Goal: Task Accomplishment & Management: Use online tool/utility

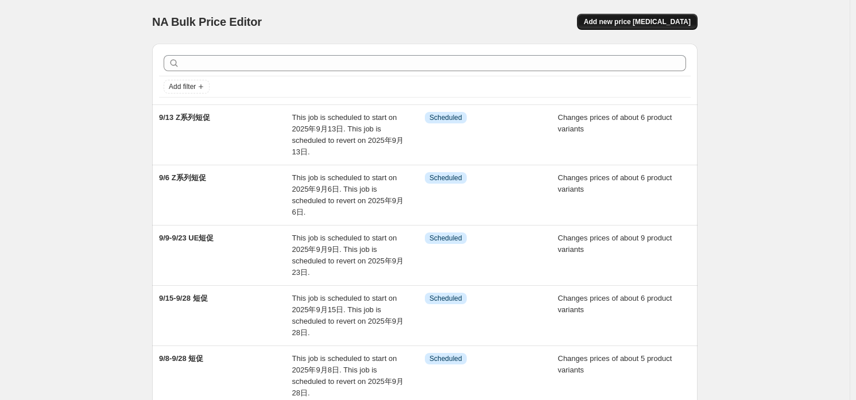
click at [639, 20] on span "Add new price [MEDICAL_DATA]" at bounding box center [637, 21] width 107 height 9
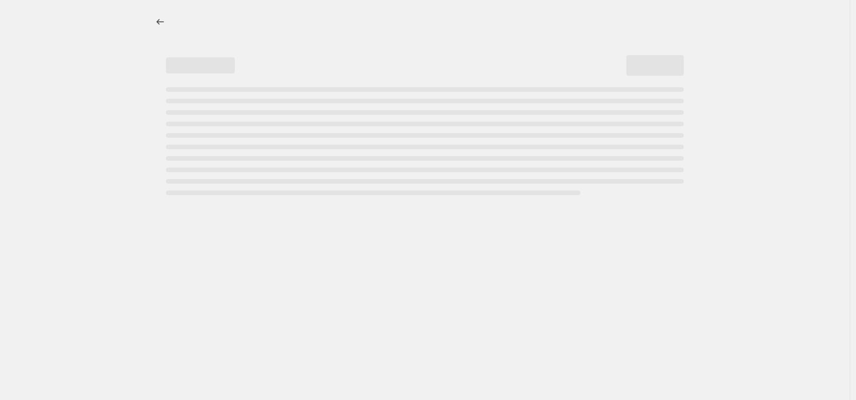
select select "percentage"
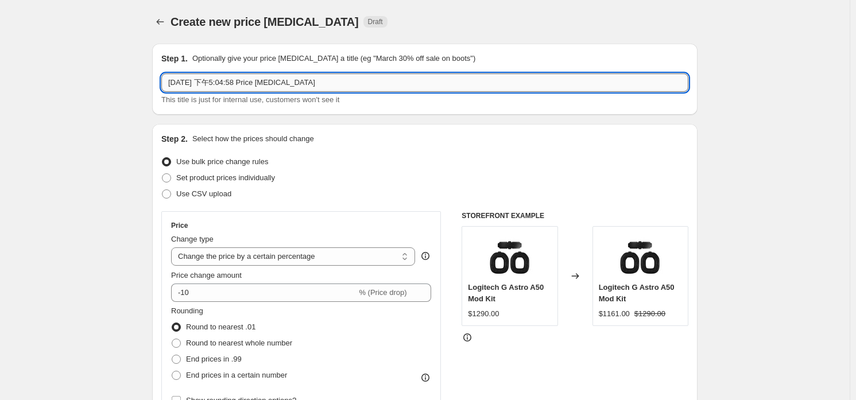
click at [354, 84] on input "[DATE] 下午5:04:58 Price [MEDICAL_DATA]" at bounding box center [424, 82] width 527 height 18
type input "-9/7 推薦組合短促價格"
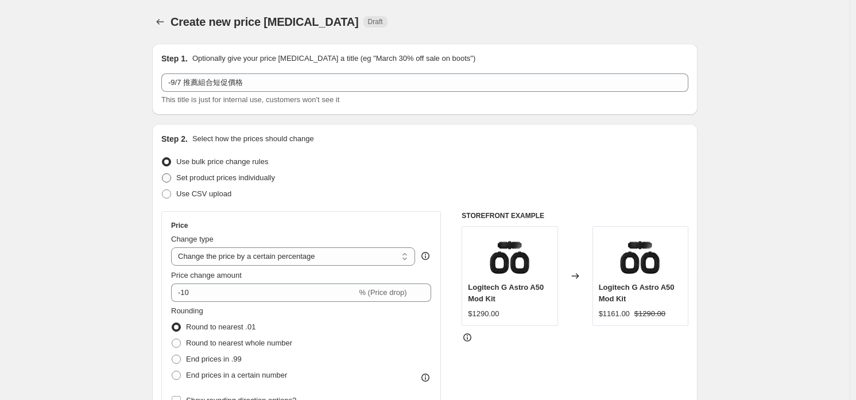
click at [251, 173] on span "Set product prices individually" at bounding box center [225, 177] width 99 height 9
click at [162, 173] on input "Set product prices individually" at bounding box center [162, 173] width 1 height 1
radio input "true"
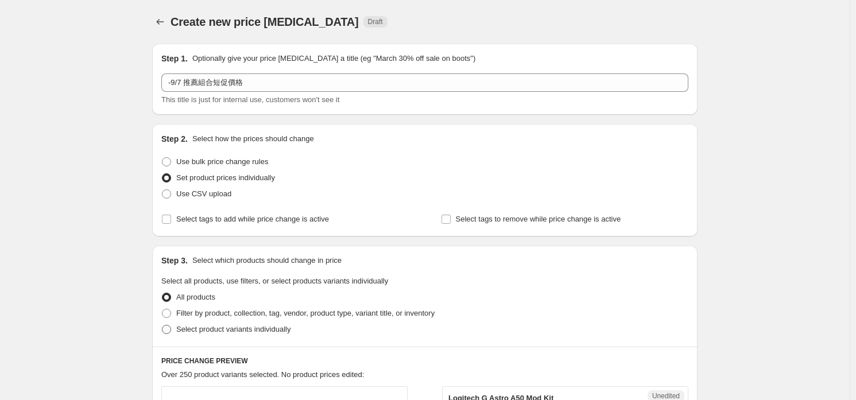
click at [189, 328] on span "Select product variants individually" at bounding box center [233, 329] width 114 height 9
click at [162, 326] on input "Select product variants individually" at bounding box center [162, 325] width 1 height 1
radio input "true"
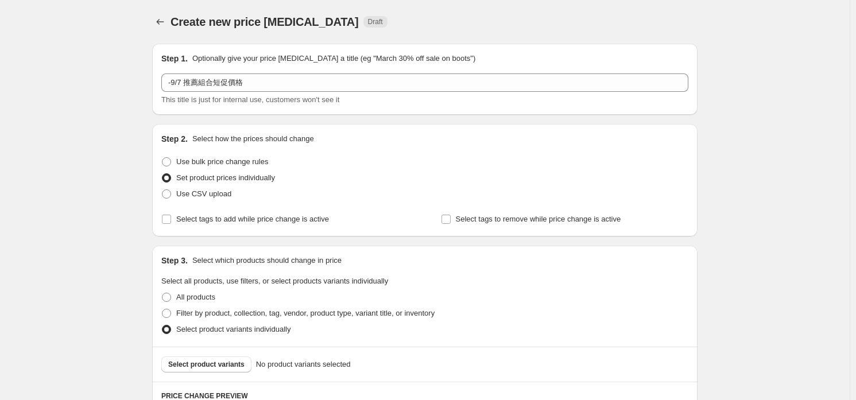
scroll to position [202, 0]
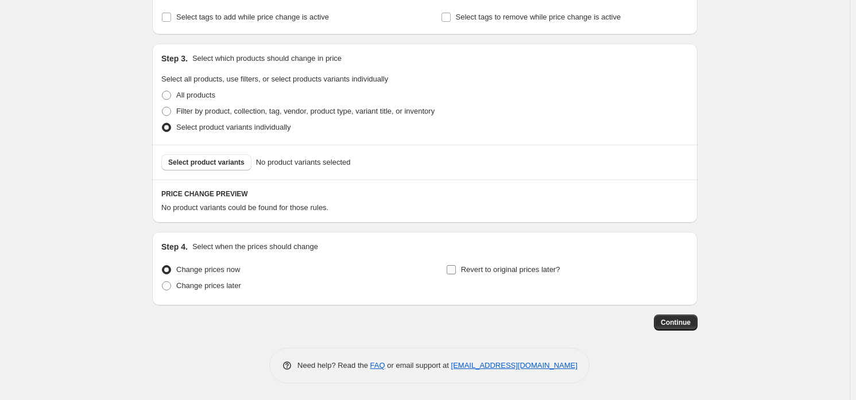
click at [522, 274] on span "Revert to original prices later?" at bounding box center [510, 269] width 99 height 11
click at [456, 274] on input "Revert to original prices later?" at bounding box center [451, 269] width 9 height 9
checkbox input "true"
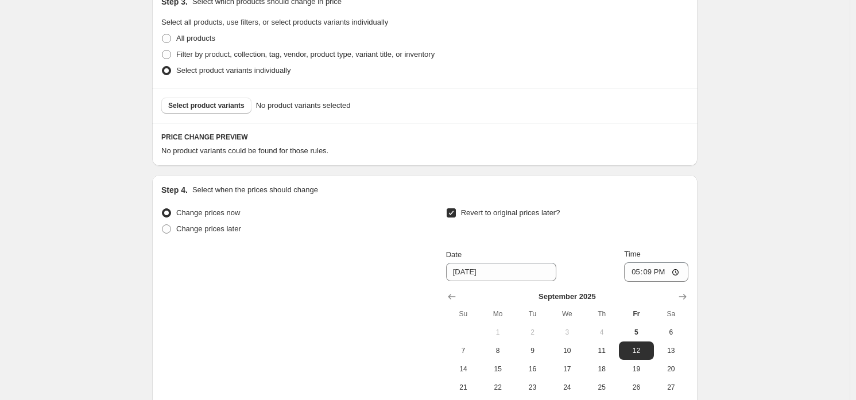
scroll to position [317, 0]
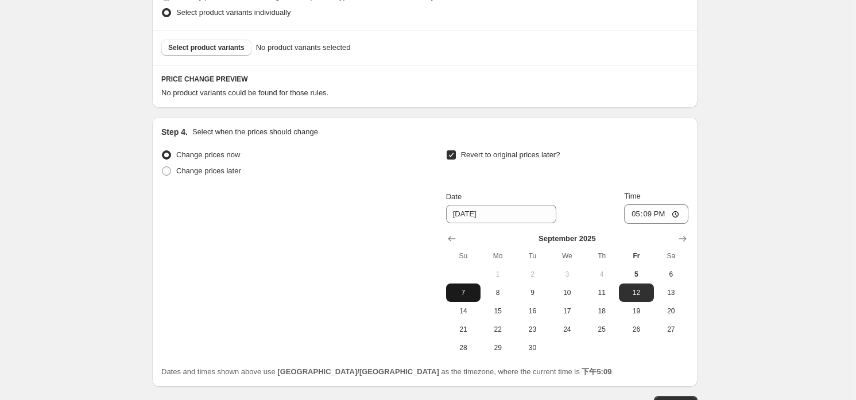
click at [464, 285] on button "7" at bounding box center [463, 293] width 34 height 18
type input "[DATE]"
click at [654, 218] on input "17:09" at bounding box center [656, 214] width 64 height 20
type input "23:59"
click at [751, 163] on div "Create new price [MEDICAL_DATA]. This page is ready Create new price [MEDICAL_D…" at bounding box center [425, 82] width 850 height 799
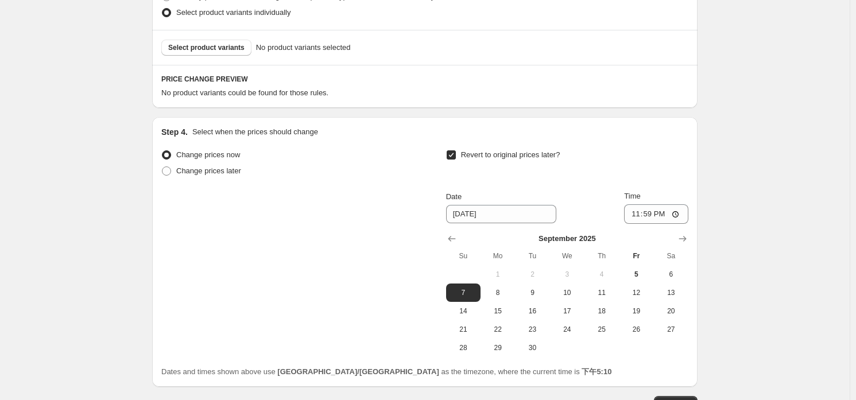
scroll to position [202, 0]
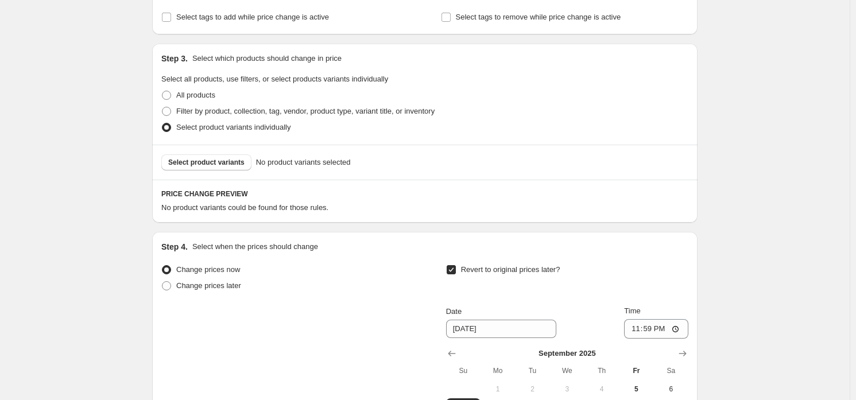
click at [238, 145] on div "Select product variants No product variants selected" at bounding box center [424, 162] width 545 height 35
click at [233, 164] on span "Select product variants" at bounding box center [206, 162] width 76 height 9
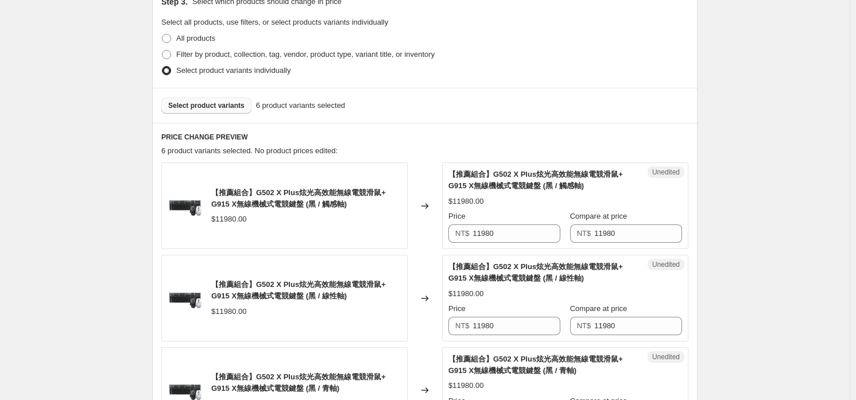
scroll to position [317, 0]
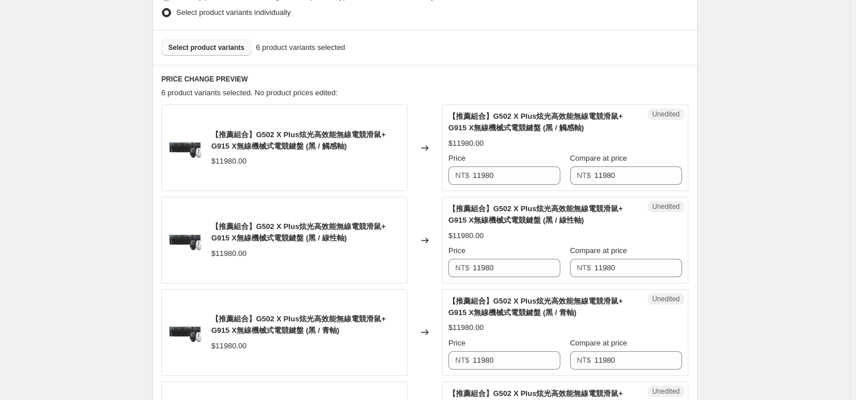
click at [476, 163] on div "Price" at bounding box center [504, 158] width 112 height 11
click at [489, 171] on input "11980" at bounding box center [517, 175] width 88 height 18
type input "10480"
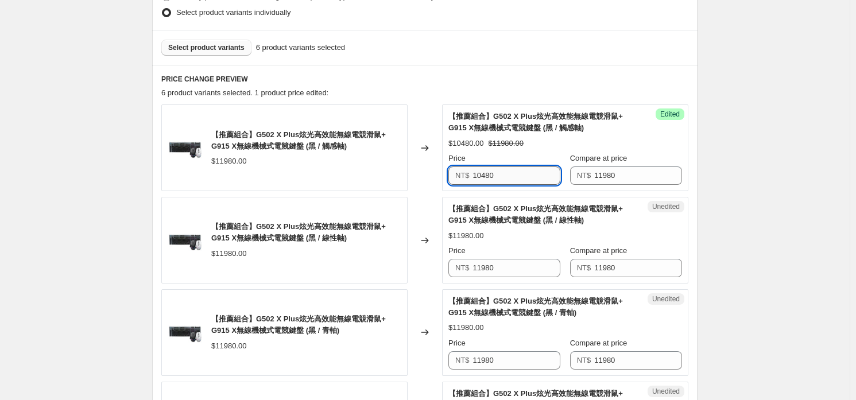
click at [489, 171] on input "10480" at bounding box center [517, 175] width 88 height 18
click at [506, 280] on div "Unedited 【推薦組合】G502 X Plus炫光高效能無線電競滑鼠+ G915 X無線機械式電競鍵盤 (黑 / 線性軸) $11980.00 Pric…" at bounding box center [565, 240] width 246 height 87
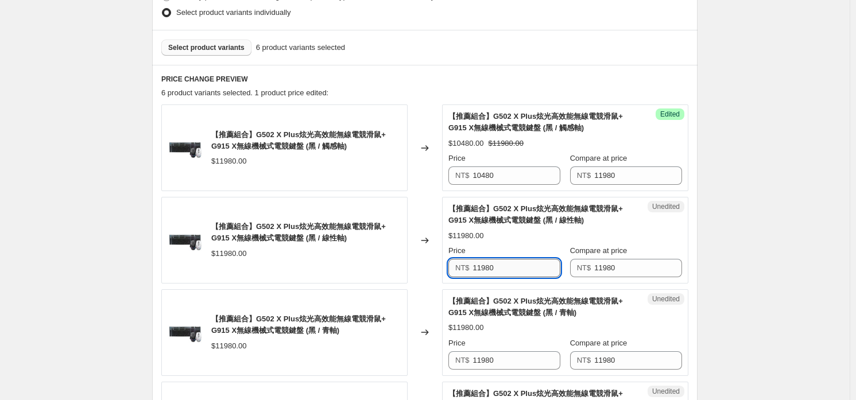
click at [521, 269] on input "11980" at bounding box center [517, 268] width 88 height 18
paste input "04"
type input "10480"
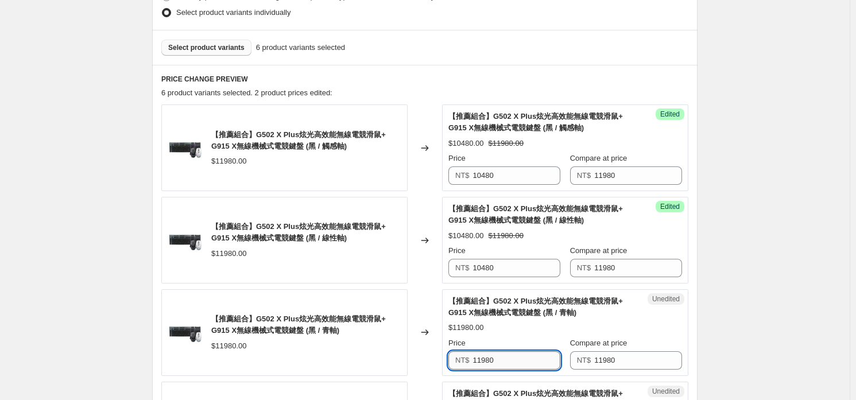
click at [505, 362] on input "11980" at bounding box center [517, 360] width 88 height 18
paste input "04"
type input "10480"
click at [512, 308] on span "【推薦組合】G502 X Plus炫光高效能無線電競滑鼠+ G915 X無線機械式電競鍵盤 (黑 / 青軸)" at bounding box center [535, 307] width 175 height 20
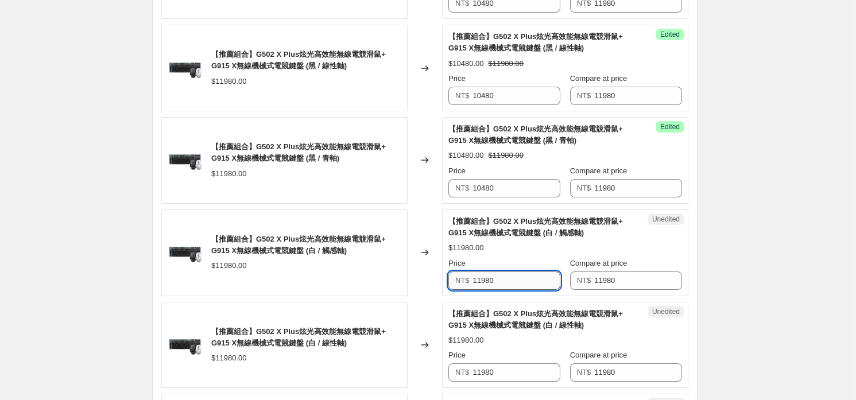
click at [528, 276] on input "11980" at bounding box center [517, 281] width 88 height 18
paste input "04"
type input "10480"
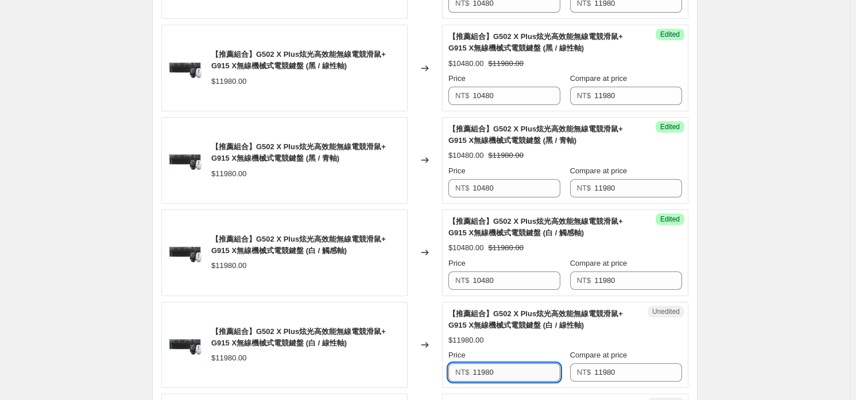
click at [523, 369] on input "11980" at bounding box center [517, 372] width 88 height 18
paste input "04"
type input "10480"
click at [540, 313] on span "【推薦組合】G502 X Plus炫光高效能無線電競滑鼠+ G915 X無線機械式電競鍵盤 (白 / 線性軸)" at bounding box center [535, 319] width 175 height 20
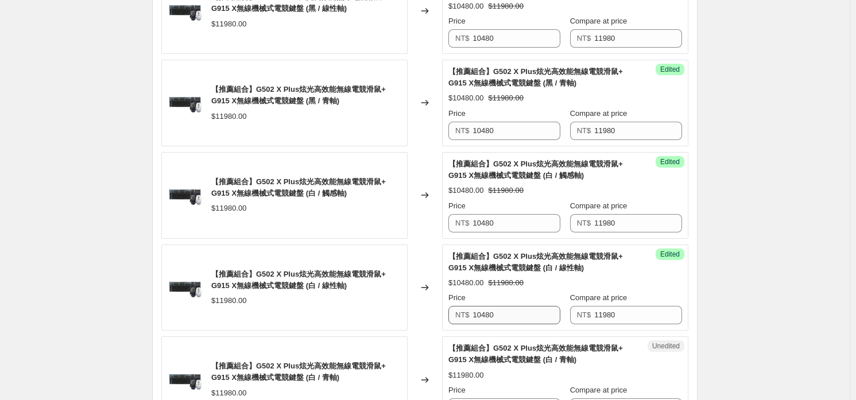
scroll to position [604, 0]
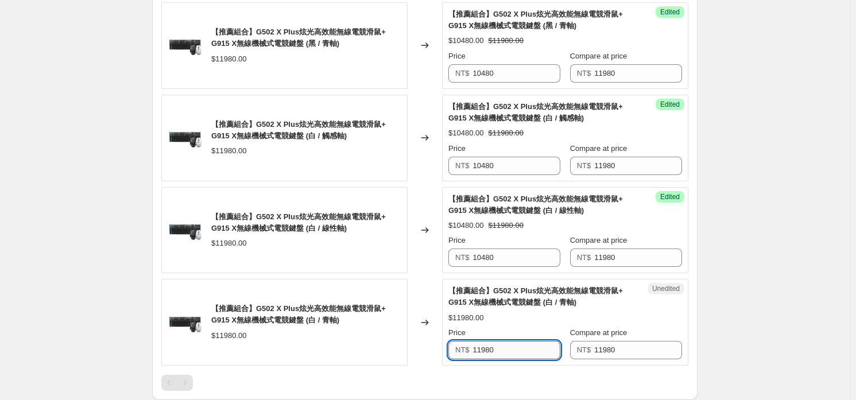
click at [537, 348] on input "11980" at bounding box center [517, 350] width 88 height 18
paste input "04"
type input "10480"
click at [527, 307] on div "【推薦組合】G502 X Plus炫光高效能無線電競滑鼠+ G915 X無線機械式電競鍵盤 (白 / 青軸)" at bounding box center [542, 296] width 188 height 23
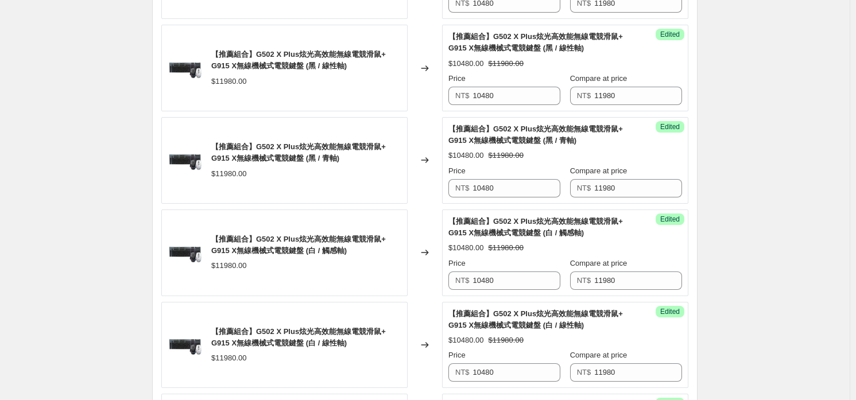
scroll to position [317, 0]
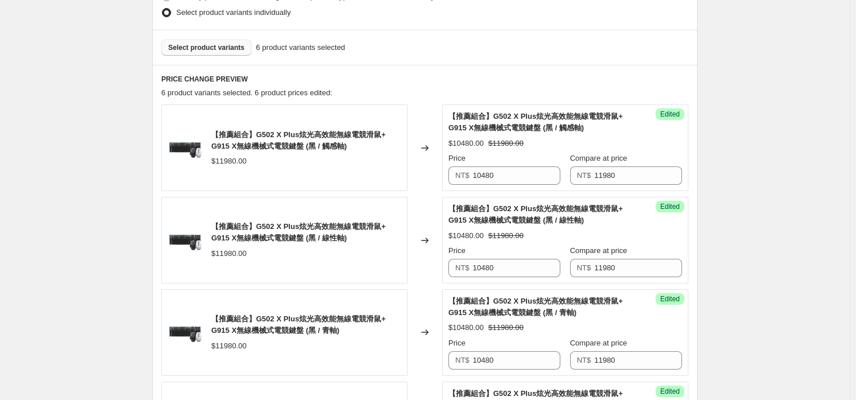
click at [225, 44] on span "Select product variants" at bounding box center [206, 47] width 76 height 9
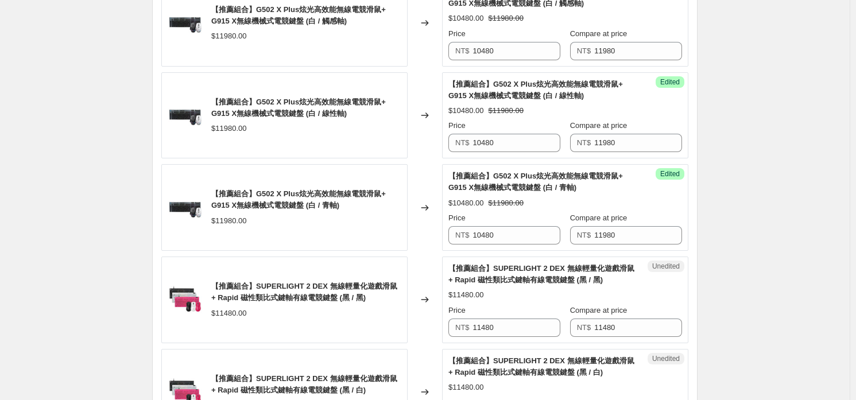
scroll to position [891, 0]
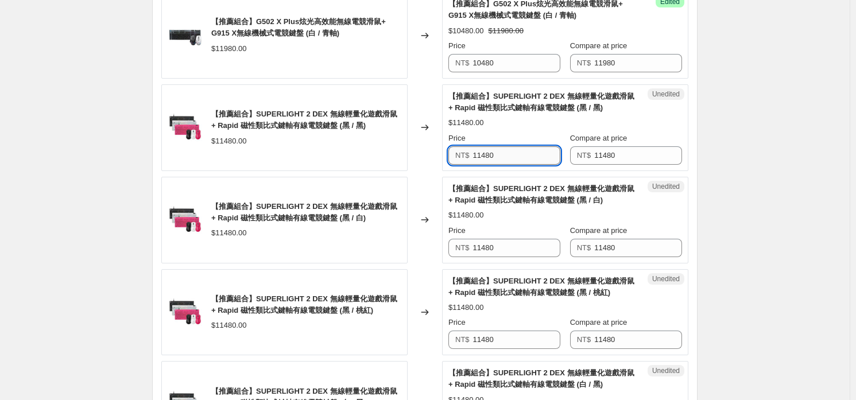
click at [533, 162] on input "11480" at bounding box center [517, 155] width 88 height 18
type input "9280"
click at [530, 158] on input "9280" at bounding box center [517, 155] width 88 height 18
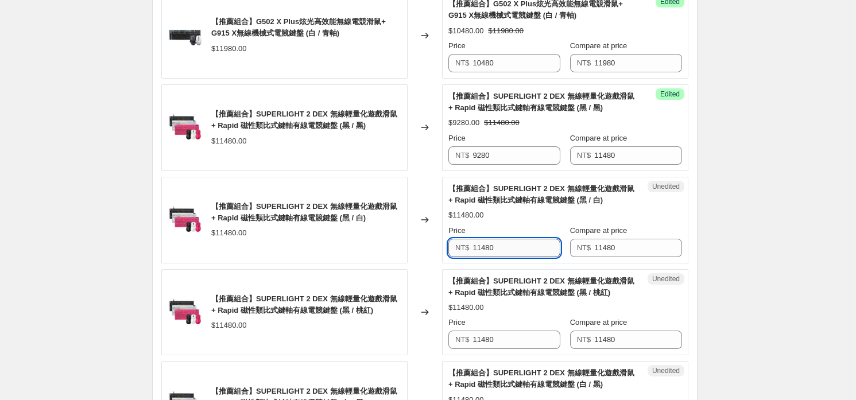
click at [518, 249] on input "11480" at bounding box center [517, 248] width 88 height 18
paste input "92"
type input "9280"
click at [513, 343] on input "11480" at bounding box center [517, 340] width 88 height 18
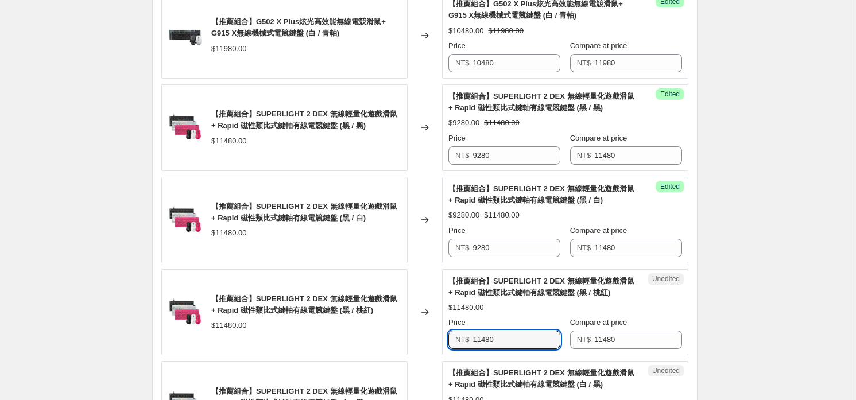
paste input "92"
type input "9280"
click at [526, 304] on div "$11480.00" at bounding box center [565, 307] width 234 height 11
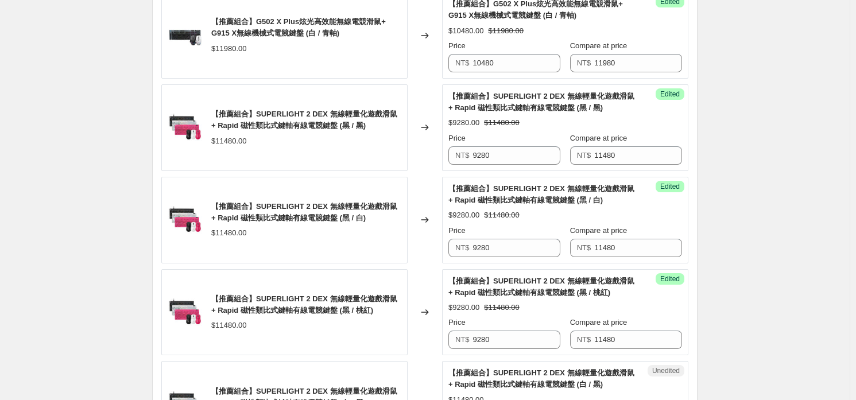
scroll to position [1063, 0]
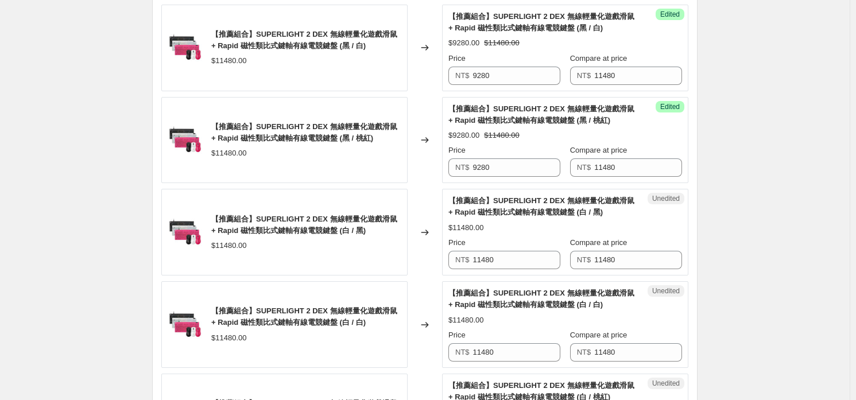
click at [538, 279] on div "【推薦組合】G502 X Plus炫光高效能無線電競滑鼠+ G915 X無線機械式電競鍵盤 (黑 / 觸感軸) $11980.00 Changed to Su…" at bounding box center [424, 47] width 527 height 1379
click at [531, 259] on input "11480" at bounding box center [517, 260] width 88 height 18
paste input "92"
type input "9280"
click at [518, 358] on input "11480" at bounding box center [517, 352] width 88 height 18
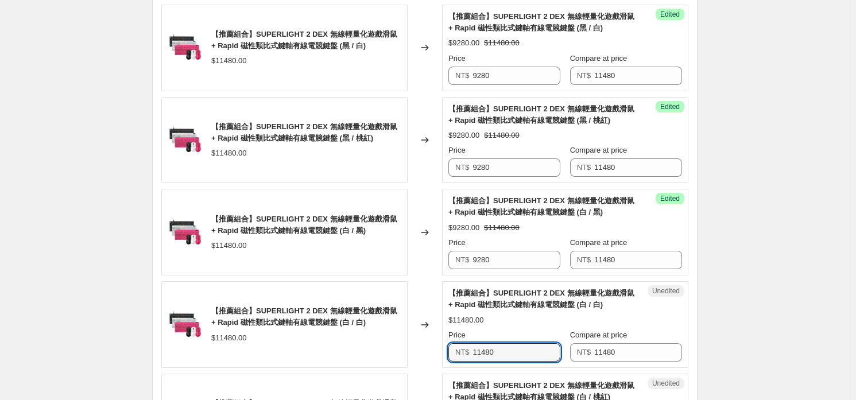
paste input "92"
type input "9280"
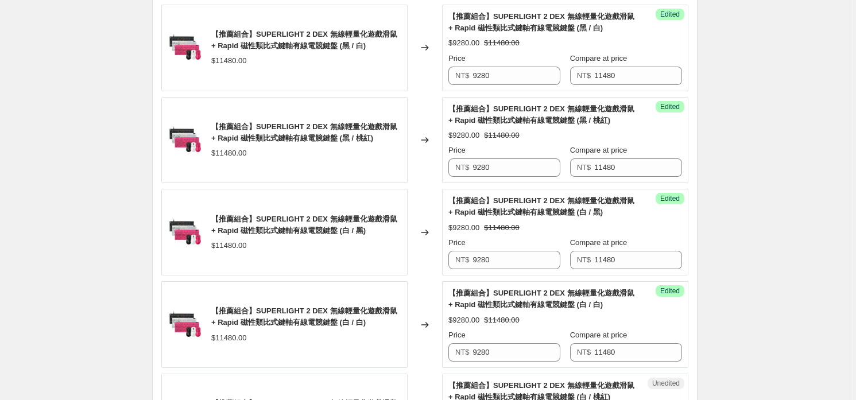
click at [524, 311] on div "【推薦組合】SUPERLIGHT 2 DEX 無線輕量化遊戲滑鼠 + Rapid 磁性類比式鍵軸有線電競鍵盤 (白 / 白) $9280.00 $11480.…" at bounding box center [565, 325] width 234 height 74
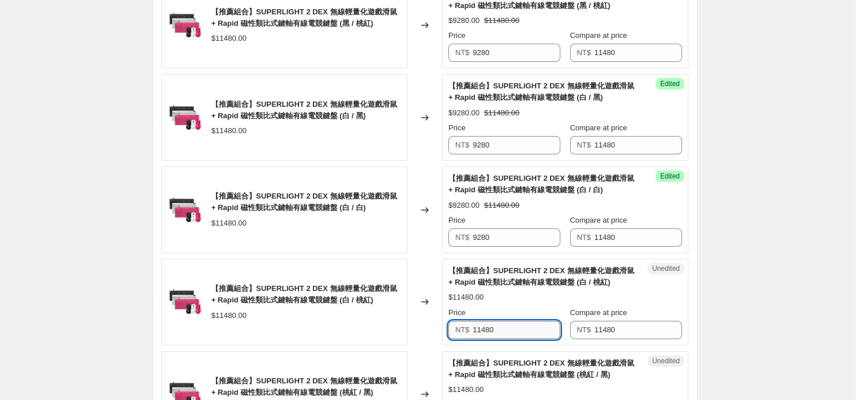
click at [517, 327] on input "11480" at bounding box center [517, 330] width 88 height 18
paste input "92"
type input "9280"
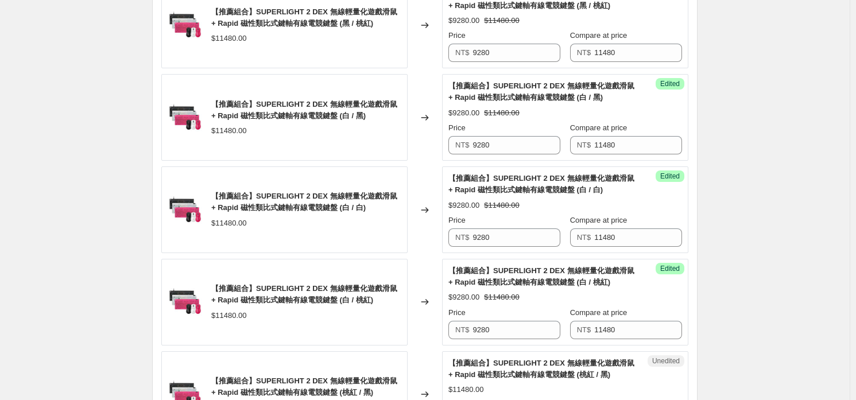
click at [516, 287] on div "【推薦組合】SUPERLIGHT 2 DEX 無線輕量化遊戲滑鼠 + Rapid 磁性類比式鍵軸有線電競鍵盤 (白 / 桃紅) $9280.00 $11480…" at bounding box center [565, 302] width 234 height 74
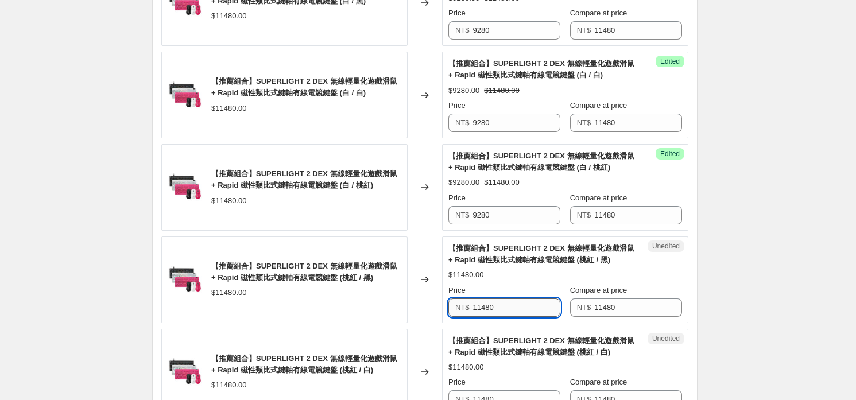
click at [514, 304] on input "11480" at bounding box center [517, 308] width 88 height 18
paste input "92"
type input "9280"
click at [523, 354] on span "【推薦組合】SUPERLIGHT 2 DEX 無線輕量化遊戲滑鼠 + Rapid 磁性類比式鍵軸有線電競鍵盤 (桃紅 / 白)" at bounding box center [541, 346] width 186 height 20
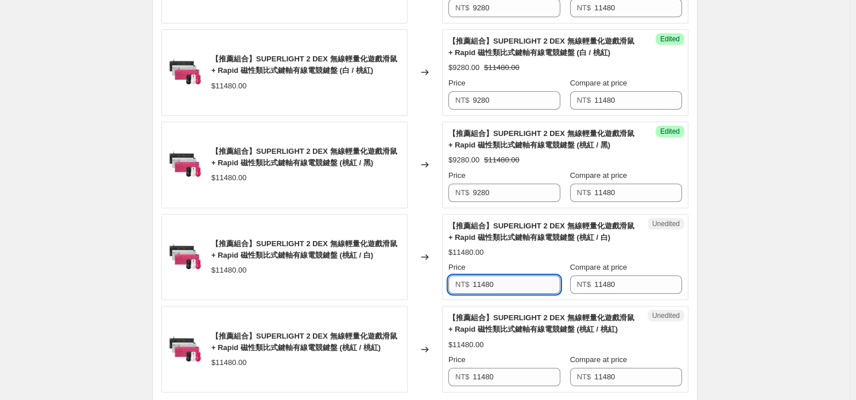
click at [521, 285] on input "11480" at bounding box center [517, 285] width 88 height 18
paste input "92"
type input "9280"
click at [509, 379] on input "11480" at bounding box center [517, 377] width 88 height 18
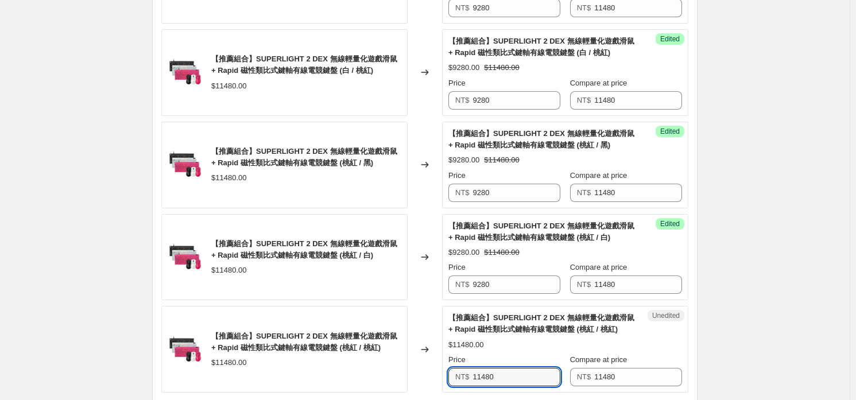
paste input "92"
type input "9280"
drag, startPoint x: 512, startPoint y: 336, endPoint x: 521, endPoint y: 330, distance: 10.8
click at [512, 339] on div "$9280.00 $11480.00" at bounding box center [565, 344] width 234 height 11
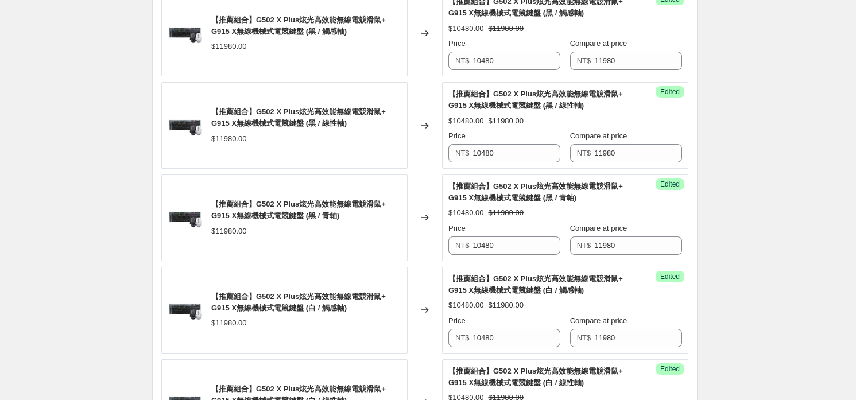
scroll to position [202, 0]
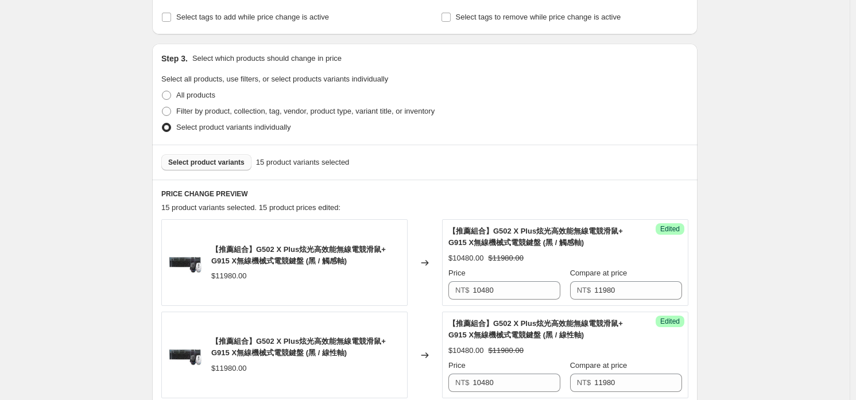
click at [241, 165] on span "Select product variants" at bounding box center [206, 162] width 76 height 9
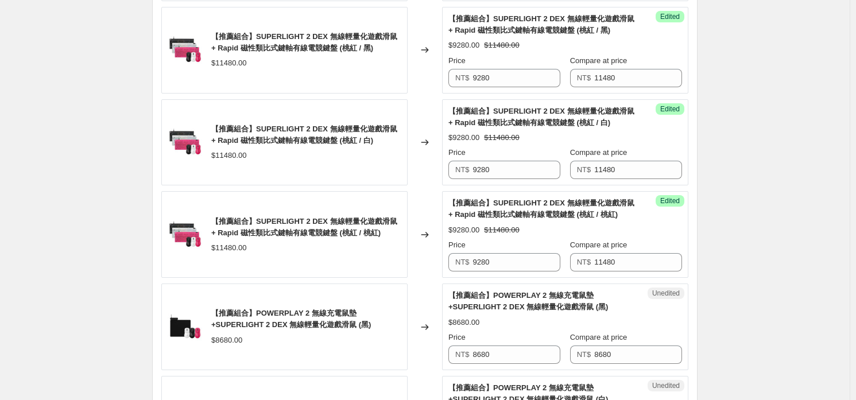
scroll to position [1695, 0]
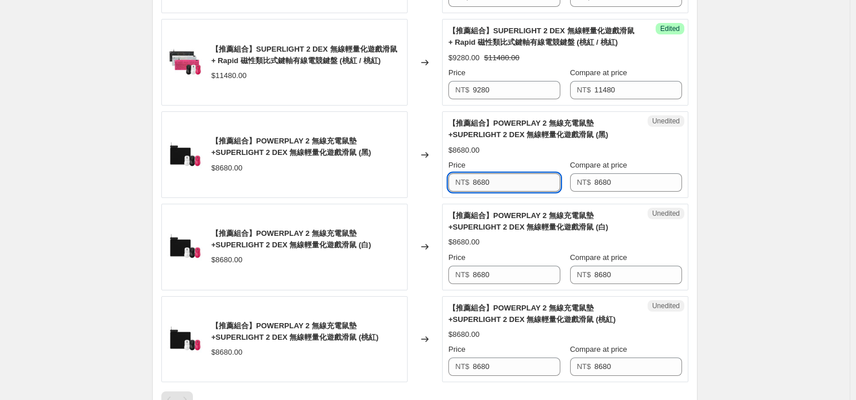
click at [516, 178] on input "8680" at bounding box center [517, 182] width 88 height 18
type input "7980"
click at [513, 178] on input "7980" at bounding box center [517, 182] width 88 height 18
click at [516, 274] on input "8680" at bounding box center [517, 275] width 88 height 18
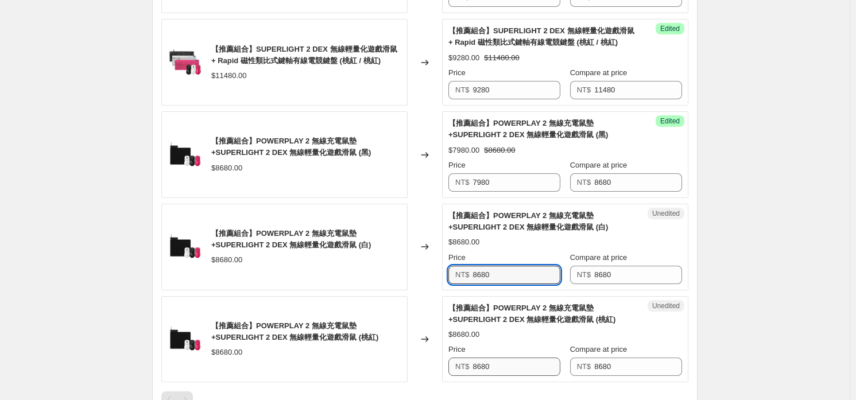
paste input "79"
type input "7980"
click at [510, 365] on input "8680" at bounding box center [517, 367] width 88 height 18
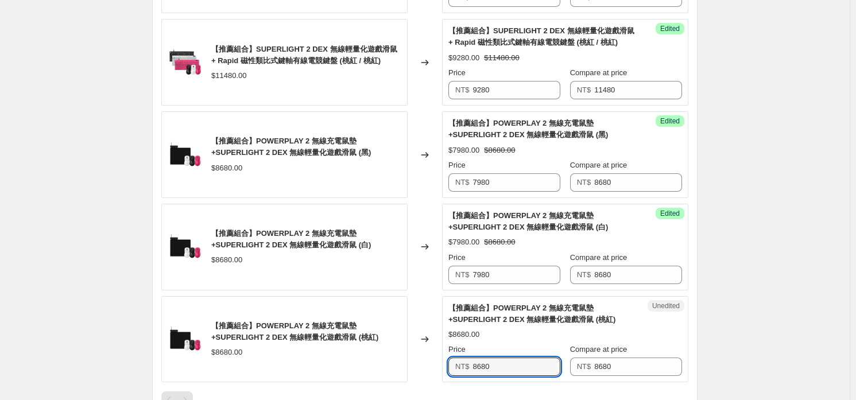
paste input "79"
type input "7980"
click at [504, 306] on span "【推薦組合】POWERPLAY 2 無線充電鼠墊+SUPERLIGHT 2 DEX 無線輕量化遊戲滑鼠 (桃紅)" at bounding box center [531, 314] width 167 height 20
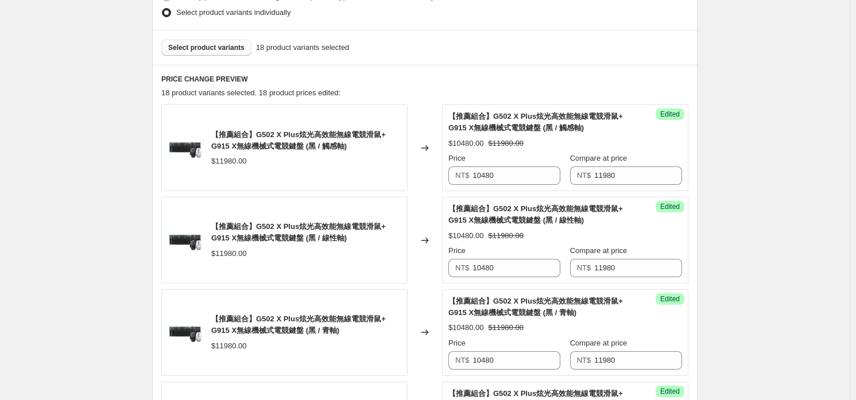
scroll to position [202, 0]
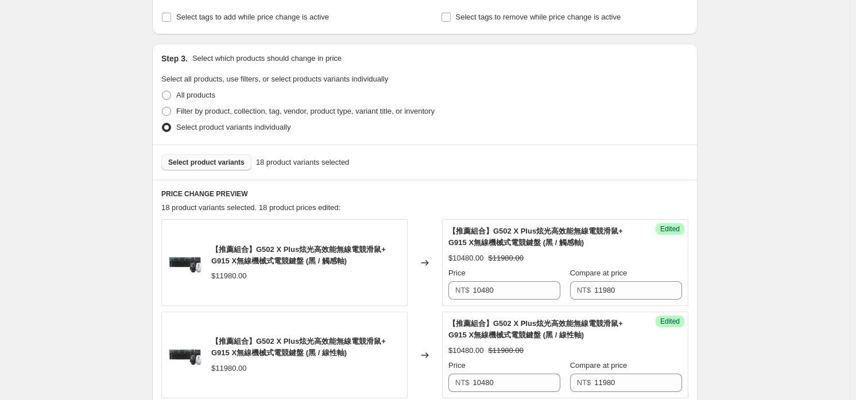
click at [219, 165] on span "Select product variants" at bounding box center [206, 162] width 76 height 9
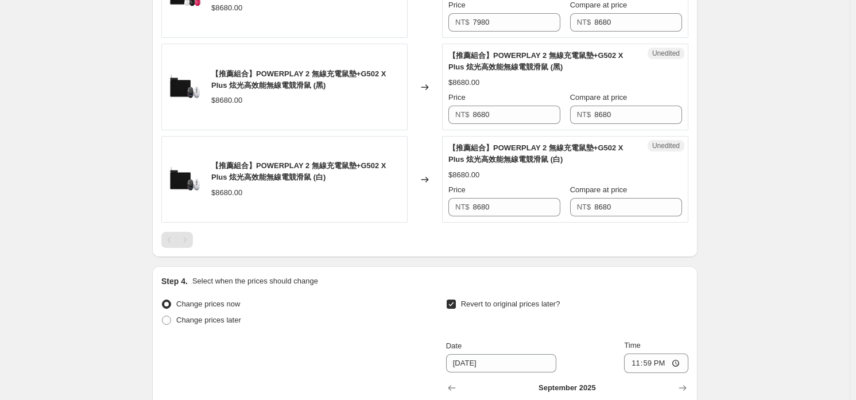
scroll to position [1982, 0]
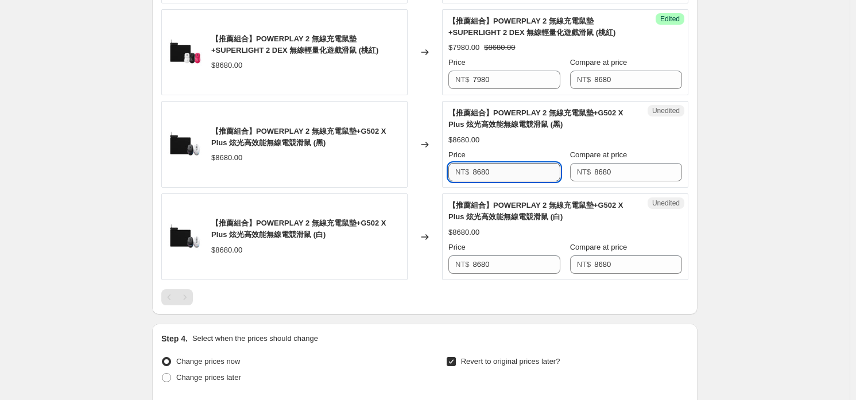
click at [506, 170] on input "8680" at bounding box center [517, 172] width 88 height 18
type input "7680"
click at [506, 170] on input "7680" at bounding box center [517, 172] width 88 height 18
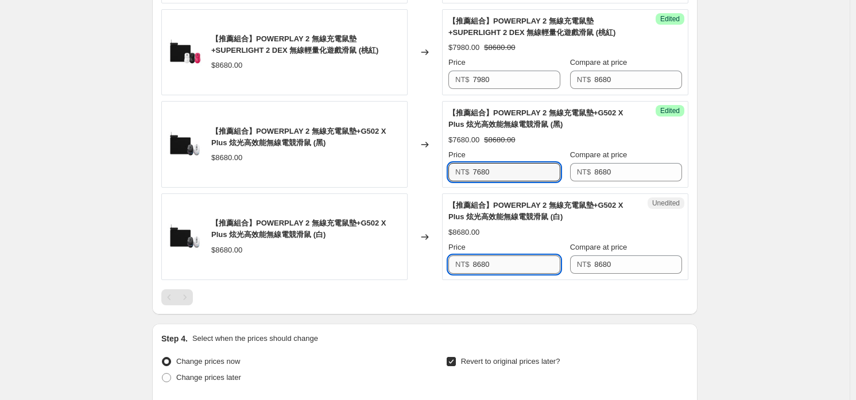
click at [509, 257] on input "8680" at bounding box center [517, 264] width 88 height 18
paste input "7"
type input "7680"
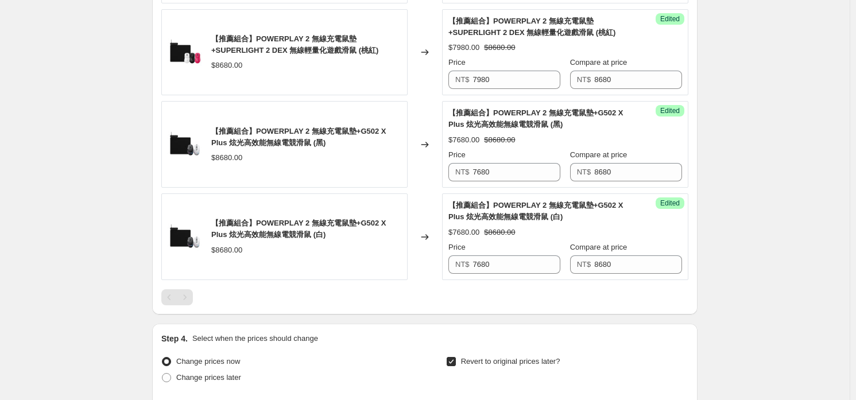
click at [460, 296] on div at bounding box center [424, 297] width 527 height 16
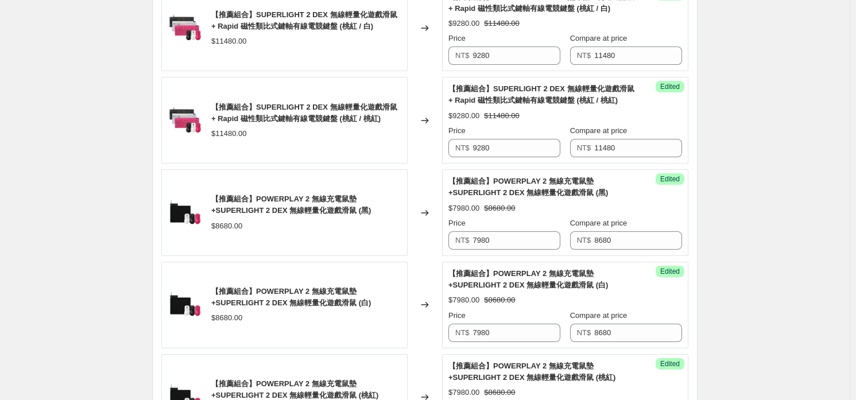
scroll to position [2266, 0]
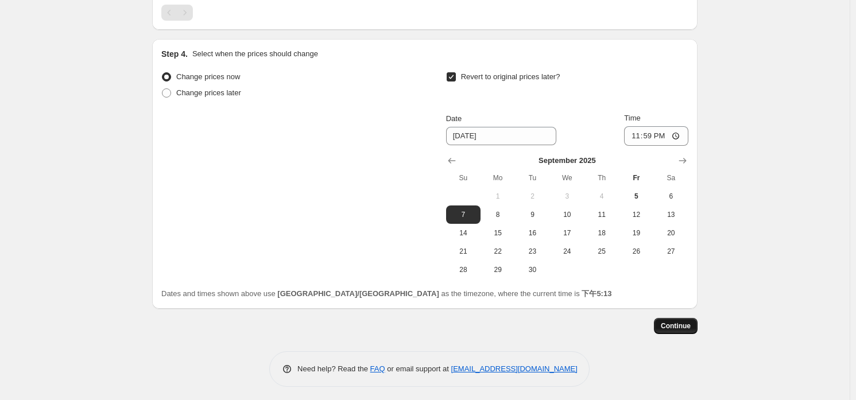
click at [671, 326] on span "Continue" at bounding box center [676, 325] width 30 height 9
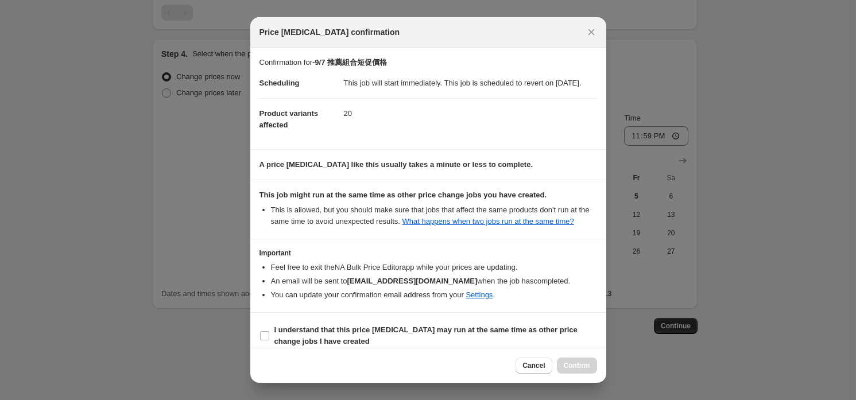
scroll to position [21, 0]
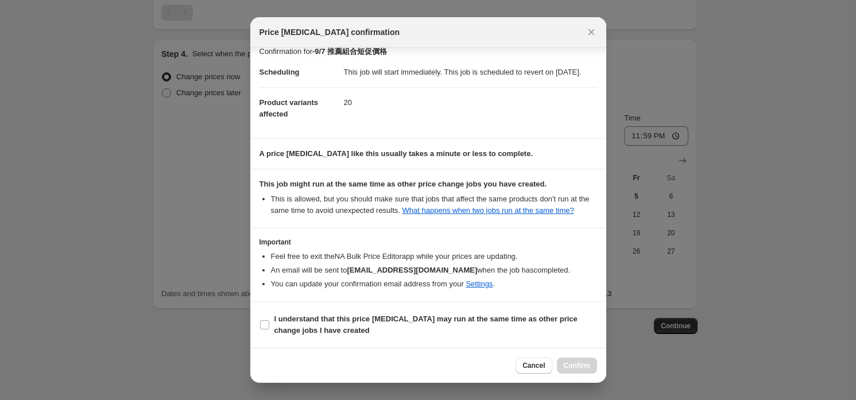
click at [342, 307] on section "I understand that this price [MEDICAL_DATA] may run at the same time as other p…" at bounding box center [428, 325] width 356 height 46
click at [339, 313] on label "I understand that this price [MEDICAL_DATA] may run at the same time as other p…" at bounding box center [428, 325] width 338 height 28
click at [269, 320] on input "I understand that this price [MEDICAL_DATA] may run at the same time as other p…" at bounding box center [264, 324] width 9 height 9
checkbox input "true"
click at [584, 363] on span "Confirm" at bounding box center [577, 365] width 26 height 9
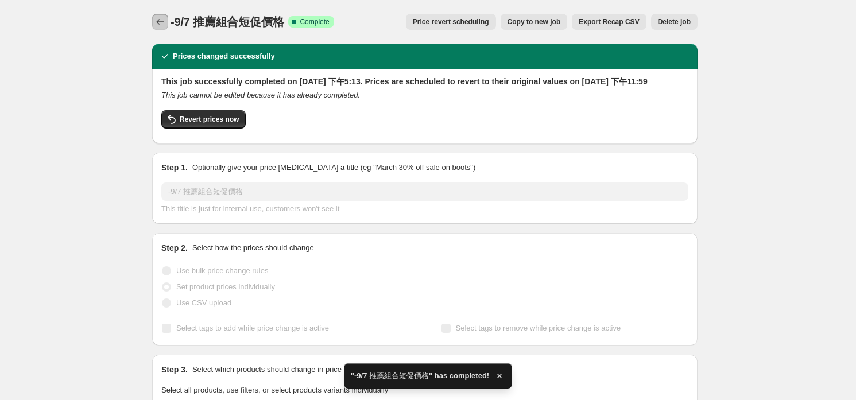
click at [158, 20] on icon "Price change jobs" at bounding box center [159, 21] width 11 height 11
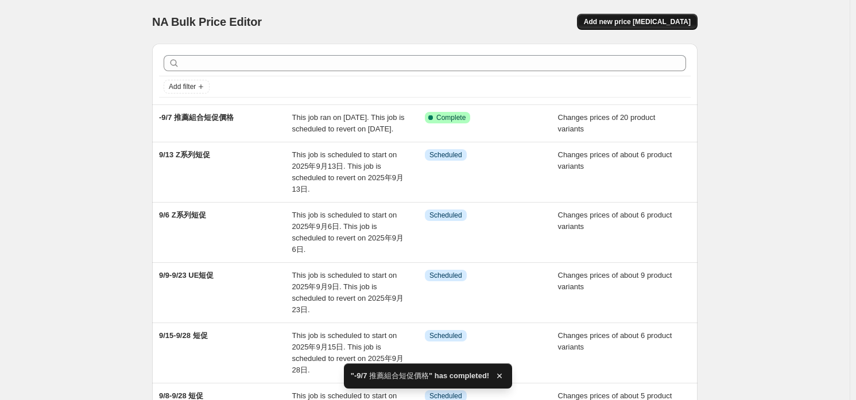
click at [648, 21] on span "Add new price [MEDICAL_DATA]" at bounding box center [637, 21] width 107 height 9
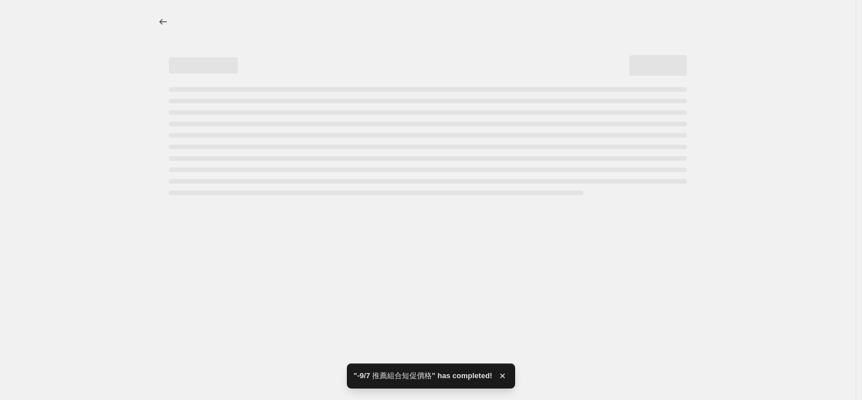
select select "percentage"
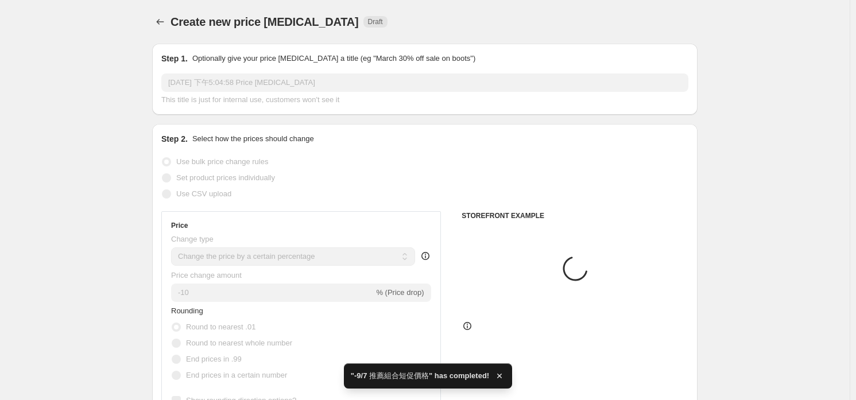
click at [439, 87] on input "[DATE] 下午5:04:58 Price [MEDICAL_DATA]" at bounding box center [424, 82] width 527 height 18
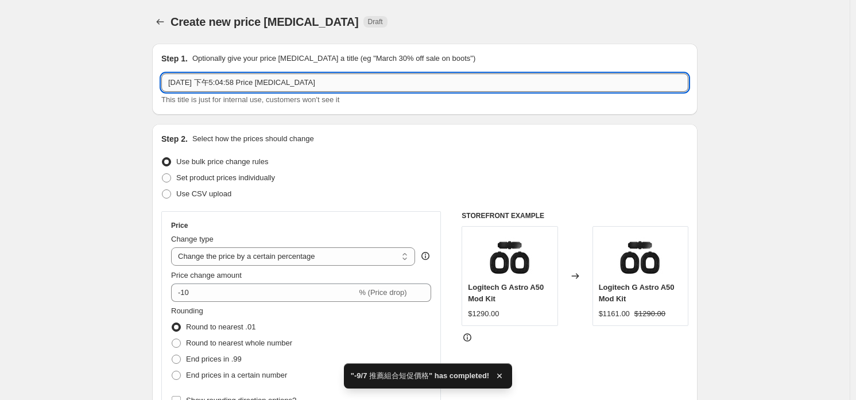
click at [434, 83] on input "[DATE] 下午5:04:58 Price [MEDICAL_DATA]" at bounding box center [424, 82] width 527 height 18
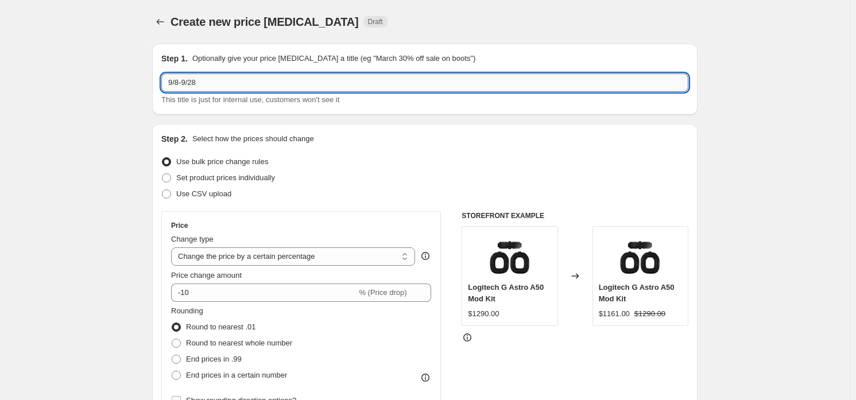
paste input "-9/7 推薦組合短促價格"
click at [220, 78] on input "9/8-9/28 -9/7 推薦組合短促價格" at bounding box center [424, 82] width 527 height 18
type input "9/8-9/28 推薦組合短促價格"
click at [230, 181] on span "Set product prices individually" at bounding box center [225, 177] width 99 height 9
click at [162, 174] on input "Set product prices individually" at bounding box center [162, 173] width 1 height 1
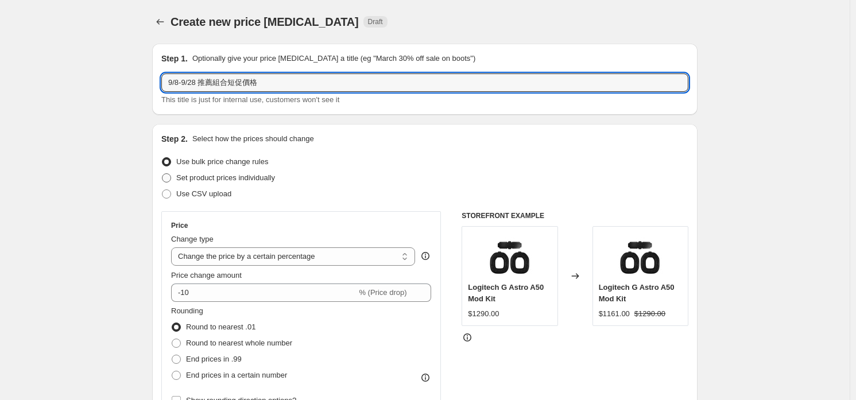
radio input "true"
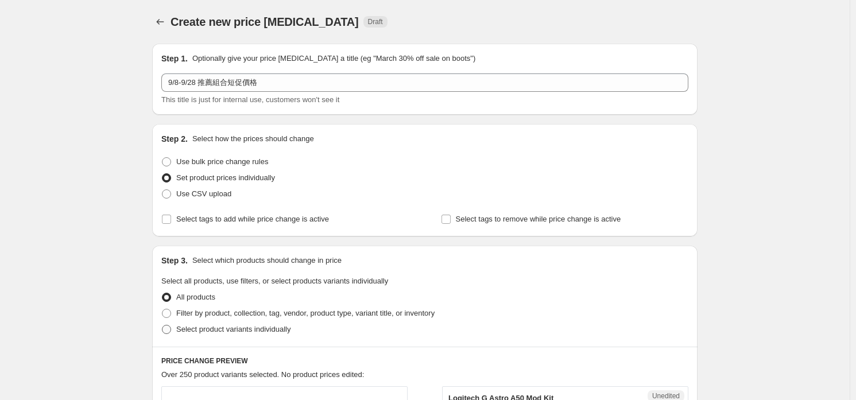
click at [208, 331] on span "Select product variants individually" at bounding box center [233, 329] width 114 height 9
click at [162, 326] on input "Select product variants individually" at bounding box center [162, 325] width 1 height 1
radio input "true"
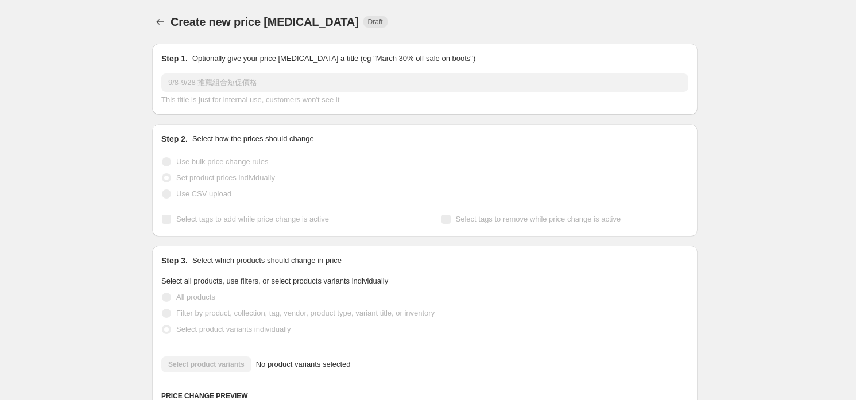
scroll to position [202, 0]
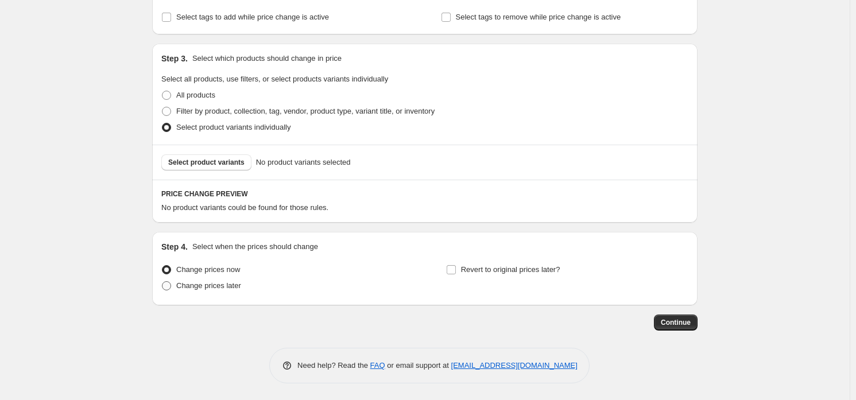
click at [217, 289] on span "Change prices later" at bounding box center [208, 285] width 65 height 9
click at [162, 282] on input "Change prices later" at bounding box center [162, 281] width 1 height 1
radio input "true"
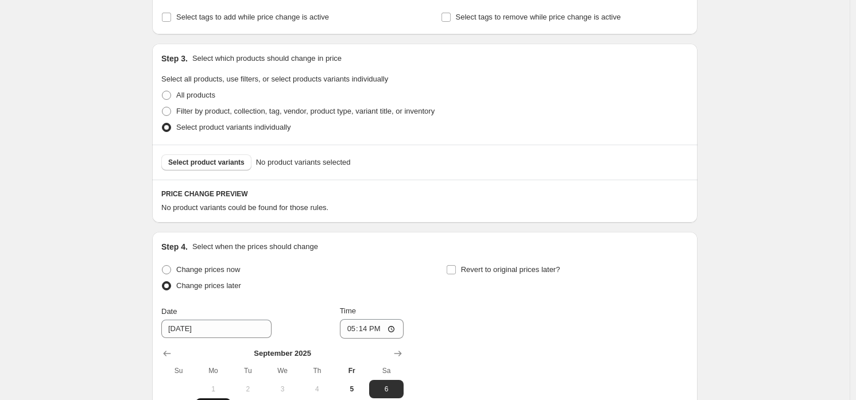
scroll to position [317, 0]
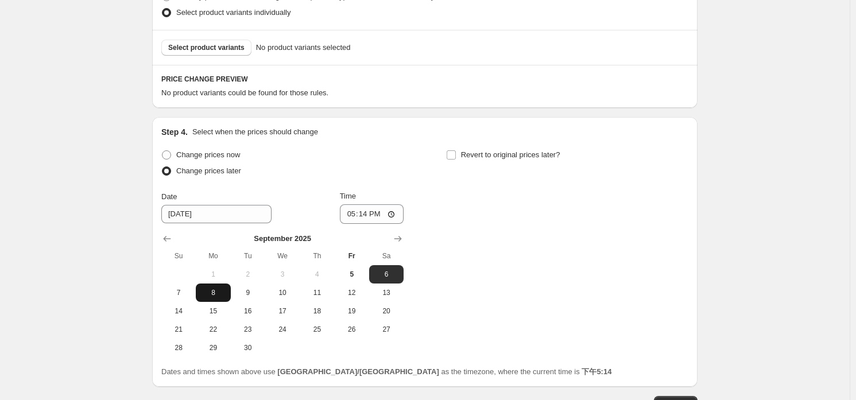
click at [216, 293] on span "8" at bounding box center [212, 292] width 25 height 9
type input "[DATE]"
click at [369, 215] on input "17:14" at bounding box center [372, 214] width 64 height 20
click at [395, 215] on input "12:00" at bounding box center [372, 214] width 64 height 20
type input "00:00"
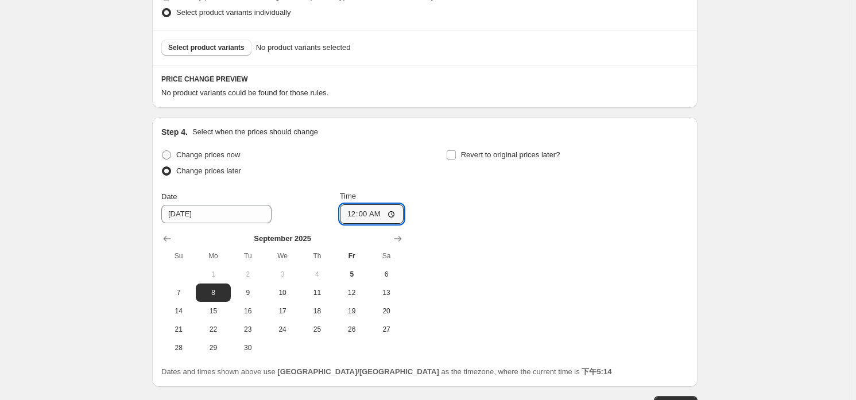
click at [454, 175] on div "Revert to original prices later?" at bounding box center [567, 164] width 242 height 34
click at [487, 156] on span "Revert to original prices later?" at bounding box center [510, 154] width 99 height 9
click at [456, 156] on input "Revert to original prices later?" at bounding box center [451, 154] width 9 height 9
checkbox input "true"
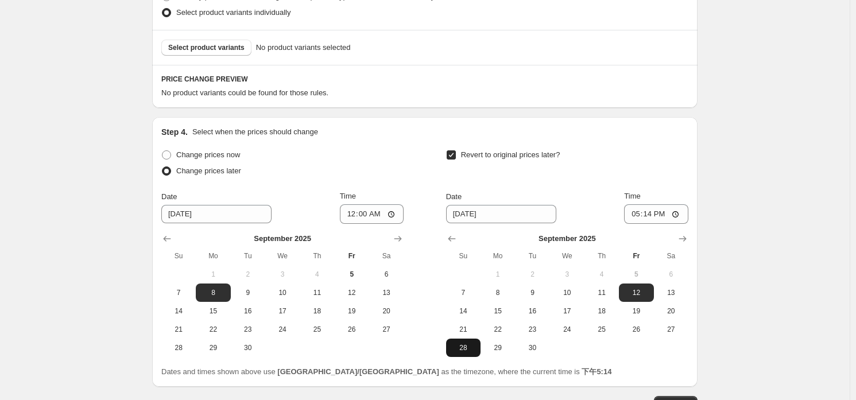
click at [466, 346] on span "28" at bounding box center [463, 347] width 25 height 9
type input "[DATE]"
click at [654, 218] on input "17:14" at bounding box center [656, 214] width 64 height 20
type input "23:59"
click at [634, 164] on div "Revert to original prices later?" at bounding box center [567, 164] width 242 height 34
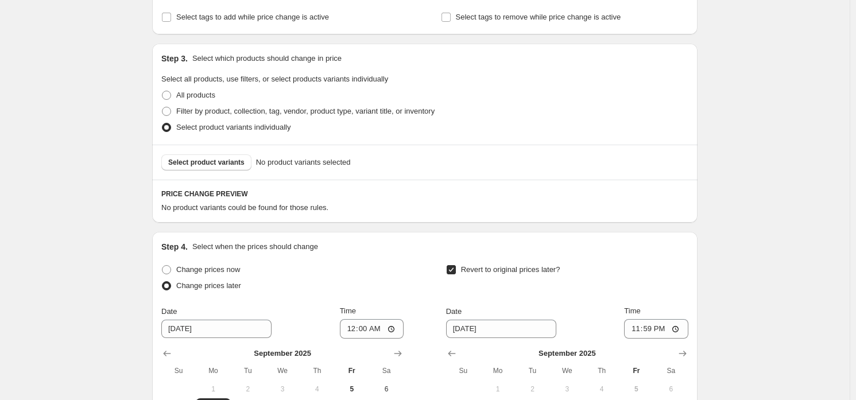
scroll to position [145, 0]
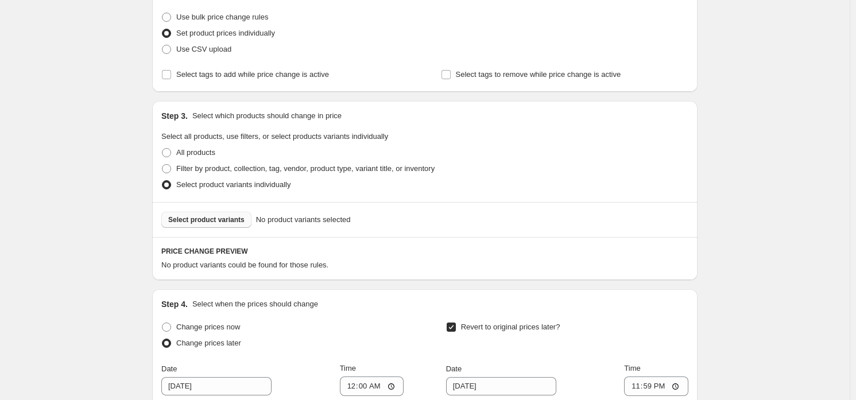
click at [165, 217] on button "Select product variants" at bounding box center [206, 220] width 90 height 16
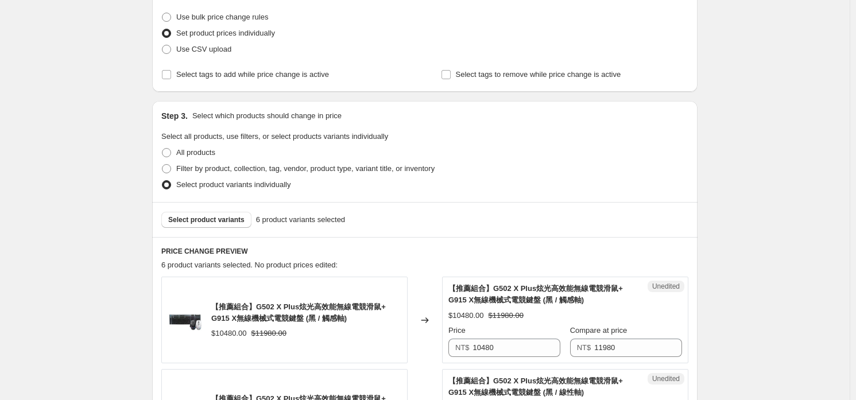
scroll to position [259, 0]
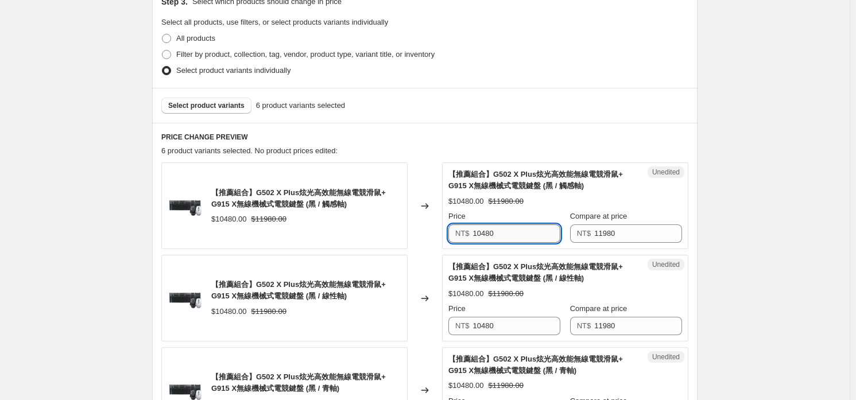
click at [504, 237] on input "10480" at bounding box center [517, 233] width 88 height 18
type input "10680"
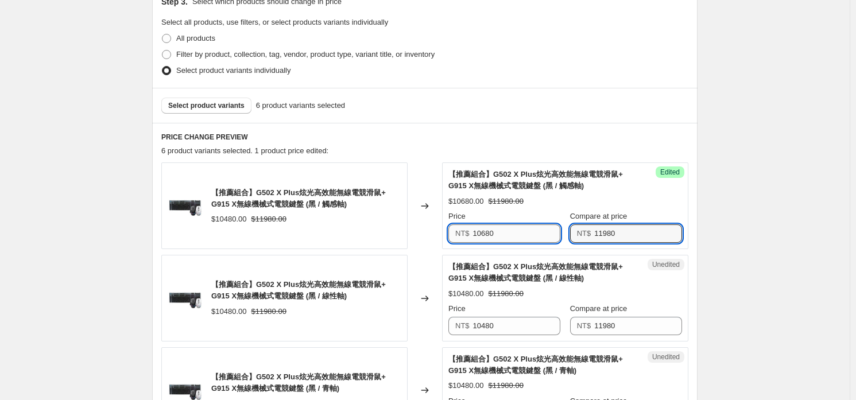
click at [504, 237] on input "10680" at bounding box center [517, 233] width 88 height 18
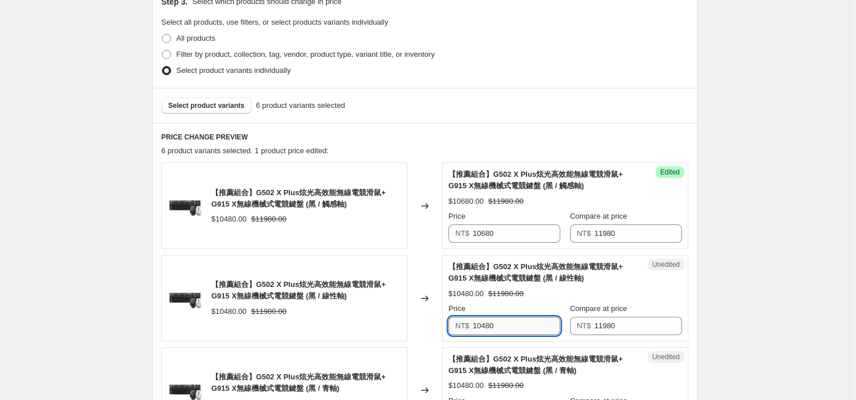
click at [524, 327] on input "10480" at bounding box center [517, 326] width 88 height 18
paste input "6"
type input "10680"
click at [523, 296] on div "$10680.00 $11980.00" at bounding box center [565, 293] width 234 height 11
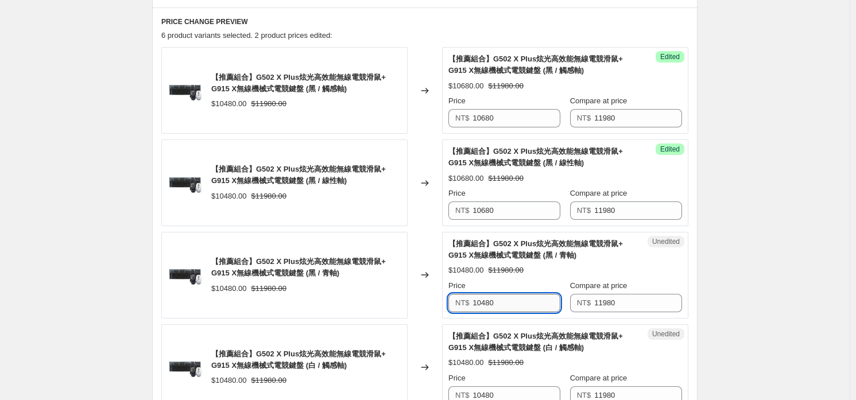
drag, startPoint x: 528, startPoint y: 298, endPoint x: 533, endPoint y: 311, distance: 13.4
click at [528, 299] on input "10480" at bounding box center [517, 303] width 88 height 18
paste input "6"
type input "10680"
click at [531, 348] on span "【推薦組合】G502 X Plus炫光高效能無線電競滑鼠+ G915 X無線機械式電競鍵盤 (白 / 觸感軸)" at bounding box center [535, 342] width 175 height 20
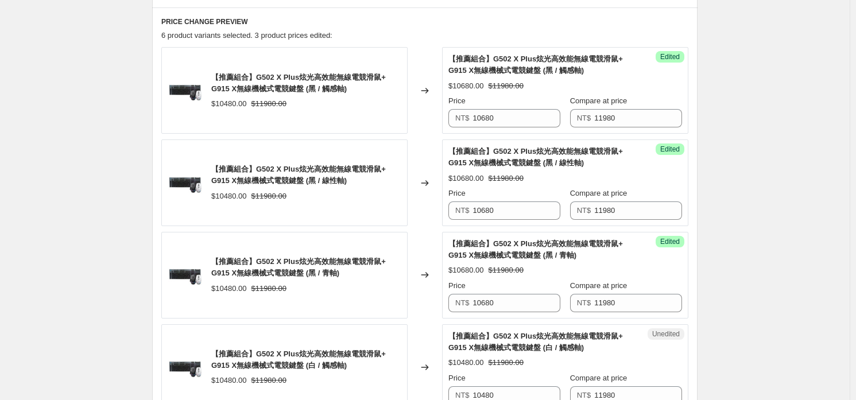
scroll to position [432, 0]
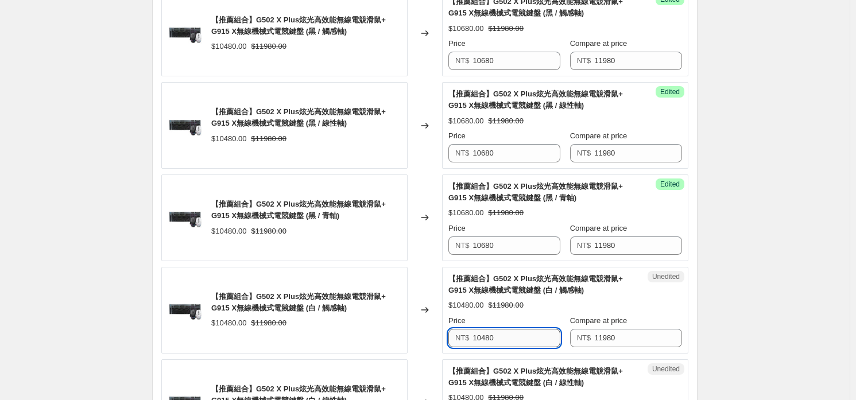
click at [527, 340] on input "10480" at bounding box center [517, 338] width 88 height 18
paste input "6"
type input "10680"
click at [521, 300] on strike "$11980.00" at bounding box center [505, 305] width 35 height 11
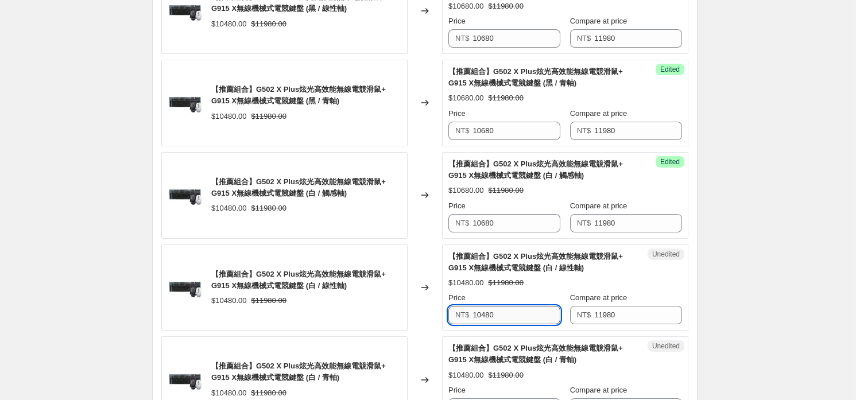
click at [511, 320] on input "10480" at bounding box center [517, 315] width 88 height 18
paste input "6"
type input "10680"
click at [526, 289] on div "【推薦組合】G502 X Plus炫光高效能無線電競滑鼠+ G915 X無線機械式電競鍵盤 (白 / 線性軸) $10680.00 $11980.00 Pri…" at bounding box center [565, 288] width 234 height 74
click at [529, 351] on span "【推薦組合】G502 X Plus炫光高效能無線電競滑鼠+ G915 X無線機械式電競鍵盤 (白 / 青軸)" at bounding box center [535, 354] width 175 height 20
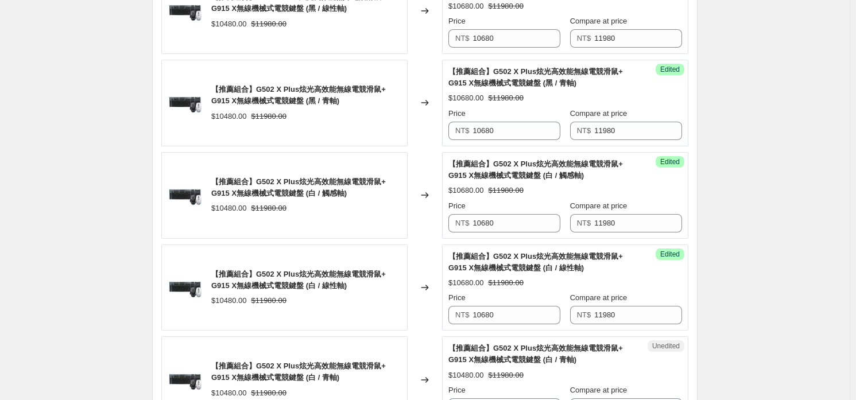
scroll to position [661, 0]
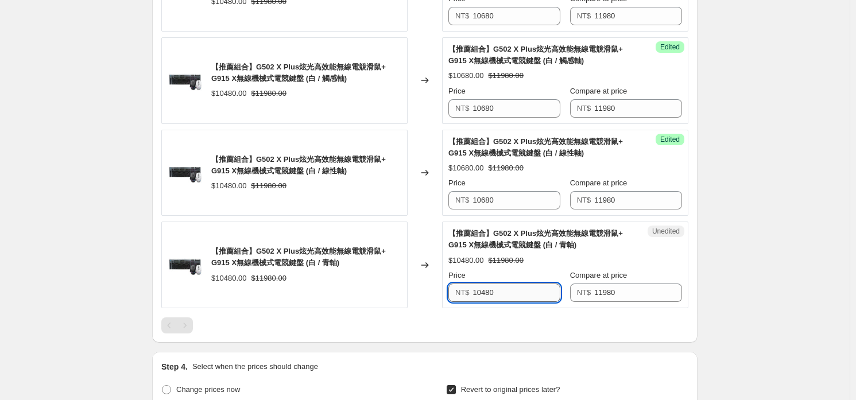
click at [514, 284] on input "10480" at bounding box center [517, 293] width 88 height 18
paste input "6"
type input "10680"
click at [505, 327] on div at bounding box center [424, 325] width 527 height 16
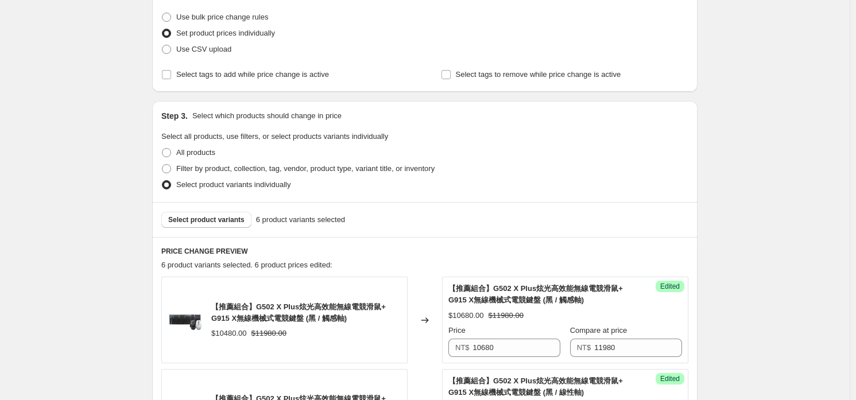
scroll to position [87, 0]
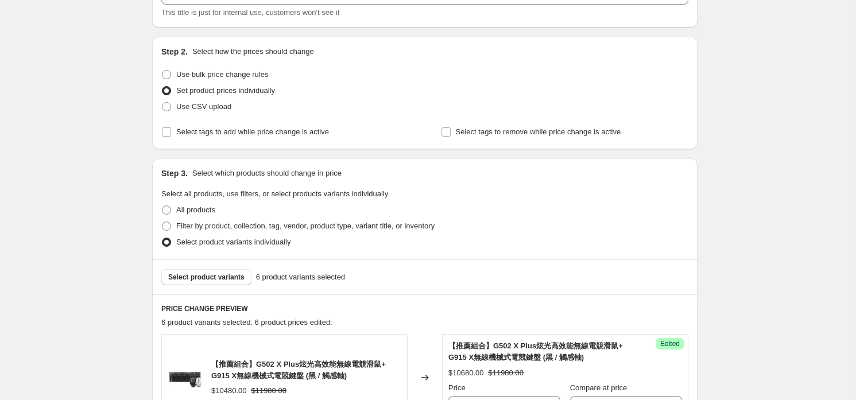
click at [206, 289] on div "Select product variants 6 product variants selected" at bounding box center [424, 276] width 545 height 35
click at [210, 273] on span "Select product variants" at bounding box center [206, 277] width 76 height 9
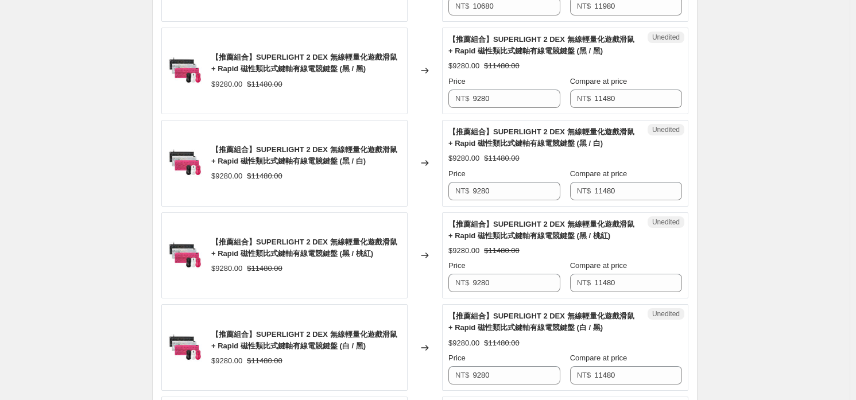
scroll to position [834, 0]
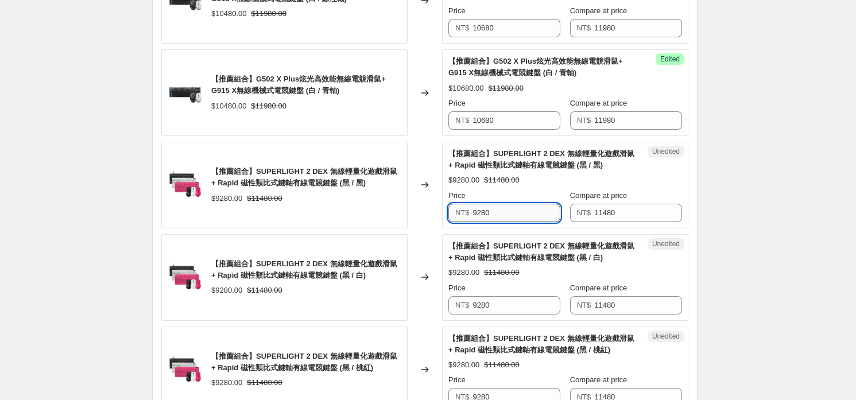
click at [521, 205] on input "9280" at bounding box center [517, 213] width 88 height 18
type input "9480"
click at [521, 205] on input "9480" at bounding box center [517, 213] width 88 height 18
click at [505, 315] on div "Unedited 【推薦組合】SUPERLIGHT 2 DEX 無線輕量化遊戲滑鼠 + Rapid 磁性類比式鍵軸有線電競鍵盤 (黑 / 白) $9280.0…" at bounding box center [565, 277] width 246 height 87
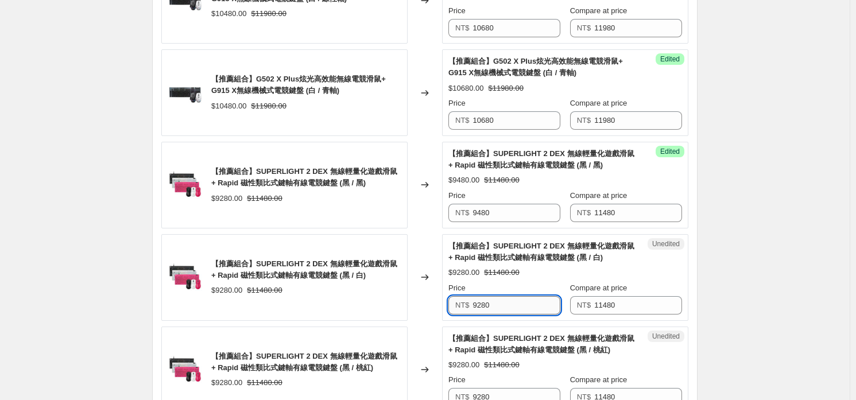
click at [513, 300] on input "9280" at bounding box center [517, 305] width 88 height 18
paste input "4"
type input "9480"
click at [512, 370] on div "【推薦組合】SUPERLIGHT 2 DEX 無線輕量化遊戲滑鼠 + Rapid 磁性類比式鍵軸有線電競鍵盤 (黑 / 桃紅) $9280.00 $11480…" at bounding box center [565, 370] width 234 height 74
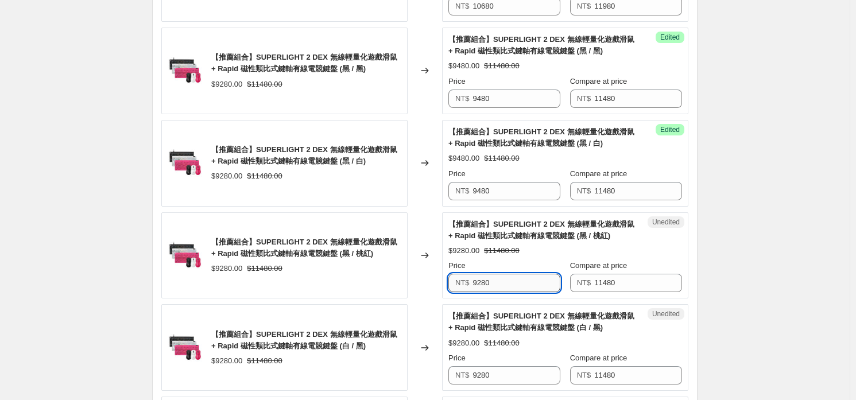
click at [537, 278] on input "9280" at bounding box center [517, 283] width 88 height 18
paste input "4"
type input "9480"
click at [525, 357] on div "Price" at bounding box center [504, 357] width 112 height 11
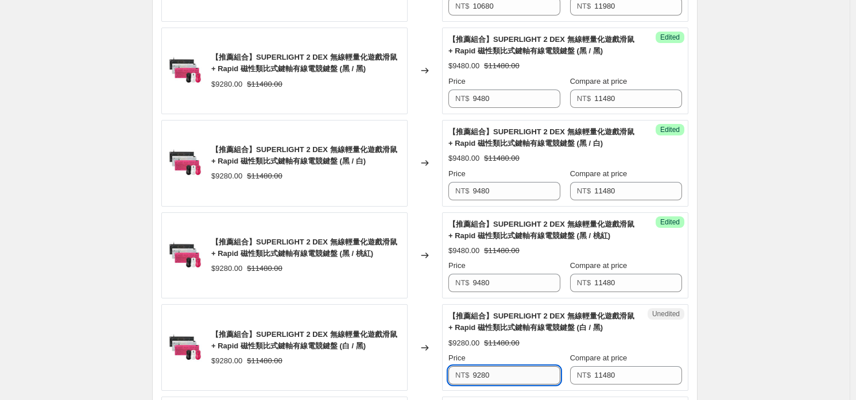
click at [522, 368] on input "9280" at bounding box center [517, 375] width 88 height 18
paste input "4"
type input "9480"
click at [545, 324] on span "【推薦組合】SUPERLIGHT 2 DEX 無線輕量化遊戲滑鼠 + Rapid 磁性類比式鍵軸有線電競鍵盤 (白 / 黑)" at bounding box center [541, 322] width 186 height 20
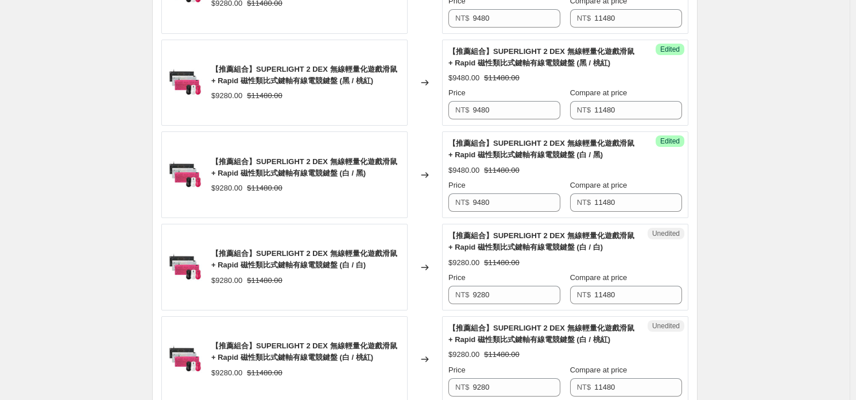
click at [538, 304] on div "Unedited 【推薦組合】SUPERLIGHT 2 DEX 無線輕量化遊戲滑鼠 + Rapid 磁性類比式鍵軸有線電競鍵盤 (白 / 白) $9280.0…" at bounding box center [565, 267] width 246 height 87
click at [534, 286] on input "9280" at bounding box center [517, 295] width 88 height 18
paste input "4"
type input "9480"
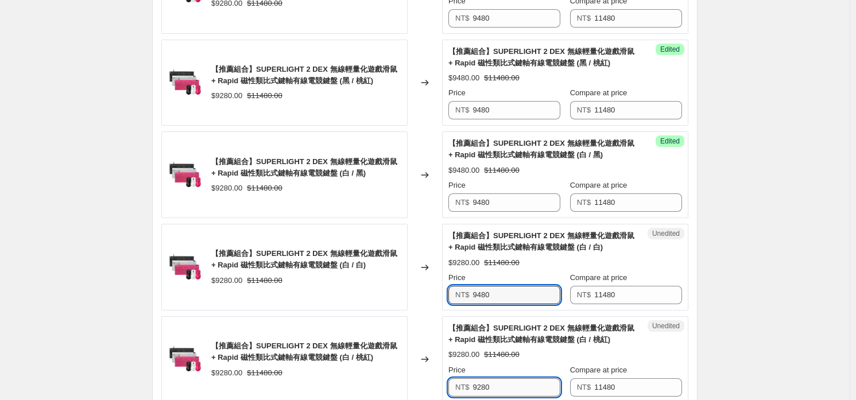
click at [521, 389] on input "9280" at bounding box center [517, 387] width 88 height 18
paste input "4"
type input "9480"
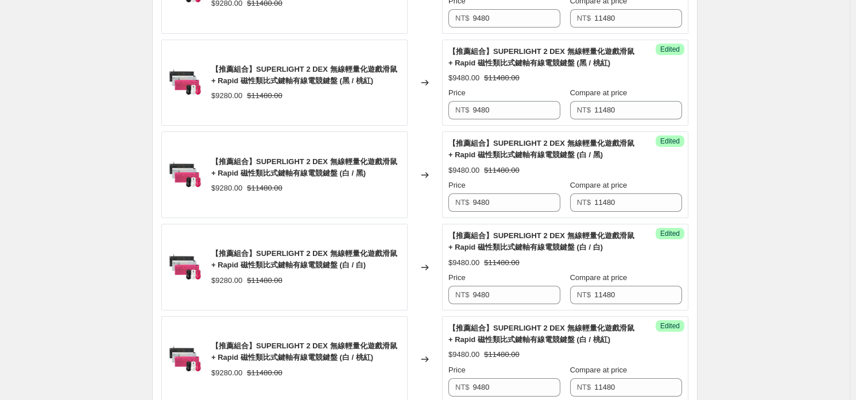
click at [530, 344] on div "【推薦組合】SUPERLIGHT 2 DEX 無線輕量化遊戲滑鼠 + Rapid 磁性類比式鍵軸有線電競鍵盤 (白 / 桃紅) $9480.00 $11480…" at bounding box center [565, 360] width 234 height 74
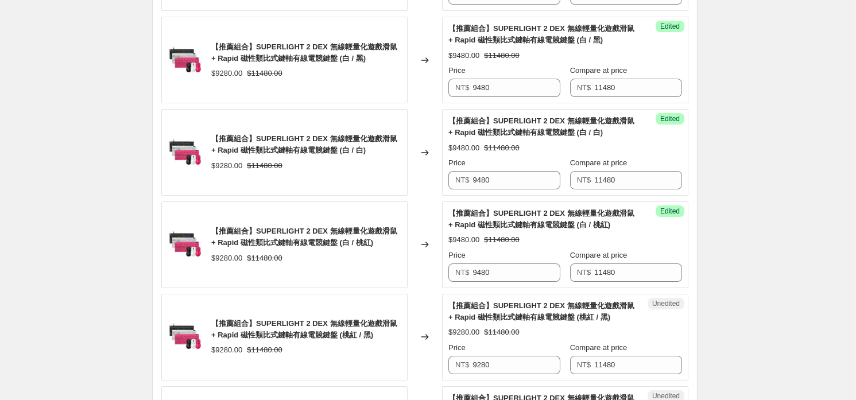
scroll to position [1293, 0]
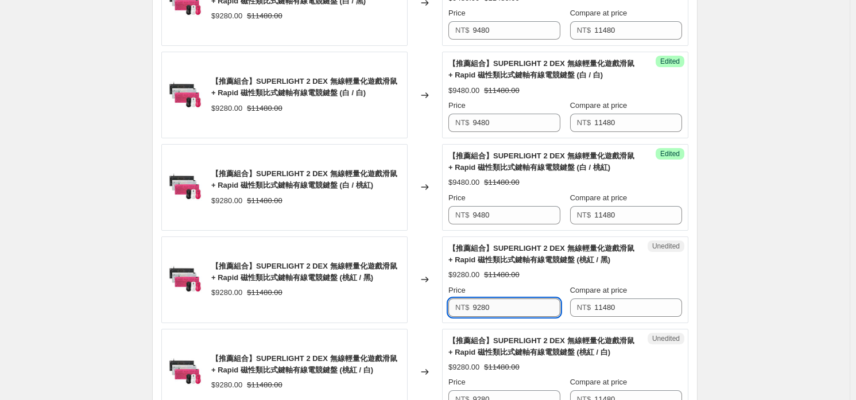
click at [518, 305] on input "9280" at bounding box center [517, 308] width 88 height 18
paste input "4"
type input "9480"
click at [510, 353] on span "【推薦組合】SUPERLIGHT 2 DEX 無線輕量化遊戲滑鼠 + Rapid 磁性類比式鍵軸有線電競鍵盤 (桃紅 / 白)" at bounding box center [541, 346] width 186 height 20
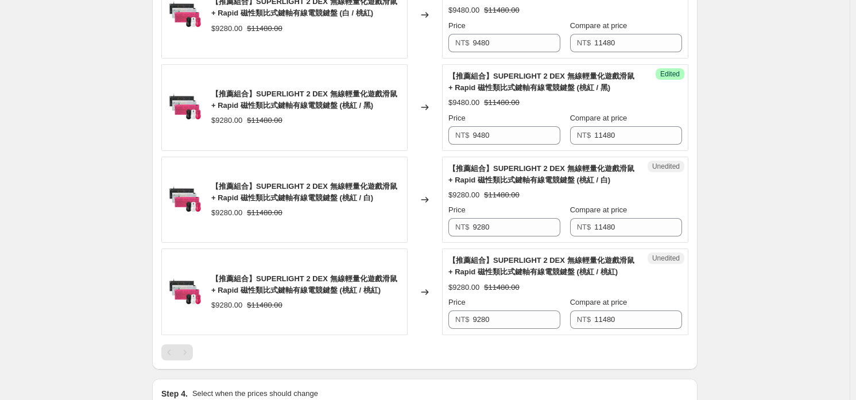
click at [520, 223] on input "9280" at bounding box center [517, 227] width 88 height 18
paste input "4"
type input "9480"
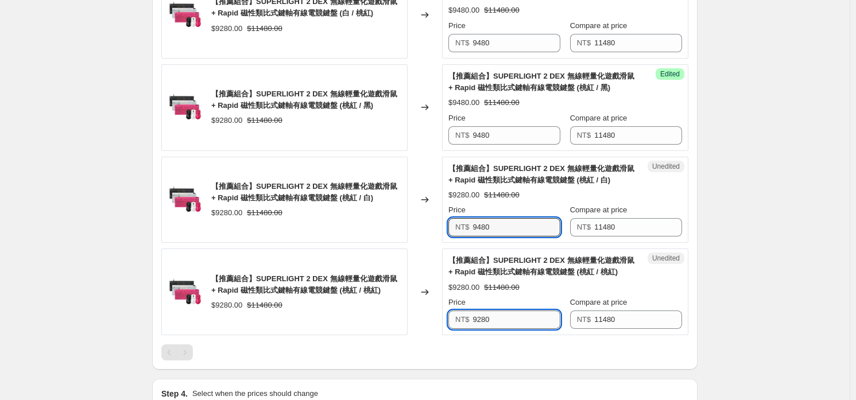
click at [501, 312] on input "9280" at bounding box center [517, 320] width 88 height 18
paste input "4"
type input "9480"
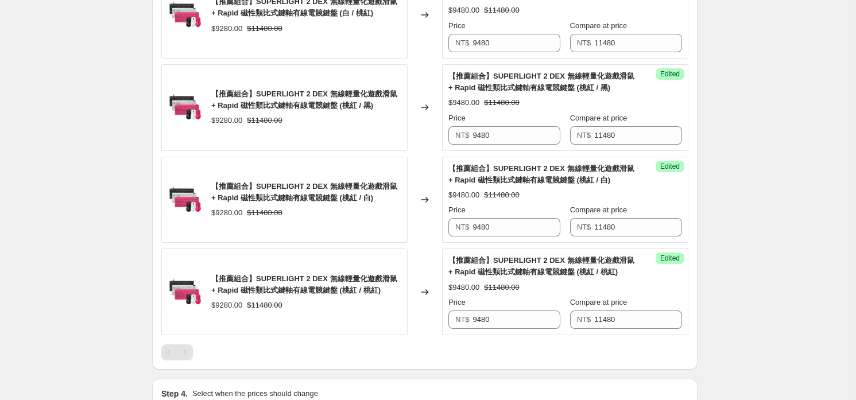
click at [510, 270] on span "【推薦組合】SUPERLIGHT 2 DEX 無線輕量化遊戲滑鼠 + Rapid 磁性類比式鍵軸有線電競鍵盤 (桃紅 / 桃紅)" at bounding box center [541, 266] width 186 height 20
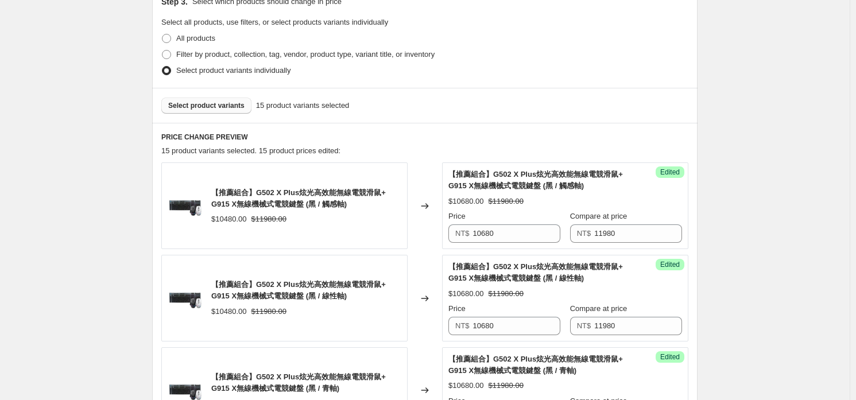
scroll to position [30, 0]
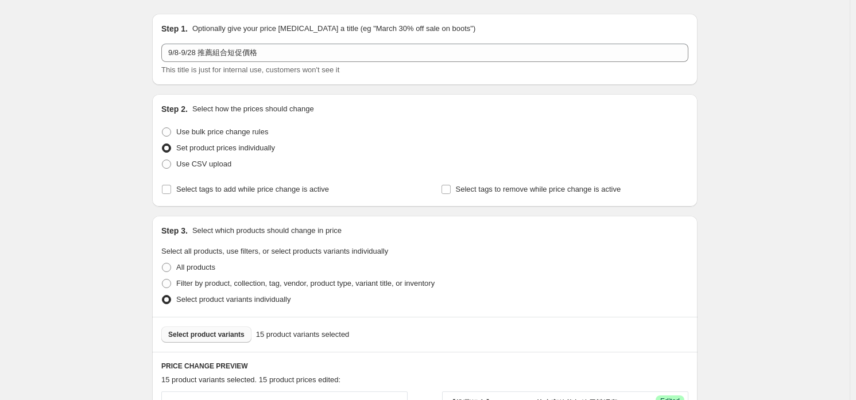
click at [216, 336] on span "Select product variants" at bounding box center [206, 334] width 76 height 9
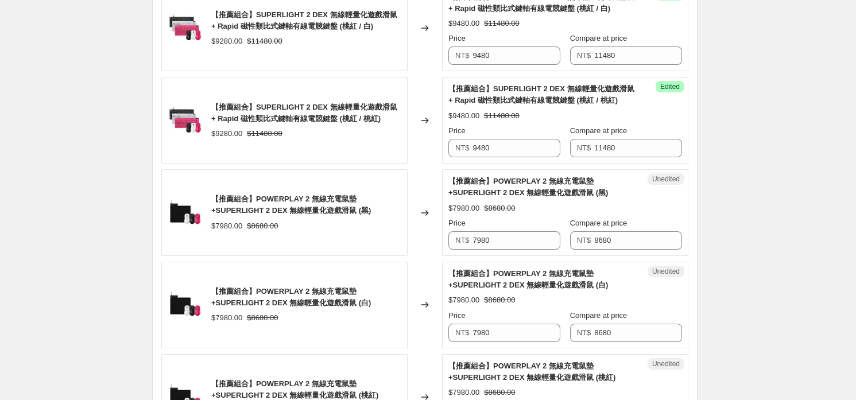
scroll to position [1695, 0]
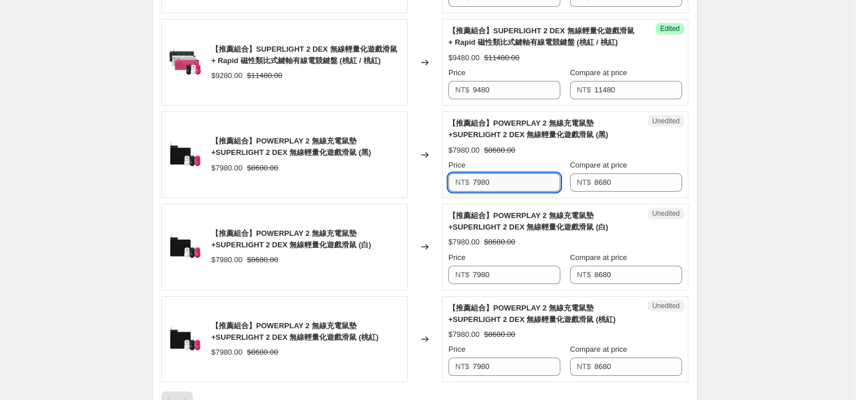
click at [536, 182] on input "7980" at bounding box center [517, 182] width 88 height 18
type input "8180"
click at [536, 182] on input "8180" at bounding box center [517, 182] width 88 height 18
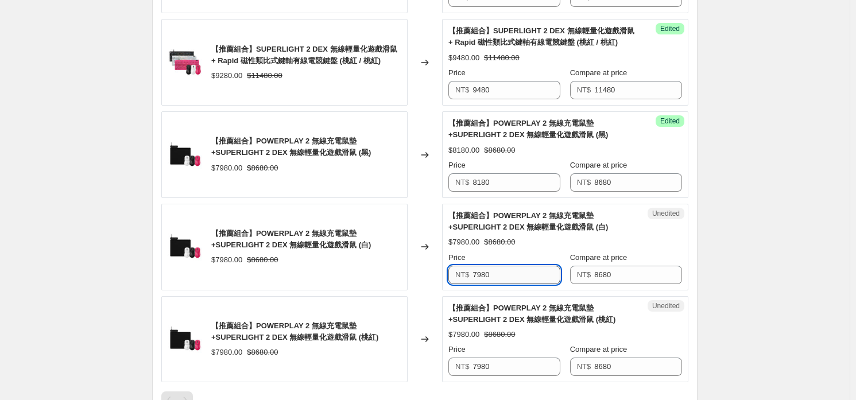
click at [525, 266] on input "7980" at bounding box center [517, 275] width 88 height 18
paste input "81"
type input "8180"
click at [527, 359] on input "7980" at bounding box center [517, 367] width 88 height 18
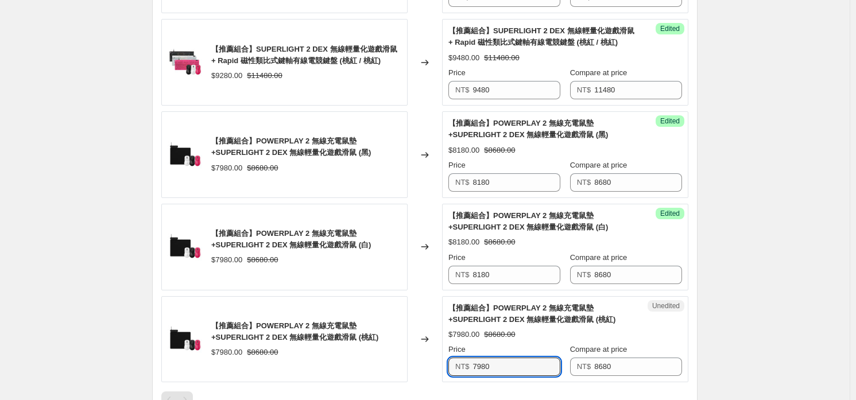
paste input "81"
type input "8180"
click at [525, 322] on div "【推薦組合】POWERPLAY 2 無線充電鼠墊+SUPERLIGHT 2 DEX 無線輕量化遊戲滑鼠 (桃紅)" at bounding box center [542, 314] width 188 height 23
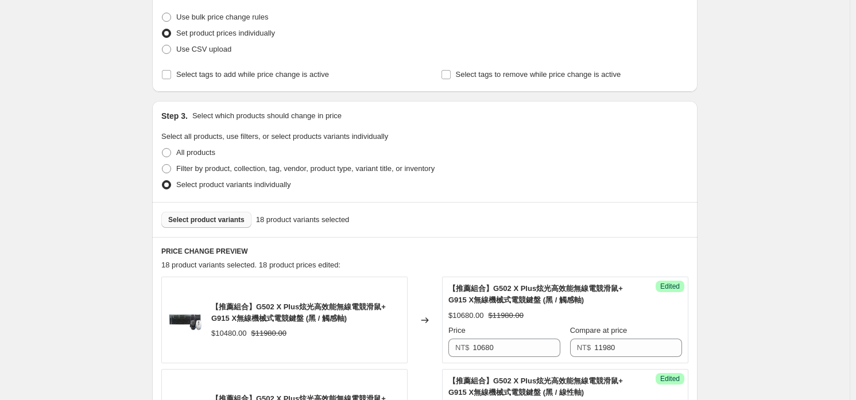
scroll to position [202, 0]
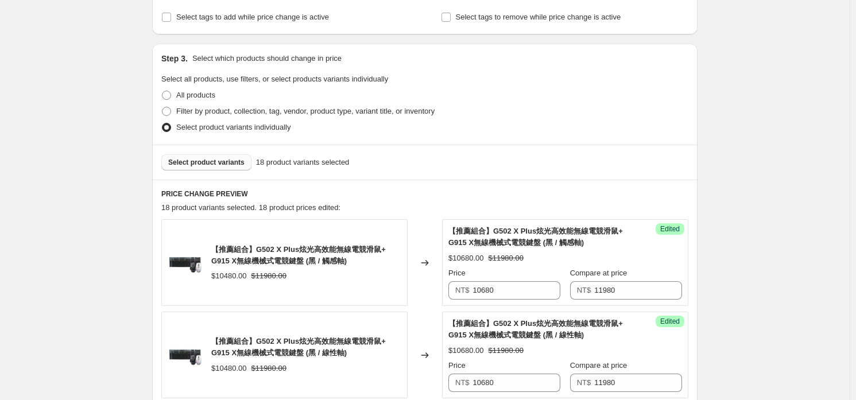
click at [205, 145] on div "Select product variants 18 product variants selected" at bounding box center [424, 162] width 545 height 35
click at [204, 158] on span "Select product variants" at bounding box center [206, 162] width 76 height 9
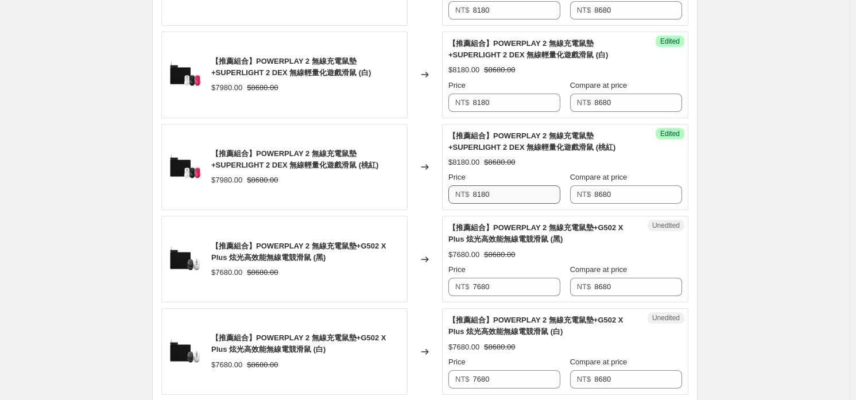
scroll to position [2039, 0]
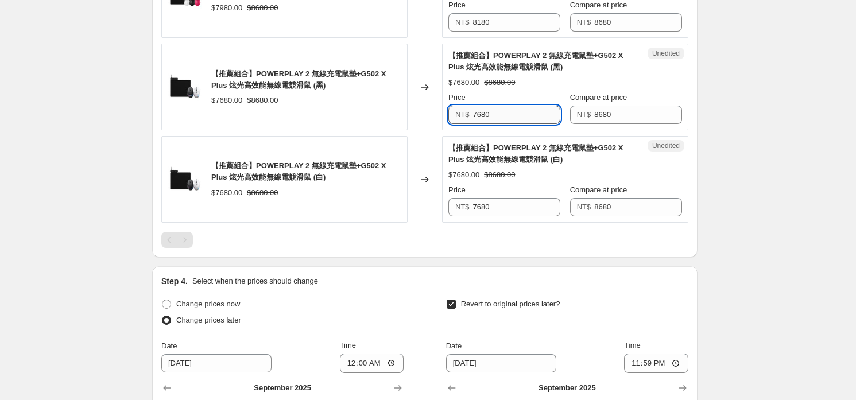
click at [523, 114] on input "7680" at bounding box center [517, 115] width 88 height 18
type input "7880"
click at [521, 114] on input "7880" at bounding box center [517, 115] width 88 height 18
click at [526, 199] on input "7680" at bounding box center [517, 207] width 88 height 18
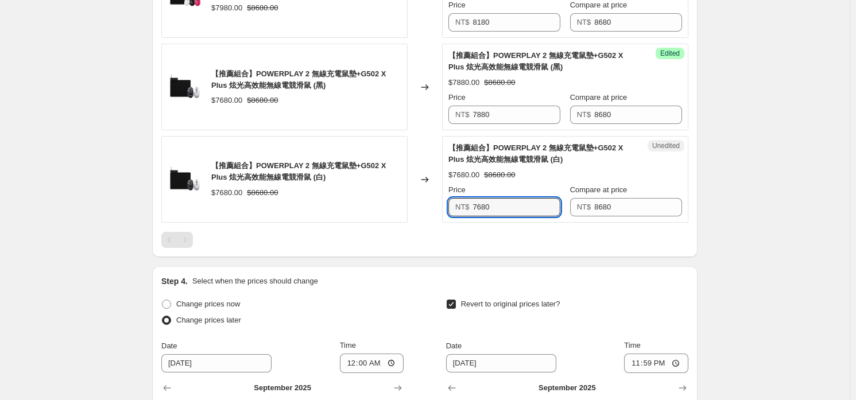
paste input "8"
type input "7880"
click at [522, 171] on div "$7880.00 $8680.00" at bounding box center [565, 174] width 234 height 11
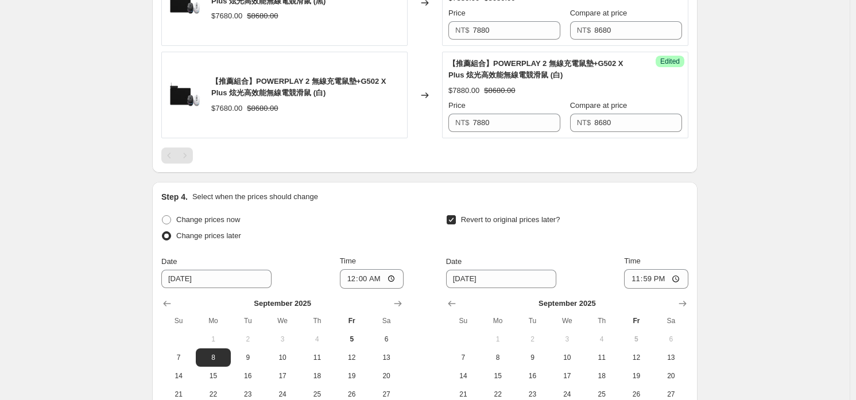
scroll to position [2266, 0]
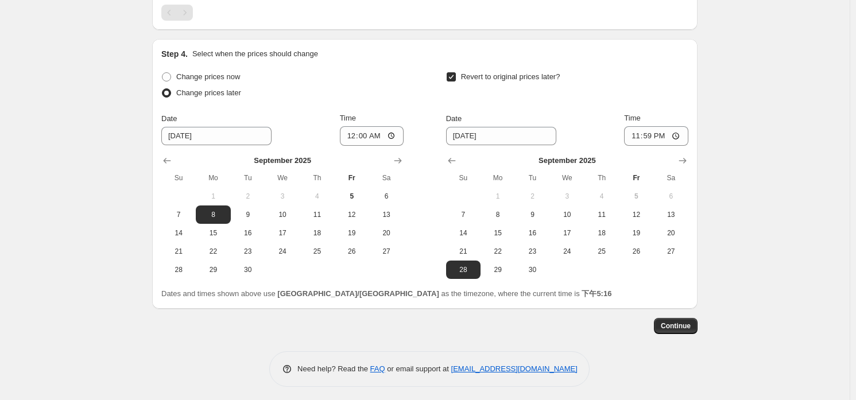
click at [687, 327] on button "Continue" at bounding box center [676, 326] width 44 height 16
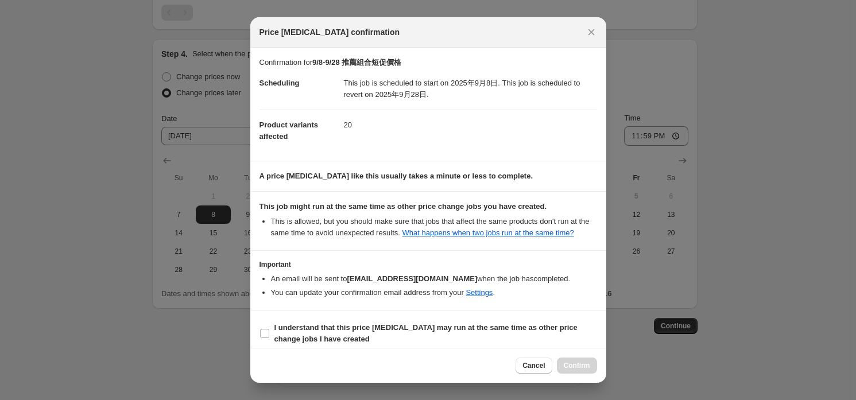
scroll to position [7, 0]
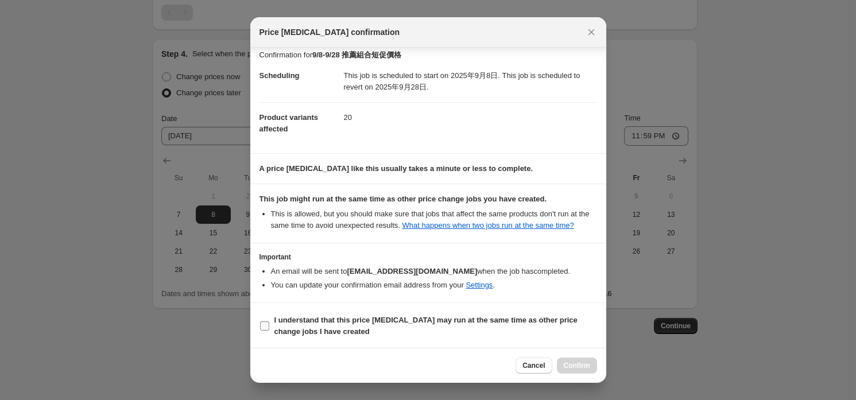
click at [266, 327] on input "I understand that this price [MEDICAL_DATA] may run at the same time as other p…" at bounding box center [264, 325] width 9 height 9
checkbox input "true"
click at [573, 358] on button "Confirm" at bounding box center [577, 366] width 40 height 16
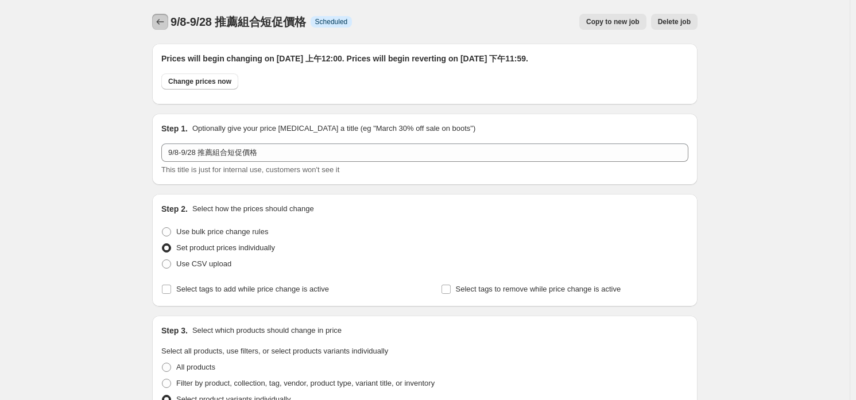
click at [157, 24] on icon "Price change jobs" at bounding box center [159, 21] width 11 height 11
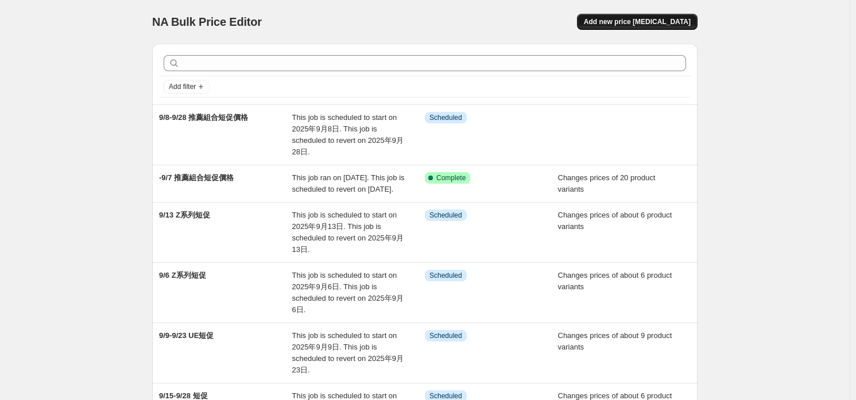
click at [611, 21] on button "Add new price [MEDICAL_DATA]" at bounding box center [637, 22] width 121 height 16
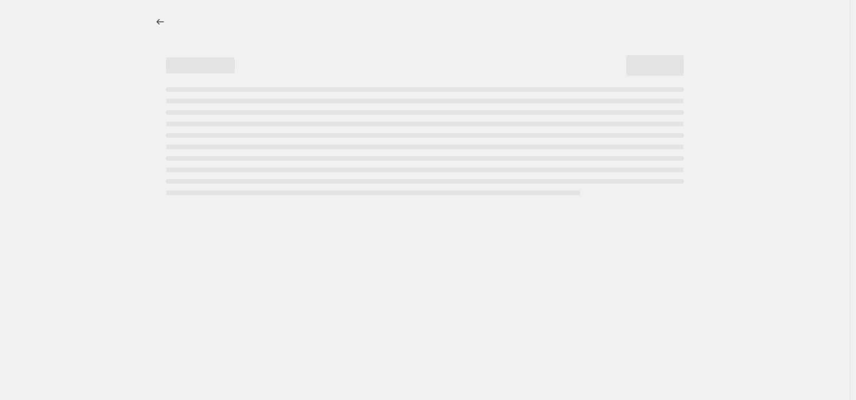
select select "percentage"
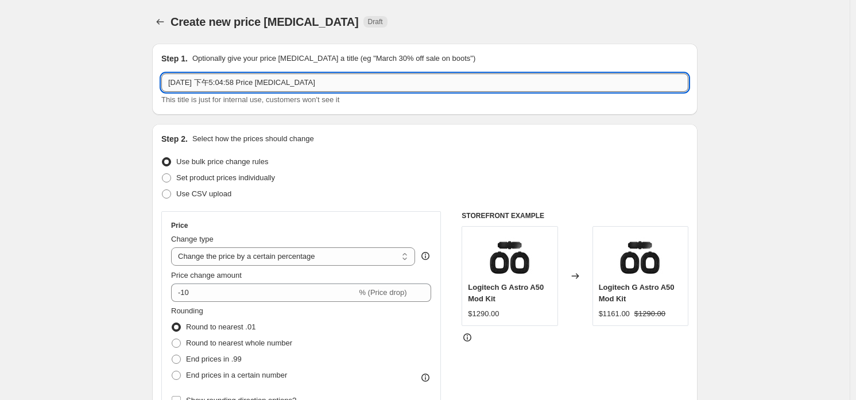
click at [375, 82] on input "[DATE] 下午5:04:58 Price [MEDICAL_DATA]" at bounding box center [424, 82] width 527 height 18
type input "8/18-9/14 推薦組合短促"
click at [242, 177] on span "Set product prices individually" at bounding box center [225, 177] width 99 height 9
click at [162, 174] on input "Set product prices individually" at bounding box center [162, 173] width 1 height 1
radio input "true"
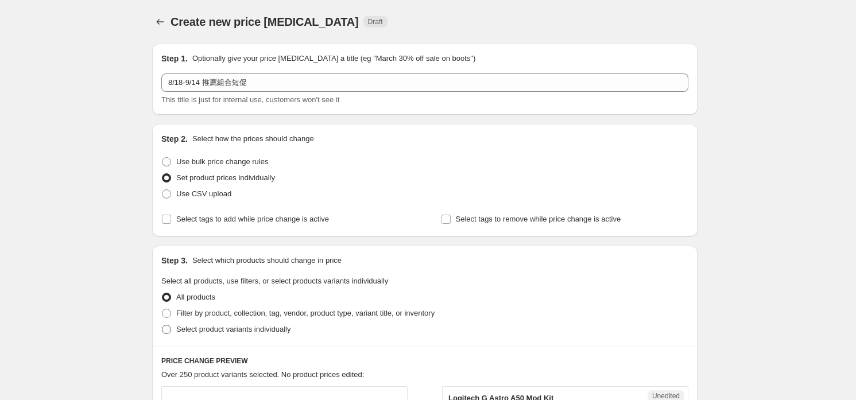
click at [256, 334] on span "Select product variants individually" at bounding box center [233, 329] width 114 height 11
click at [162, 326] on input "Select product variants individually" at bounding box center [162, 325] width 1 height 1
radio input "true"
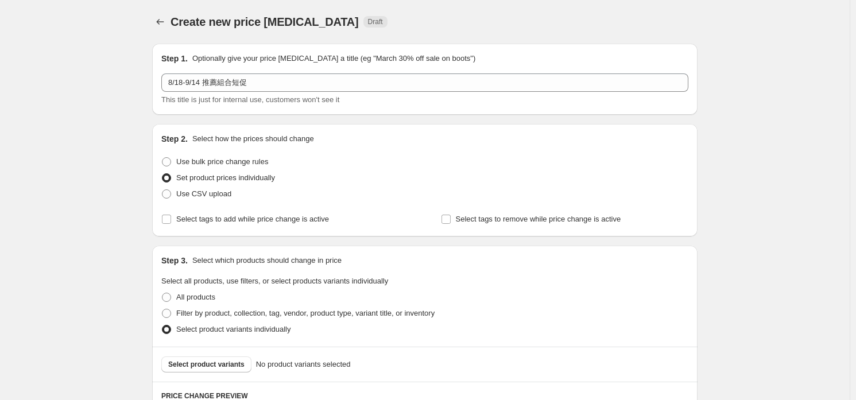
scroll to position [202, 0]
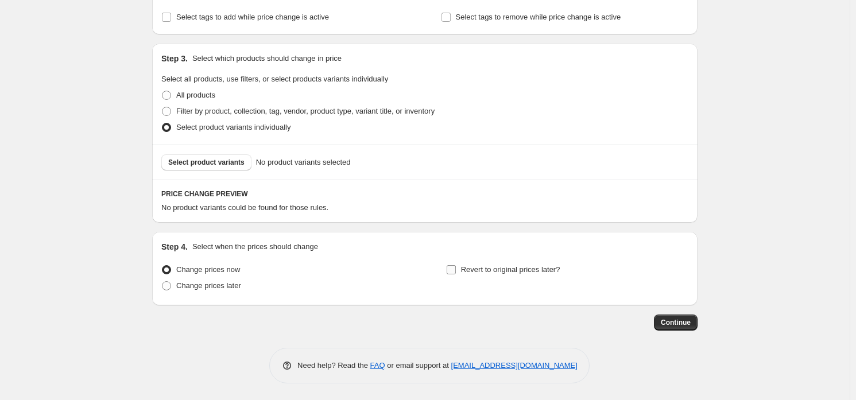
click at [501, 277] on label "Revert to original prices later?" at bounding box center [503, 270] width 114 height 16
click at [456, 274] on input "Revert to original prices later?" at bounding box center [451, 269] width 9 height 9
checkbox input "true"
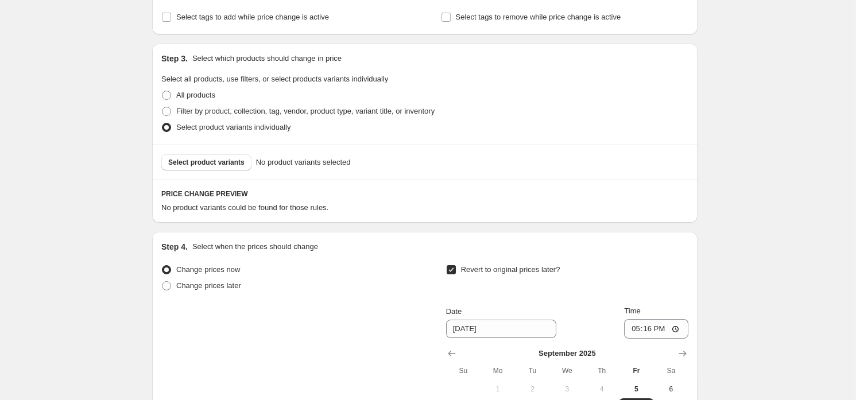
scroll to position [398, 0]
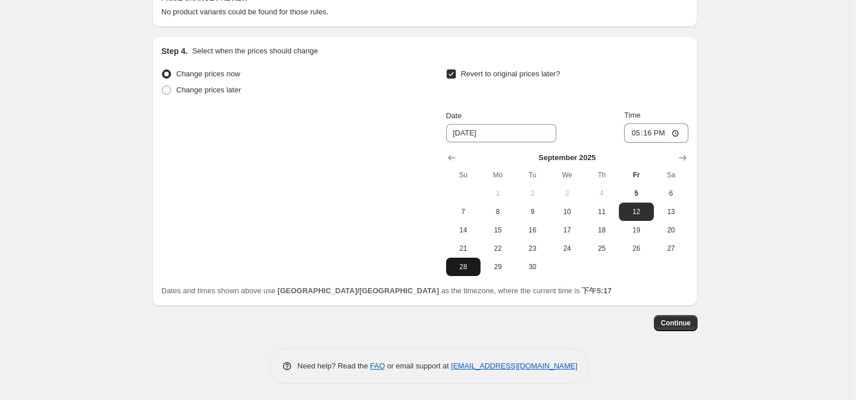
click at [468, 263] on span "28" at bounding box center [463, 266] width 25 height 9
type input "[DATE]"
click at [648, 133] on input "17:16" at bounding box center [656, 133] width 64 height 20
type input "23:59"
click at [651, 96] on div "Revert to original prices later?" at bounding box center [567, 83] width 242 height 34
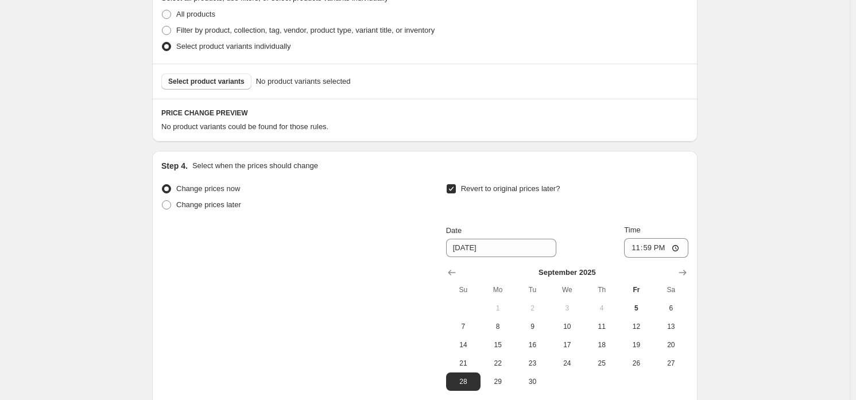
scroll to position [226, 0]
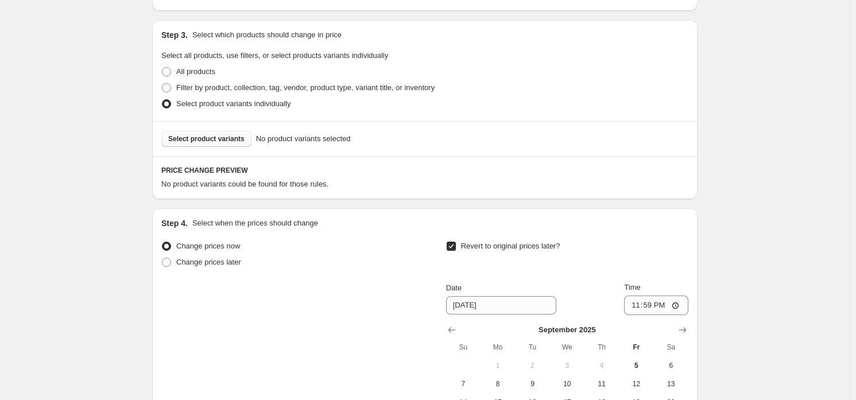
click at [219, 131] on button "Select product variants" at bounding box center [206, 139] width 90 height 16
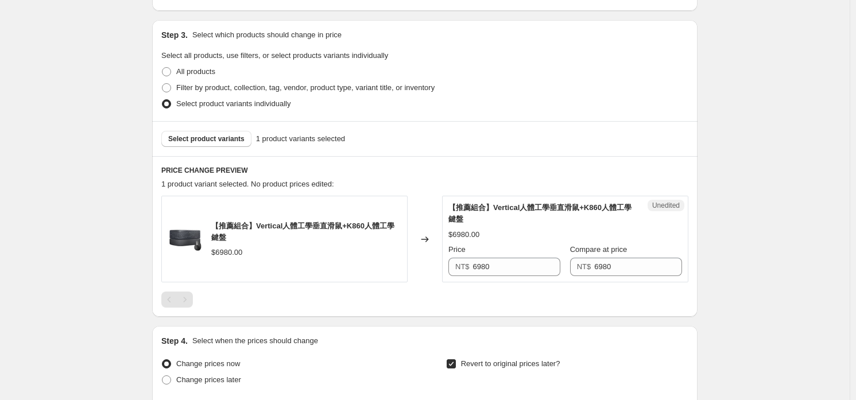
scroll to position [283, 0]
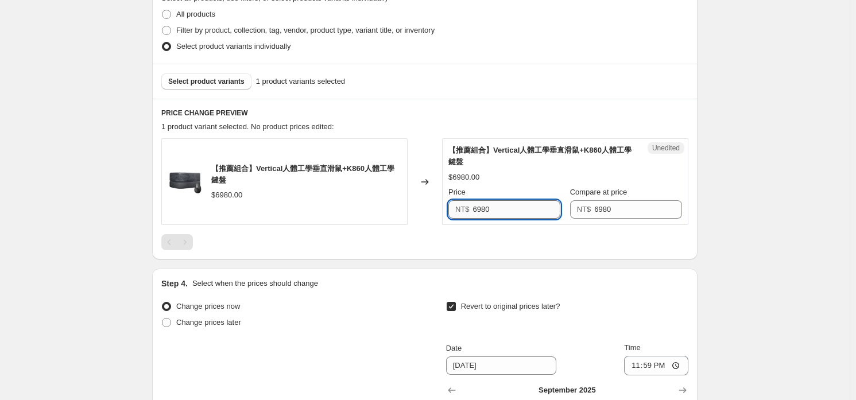
click at [517, 217] on input "6980" at bounding box center [517, 209] width 88 height 18
type input "6630"
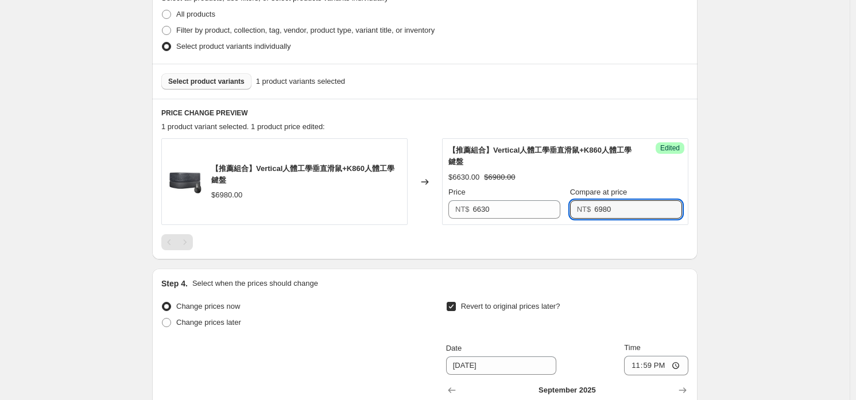
click at [214, 88] on button "Select product variants" at bounding box center [206, 81] width 90 height 16
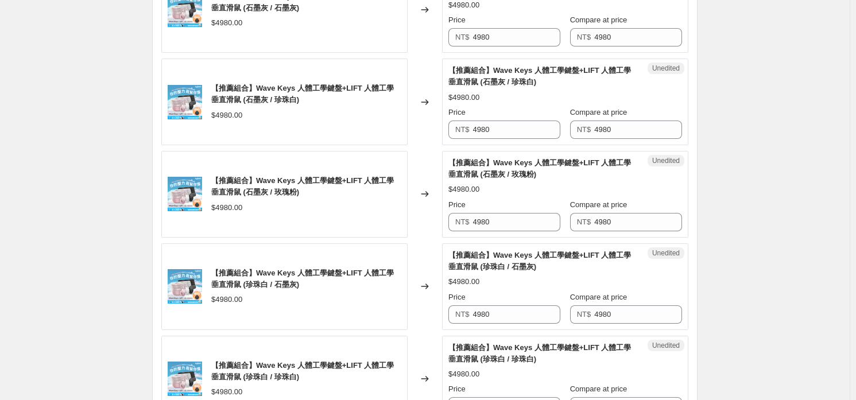
scroll to position [341, 0]
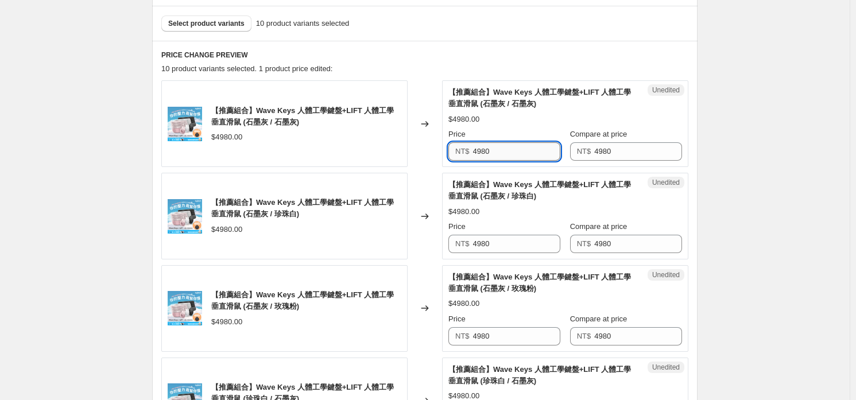
click at [507, 151] on input "4980" at bounding box center [517, 151] width 88 height 18
type input "4580"
click at [507, 152] on input "4580" at bounding box center [517, 151] width 88 height 18
click at [499, 251] on input "4980" at bounding box center [517, 244] width 88 height 18
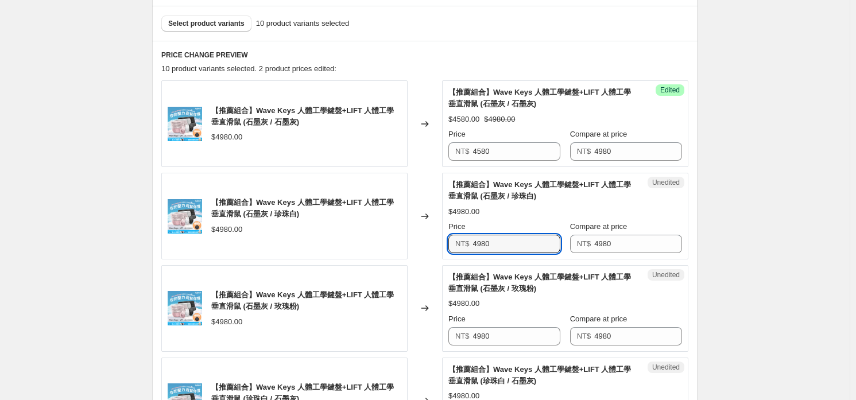
paste input "5"
type input "4580"
click at [502, 342] on input "4980" at bounding box center [517, 336] width 88 height 18
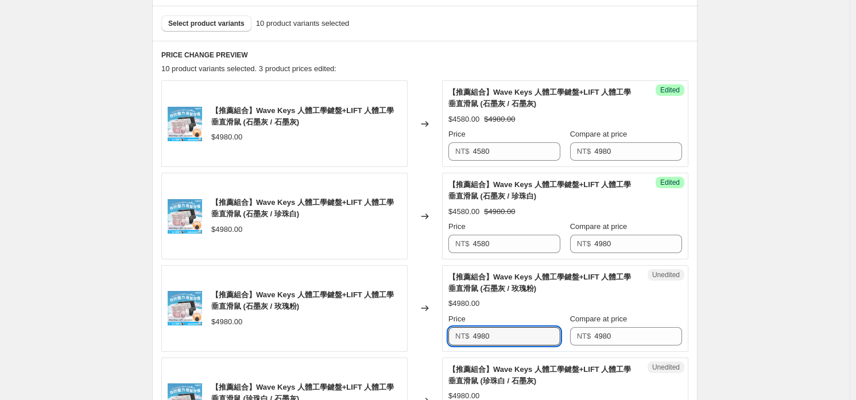
paste input "5"
type input "4580"
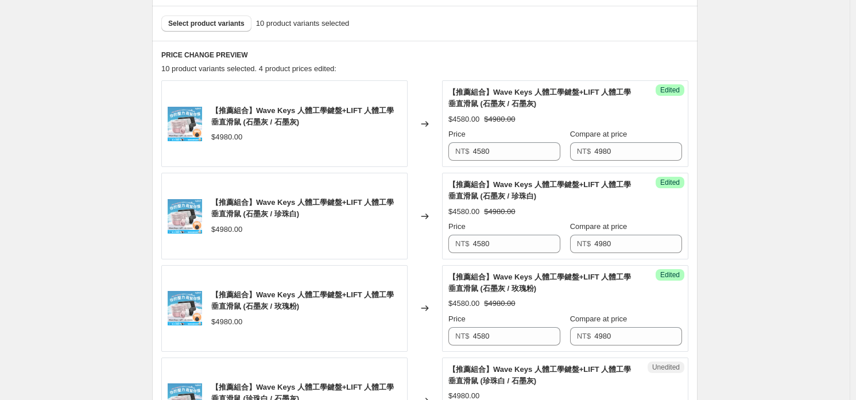
click at [502, 308] on div "$4580.00 $4980.00" at bounding box center [565, 303] width 234 height 11
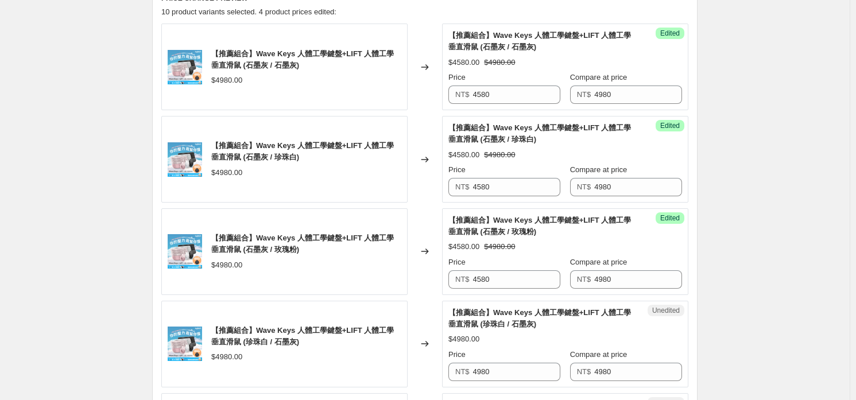
scroll to position [455, 0]
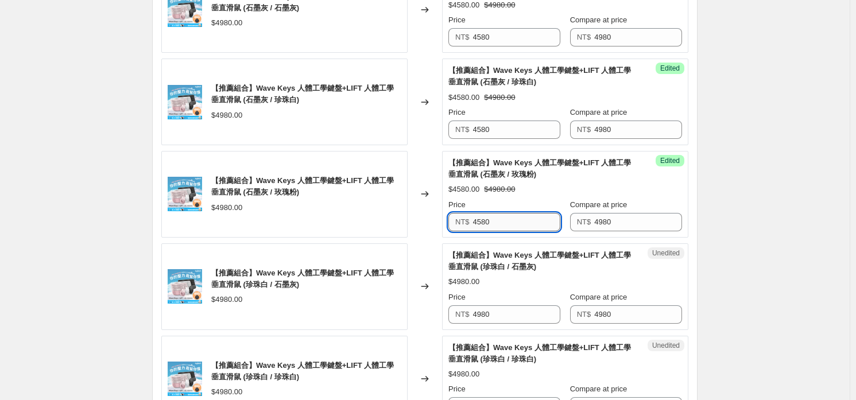
click at [528, 224] on input "4580" at bounding box center [517, 222] width 88 height 18
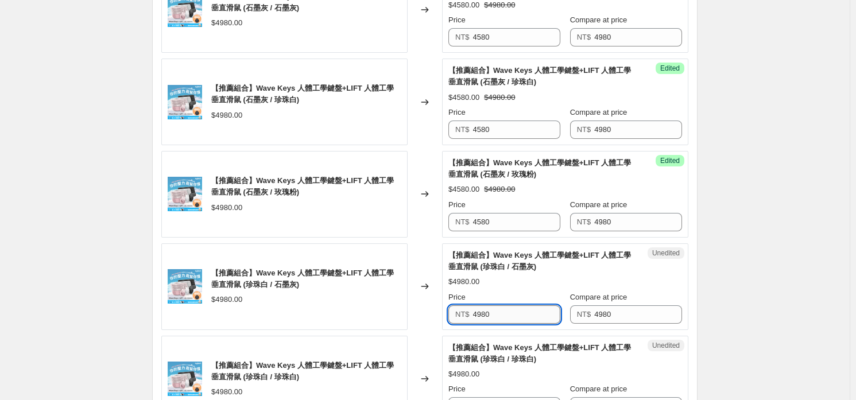
click at [526, 318] on input "4980" at bounding box center [517, 314] width 88 height 18
paste input "5"
type input "4580"
click at [518, 281] on div "$4980.00" at bounding box center [565, 281] width 234 height 11
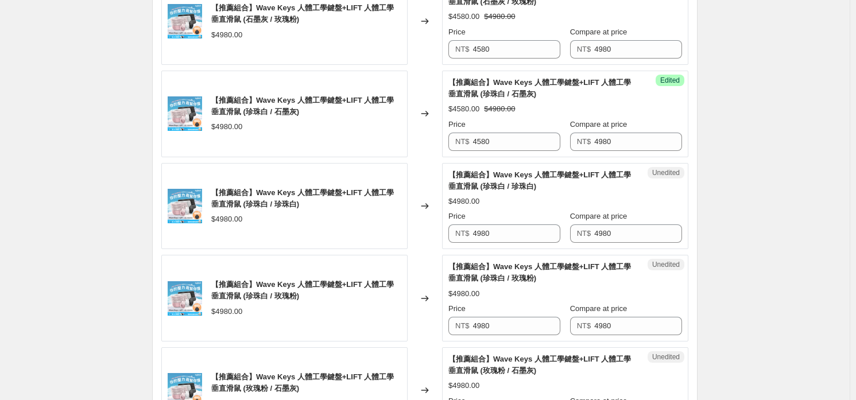
click at [521, 246] on div "Unedited 【推薦組合】Wave Keys 人體工學鍵盤+LIFT 人體工學垂直滑鼠 (珍珠白 / 珍珠白) $4980.00 Price NT$ 49…" at bounding box center [565, 206] width 246 height 87
click at [517, 230] on input "4980" at bounding box center [517, 233] width 88 height 18
paste input "5"
type input "4580"
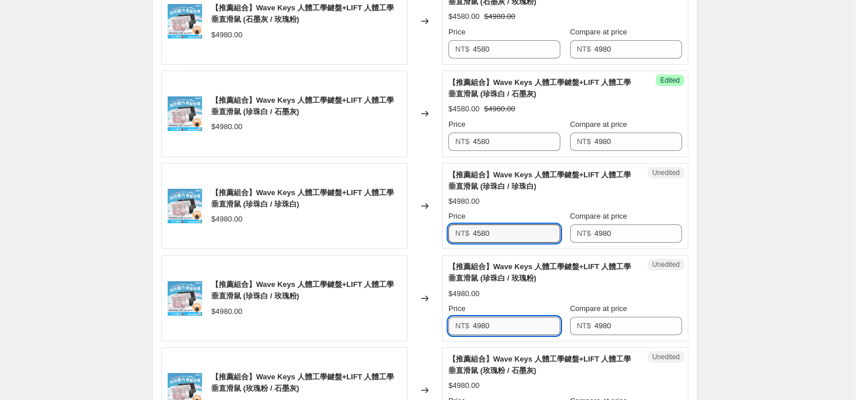
click at [518, 320] on input "4980" at bounding box center [517, 326] width 88 height 18
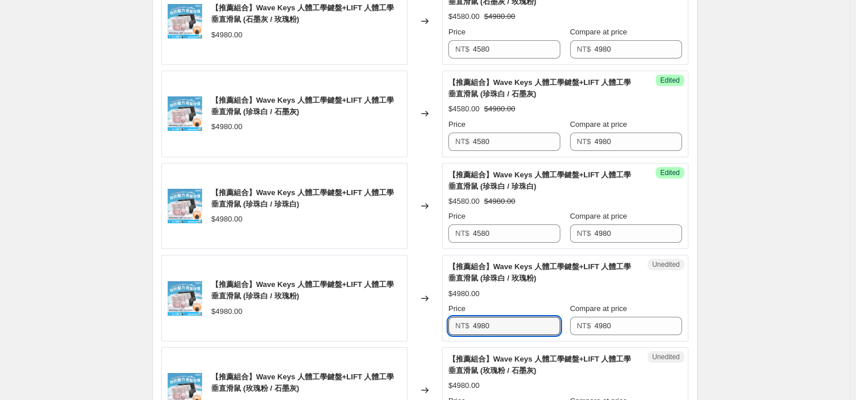
paste input "5"
type input "4580"
click at [521, 283] on div "【推薦組合】Wave Keys 人體工學鍵盤+LIFT 人體工學垂直滑鼠 (珍珠白 / 玫瑰粉)" at bounding box center [542, 272] width 188 height 23
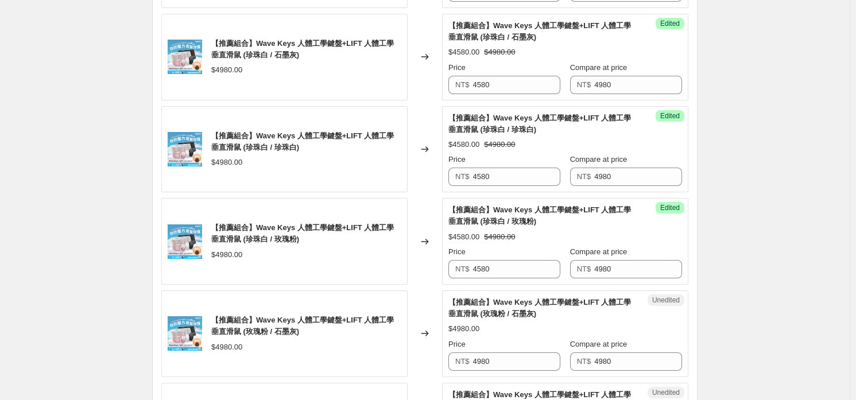
scroll to position [742, 0]
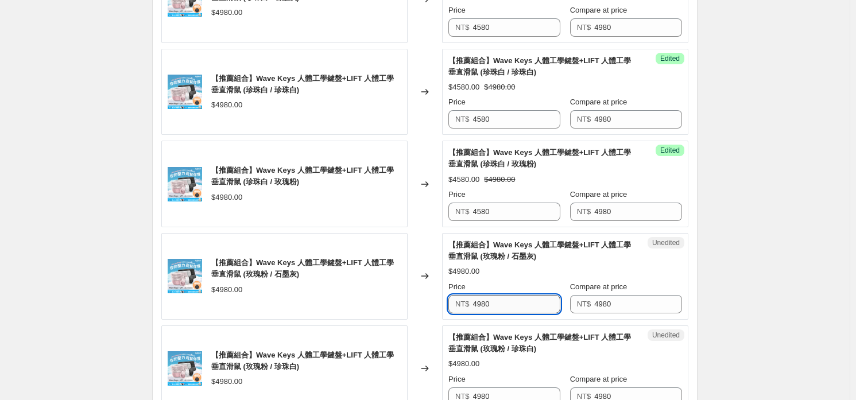
click at [505, 299] on input "4980" at bounding box center [517, 304] width 88 height 18
paste input "5"
type input "4580"
click at [516, 349] on span "【推薦組合】Wave Keys 人體工學鍵盤+LIFT 人體工學垂直滑鼠 (玫瑰粉 / 珍珠白)" at bounding box center [539, 343] width 183 height 20
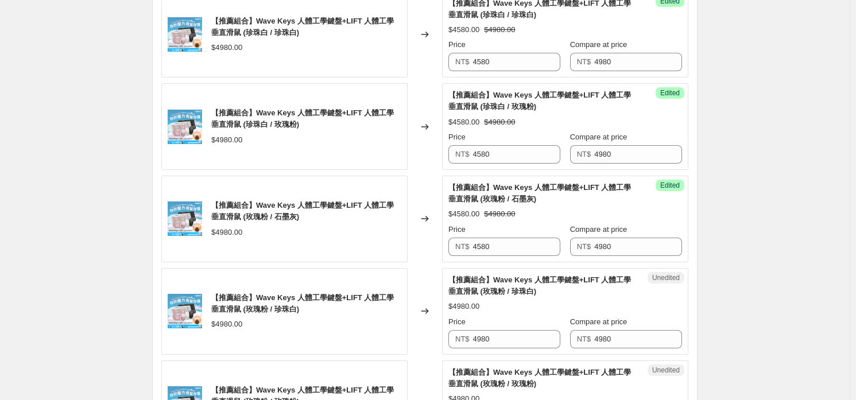
click at [516, 347] on div "Unedited 【推薦組合】Wave Keys 人體工學鍵盤+LIFT 人體工學垂直滑鼠 (玫瑰粉 / 珍珠白) $4980.00 Price NT$ 49…" at bounding box center [565, 311] width 246 height 87
click at [519, 340] on input "4980" at bounding box center [517, 339] width 88 height 18
paste input "5"
type input "4580"
click at [532, 307] on div "$4580.00 $4980.00" at bounding box center [565, 306] width 234 height 11
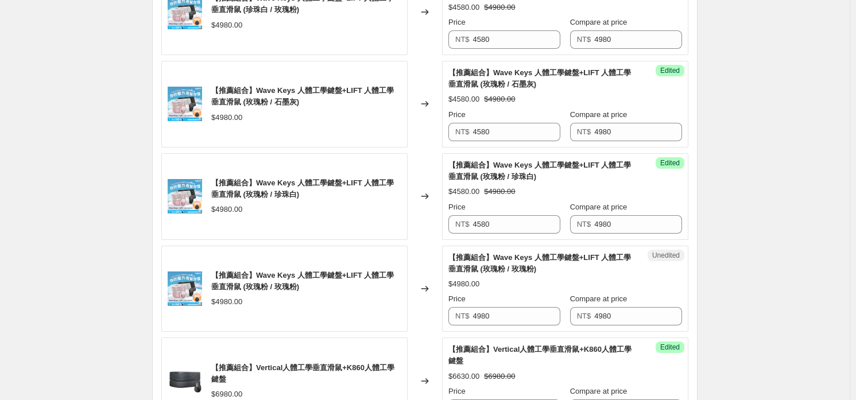
scroll to position [972, 0]
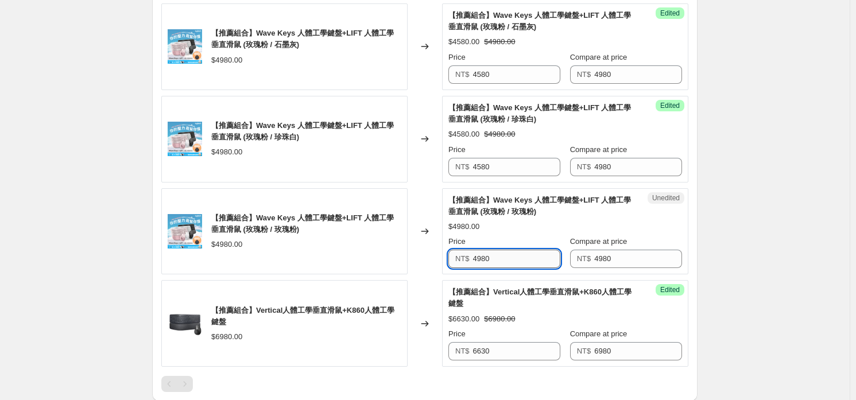
click at [517, 253] on input "4980" at bounding box center [517, 259] width 88 height 18
paste input "5"
type input "4580"
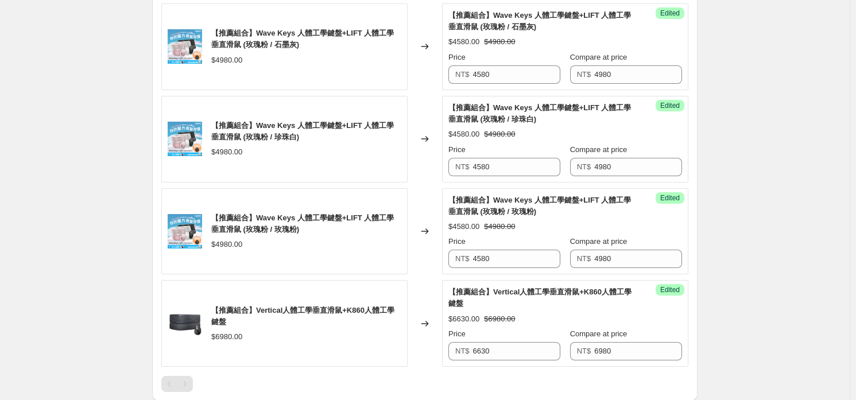
click at [507, 296] on div "【推薦組合】Vertical人體工學垂直滑鼠+K860人體工學鍵盤" at bounding box center [542, 297] width 188 height 23
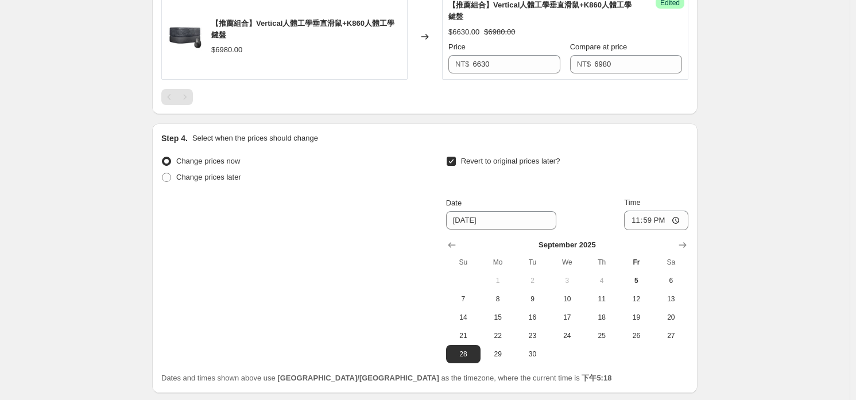
scroll to position [1345, 0]
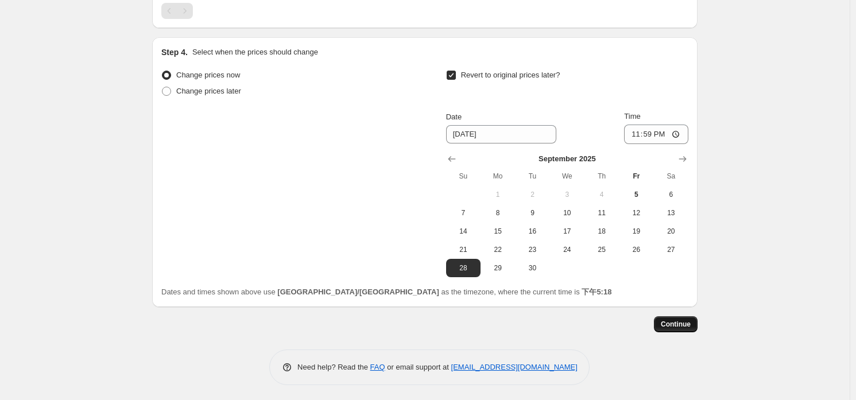
click at [673, 320] on span "Continue" at bounding box center [676, 324] width 30 height 9
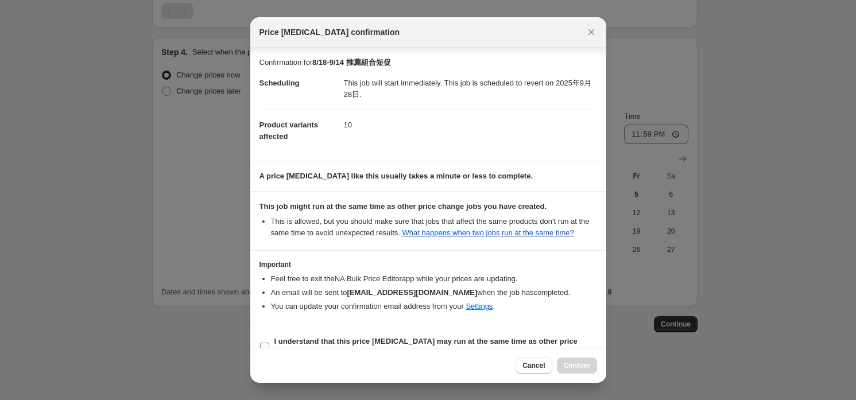
scroll to position [21, 0]
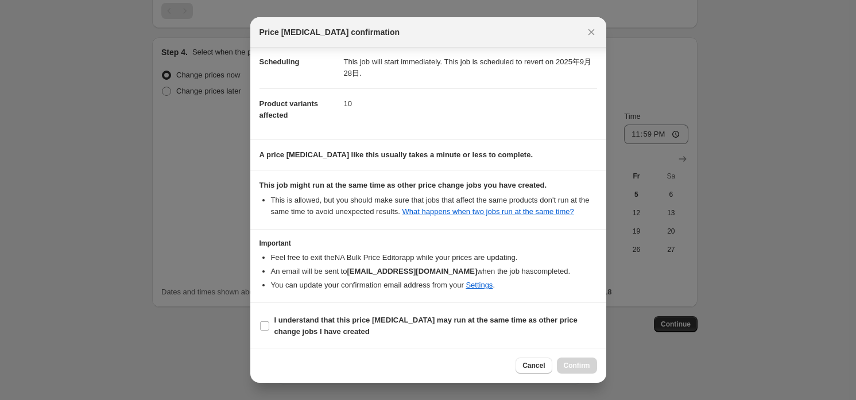
drag, startPoint x: 325, startPoint y: 321, endPoint x: 411, endPoint y: 340, distance: 88.2
click at [325, 321] on b "I understand that this price [MEDICAL_DATA] may run at the same time as other p…" at bounding box center [425, 326] width 303 height 20
click at [269, 321] on input "I understand that this price [MEDICAL_DATA] may run at the same time as other p…" at bounding box center [264, 325] width 9 height 9
checkbox input "true"
click at [573, 361] on span "Confirm" at bounding box center [577, 365] width 26 height 9
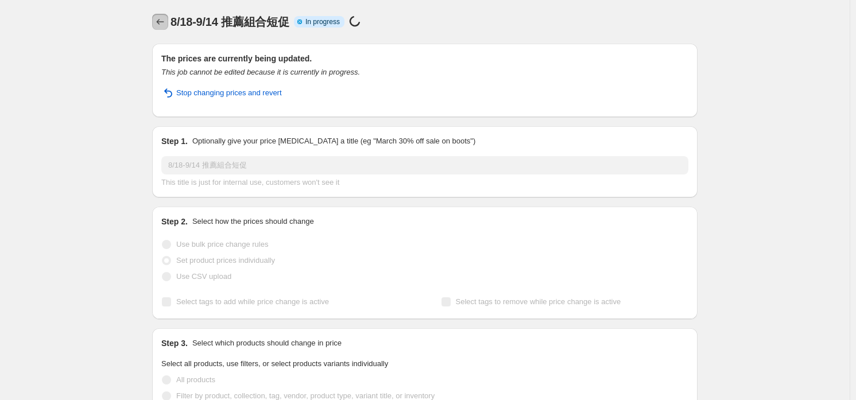
click at [164, 28] on button "Price change jobs" at bounding box center [160, 22] width 16 height 16
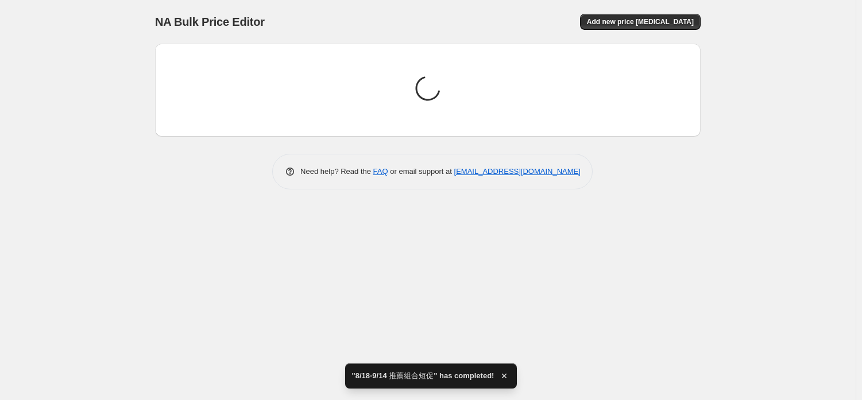
click at [660, 26] on div "NA Bulk Price Editor Add new price [MEDICAL_DATA]" at bounding box center [427, 22] width 545 height 16
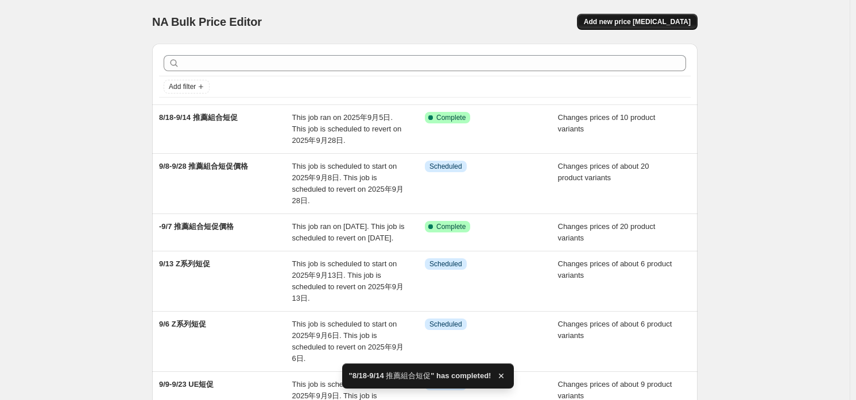
click at [639, 23] on span "Add new price [MEDICAL_DATA]" at bounding box center [637, 21] width 107 height 9
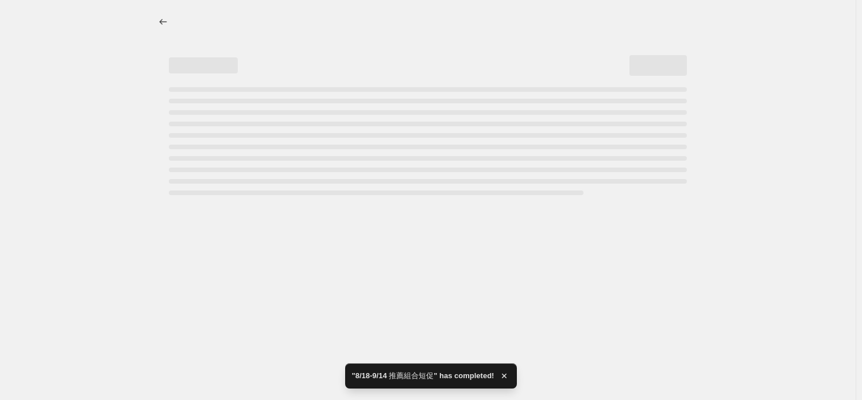
select select "percentage"
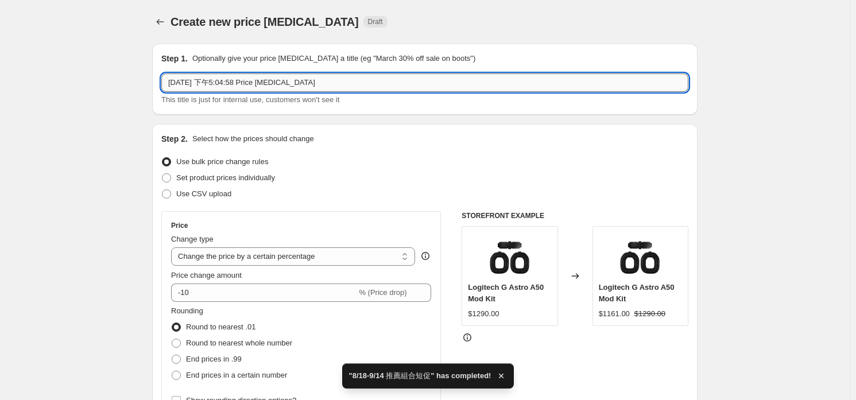
click at [305, 79] on input "[DATE] 下午5:04:58 Price [MEDICAL_DATA]" at bounding box center [424, 82] width 527 height 18
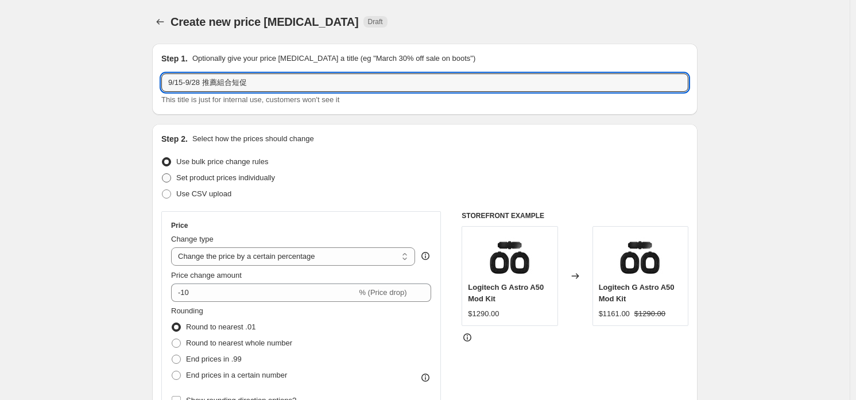
type input "9/15-9/28 推薦組合短促"
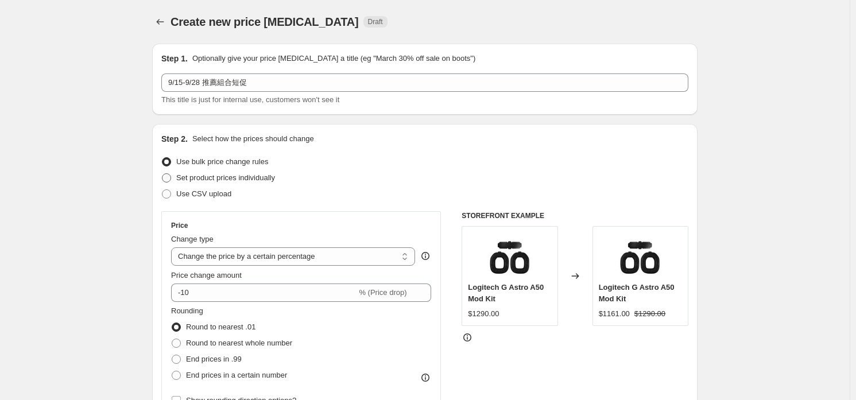
click at [256, 173] on span "Set product prices individually" at bounding box center [225, 177] width 99 height 9
click at [162, 173] on input "Set product prices individually" at bounding box center [162, 173] width 1 height 1
radio input "true"
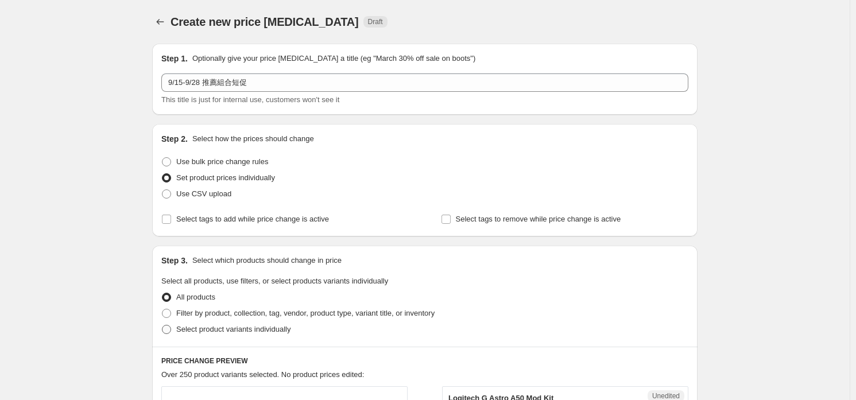
click at [226, 334] on span "Select product variants individually" at bounding box center [233, 329] width 114 height 9
click at [162, 326] on input "Select product variants individually" at bounding box center [162, 325] width 1 height 1
radio input "true"
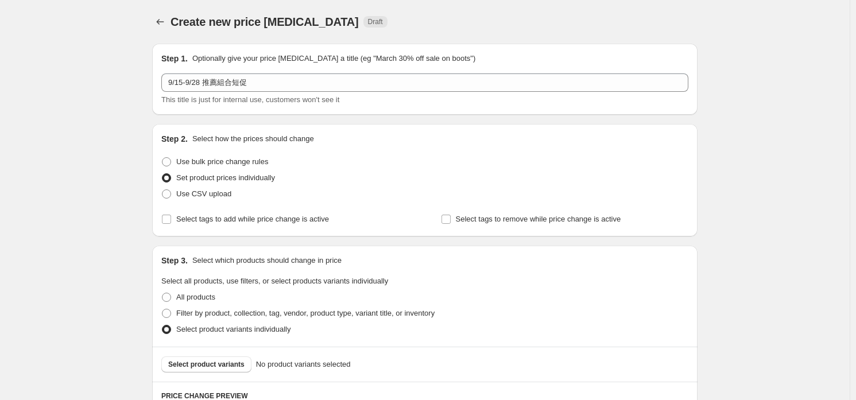
scroll to position [202, 0]
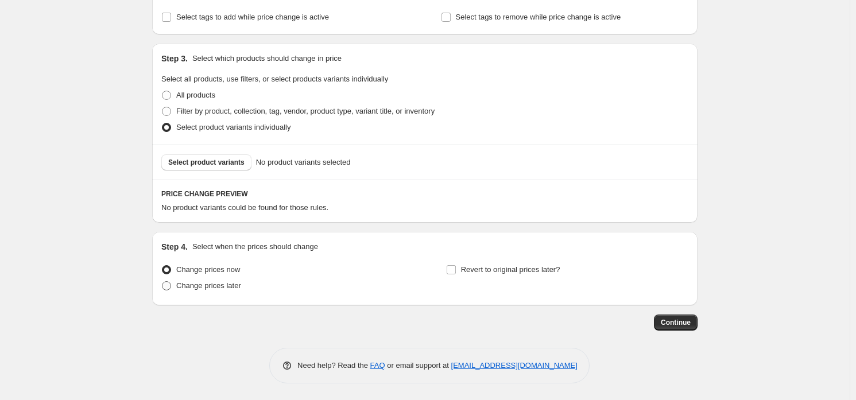
click at [204, 282] on span "Change prices later" at bounding box center [208, 285] width 65 height 9
click at [162, 282] on input "Change prices later" at bounding box center [162, 281] width 1 height 1
radio input "true"
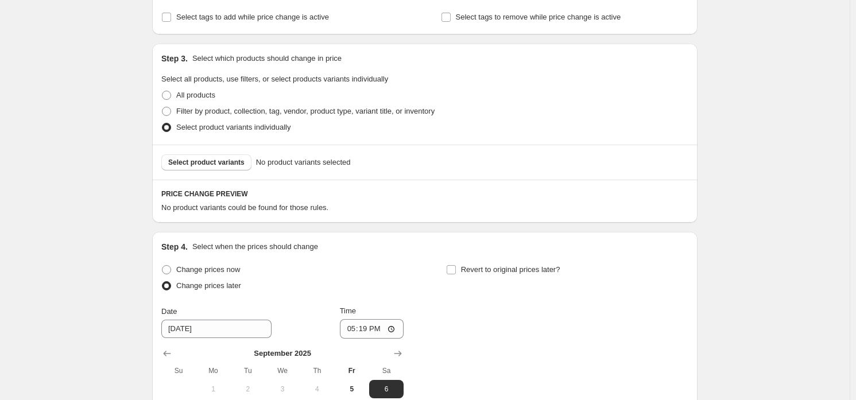
scroll to position [374, 0]
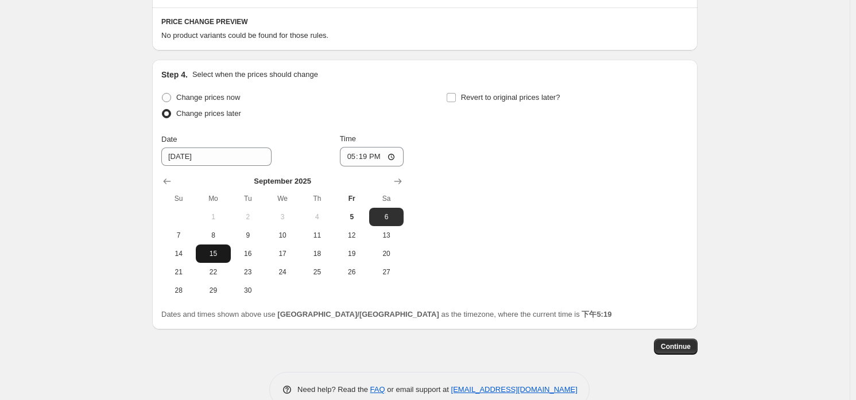
click at [217, 253] on span "15" at bounding box center [212, 253] width 25 height 9
type input "[DATE]"
click at [375, 155] on input "17:19" at bounding box center [372, 157] width 64 height 20
click at [397, 158] on input "12:00" at bounding box center [372, 157] width 64 height 20
click at [392, 158] on input "12:00" at bounding box center [372, 157] width 64 height 20
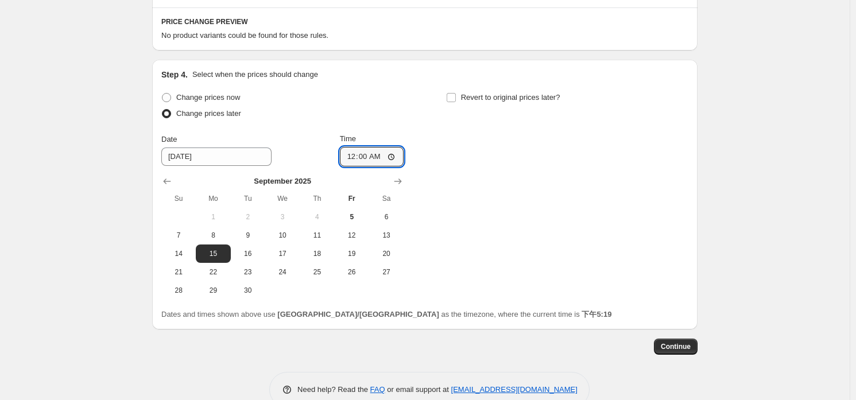
type input "00:00"
click at [568, 146] on div "Change prices now Change prices later Date [DATE] Time 00:00 [DATE] Su Mo Tu We…" at bounding box center [424, 195] width 527 height 210
click at [551, 102] on span "Revert to original prices later?" at bounding box center [510, 97] width 99 height 9
click at [456, 102] on input "Revert to original prices later?" at bounding box center [451, 97] width 9 height 9
checkbox input "true"
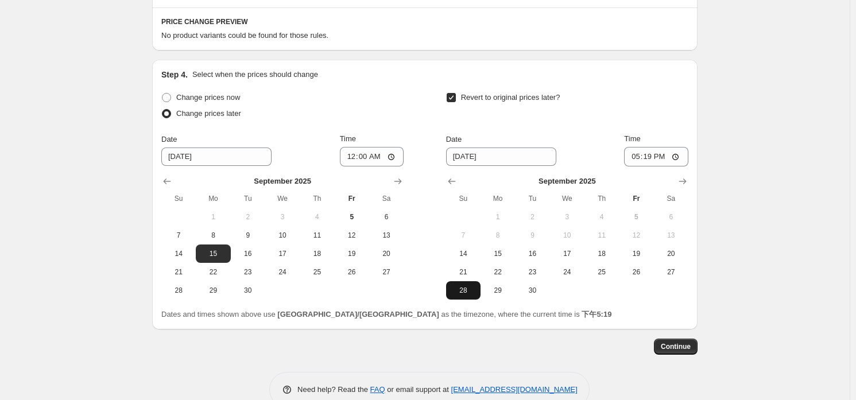
drag, startPoint x: 468, startPoint y: 293, endPoint x: 474, endPoint y: 285, distance: 9.9
click at [468, 293] on span "28" at bounding box center [463, 290] width 25 height 9
type input "[DATE]"
click at [654, 156] on input "17:19" at bounding box center [656, 157] width 64 height 20
type input "23:59"
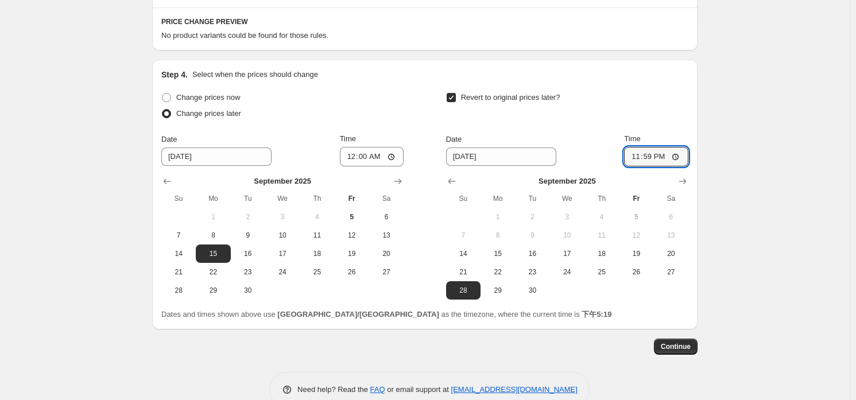
click at [772, 250] on div "Create new price [MEDICAL_DATA]. This page is ready Create new price [MEDICAL_D…" at bounding box center [425, 25] width 850 height 799
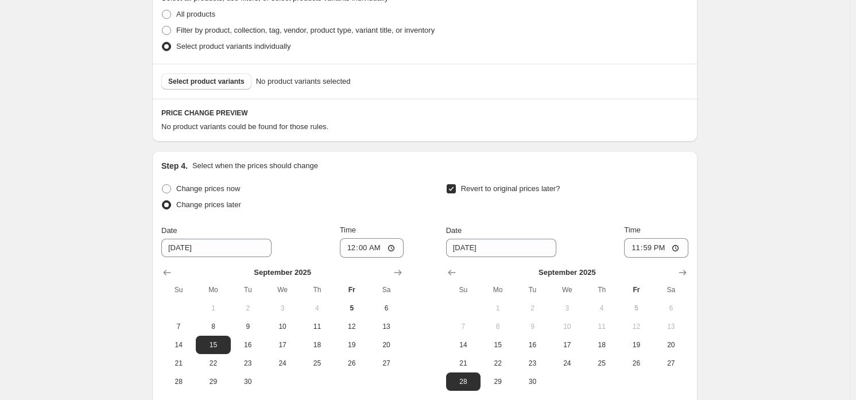
scroll to position [226, 0]
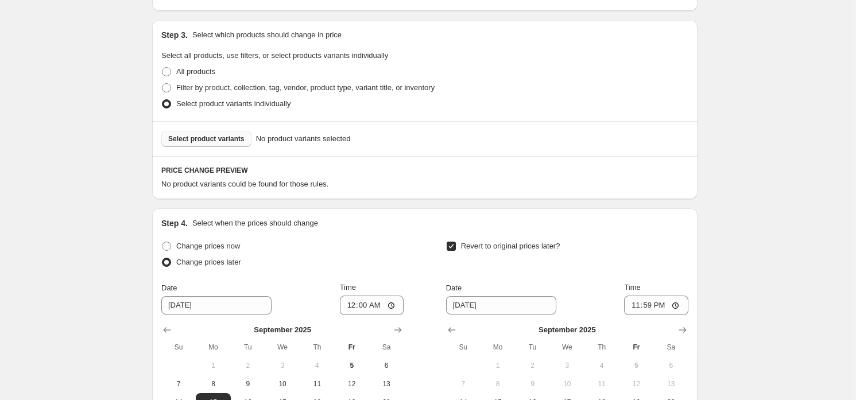
click at [200, 144] on button "Select product variants" at bounding box center [206, 139] width 90 height 16
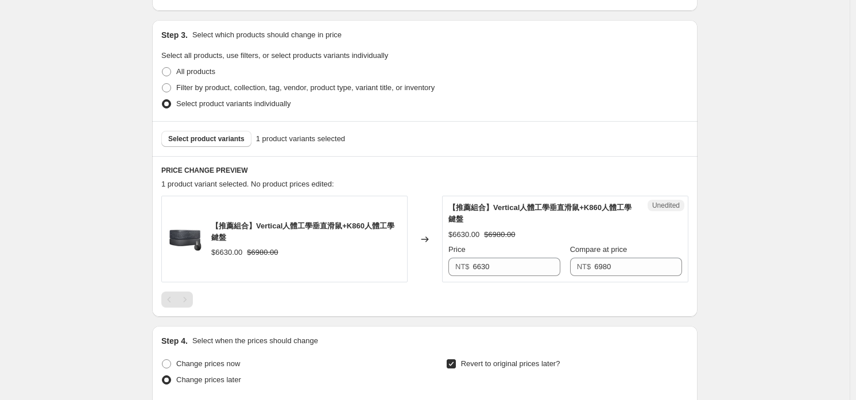
scroll to position [283, 0]
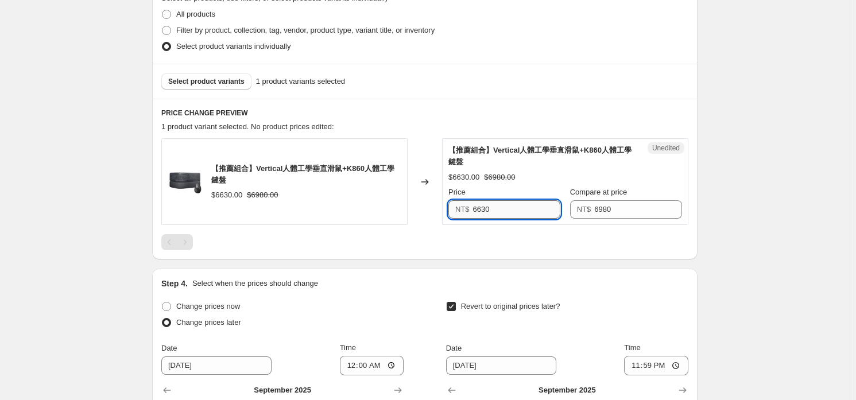
click at [492, 204] on input "6630" at bounding box center [517, 209] width 88 height 18
type input "6980"
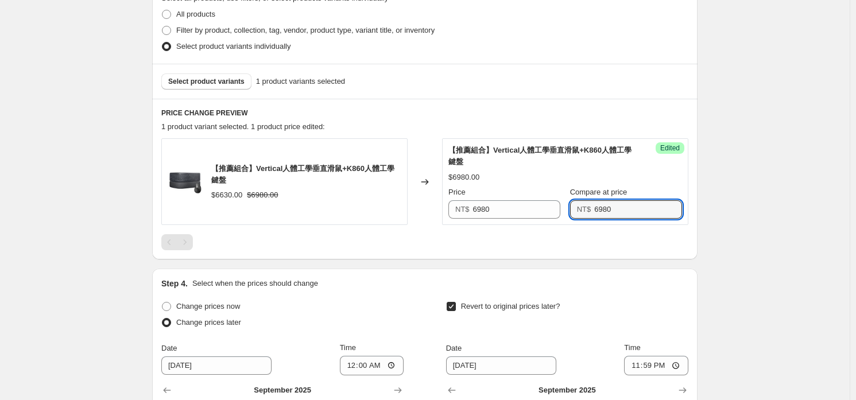
click at [491, 250] on div "PRICE CHANGE PREVIEW 1 product variant selected. 1 product price edited: 【推薦組合】…" at bounding box center [424, 179] width 545 height 161
click at [215, 82] on span "Select product variants" at bounding box center [206, 81] width 76 height 9
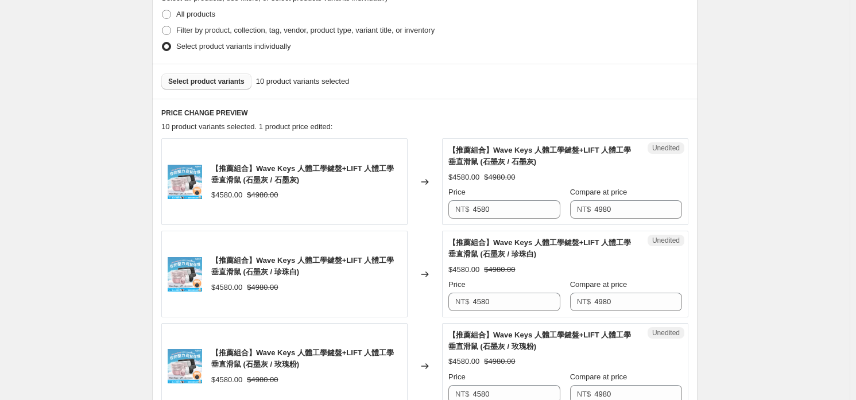
scroll to position [398, 0]
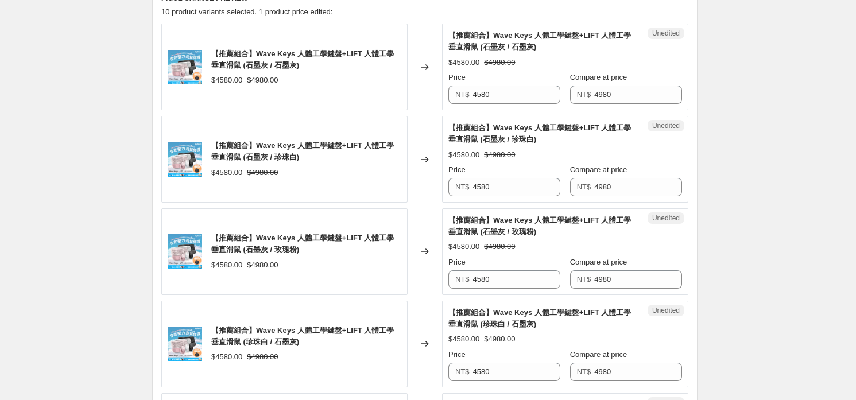
click at [517, 61] on div "$4580.00 $4980.00" at bounding box center [565, 62] width 234 height 11
click at [528, 92] on input "4580" at bounding box center [517, 95] width 88 height 18
type input "4980"
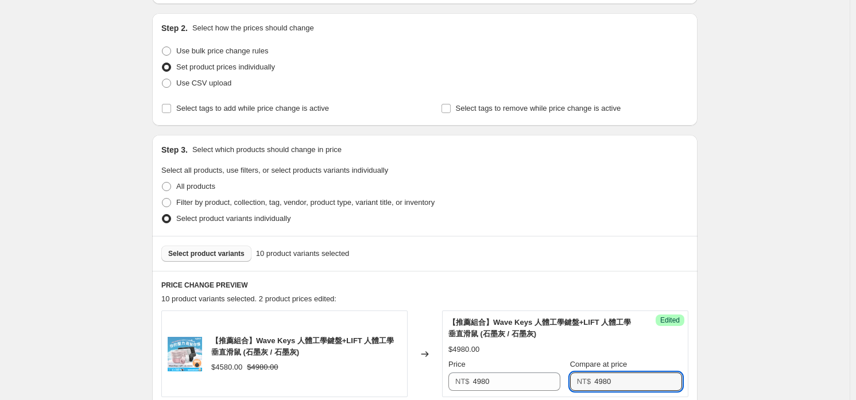
scroll to position [0, 0]
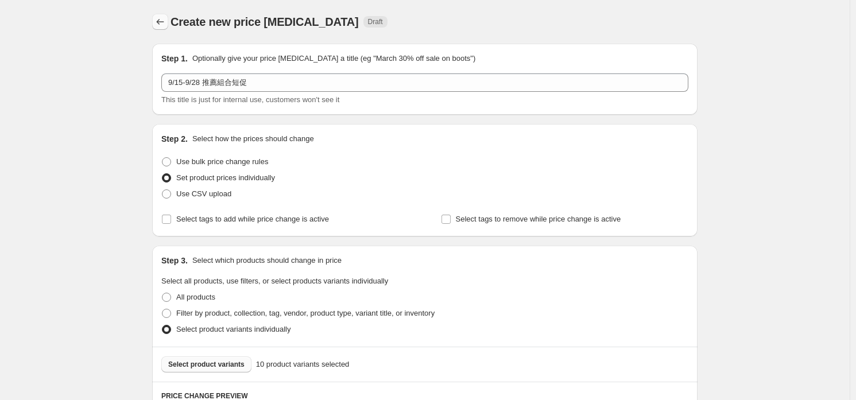
click at [161, 26] on icon "Price change jobs" at bounding box center [159, 21] width 11 height 11
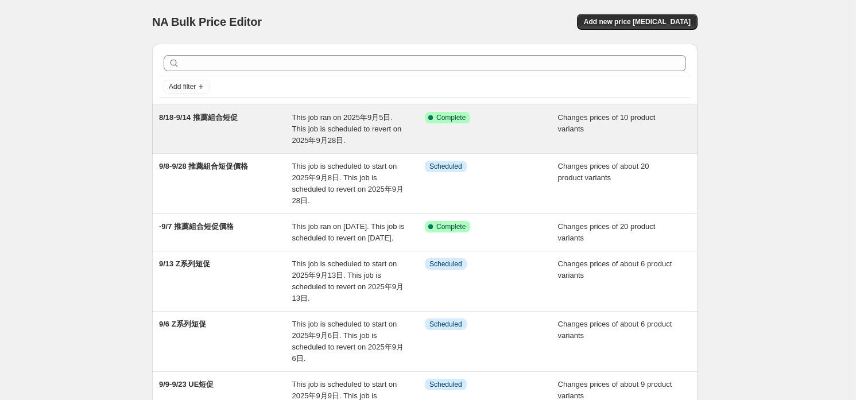
click at [320, 144] on span "This job ran on 2025年9月5日. This job is scheduled to revert on 2025年9月28日." at bounding box center [347, 129] width 110 height 32
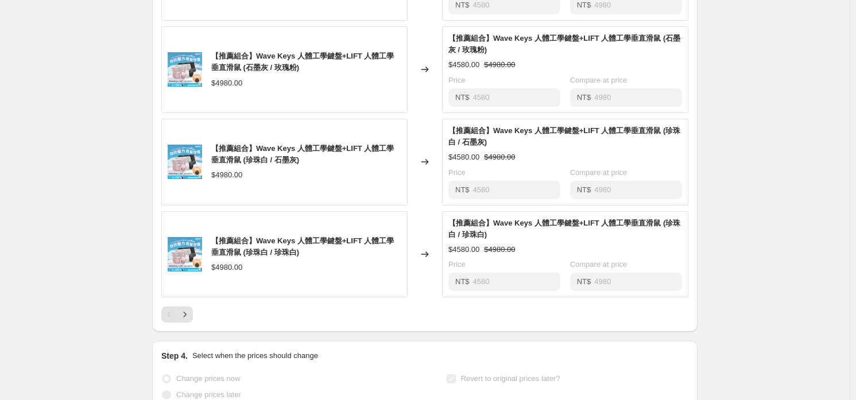
scroll to position [861, 0]
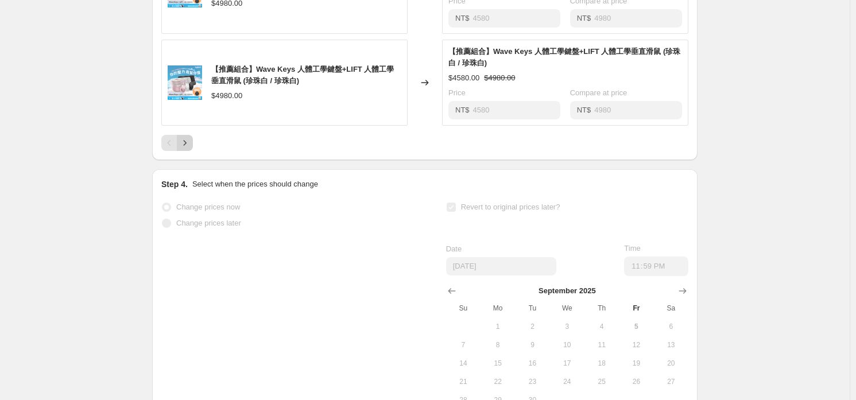
click at [181, 149] on icon "Next" at bounding box center [184, 142] width 11 height 11
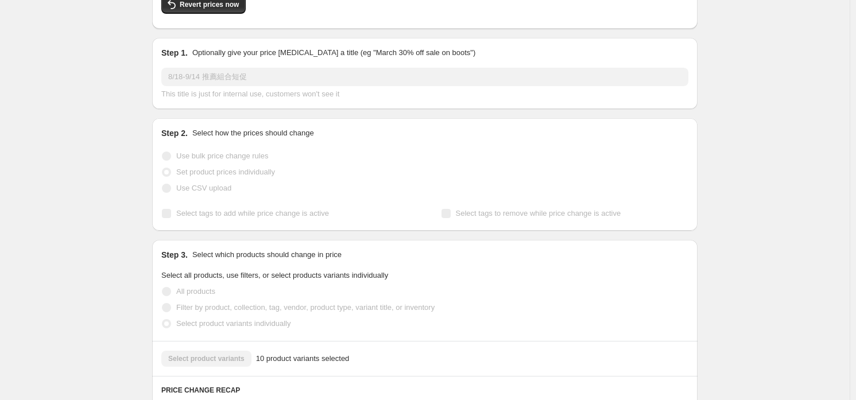
scroll to position [0, 0]
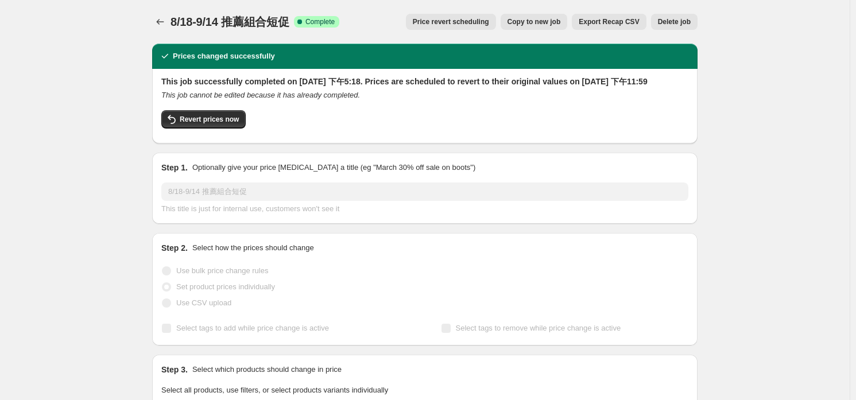
click at [156, 17] on button "Price change jobs" at bounding box center [160, 22] width 16 height 16
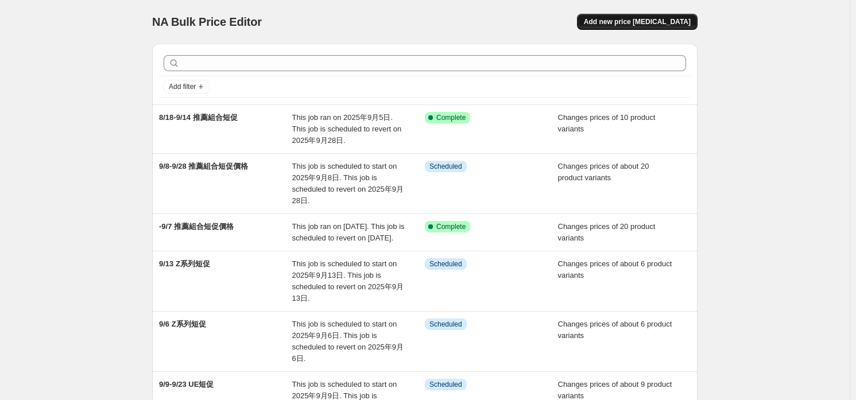
click at [656, 25] on span "Add new price [MEDICAL_DATA]" at bounding box center [637, 21] width 107 height 9
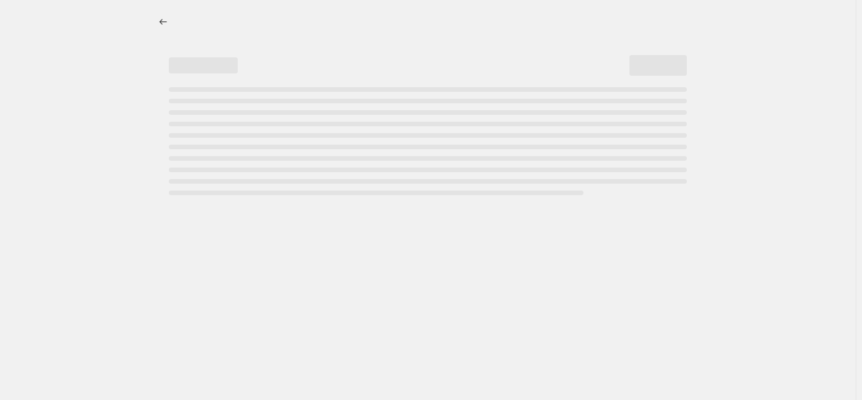
select select "percentage"
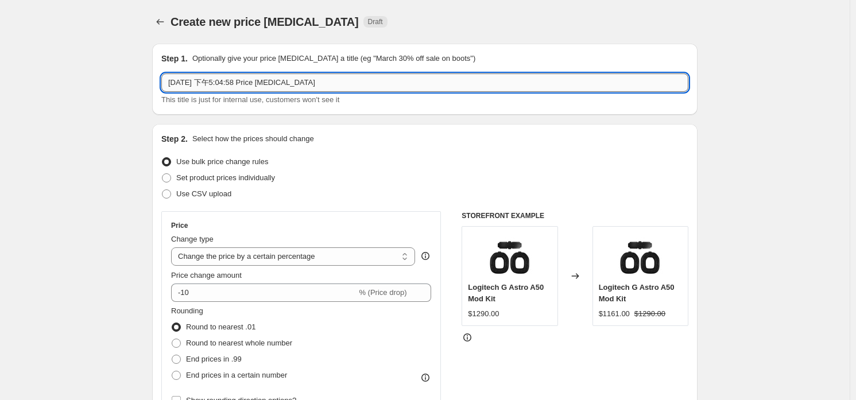
click at [330, 80] on input "[DATE] 下午5:04:58 Price [MEDICAL_DATA]" at bounding box center [424, 82] width 527 height 18
type input "9/1-9/28 推薦組合短促"
click at [245, 184] on label "Set product prices individually" at bounding box center [218, 178] width 114 height 16
click at [162, 174] on input "Set product prices individually" at bounding box center [162, 173] width 1 height 1
radio input "true"
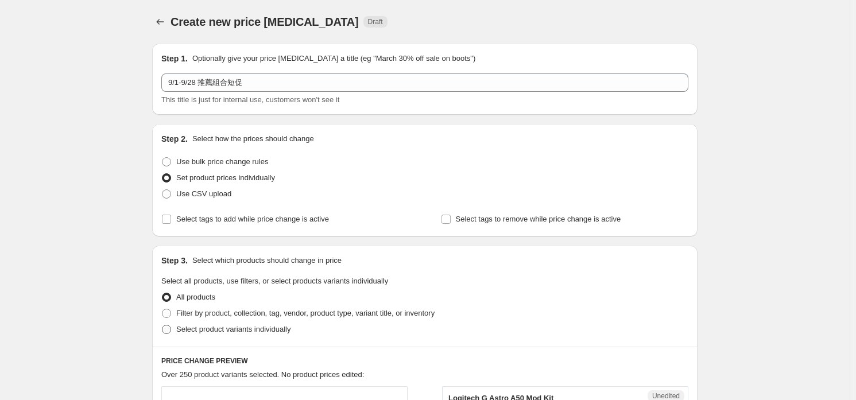
click at [219, 333] on span "Select product variants individually" at bounding box center [233, 329] width 114 height 9
click at [162, 326] on input "Select product variants individually" at bounding box center [162, 325] width 1 height 1
radio input "true"
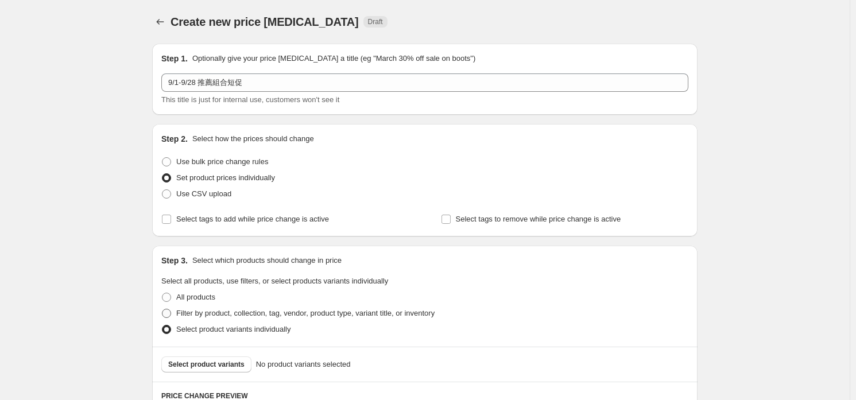
scroll to position [202, 0]
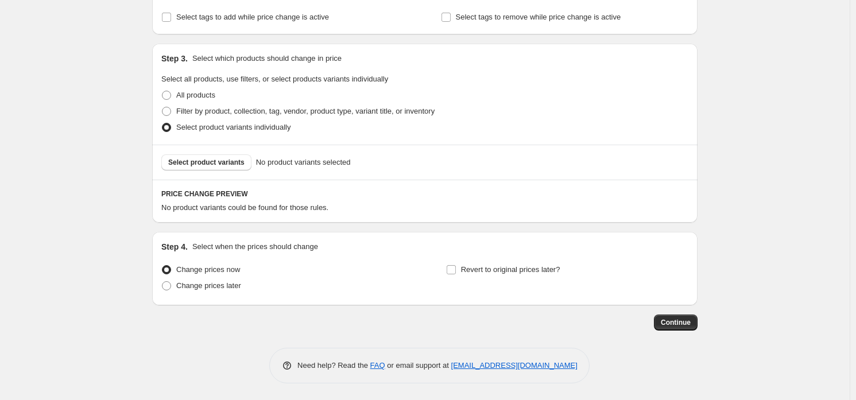
click at [212, 296] on div "Change prices now Change prices later" at bounding box center [282, 279] width 242 height 34
click at [215, 286] on span "Change prices later" at bounding box center [208, 285] width 65 height 9
click at [162, 282] on input "Change prices later" at bounding box center [162, 281] width 1 height 1
radio input "true"
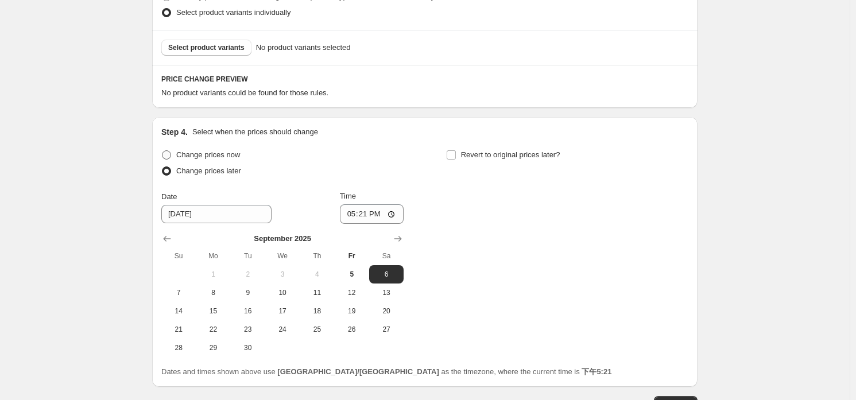
click at [213, 152] on span "Change prices now" at bounding box center [208, 154] width 64 height 9
click at [162, 151] on input "Change prices now" at bounding box center [162, 150] width 1 height 1
radio input "true"
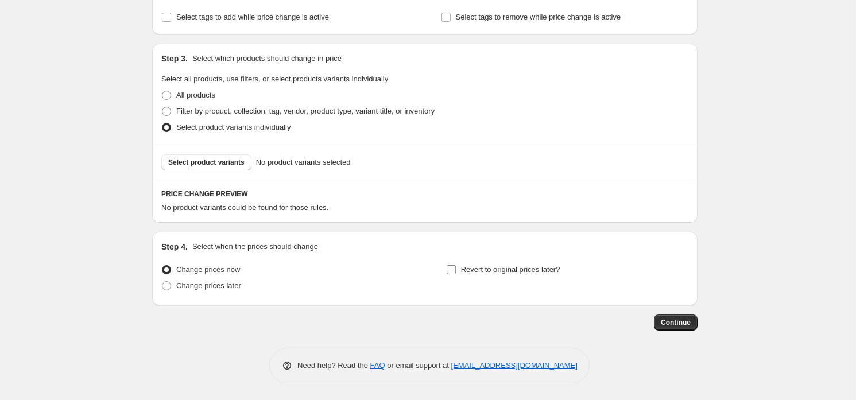
click at [489, 266] on span "Revert to original prices later?" at bounding box center [510, 269] width 99 height 9
click at [456, 266] on input "Revert to original prices later?" at bounding box center [451, 269] width 9 height 9
checkbox input "true"
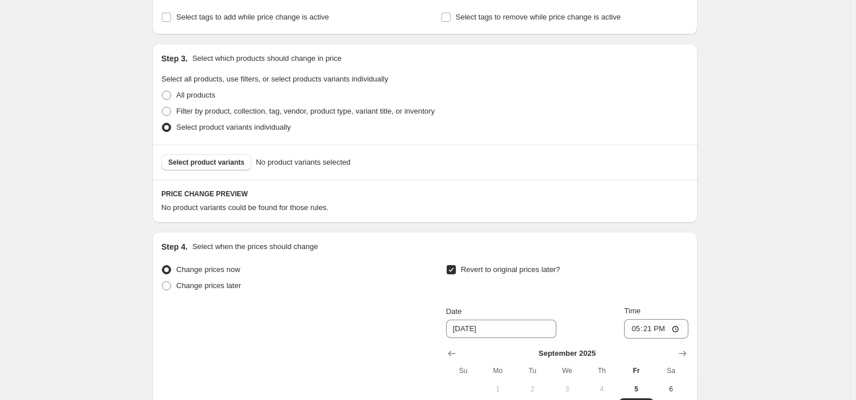
scroll to position [398, 0]
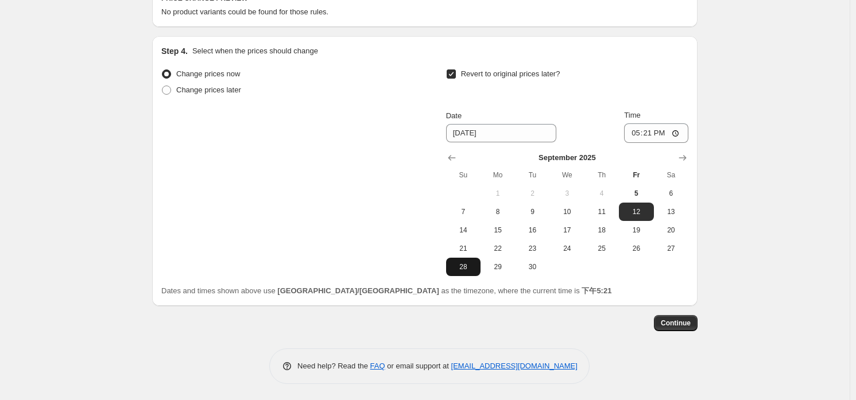
click at [470, 263] on span "28" at bounding box center [463, 266] width 25 height 9
type input "[DATE]"
click at [648, 129] on input "17:21" at bounding box center [656, 133] width 64 height 20
type input "23:59"
click at [711, 53] on div "Create new price [MEDICAL_DATA]. This page is ready Create new price [MEDICAL_D…" at bounding box center [424, 1] width 573 height 799
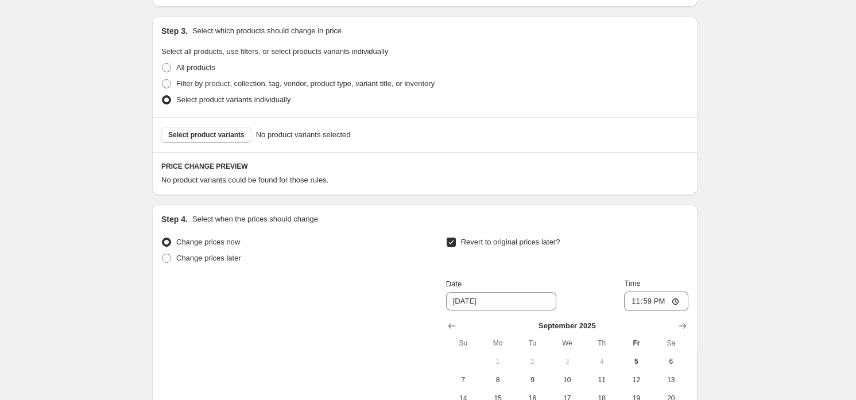
scroll to position [115, 0]
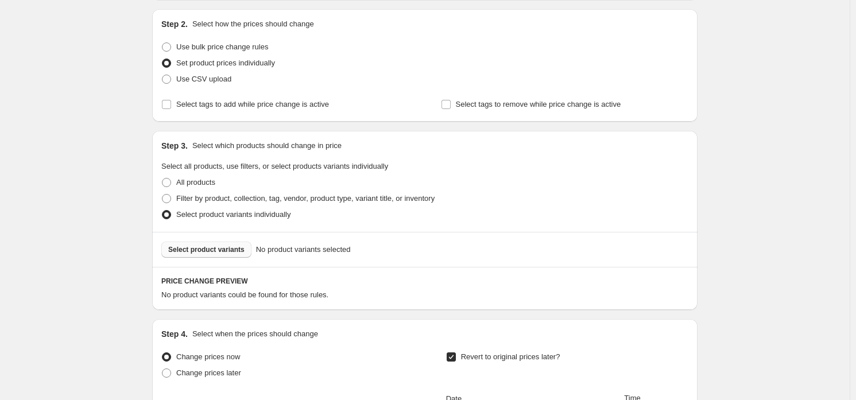
click at [226, 255] on button "Select product variants" at bounding box center [206, 250] width 90 height 16
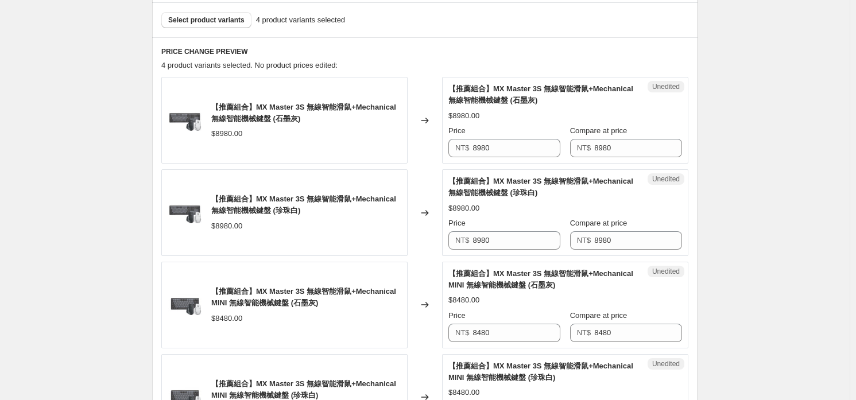
scroll to position [402, 0]
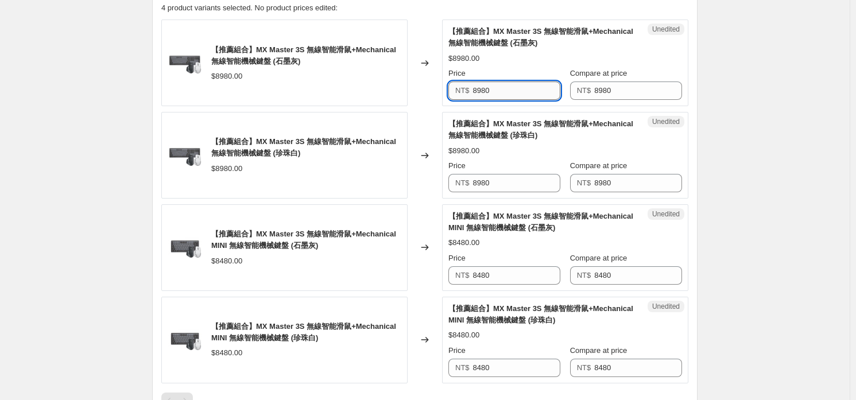
click at [518, 87] on input "8980" at bounding box center [517, 91] width 88 height 18
type input "7780"
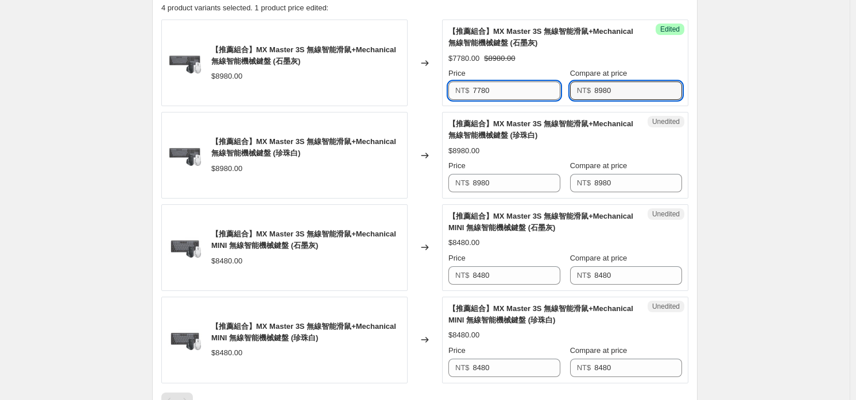
click at [518, 87] on input "7780" at bounding box center [517, 91] width 88 height 18
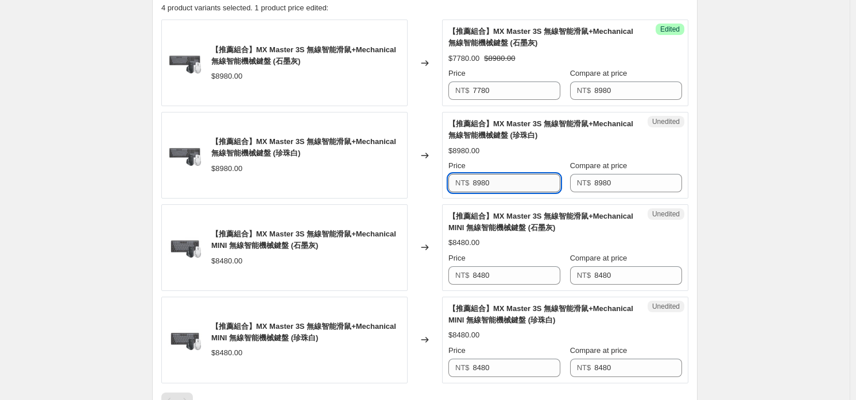
click at [514, 183] on input "8980" at bounding box center [517, 183] width 88 height 18
paste input "77"
type input "7780"
click at [526, 233] on div "【推薦組合】MX Master 3S 無線智能滑鼠+Mechanical MINI 無線智能機械鍵盤 (石墨灰) $8480.00 Price NT$ 848…" at bounding box center [565, 248] width 234 height 74
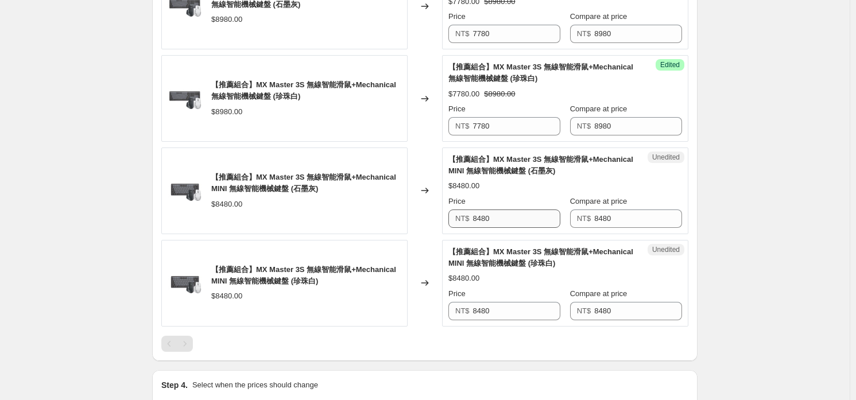
scroll to position [517, 0]
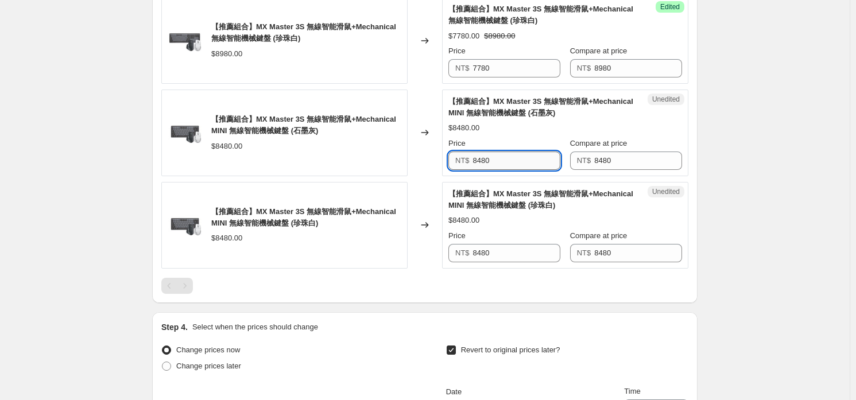
click at [547, 163] on input "8480" at bounding box center [517, 161] width 88 height 18
type input "7280"
click at [547, 163] on input "7280" at bounding box center [517, 161] width 88 height 18
click at [518, 250] on input "8480" at bounding box center [517, 253] width 88 height 18
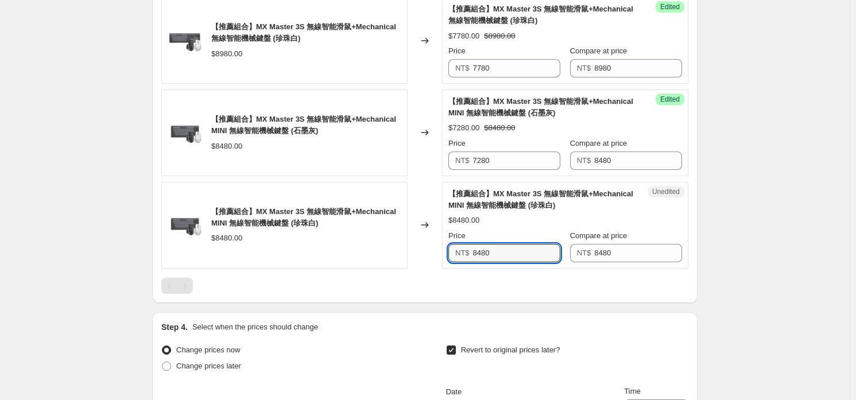
paste input "72"
type input "7280"
click at [523, 212] on div "【推薦組合】MX Master 3S 無線智能滑鼠+Mechanical MINI 無線智能機械鍵盤 (珍珠白) $7280.00 $8480.00 Pric…" at bounding box center [565, 225] width 234 height 74
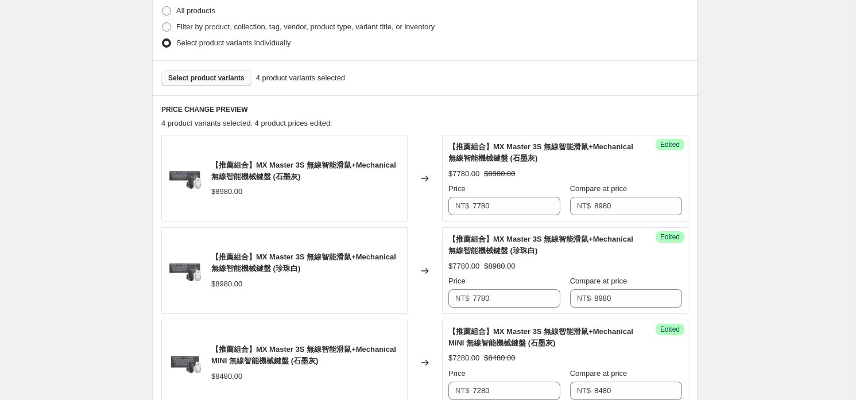
click at [232, 70] on button "Select product variants" at bounding box center [206, 78] width 90 height 16
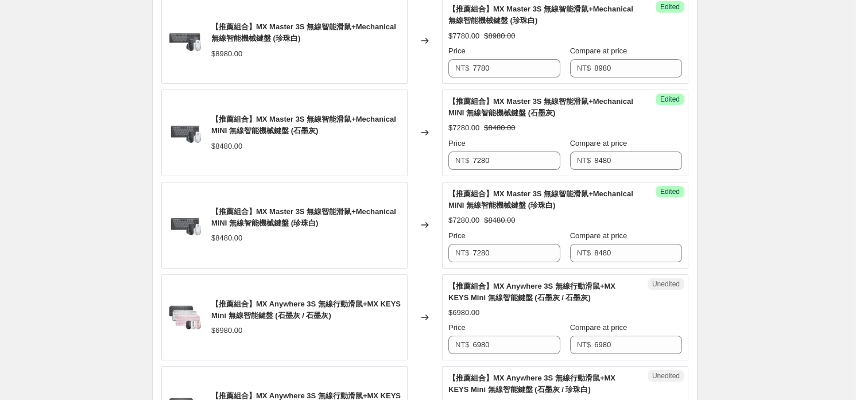
scroll to position [689, 0]
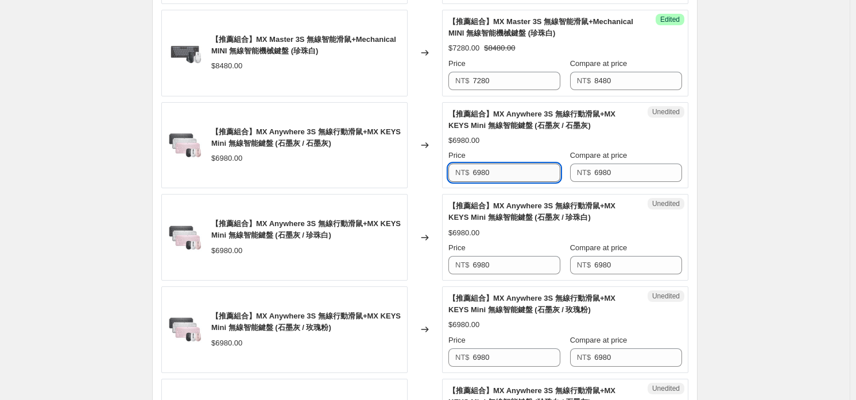
click at [524, 169] on input "6980" at bounding box center [517, 173] width 88 height 18
type input "5680"
click at [524, 169] on input "5680" at bounding box center [517, 173] width 88 height 18
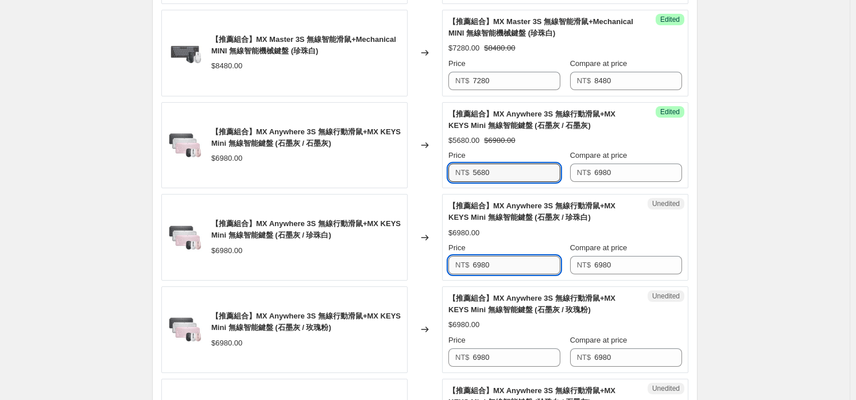
click at [507, 269] on input "6980" at bounding box center [517, 265] width 88 height 18
paste input "56"
type input "5680"
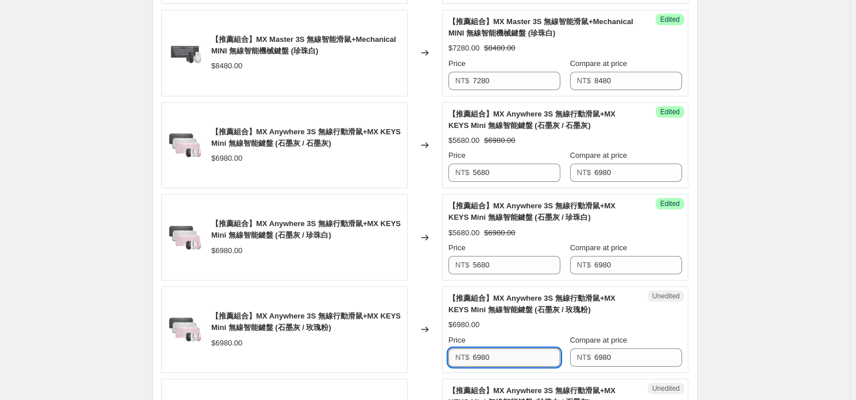
click at [516, 357] on input "6980" at bounding box center [517, 357] width 88 height 18
paste input "56"
type input "5680"
click at [534, 316] on div "【推薦組合】MX Anywhere 3S 無線行動滑鼠+MX KEYS Mini 無線智能鍵盤 (石墨灰 / 玫瑰粉) $6980.00 Price NT$ …" at bounding box center [565, 330] width 234 height 74
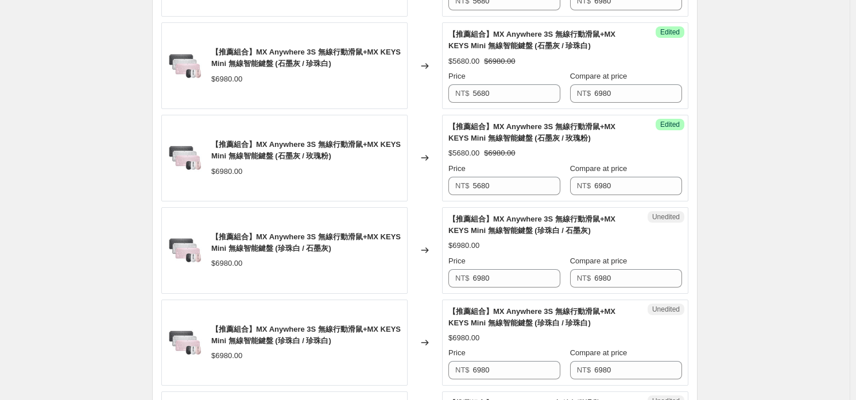
click at [537, 263] on div "Price" at bounding box center [504, 260] width 112 height 11
click at [536, 282] on input "6980" at bounding box center [517, 278] width 88 height 18
paste input "56"
type input "5680"
click at [523, 366] on input "6980" at bounding box center [517, 370] width 88 height 18
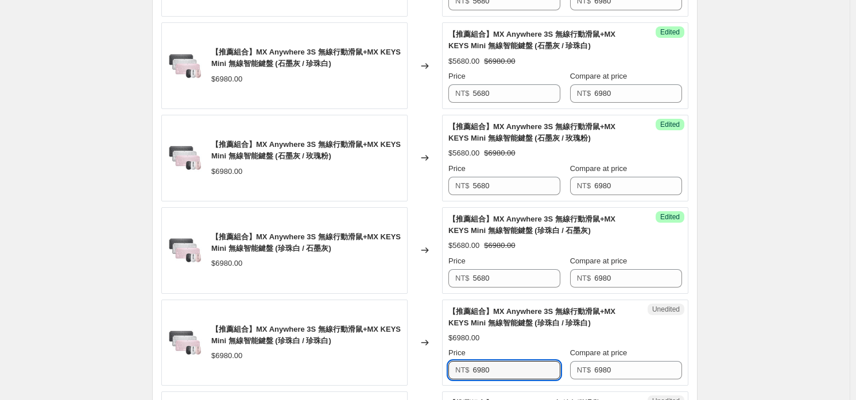
paste input "56"
type input "5680"
click at [524, 320] on span "【推薦組合】MX Anywhere 3S 無線行動滑鼠+MX KEYS Mini 無線智能鍵盤 (珍珠白 / 珍珠白)" at bounding box center [531, 317] width 167 height 20
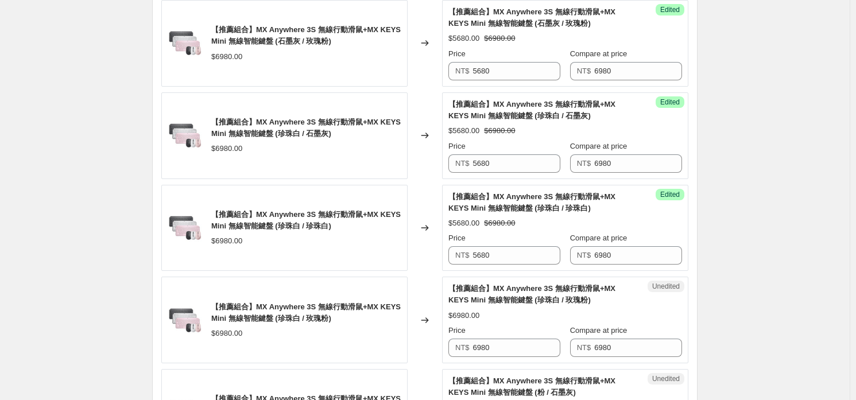
scroll to position [1033, 0]
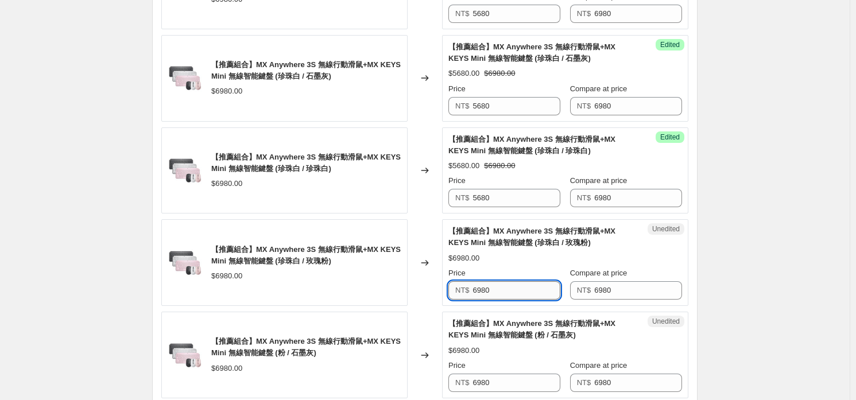
click at [532, 292] on input "6980" at bounding box center [517, 290] width 88 height 18
paste input "56"
type input "5680"
click at [528, 378] on input "6980" at bounding box center [517, 383] width 88 height 18
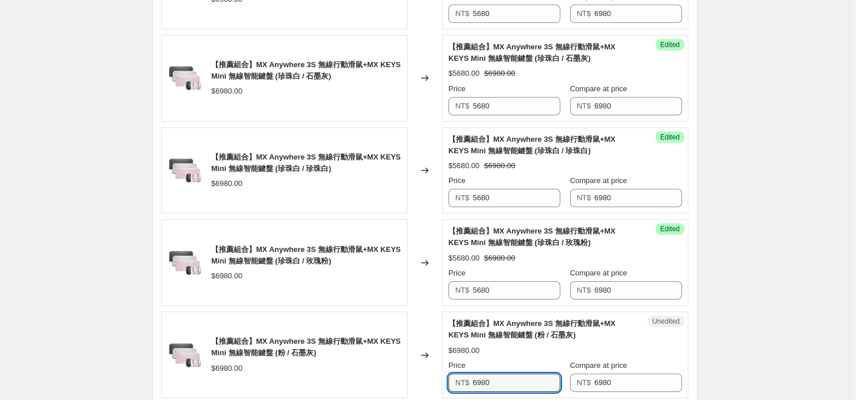
paste input "56"
type input "5680"
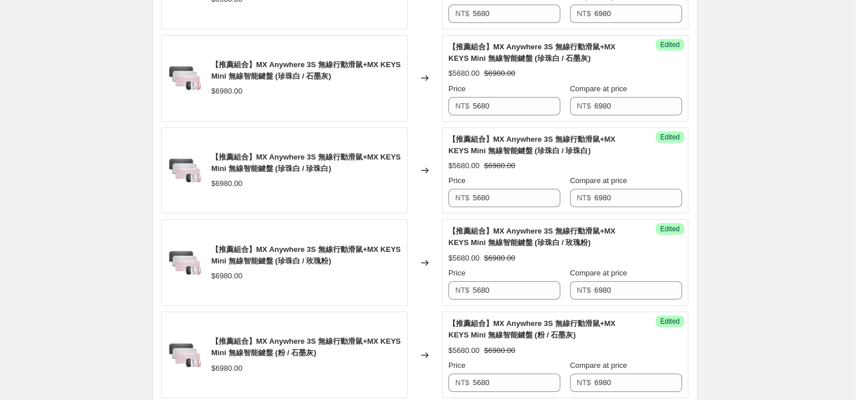
click at [545, 326] on span "【推薦組合】MX Anywhere 3S 無線行動滑鼠+MX KEYS Mini 無線智能鍵盤 (粉 / 石墨灰)" at bounding box center [531, 329] width 167 height 20
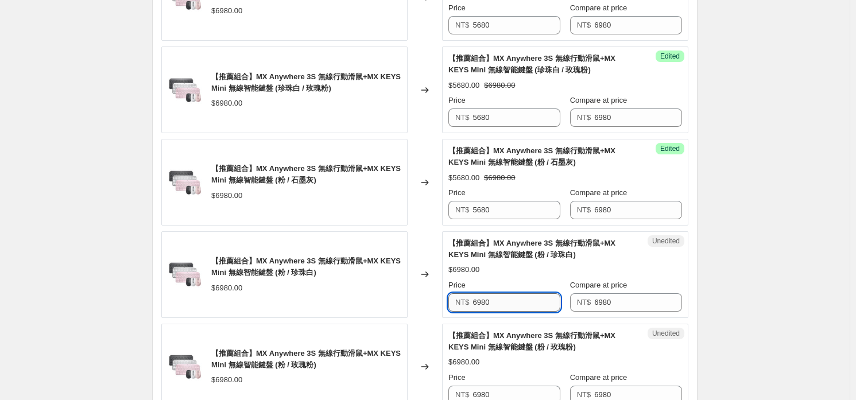
click at [526, 308] on input "6980" at bounding box center [517, 302] width 88 height 18
paste input "56"
type input "5680"
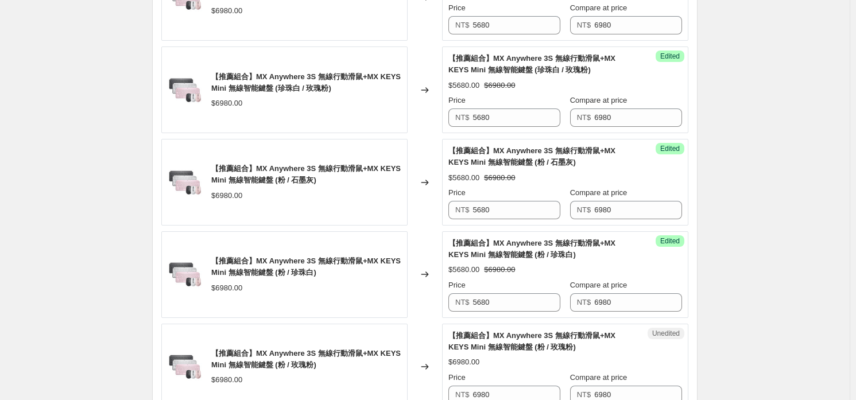
click at [529, 348] on span "【推薦組合】MX Anywhere 3S 無線行動滑鼠+MX KEYS Mini 無線智能鍵盤 (粉 / 玫瑰粉)" at bounding box center [531, 341] width 167 height 20
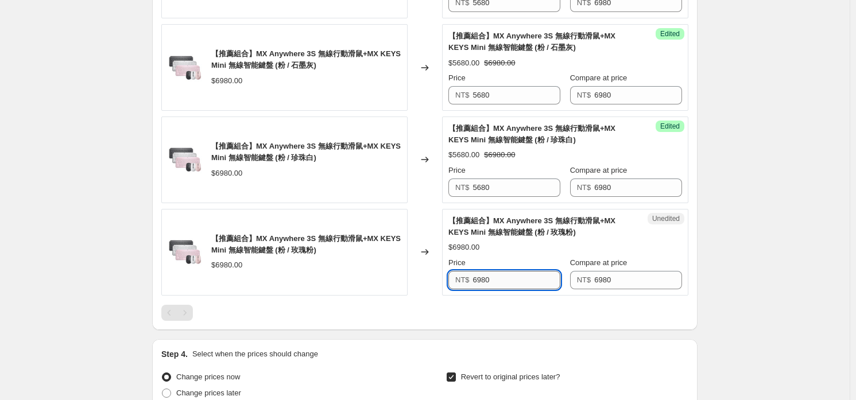
click at [524, 271] on input "6980" at bounding box center [517, 280] width 88 height 18
paste input "56"
type input "5680"
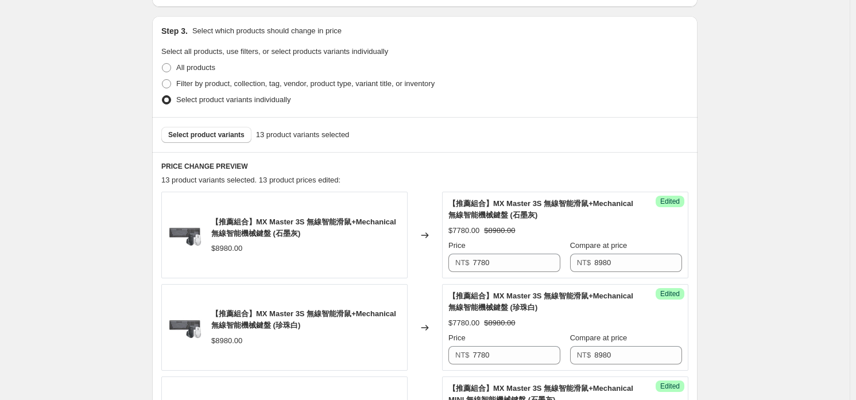
scroll to position [115, 0]
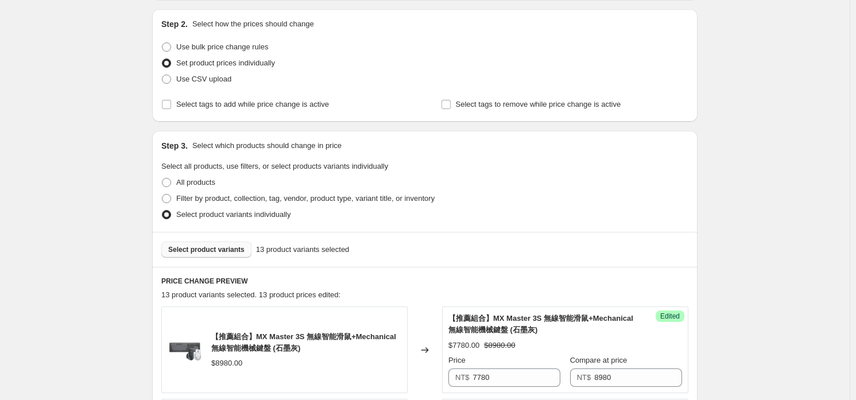
click at [211, 246] on span "Select product variants" at bounding box center [206, 249] width 76 height 9
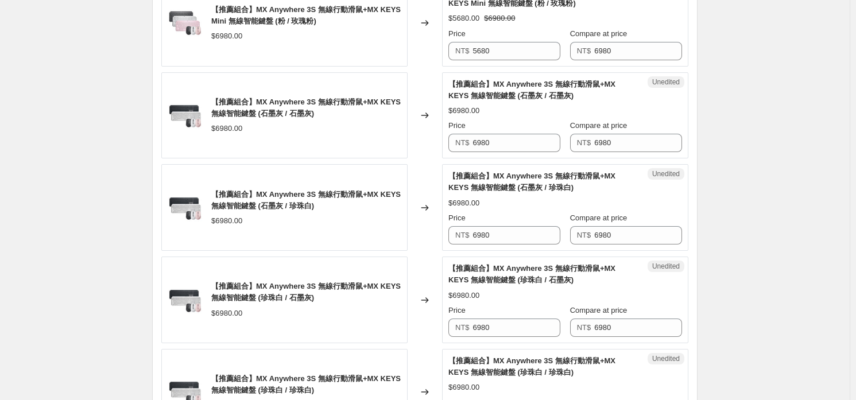
scroll to position [1493, 0]
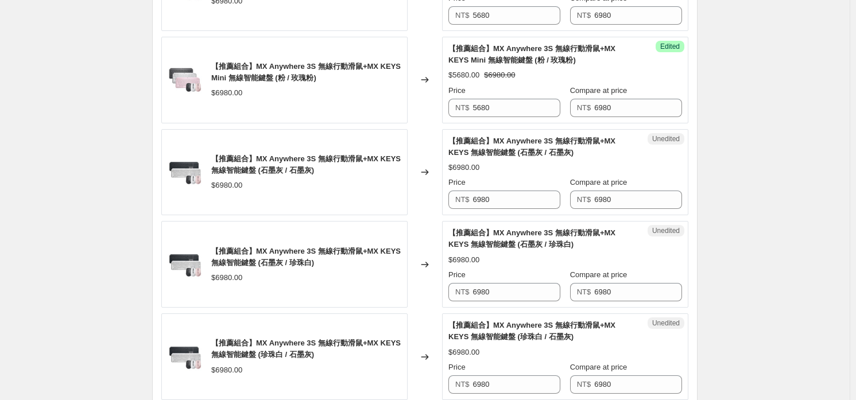
click at [536, 211] on div "Unedited 【推薦組合】MX Anywhere 3S 無線行動滑鼠+MX KEYS 無線智能鍵盤 (石墨灰 / 石墨灰) $6980.00 Price …" at bounding box center [565, 172] width 246 height 87
click at [506, 207] on input "6980" at bounding box center [517, 200] width 88 height 18
type input "6080"
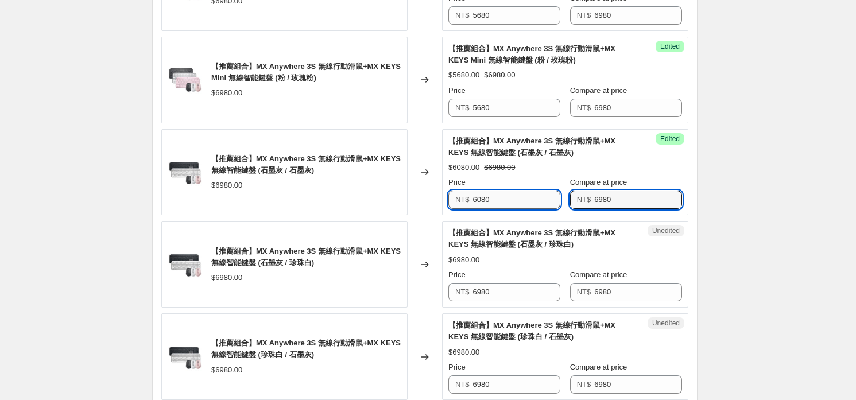
click at [506, 207] on input "6080" at bounding box center [517, 200] width 88 height 18
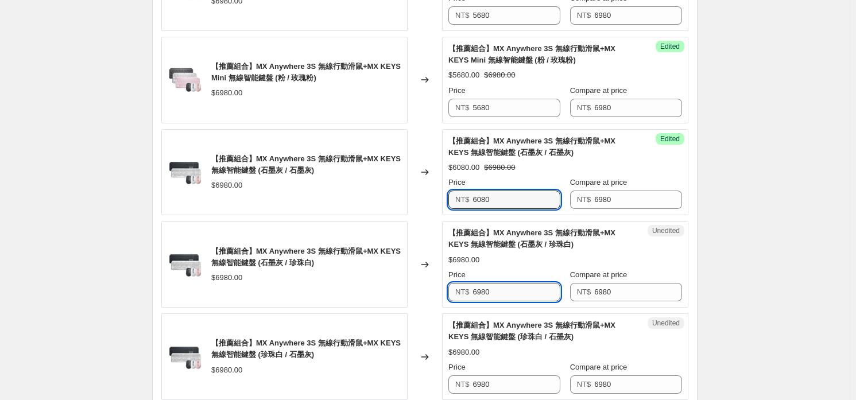
click at [503, 293] on input "6980" at bounding box center [517, 292] width 88 height 18
paste input "0"
type input "6080"
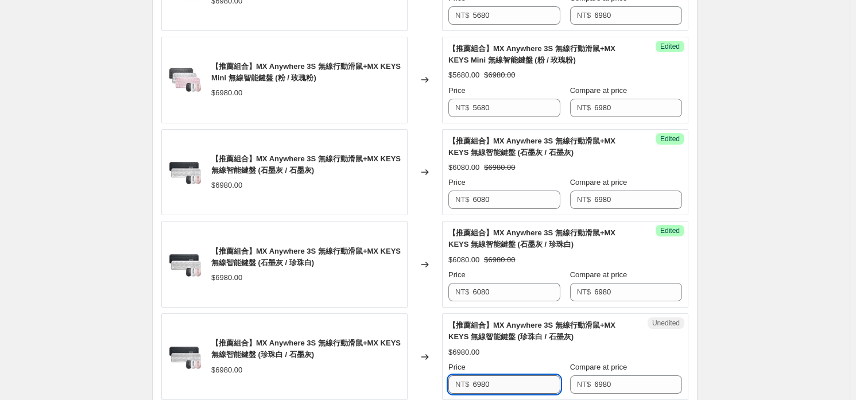
click at [507, 383] on input "6980" at bounding box center [517, 384] width 88 height 18
paste input "0"
type input "6080"
click at [506, 348] on div "$6980.00" at bounding box center [565, 352] width 234 height 11
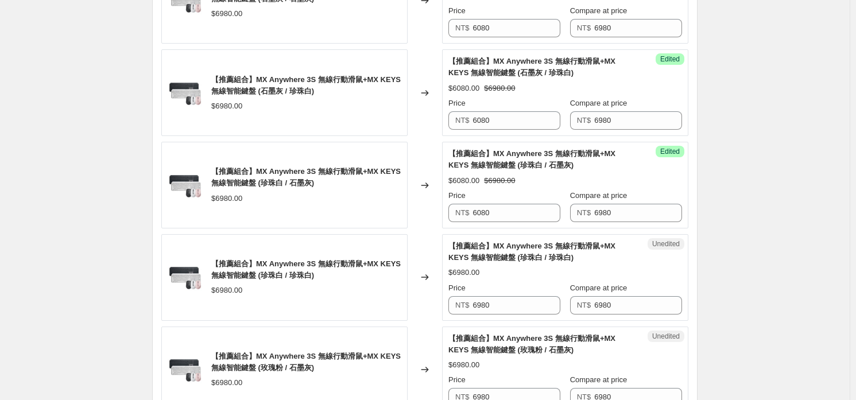
scroll to position [1722, 0]
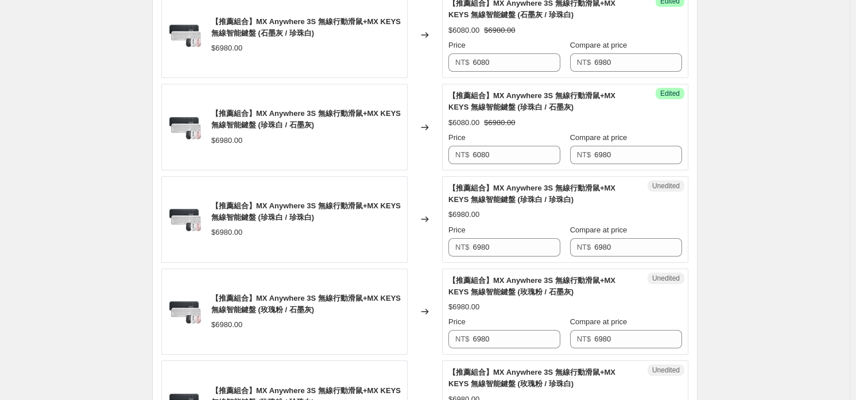
click at [537, 257] on div "Unedited 【推薦組合】MX Anywhere 3S 無線行動滑鼠+MX KEYS 無線智能鍵盤 (珍珠白 / 珍珠白) $6980.00 Price …" at bounding box center [565, 219] width 246 height 87
click at [536, 251] on input "6980" at bounding box center [517, 247] width 88 height 18
paste input "0"
type input "6080"
click at [514, 346] on div "Unedited 【推薦組合】MX Anywhere 3S 無線行動滑鼠+MX KEYS 無線智能鍵盤 (玫瑰粉 / 石墨灰) $6980.00 Price …" at bounding box center [565, 312] width 246 height 87
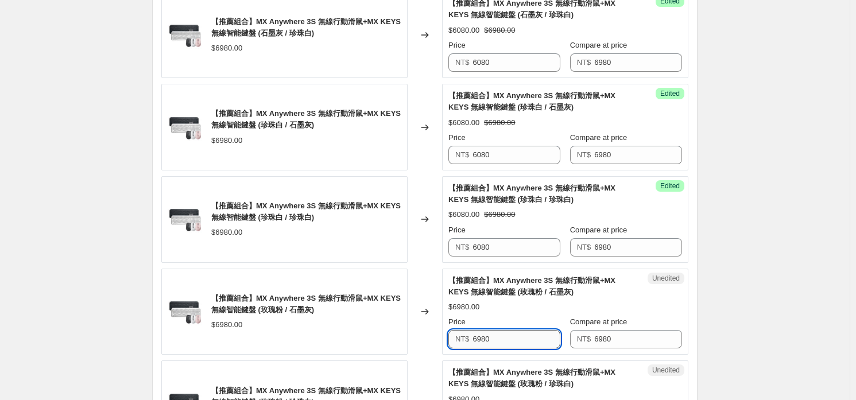
click at [514, 339] on input "6980" at bounding box center [517, 339] width 88 height 18
paste input "0"
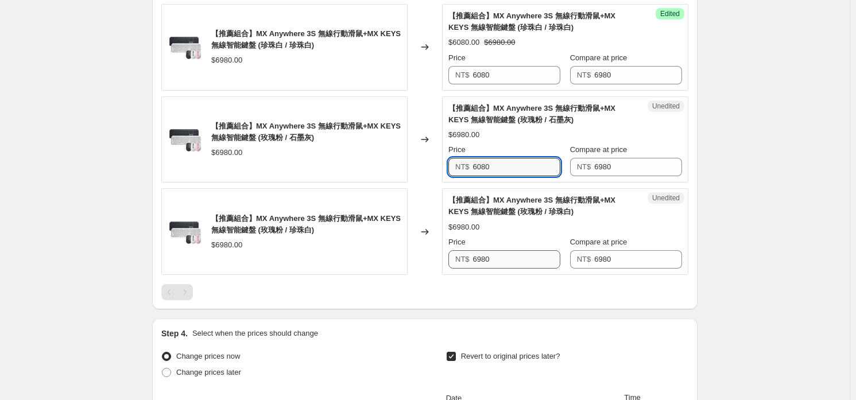
type input "6080"
click at [523, 257] on input "6980" at bounding box center [517, 259] width 88 height 18
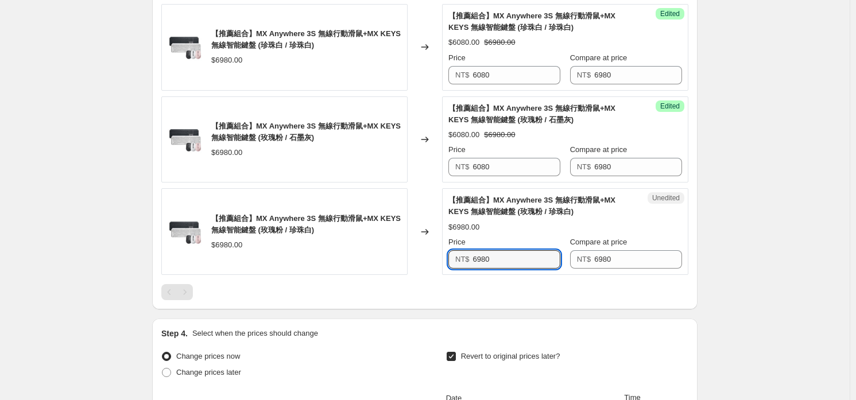
paste input "0"
type input "6080"
click at [537, 293] on div at bounding box center [424, 292] width 527 height 16
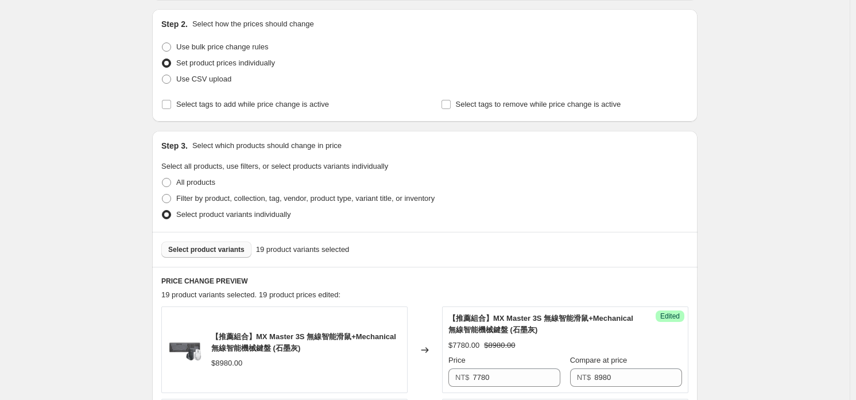
scroll to position [57, 0]
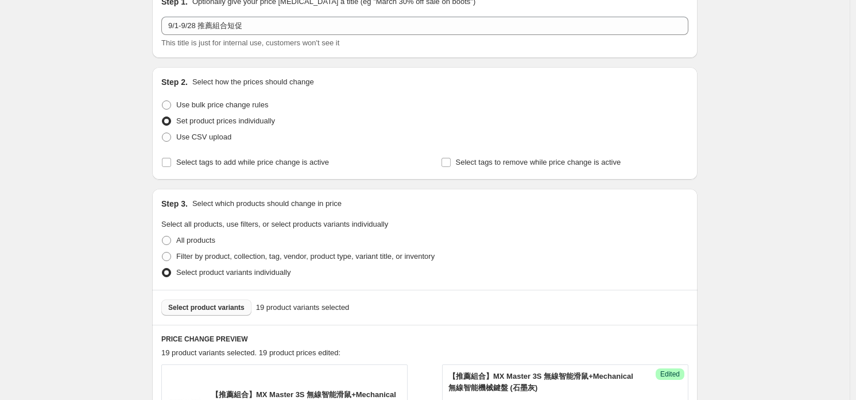
click at [212, 295] on div "Select product variants 19 product variants selected" at bounding box center [424, 307] width 545 height 35
click at [215, 301] on button "Select product variants" at bounding box center [206, 308] width 90 height 16
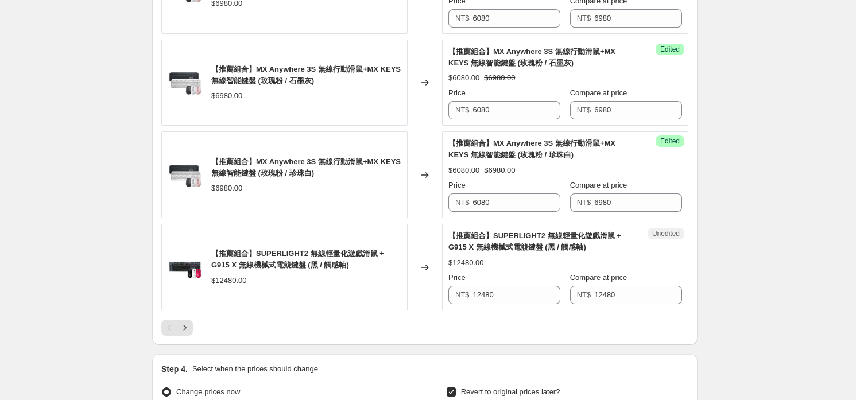
scroll to position [2124, 0]
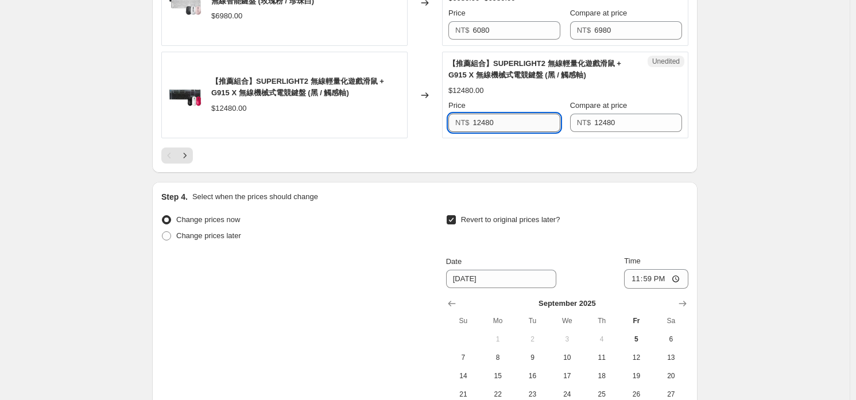
click at [504, 114] on input "12480" at bounding box center [517, 123] width 88 height 18
type input "10480"
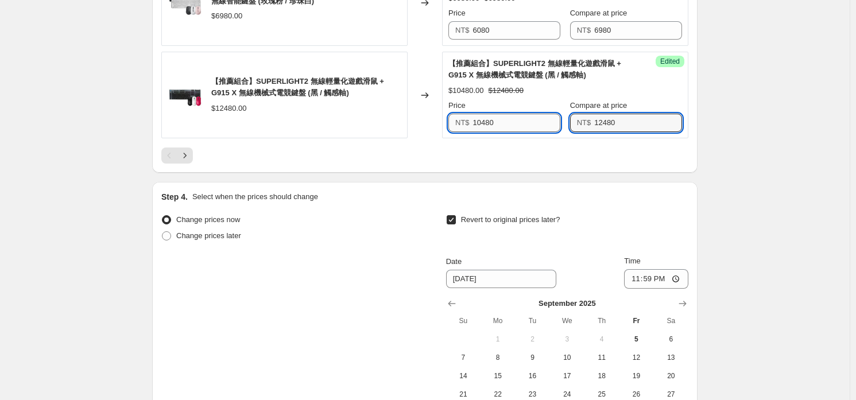
click at [504, 114] on input "10480" at bounding box center [517, 123] width 88 height 18
click at [191, 157] on icon "Next" at bounding box center [184, 155] width 11 height 11
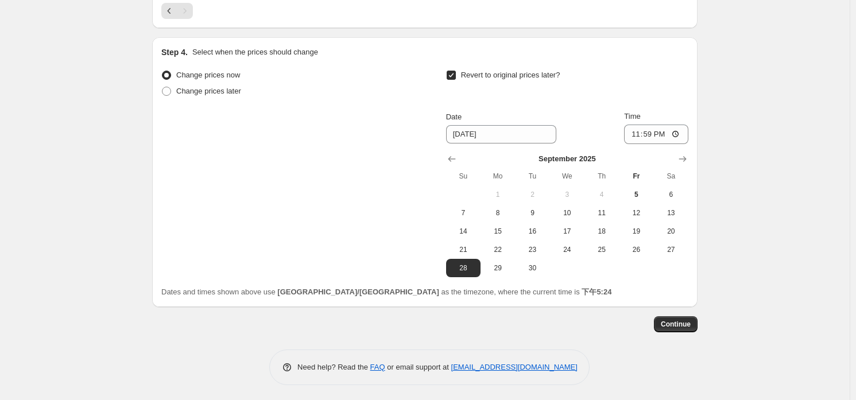
scroll to position [874, 0]
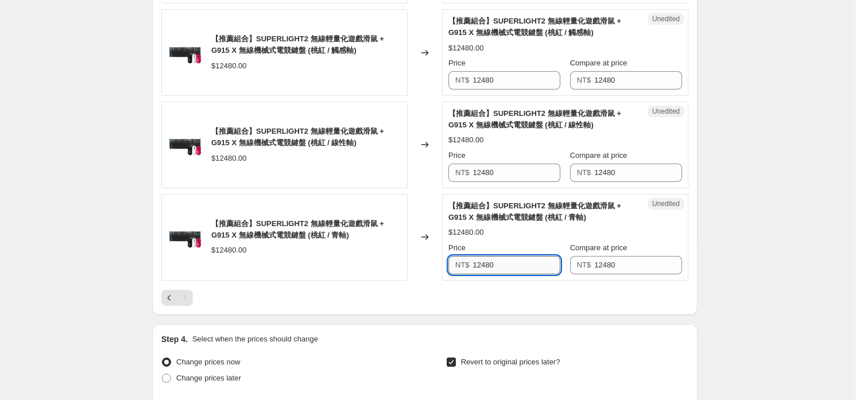
click at [507, 256] on input "12480" at bounding box center [517, 265] width 88 height 18
paste input "10480"
paste input "text"
type input "10480"
drag, startPoint x: 518, startPoint y: 179, endPoint x: 524, endPoint y: 154, distance: 25.9
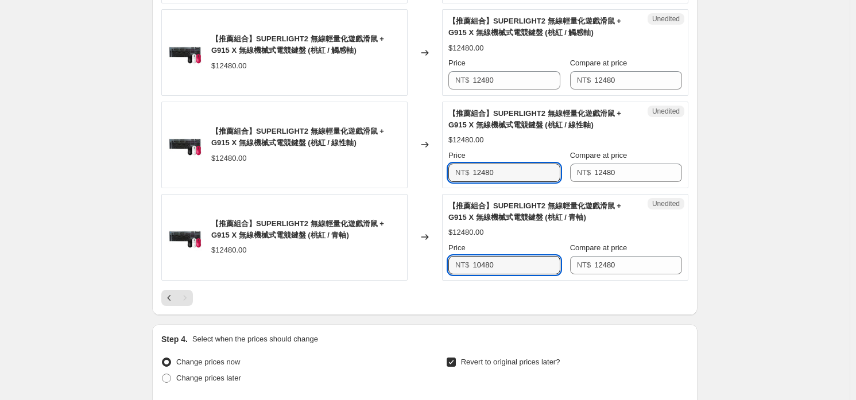
click at [518, 179] on input "12480" at bounding box center [517, 173] width 88 height 18
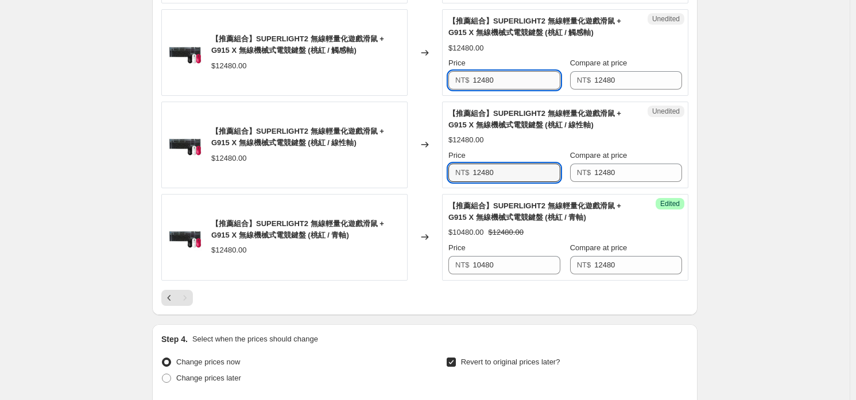
click at [525, 82] on input "12480" at bounding box center [517, 80] width 88 height 18
paste input "0"
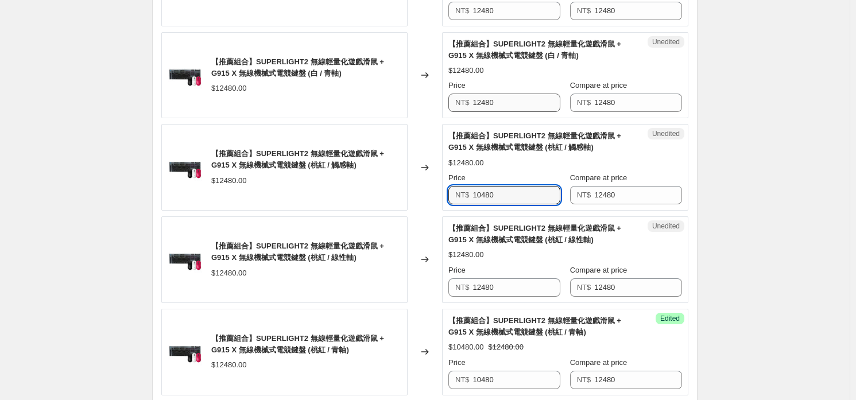
type input "10480"
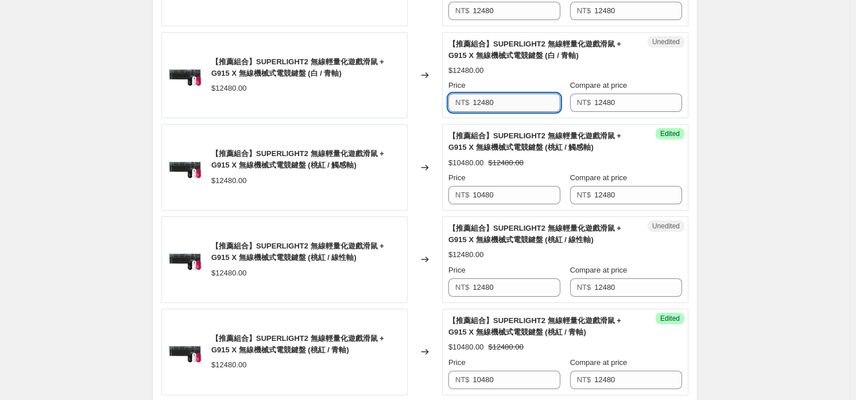
click at [528, 94] on input "12480" at bounding box center [517, 103] width 88 height 18
paste input "0"
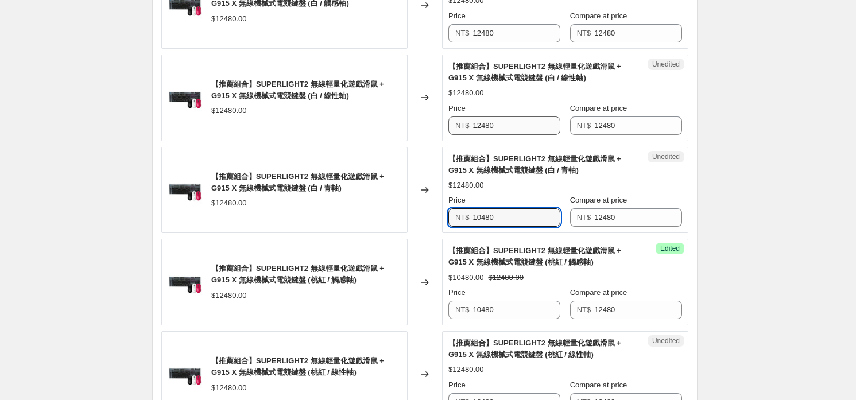
type input "10480"
click at [512, 130] on input "12480" at bounding box center [517, 126] width 88 height 18
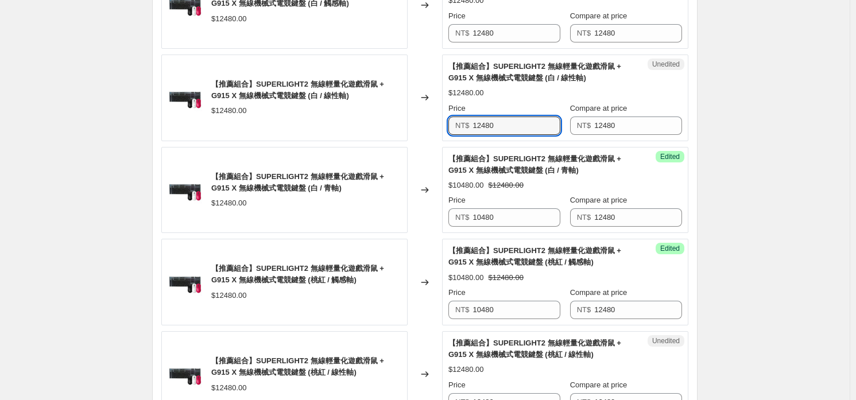
paste input "0"
type input "10480"
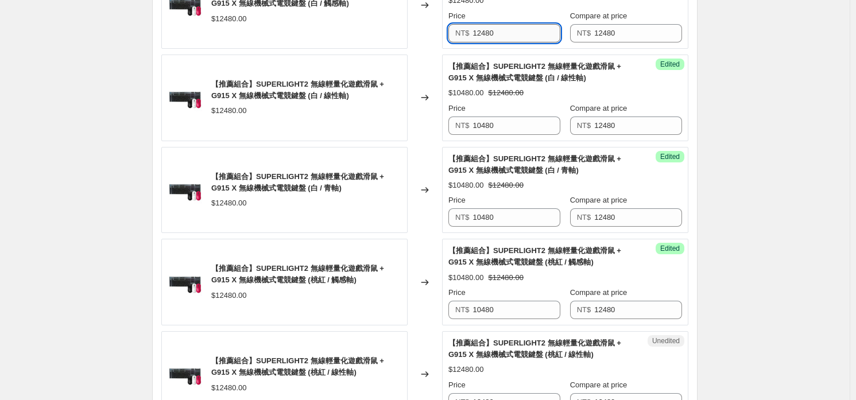
click at [516, 40] on input "12480" at bounding box center [517, 33] width 88 height 18
paste input "0"
type input "10480"
click at [504, 92] on strike "$12480.00" at bounding box center [505, 92] width 35 height 11
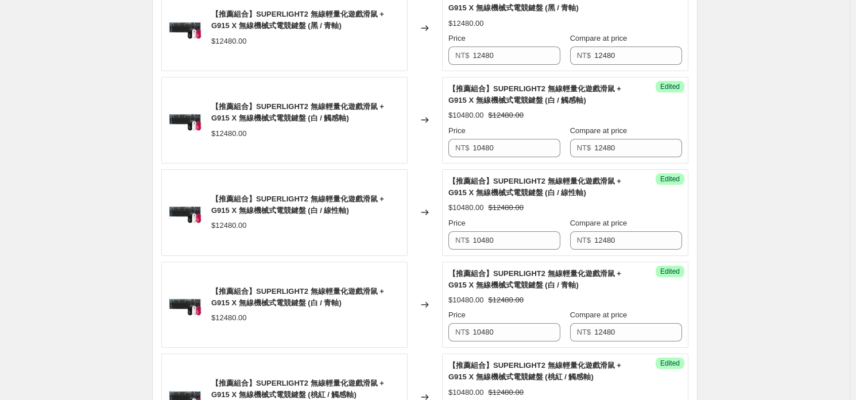
scroll to position [414, 0]
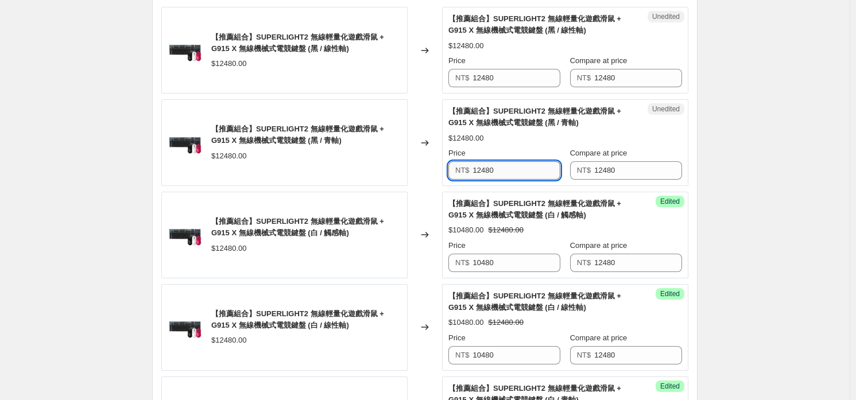
click at [491, 169] on input "12480" at bounding box center [517, 170] width 88 height 18
paste input "0"
type input "10480"
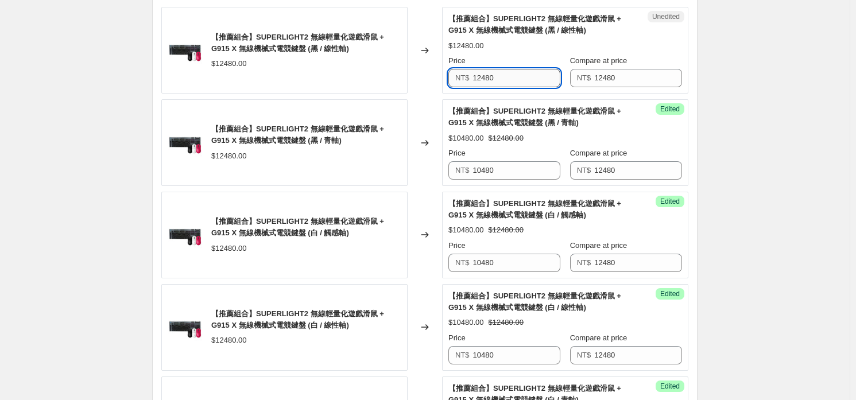
click at [503, 79] on input "12480" at bounding box center [517, 78] width 88 height 18
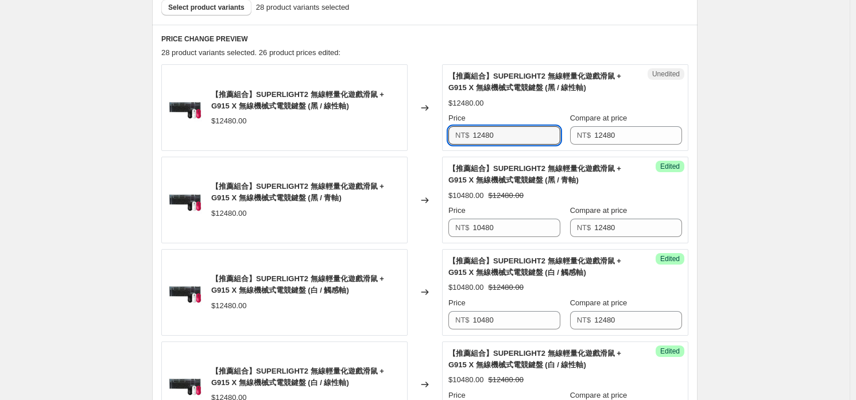
paste input "0"
type input "10480"
click at [507, 193] on strike "$12480.00" at bounding box center [505, 195] width 35 height 11
click at [223, 13] on button "Select product variants" at bounding box center [206, 7] width 90 height 16
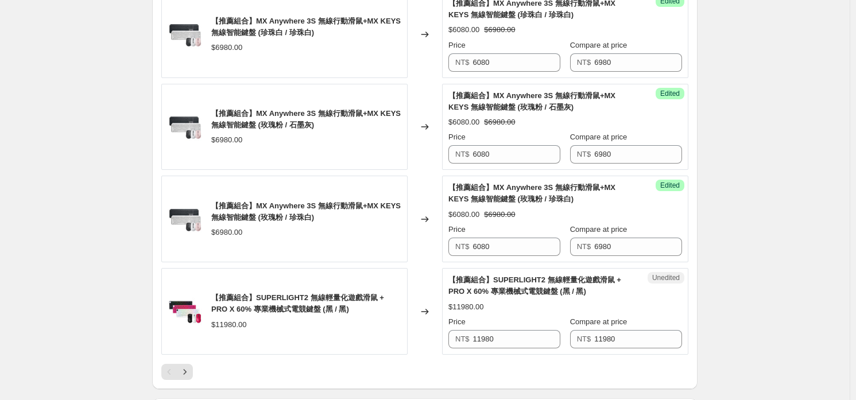
scroll to position [2079, 0]
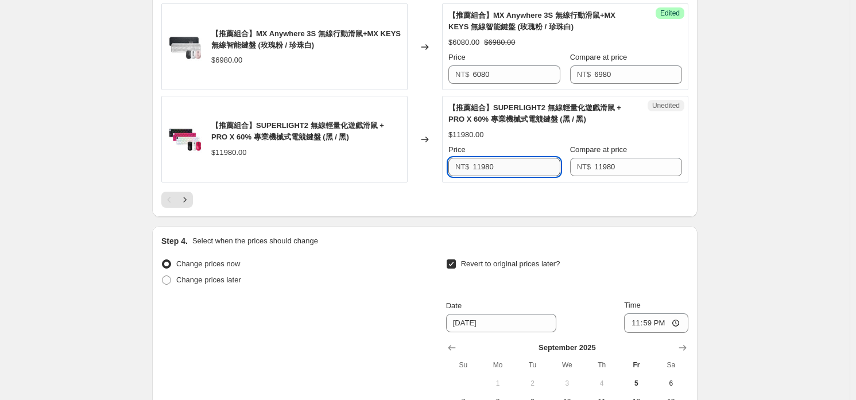
click at [544, 172] on input "11980" at bounding box center [517, 167] width 88 height 18
type input "10480"
click at [544, 172] on input "10480" at bounding box center [517, 167] width 88 height 18
click at [501, 202] on div at bounding box center [424, 200] width 527 height 16
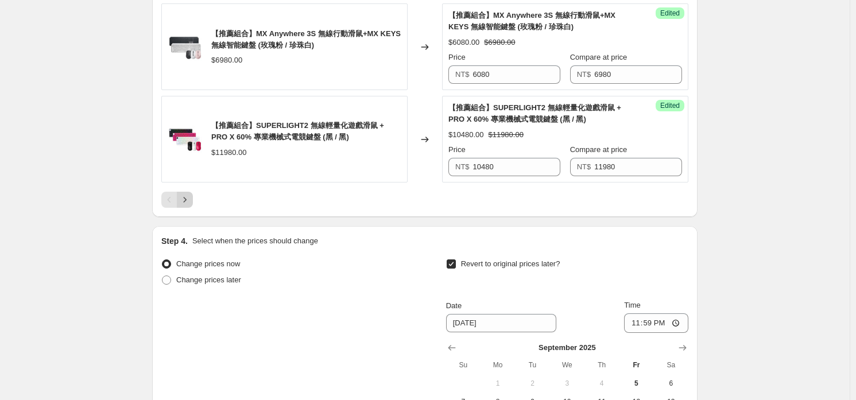
click at [189, 194] on icon "Next" at bounding box center [184, 199] width 11 height 11
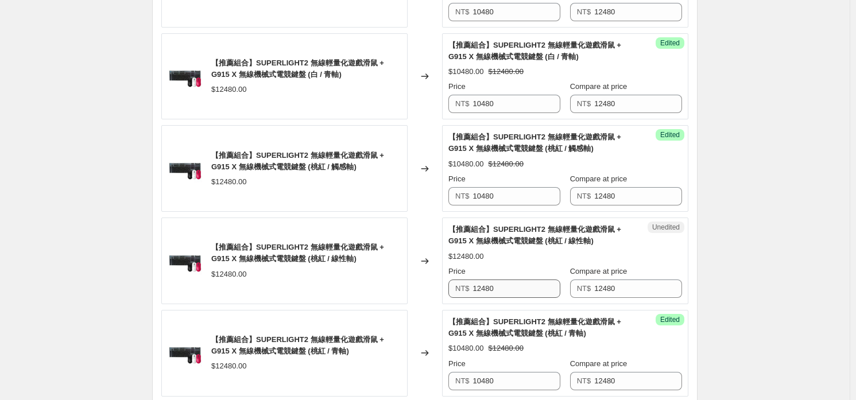
scroll to position [1646, 0]
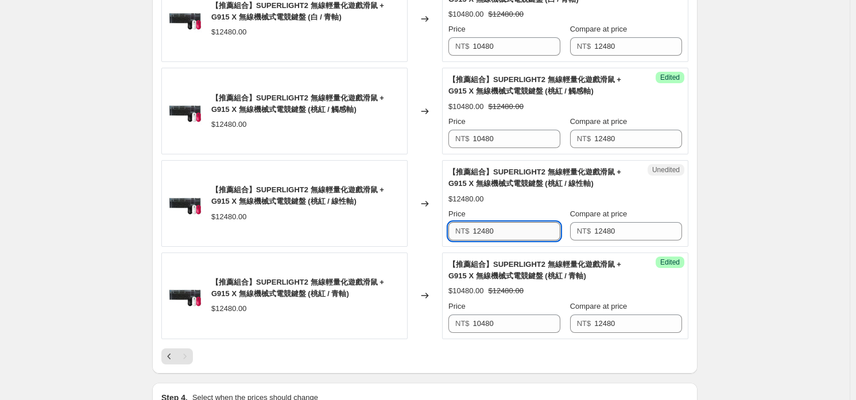
click at [529, 236] on input "12480" at bounding box center [517, 231] width 88 height 18
paste input "0"
type input "10480"
click at [525, 197] on div "$12480.00" at bounding box center [565, 198] width 234 height 11
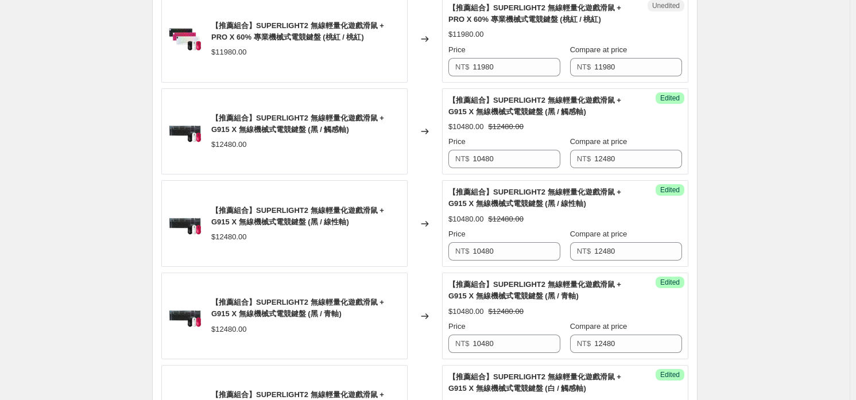
scroll to position [843, 0]
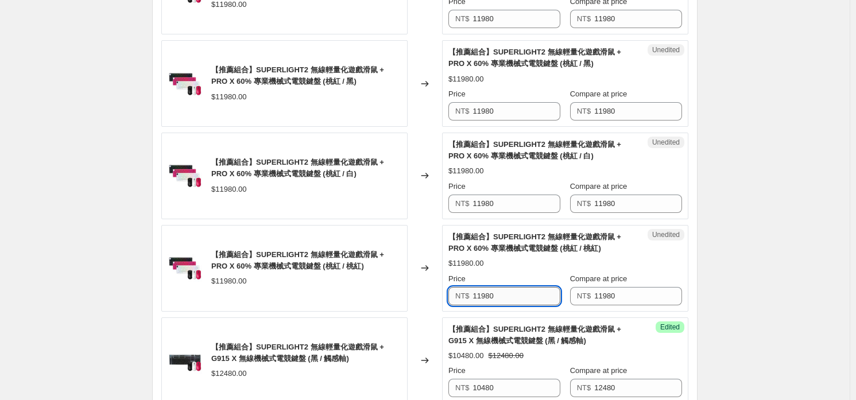
click at [516, 291] on input "11980" at bounding box center [517, 296] width 88 height 18
paste input "04"
type input "10480"
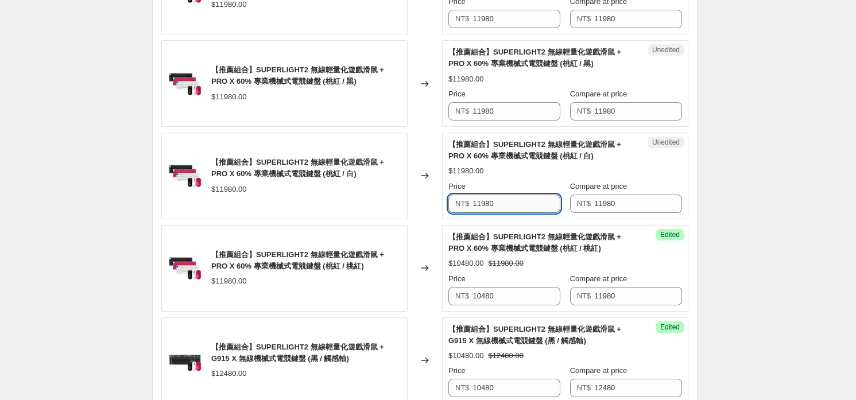
click at [513, 197] on input "11980" at bounding box center [517, 204] width 88 height 18
paste input "04"
type input "10480"
click at [507, 114] on input "11980" at bounding box center [517, 111] width 88 height 18
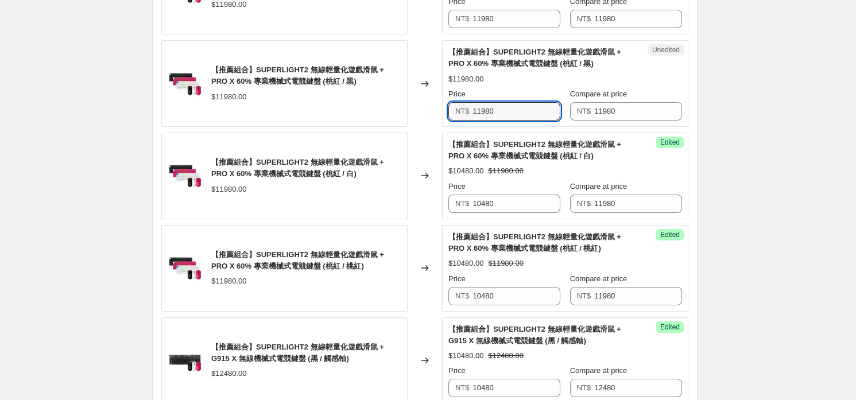
paste input "04"
type input "10480"
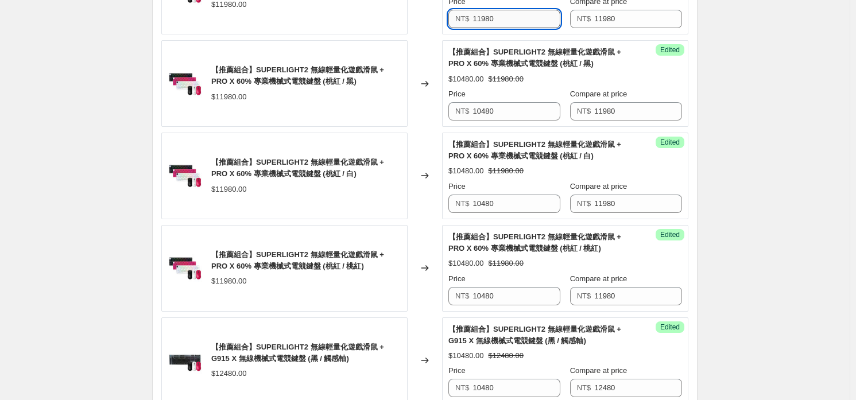
click at [507, 18] on input "11980" at bounding box center [517, 19] width 88 height 18
paste input "04"
type input "10480"
click at [501, 73] on strike "$11980.00" at bounding box center [505, 78] width 35 height 11
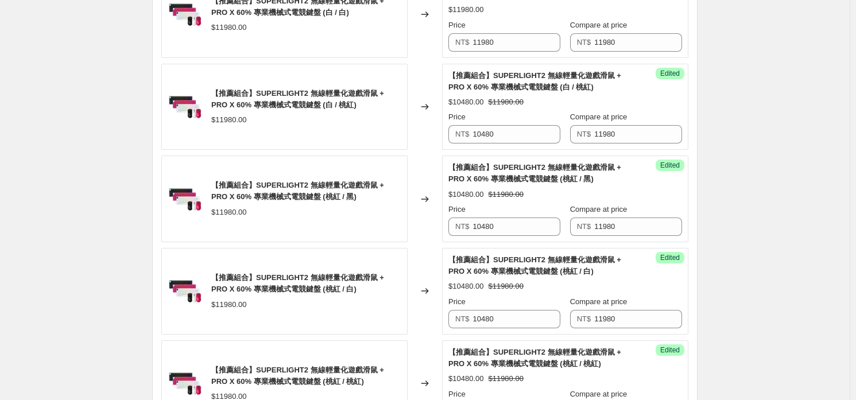
scroll to position [613, 0]
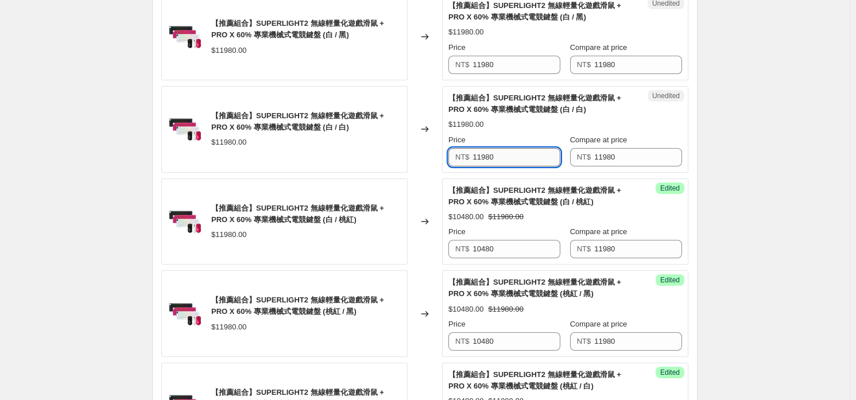
click at [514, 161] on input "11980" at bounding box center [517, 157] width 88 height 18
paste input "04"
type input "10480"
click at [513, 56] on input "11980" at bounding box center [517, 65] width 88 height 18
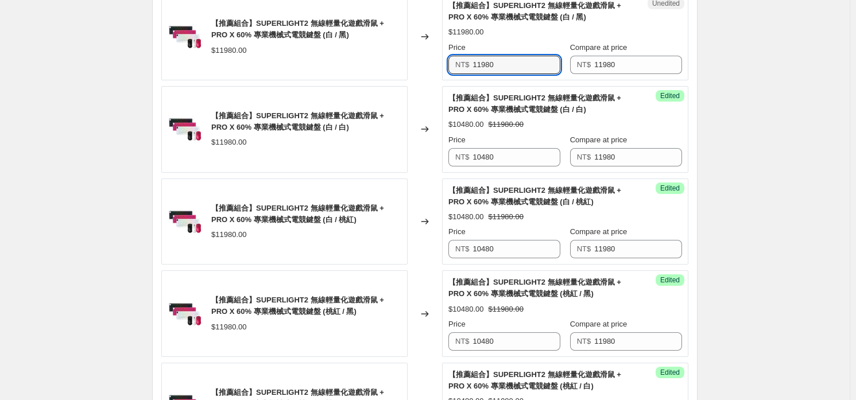
paste input "04"
type input "10480"
click at [506, 113] on span "【推薦組合】SUPERLIGHT2 無線輕量化遊戲滑鼠 + PRO X 60% 專業機械式電競鍵盤 (白 / 白)" at bounding box center [534, 104] width 173 height 20
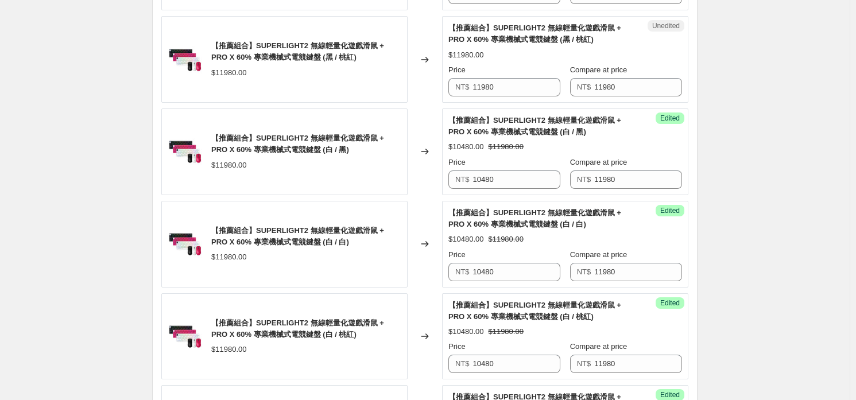
scroll to position [441, 0]
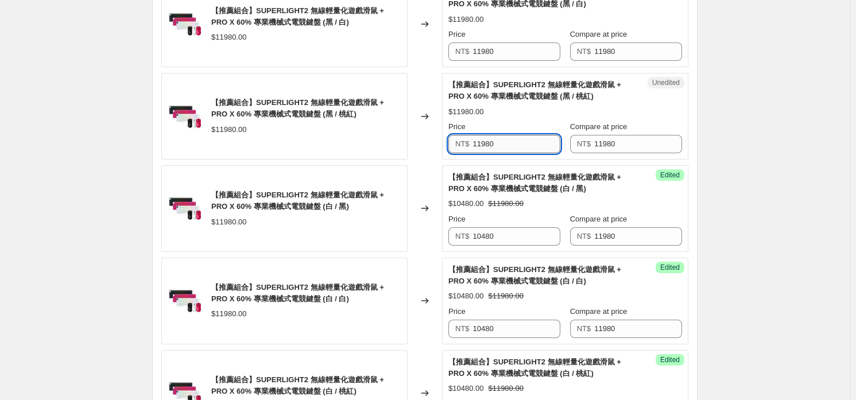
click at [516, 145] on input "11980" at bounding box center [517, 144] width 88 height 18
paste input "04"
type input "10480"
click at [510, 188] on span "【推薦組合】SUPERLIGHT2 無線輕量化遊戲滑鼠 + PRO X 60% 專業機械式電競鍵盤 (白 / 黑)" at bounding box center [534, 183] width 173 height 20
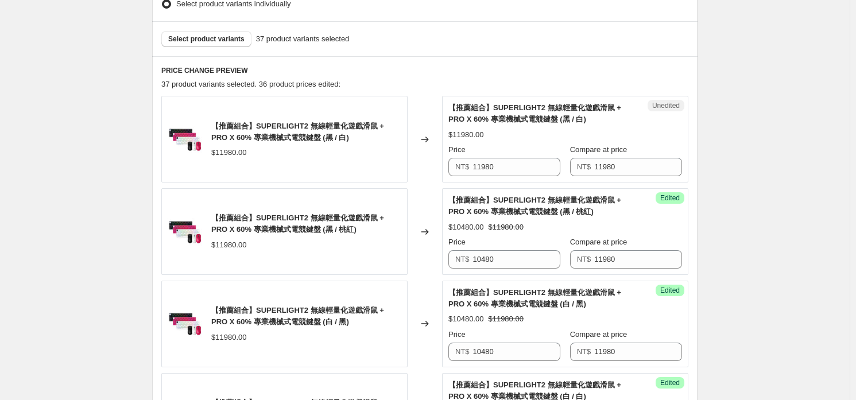
click at [502, 156] on div "Price NT$ 11980" at bounding box center [504, 160] width 112 height 32
click at [510, 171] on input "11980" at bounding box center [517, 167] width 88 height 18
paste input "04"
type input "10480"
click at [503, 215] on span "【推薦組合】SUPERLIGHT2 無線輕量化遊戲滑鼠 + PRO X 60% 專業機械式電競鍵盤 (黑 / 桃紅)" at bounding box center [534, 206] width 173 height 20
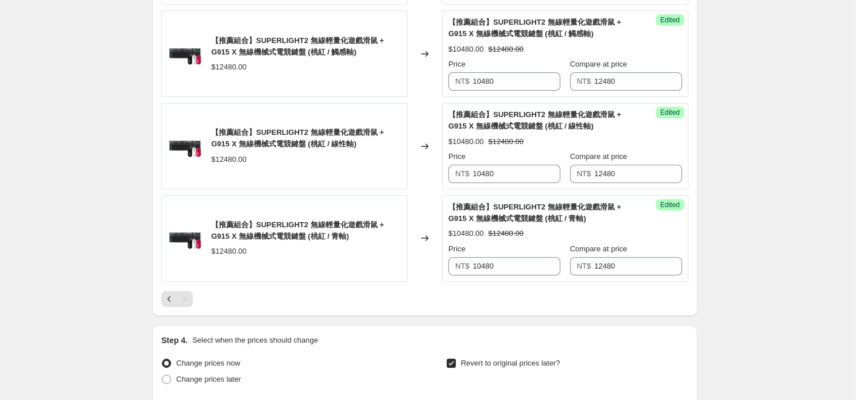
scroll to position [1933, 0]
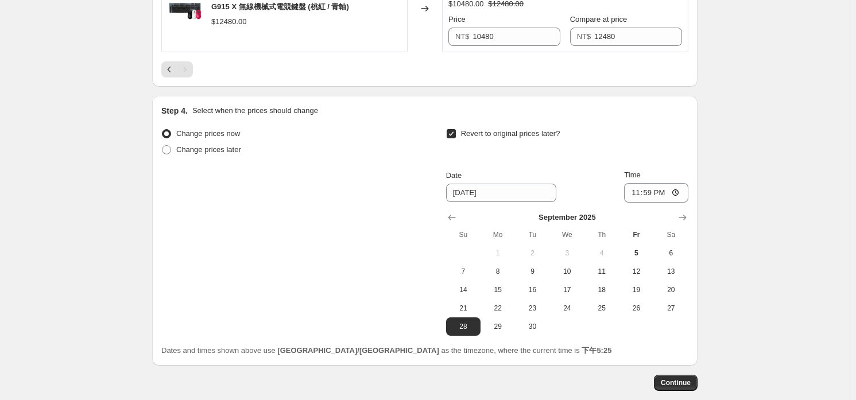
click at [187, 71] on div "Pagination" at bounding box center [185, 69] width 16 height 16
click at [170, 69] on icon "Previous" at bounding box center [169, 69] width 11 height 11
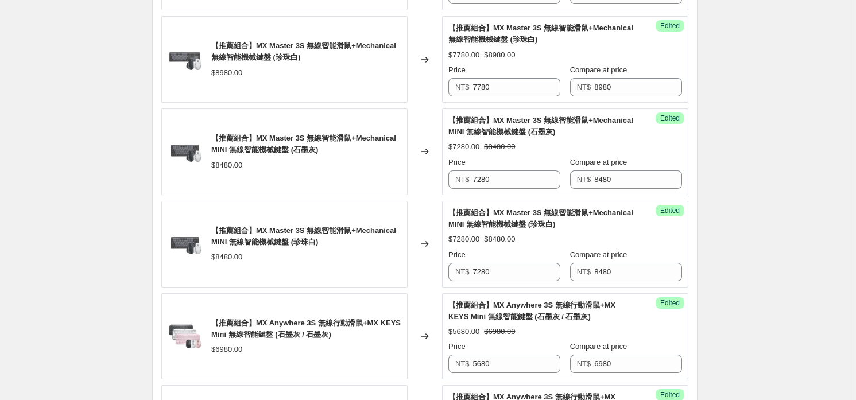
scroll to position [211, 0]
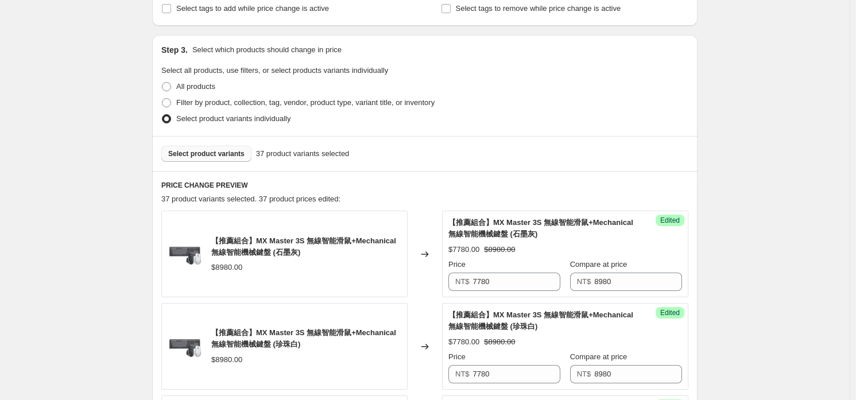
click at [199, 158] on button "Select product variants" at bounding box center [206, 154] width 90 height 16
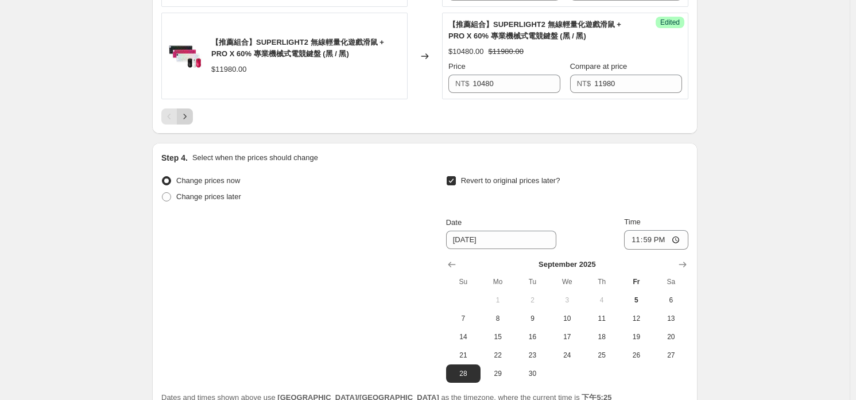
click at [181, 111] on icon "Next" at bounding box center [184, 116] width 11 height 11
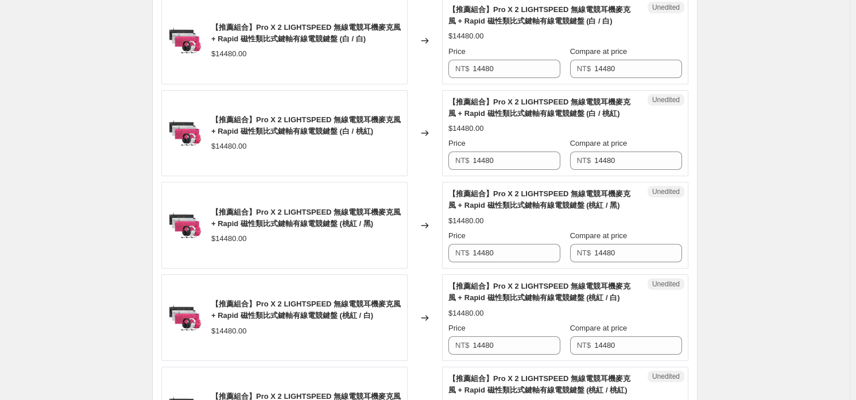
scroll to position [1646, 0]
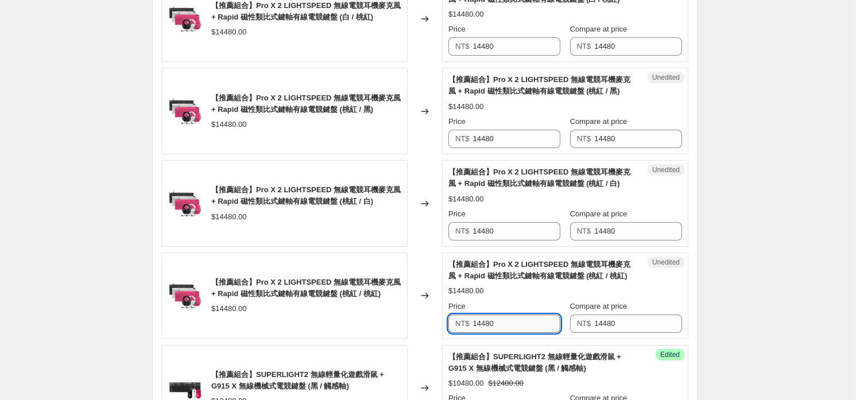
click at [518, 315] on input "14480" at bounding box center [517, 324] width 88 height 18
type input "10980"
click at [524, 318] on input "10980" at bounding box center [517, 324] width 88 height 18
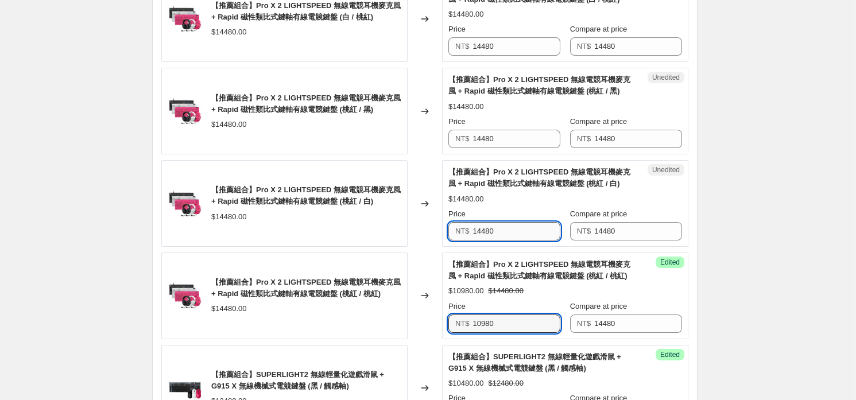
click at [507, 234] on input "14480" at bounding box center [517, 231] width 88 height 18
paste input "09"
type input "10980"
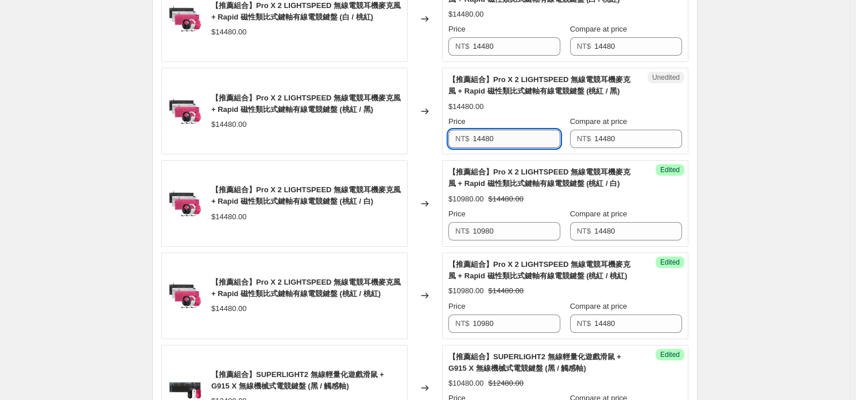
click at [507, 139] on input "14480" at bounding box center [517, 139] width 88 height 18
paste input "09"
type input "10980"
click at [510, 59] on div "Unedited 【推薦組合】Pro X 2 LIGHTSPEED 無線電競耳機麥克風 + Rapid 磁性類比式鍵軸有線電競鍵盤 (白 / 桃紅) $144…" at bounding box center [565, 19] width 246 height 87
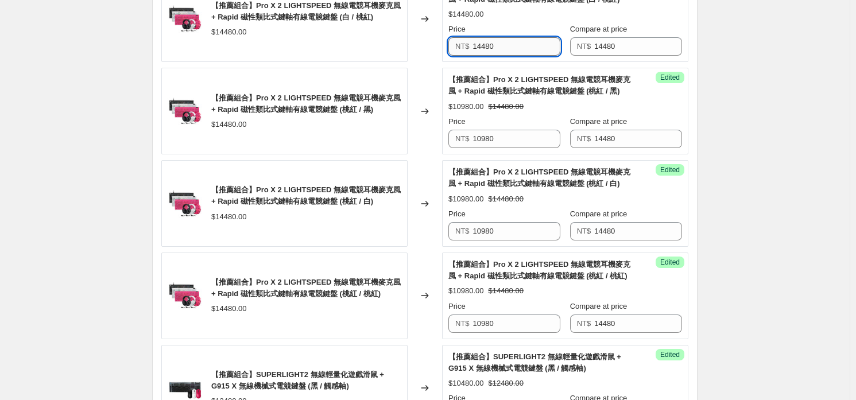
click at [518, 39] on input "14480" at bounding box center [517, 46] width 88 height 18
paste input "09"
type input "10980"
click at [507, 101] on strike "$14480.00" at bounding box center [505, 106] width 35 height 11
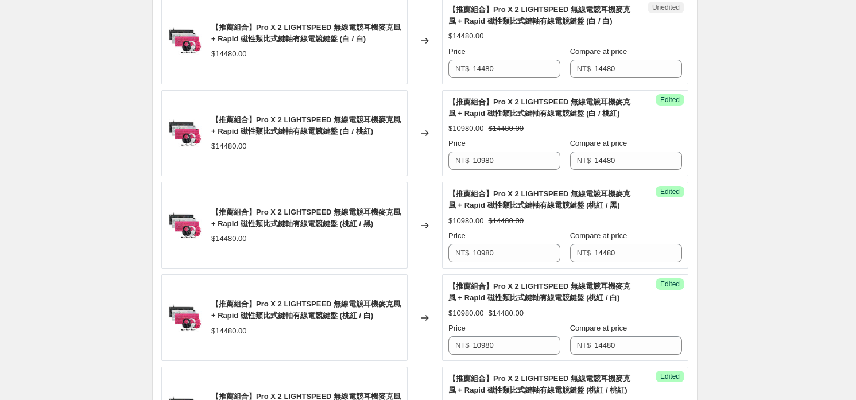
scroll to position [1474, 0]
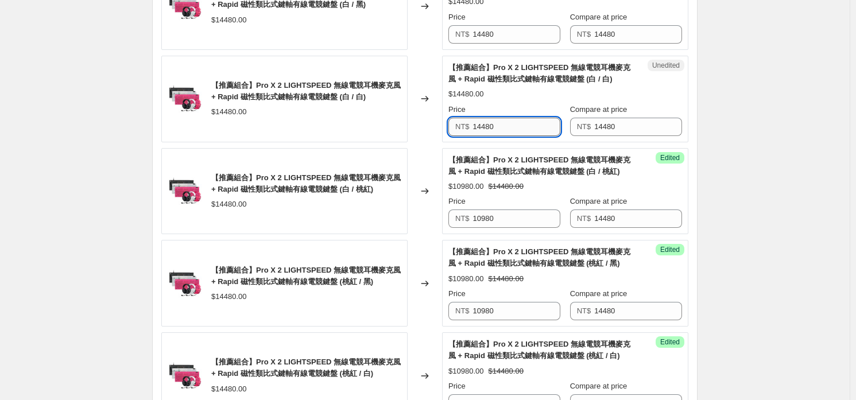
click at [489, 127] on input "14480" at bounding box center [517, 127] width 88 height 18
paste input "09"
type input "10980"
click at [516, 29] on input "14480" at bounding box center [517, 34] width 88 height 18
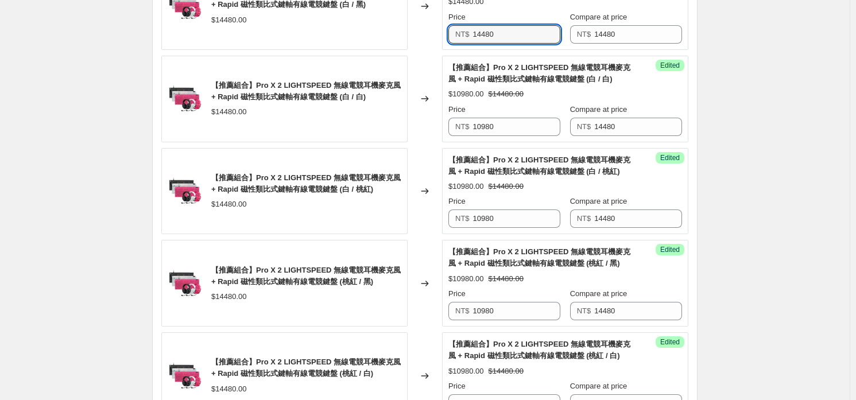
paste input "09"
type input "10980"
click at [509, 79] on span "【推薦組合】Pro X 2 LIGHTSPEED 無線電競耳機麥克風 + Rapid 磁性類比式鍵軸有線電競鍵盤 (白 / 白)" at bounding box center [539, 73] width 182 height 20
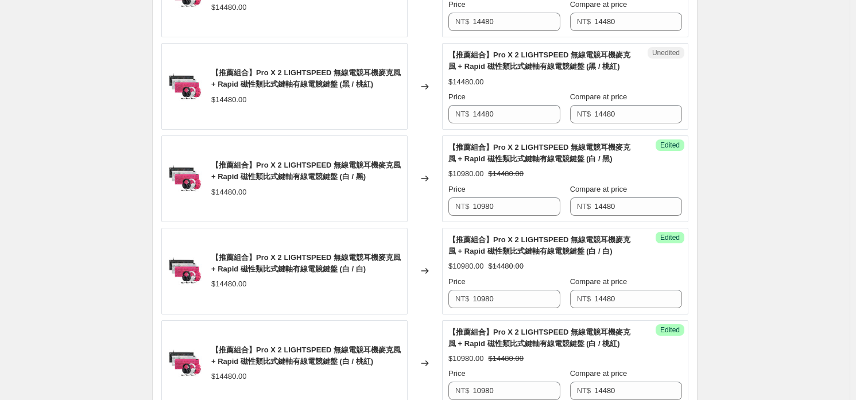
scroll to position [1187, 0]
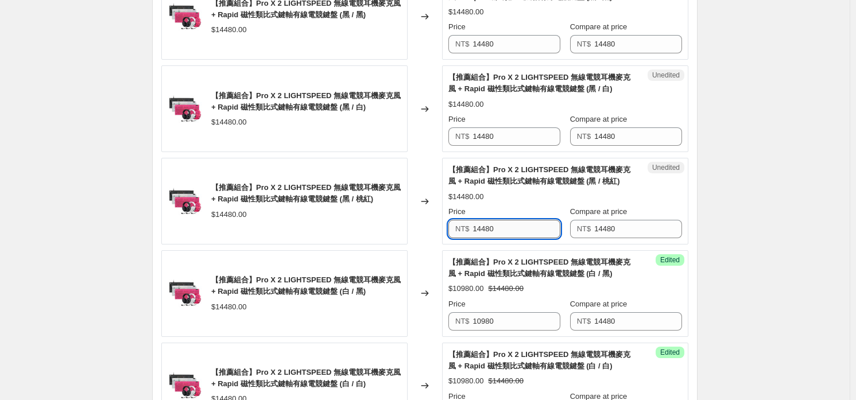
click at [523, 220] on input "14480" at bounding box center [517, 229] width 88 height 18
paste input "09"
type input "10980"
click at [514, 137] on input "14480" at bounding box center [517, 136] width 88 height 18
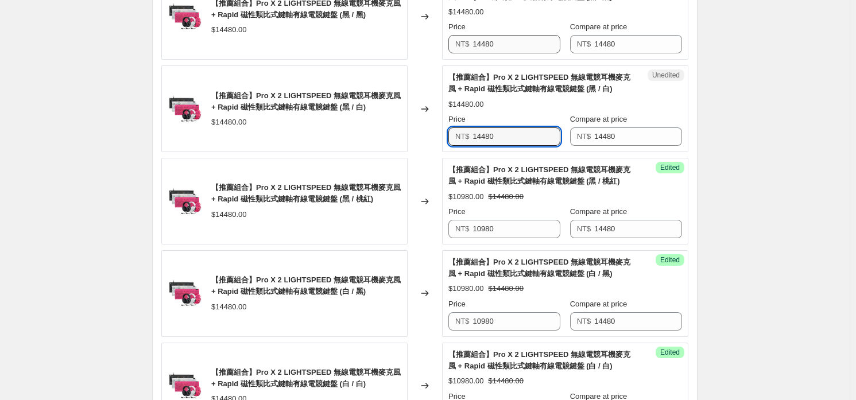
paste input "09"
type input "10980"
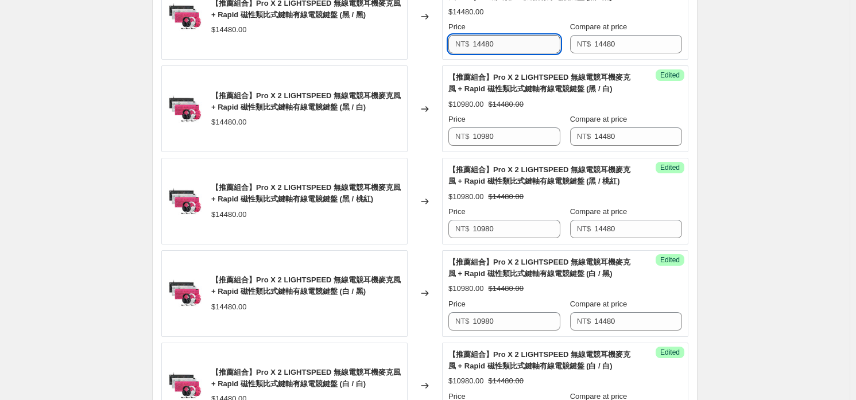
click at [510, 35] on input "14480" at bounding box center [517, 44] width 88 height 18
paste input "09"
type input "10980"
click at [505, 109] on div "【推薦組合】Pro X 2 LIGHTSPEED 無線電競耳機麥克風 + Rapid 磁性類比式鍵軸有線電競鍵盤 (黑 / 白) $10980.00 $144…" at bounding box center [565, 109] width 234 height 74
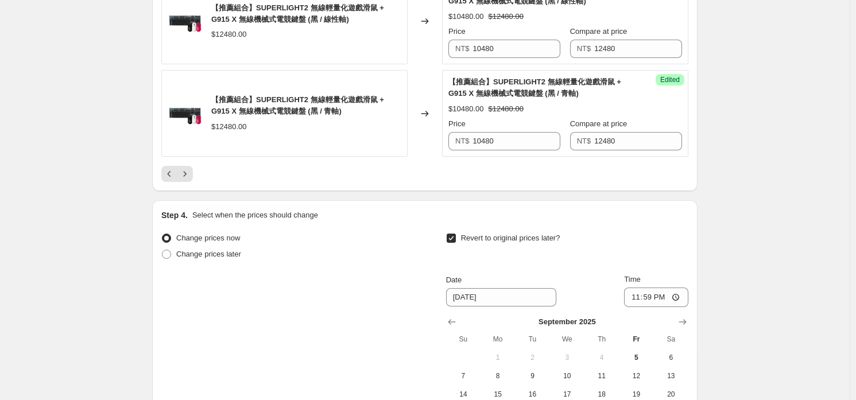
click at [191, 168] on icon "Next" at bounding box center [184, 173] width 11 height 11
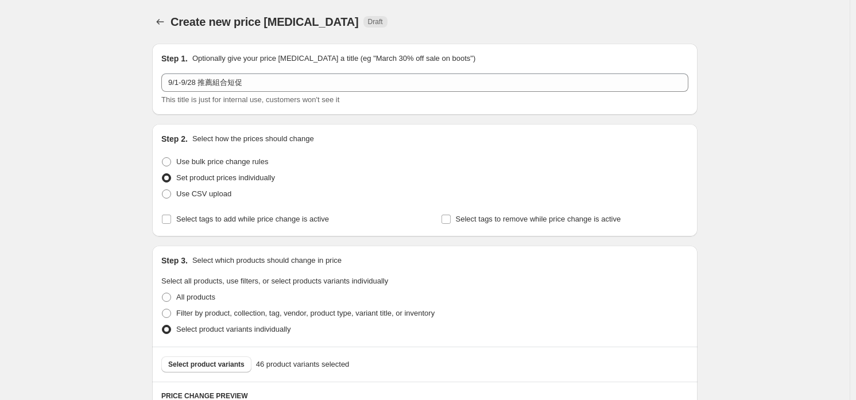
scroll to position [230, 0]
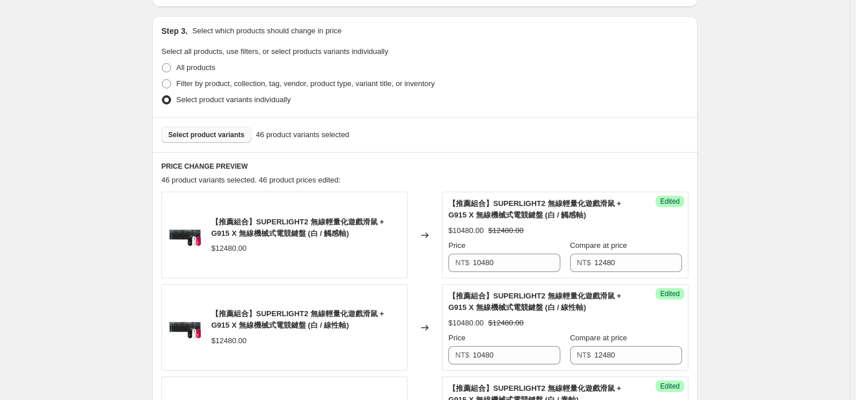
click at [223, 131] on span "Select product variants" at bounding box center [206, 134] width 76 height 9
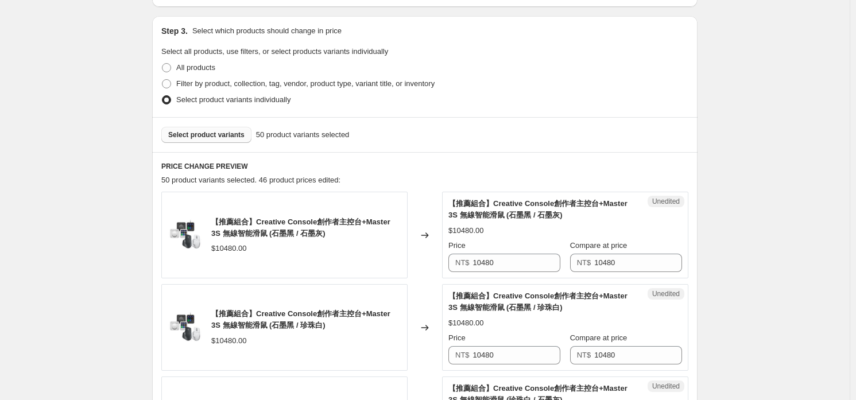
scroll to position [344, 0]
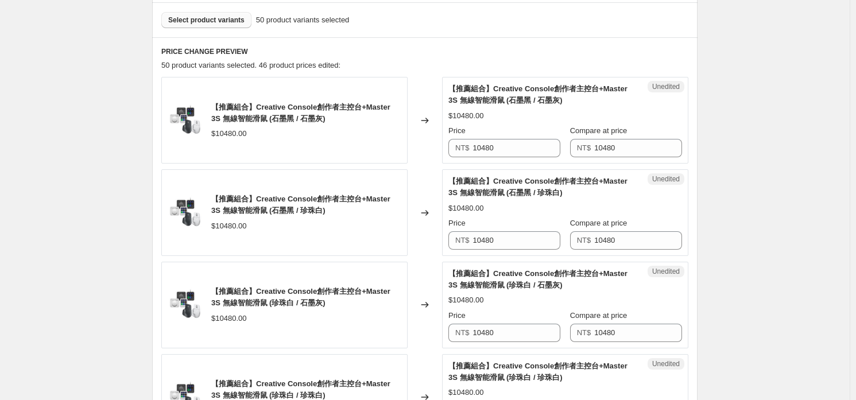
click at [544, 134] on div "Price" at bounding box center [504, 130] width 112 height 11
click at [547, 135] on div "Price" at bounding box center [504, 130] width 112 height 11
click at [549, 142] on input "10480" at bounding box center [517, 148] width 88 height 18
type input "9780"
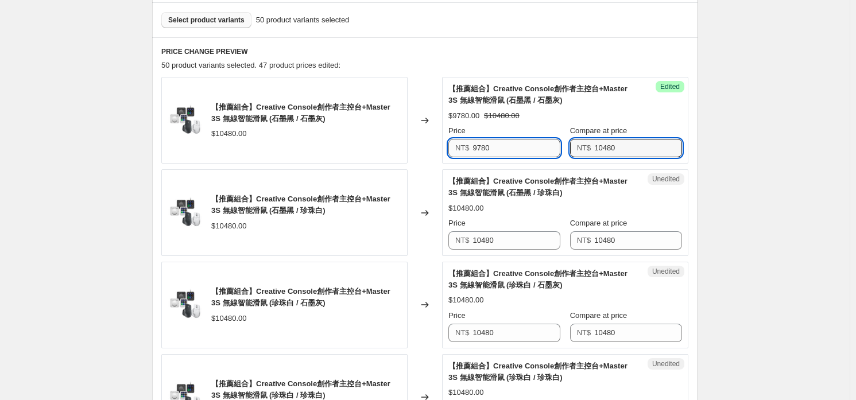
click at [545, 142] on input "9780" at bounding box center [517, 148] width 88 height 18
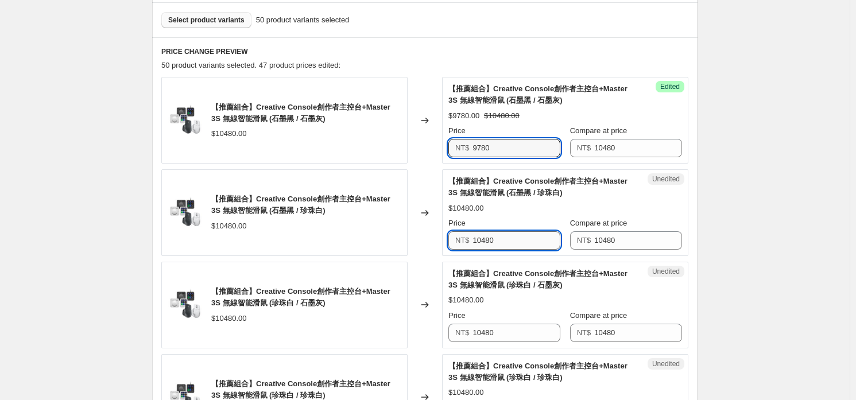
click at [546, 231] on input "10480" at bounding box center [517, 240] width 88 height 18
paste input "97"
type input "9780"
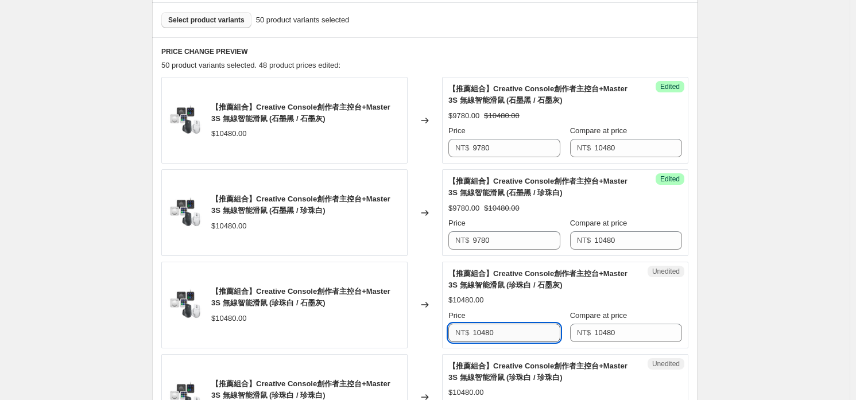
click at [535, 328] on input "10480" at bounding box center [517, 333] width 88 height 18
paste input "97"
type input "9780"
click at [529, 284] on span "【推薦組合】Creative Console創作者主控台+Master 3S 無線智能滑鼠 (珍珠白 / 石墨灰)" at bounding box center [537, 279] width 179 height 20
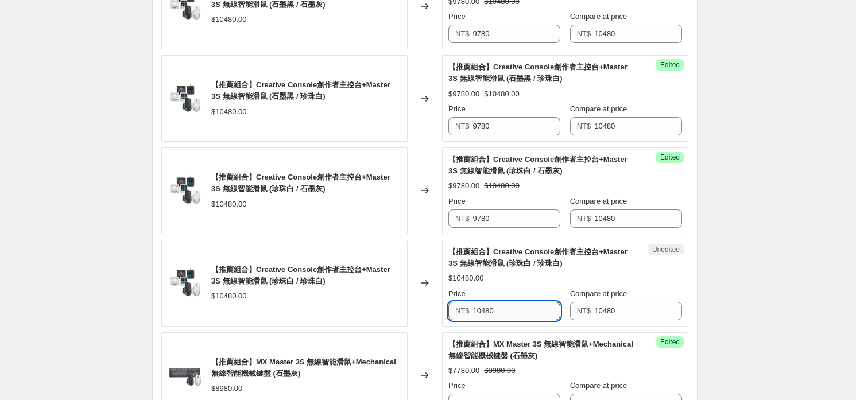
click at [532, 302] on input "10480" at bounding box center [517, 311] width 88 height 18
paste input "97"
type input "9780"
click at [528, 265] on span "【推薦組合】Creative Console創作者主控台+Master 3S 無線智能滑鼠 (珍珠白 / 珍珠白)" at bounding box center [537, 257] width 179 height 20
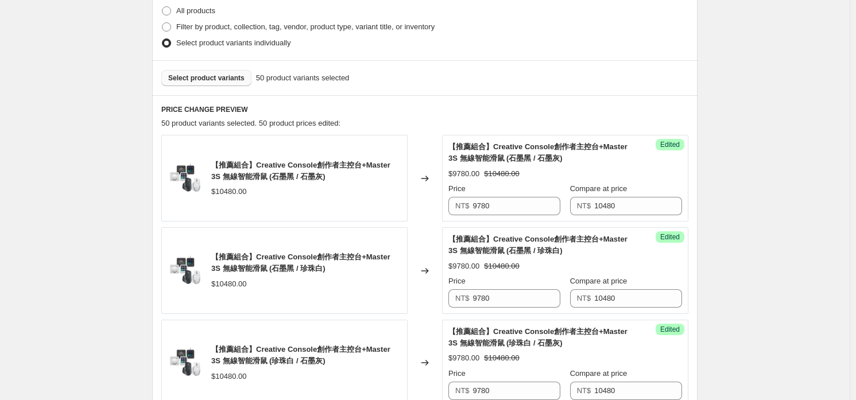
scroll to position [344, 0]
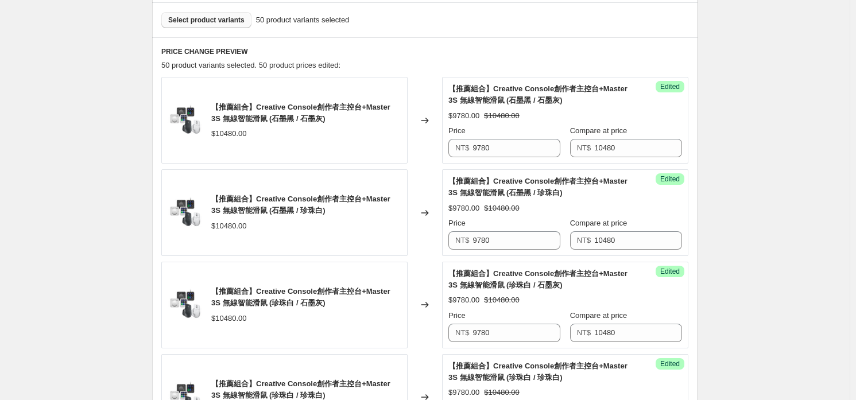
click at [220, 12] on button "Select product variants" at bounding box center [206, 20] width 90 height 16
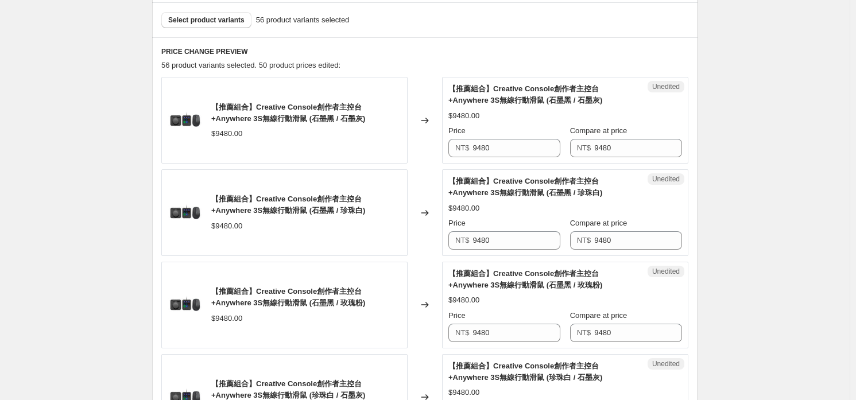
scroll to position [402, 0]
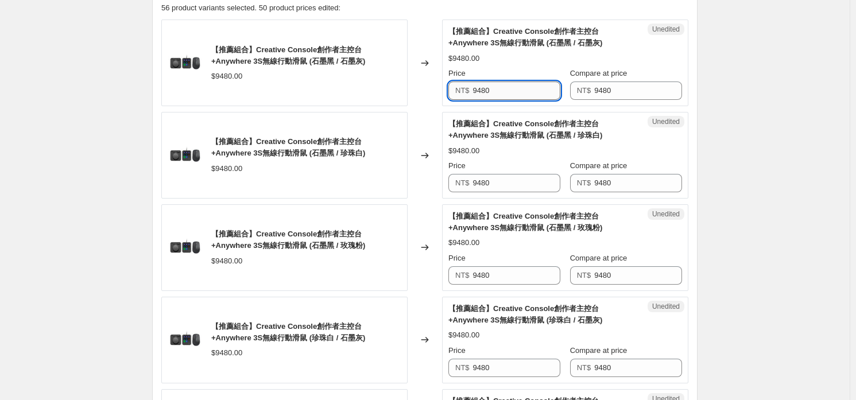
click at [524, 86] on input "9480" at bounding box center [517, 91] width 88 height 18
type input "9180"
click at [524, 86] on input "9180" at bounding box center [517, 91] width 88 height 18
click at [532, 156] on div "【推薦組合】Creative Console創作者主控台+Anywhere 3S無線行動滑鼠 (石墨黑 / 珍珠白) $9480.00 Price NT$ 9…" at bounding box center [565, 155] width 234 height 74
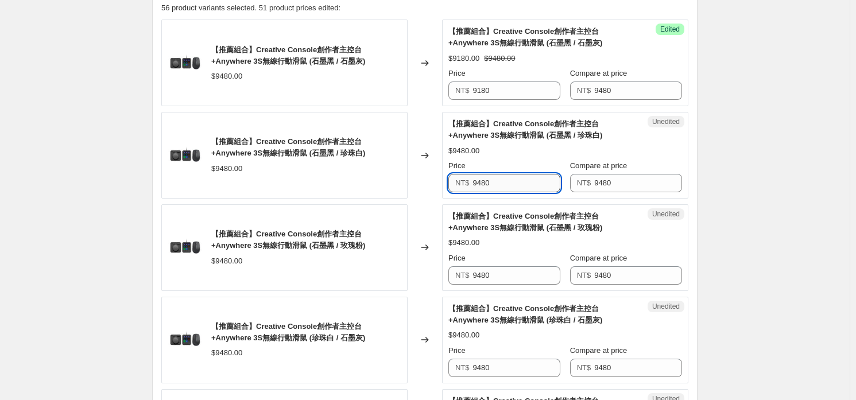
click at [528, 180] on input "9480" at bounding box center [517, 183] width 88 height 18
paste input "1"
type input "9180"
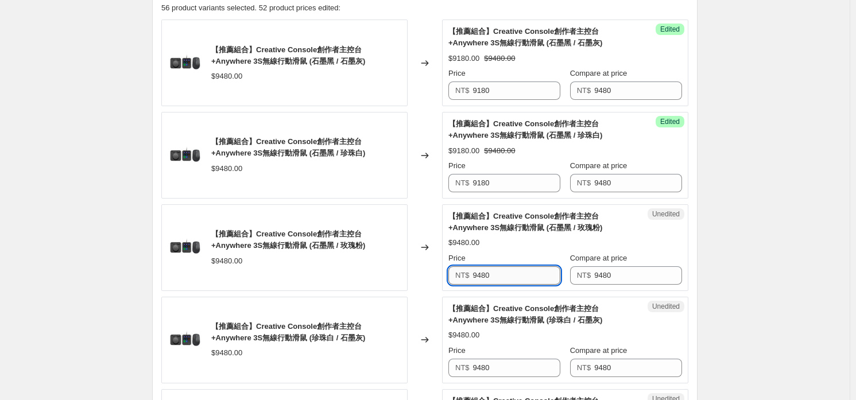
click at [537, 280] on input "9480" at bounding box center [517, 275] width 88 height 18
paste input "1"
type input "9180"
drag, startPoint x: 523, startPoint y: 355, endPoint x: 524, endPoint y: 349, distance: 6.4
click at [522, 355] on div "Price NT$ 9480" at bounding box center [504, 361] width 112 height 32
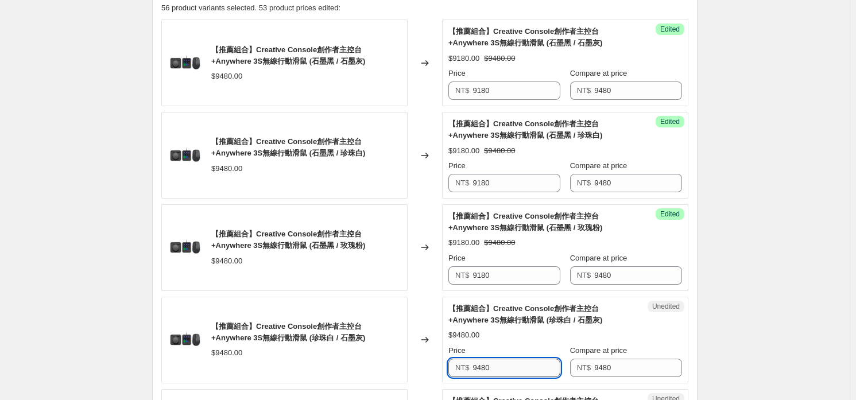
click at [512, 366] on input "9480" at bounding box center [517, 368] width 88 height 18
paste input "1"
type input "9180"
click at [518, 330] on div "$9480.00" at bounding box center [565, 335] width 234 height 11
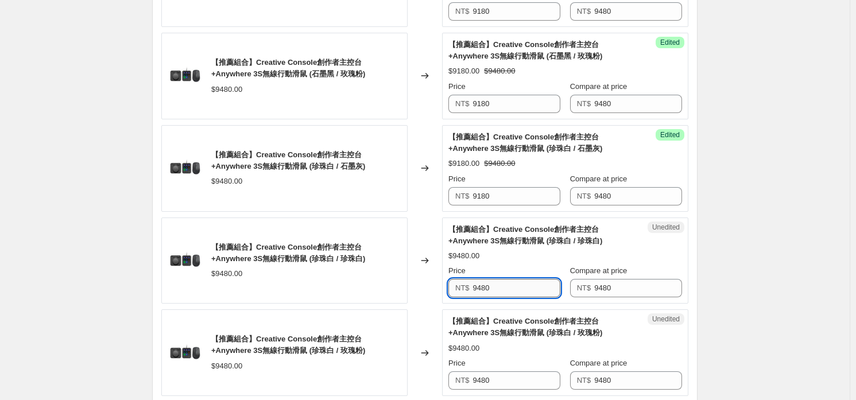
click at [499, 284] on input "9480" at bounding box center [517, 288] width 88 height 18
paste input "1"
type input "9180"
click at [514, 371] on input "9480" at bounding box center [517, 380] width 88 height 18
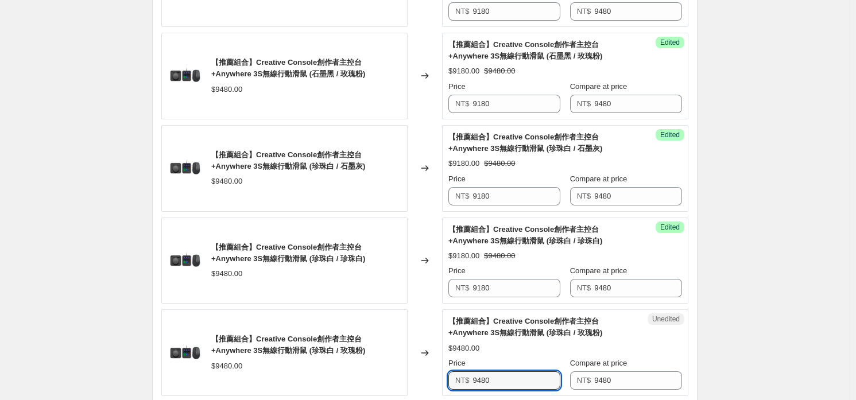
paste input "1"
type input "9180"
click at [511, 332] on span "【推薦組合】Creative Console創作者主控台+Anywhere 3S無線行動滑鼠 (珍珠白 / 玫瑰粉)" at bounding box center [525, 327] width 154 height 20
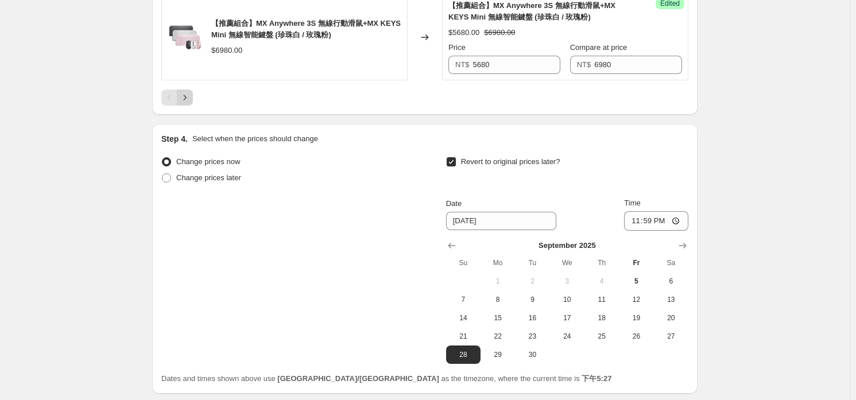
click at [184, 101] on button "Next" at bounding box center [185, 98] width 16 height 16
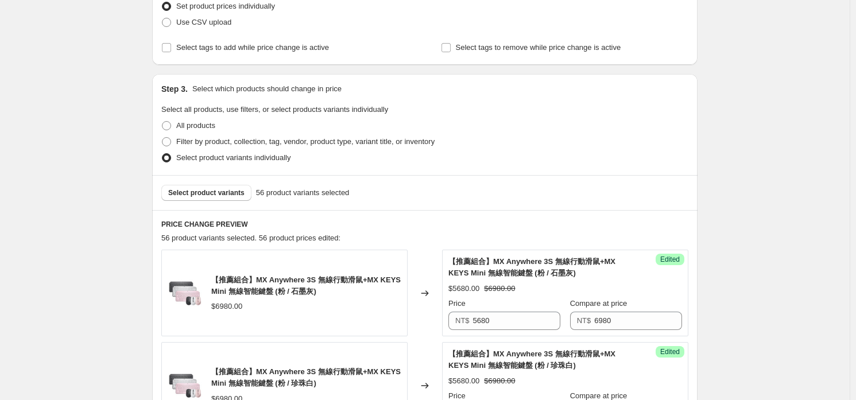
scroll to position [344, 0]
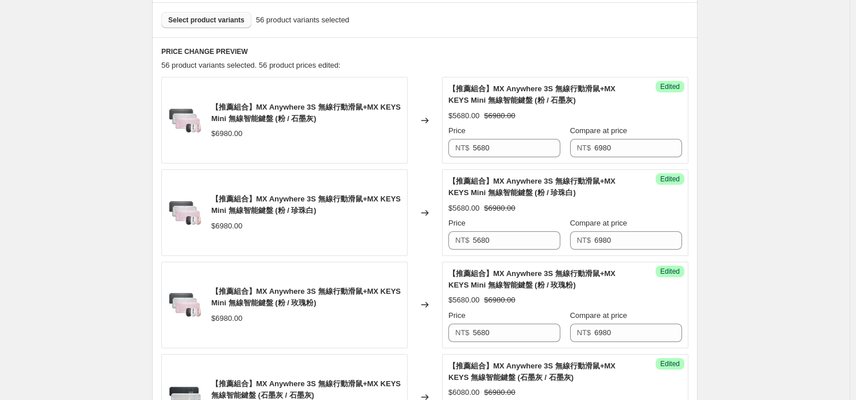
click at [214, 22] on span "Select product variants" at bounding box center [206, 20] width 76 height 9
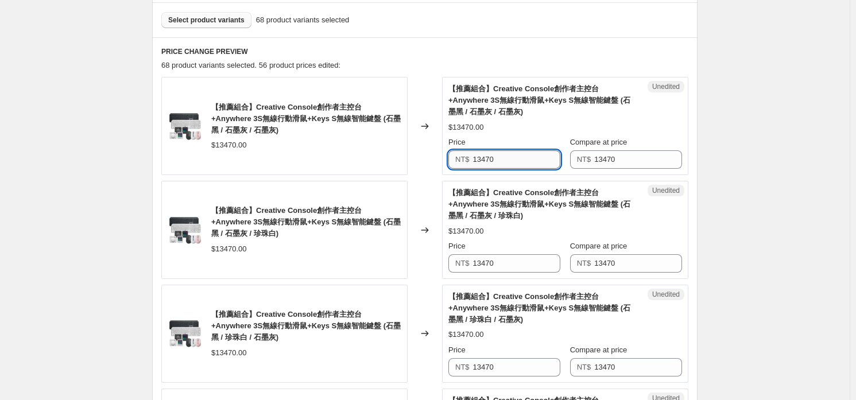
click at [519, 162] on input "13470" at bounding box center [517, 159] width 88 height 18
type input "12570"
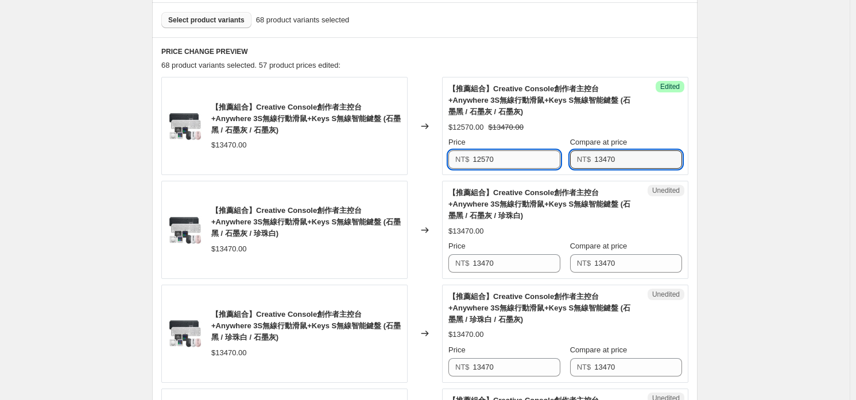
click at [519, 162] on input "12570" at bounding box center [517, 159] width 88 height 18
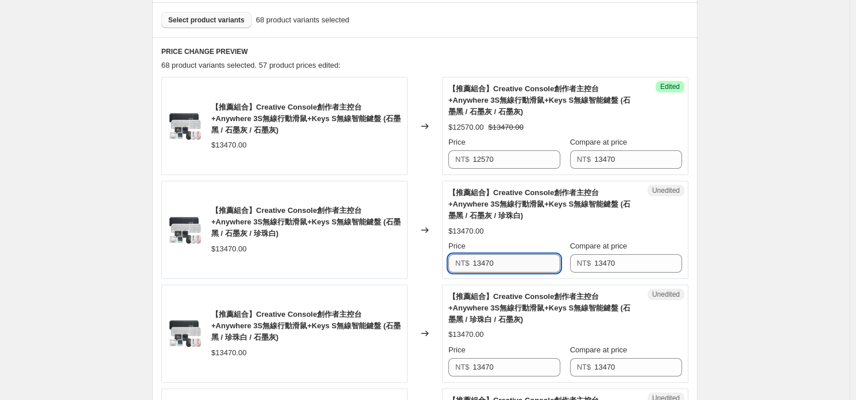
click at [529, 269] on input "13470" at bounding box center [517, 263] width 88 height 18
paste input "25"
type input "12570"
click at [524, 373] on input "13470" at bounding box center [517, 367] width 88 height 18
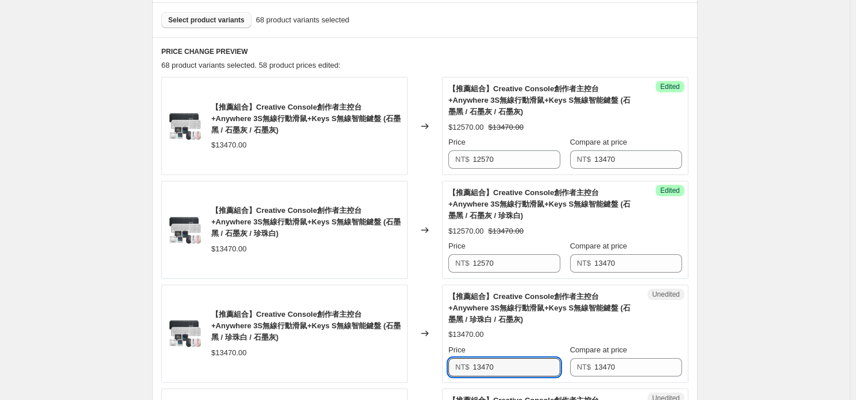
paste input "25"
type input "12570"
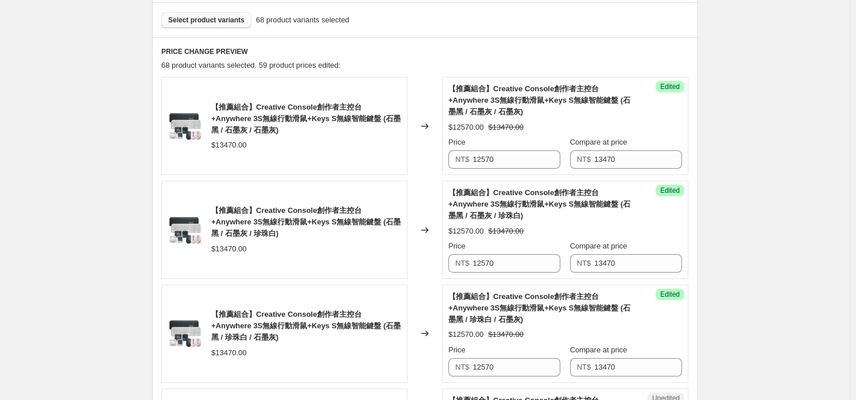
click at [510, 313] on span "【推薦組合】Creative Console創作者主控台+Anywhere 3S無線行動滑鼠+Keys S無線智能鍵盤 (石墨黑 / 珍珠白 / 石墨灰)" at bounding box center [539, 308] width 182 height 32
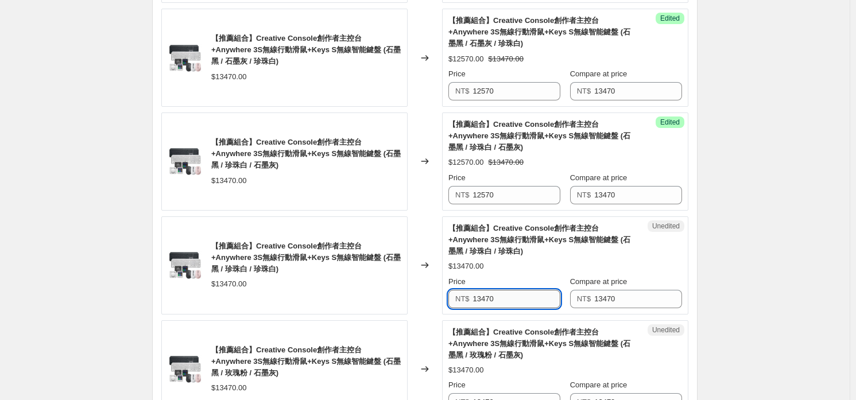
click at [537, 297] on input "13470" at bounding box center [517, 299] width 88 height 18
paste input "25"
type input "12570"
click at [518, 251] on span "【推薦組合】Creative Console創作者主控台+Anywhere 3S無線行動滑鼠+Keys S無線智能鍵盤 (石墨黑 / 珍珠白 / 珍珠白)" at bounding box center [539, 240] width 182 height 32
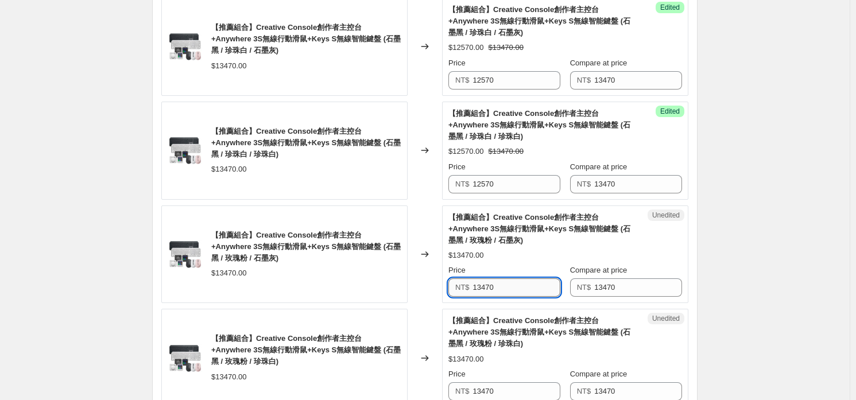
click at [521, 281] on input "13470" at bounding box center [517, 287] width 88 height 18
paste input "25"
type input "12570"
click at [503, 335] on span "【推薦組合】Creative Console創作者主控台+Anywhere 3S無線行動滑鼠+Keys S無線智能鍵盤 (石墨黑 / 玫瑰粉 / 珍珠白)" at bounding box center [539, 332] width 182 height 32
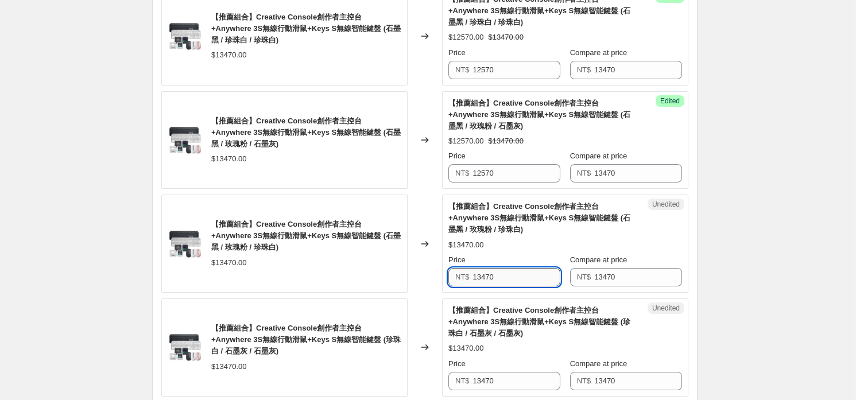
click at [513, 280] on input "13470" at bounding box center [517, 277] width 88 height 18
paste input "25"
type input "12570"
click at [502, 389] on div "Unedited 【推薦組合】Creative Console創作者主控台+Anywhere 3S無線行動滑鼠+Keys S無線智能鍵盤 (珍珠白 / 石墨灰…" at bounding box center [565, 348] width 246 height 98
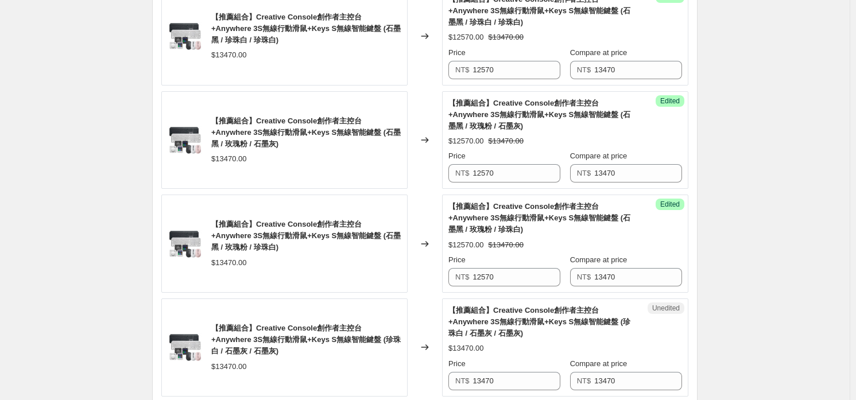
click at [524, 350] on div "$13470.00" at bounding box center [565, 348] width 234 height 11
drag, startPoint x: 510, startPoint y: 381, endPoint x: 521, endPoint y: 363, distance: 20.1
click at [510, 381] on input "13470" at bounding box center [517, 381] width 88 height 18
paste input "25"
type input "12570"
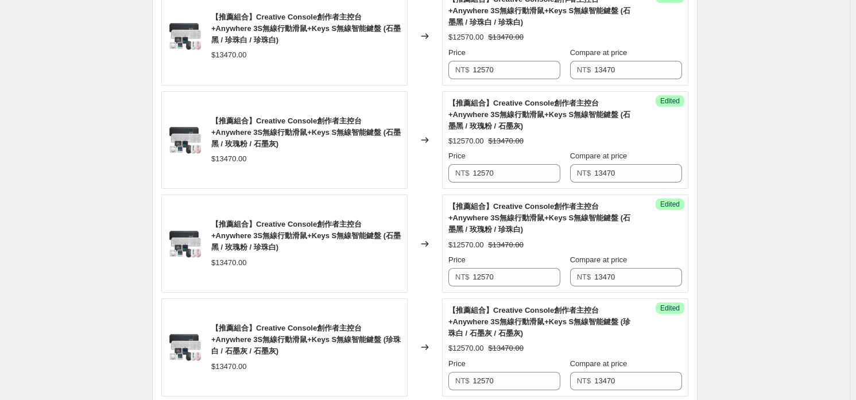
click at [524, 339] on div "【推薦組合】Creative Console創作者主控台+Anywhere 3S無線行動滑鼠+Keys S無線智能鍵盤 (珍珠白 / 石墨灰 / 石墨灰) $…" at bounding box center [565, 348] width 234 height 86
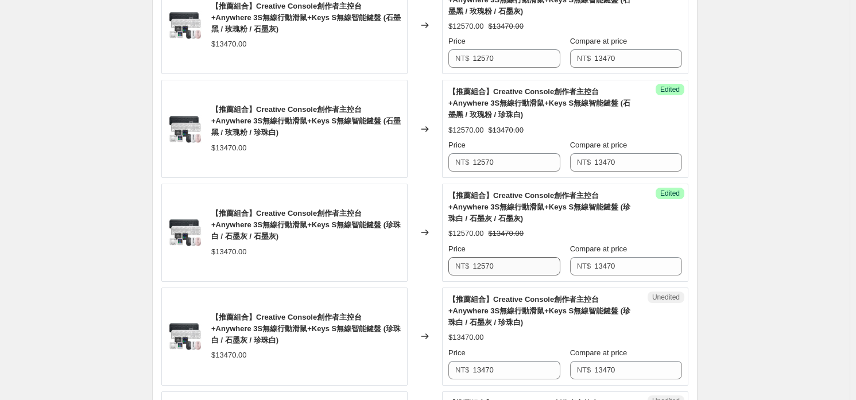
scroll to position [919, 0]
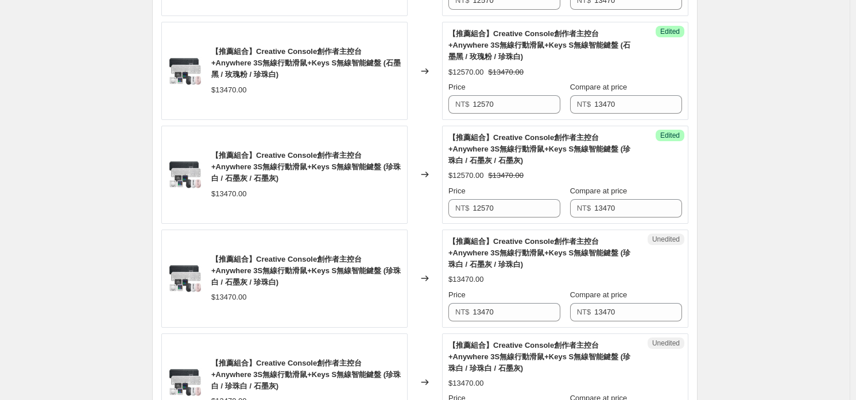
click at [525, 320] on div "Unedited 【推薦組合】Creative Console創作者主控台+Anywhere 3S無線行動滑鼠+Keys S無線智能鍵盤 (珍珠白 / 石墨灰…" at bounding box center [565, 279] width 246 height 98
drag, startPoint x: 525, startPoint y: 322, endPoint x: 526, endPoint y: 332, distance: 10.4
click at [530, 320] on div "Unedited 【推薦組合】Creative Console創作者主控台+Anywhere 3S無線行動滑鼠+Keys S無線智能鍵盤 (珍珠白 / 石墨灰…" at bounding box center [565, 279] width 246 height 98
click at [526, 318] on input "13470" at bounding box center [517, 312] width 88 height 18
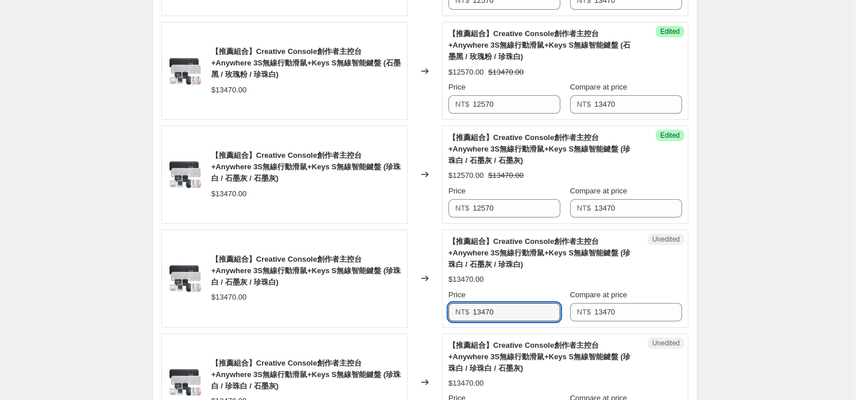
paste input "25"
type input "12570"
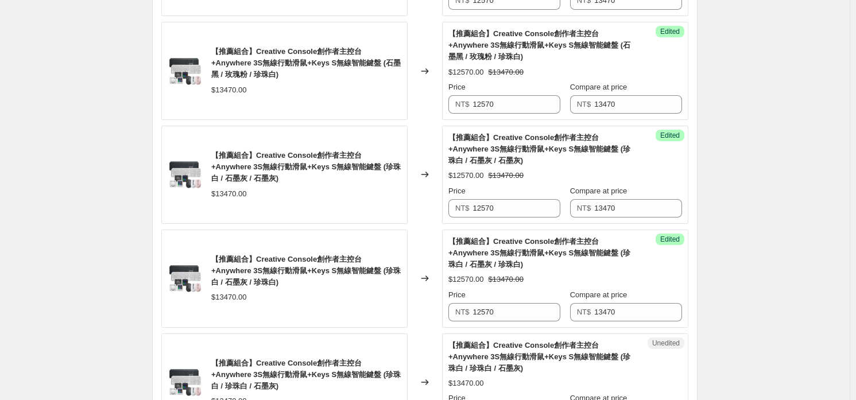
click at [509, 347] on span "【推薦組合】Creative Console創作者主控台+Anywhere 3S無線行動滑鼠+Keys S無線智能鍵盤 (珍珠白 / 珍珠白 / 石墨灰)" at bounding box center [539, 357] width 182 height 32
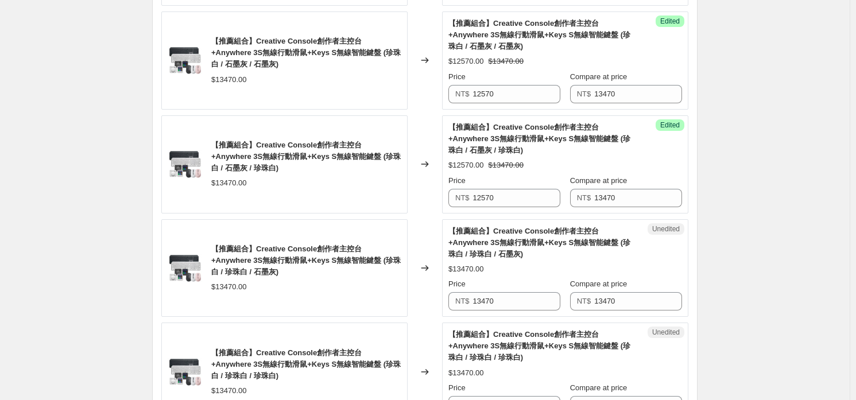
scroll to position [1091, 0]
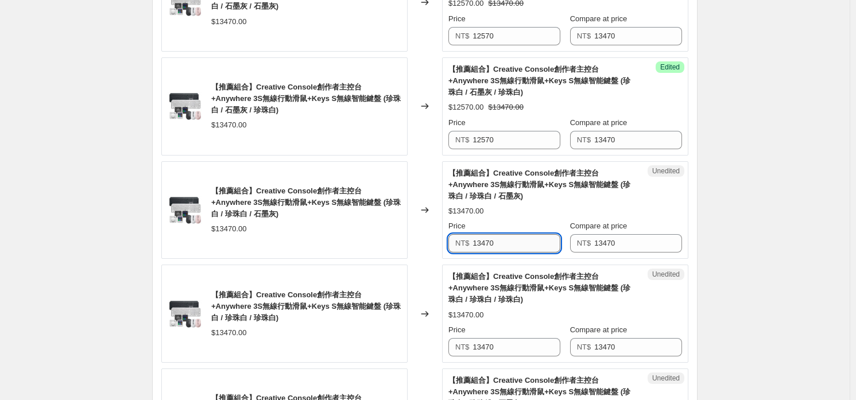
click at [529, 247] on input "13470" at bounding box center [517, 243] width 88 height 18
paste input "25"
type input "12570"
click at [514, 340] on input "13470" at bounding box center [517, 347] width 88 height 18
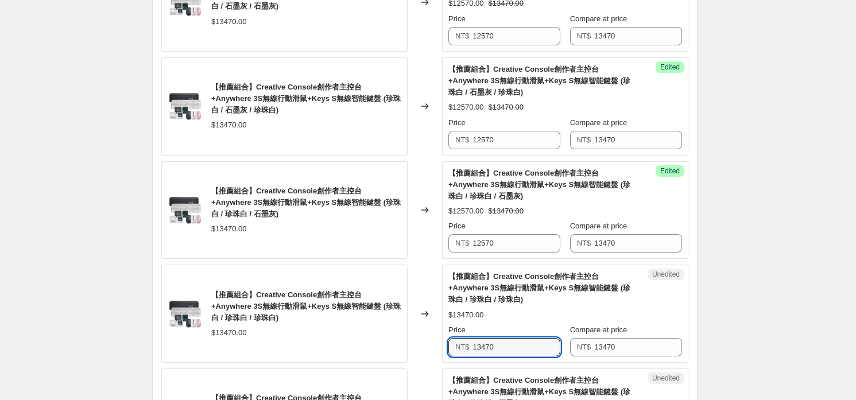
paste input "25"
type input "12570"
click at [494, 283] on span "【推薦組合】Creative Console創作者主控台+Anywhere 3S無線行動滑鼠+Keys S無線智能鍵盤 (珍珠白 / 珍珠白 / 珍珠白)" at bounding box center [539, 288] width 182 height 32
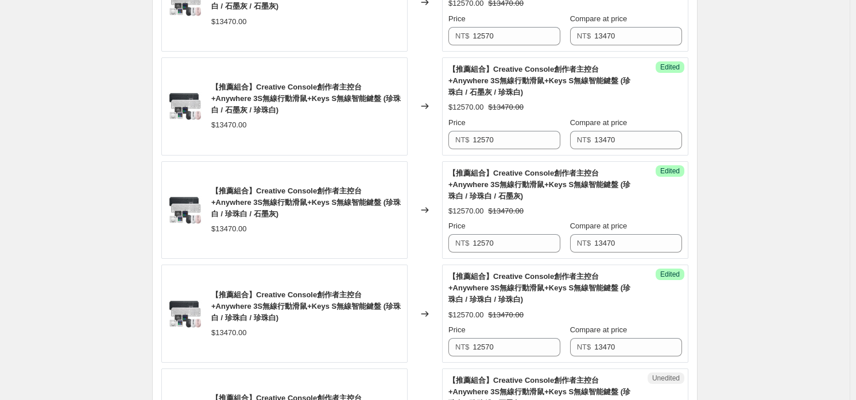
scroll to position [1206, 0]
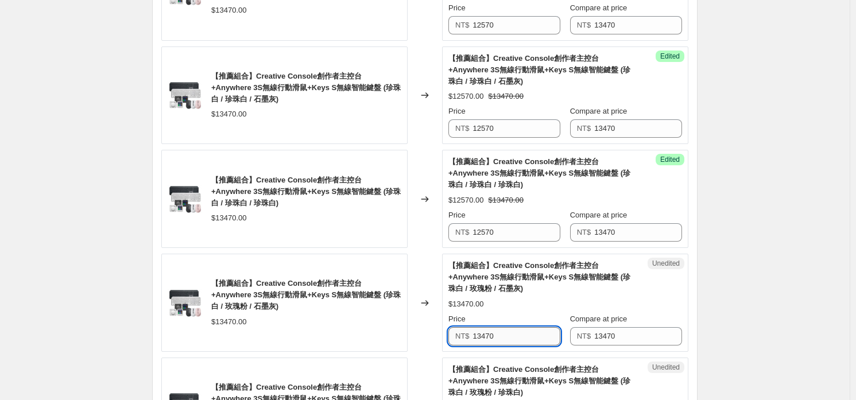
click at [525, 335] on input "13470" at bounding box center [517, 336] width 88 height 18
paste input "25"
type input "12570"
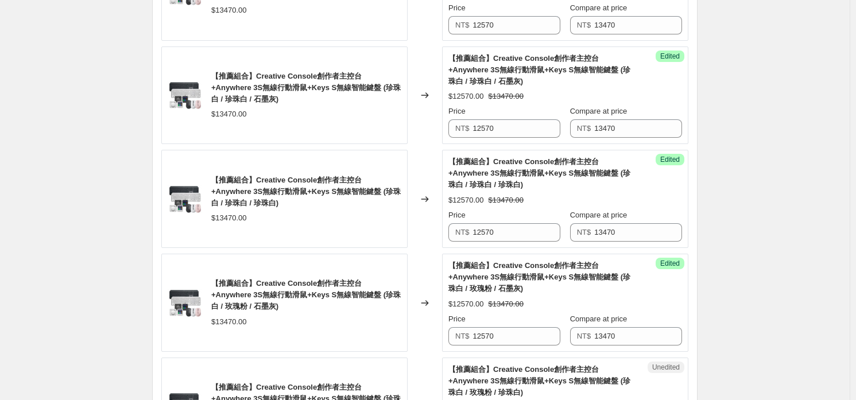
click at [526, 288] on span "【推薦組合】Creative Console創作者主控台+Anywhere 3S無線行動滑鼠+Keys S無線智能鍵盤 (珍珠白 / 玫瑰粉 / 石墨灰)" at bounding box center [539, 277] width 182 height 32
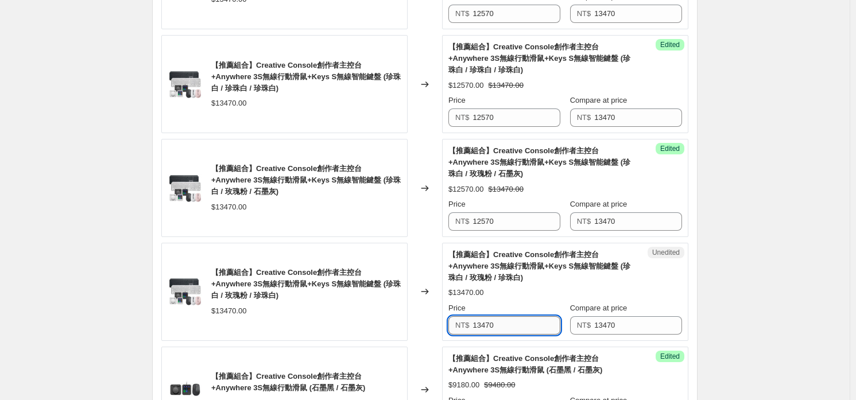
click at [518, 324] on input "13470" at bounding box center [517, 325] width 88 height 18
paste input "25"
type input "12570"
click at [512, 281] on div "【推薦組合】Creative Console創作者主控台+Anywhere 3S無線行動滑鼠+Keys S無線智能鍵盤 (珍珠白 / 玫瑰粉 / 珍珠白) $…" at bounding box center [565, 292] width 234 height 86
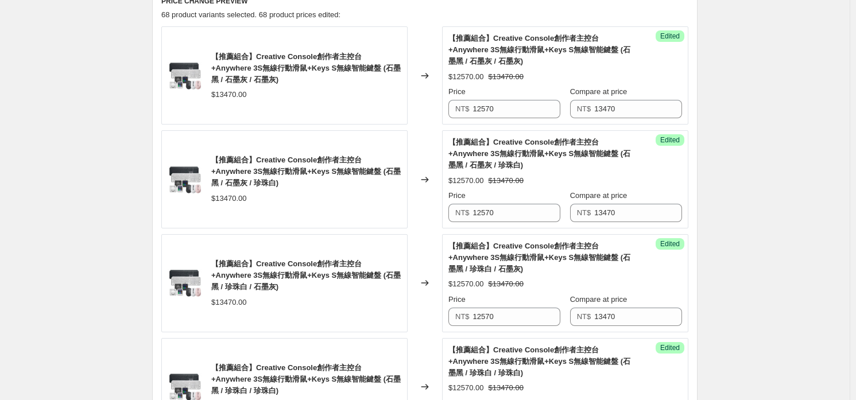
scroll to position [108, 0]
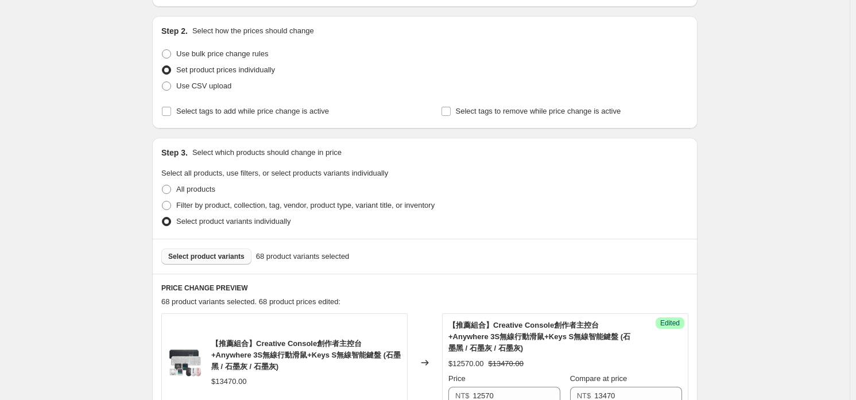
click at [226, 250] on button "Select product variants" at bounding box center [206, 257] width 90 height 16
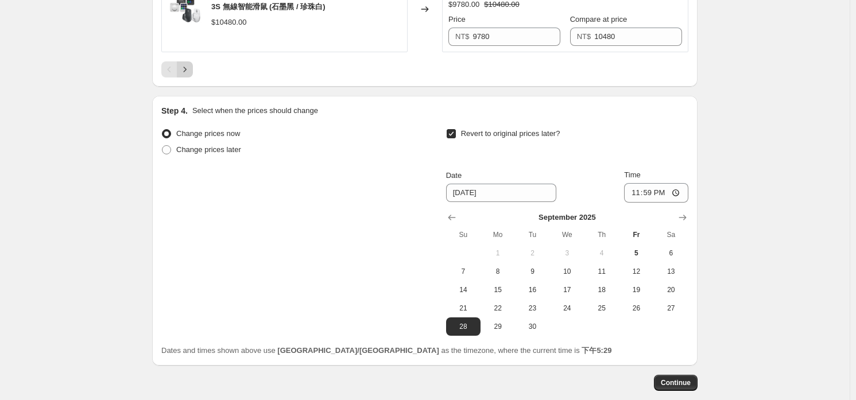
click at [189, 65] on icon "Next" at bounding box center [184, 69] width 11 height 11
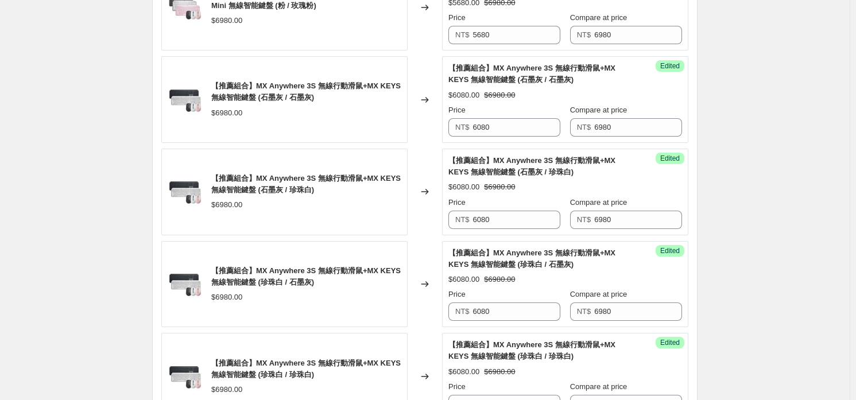
scroll to position [2037, 0]
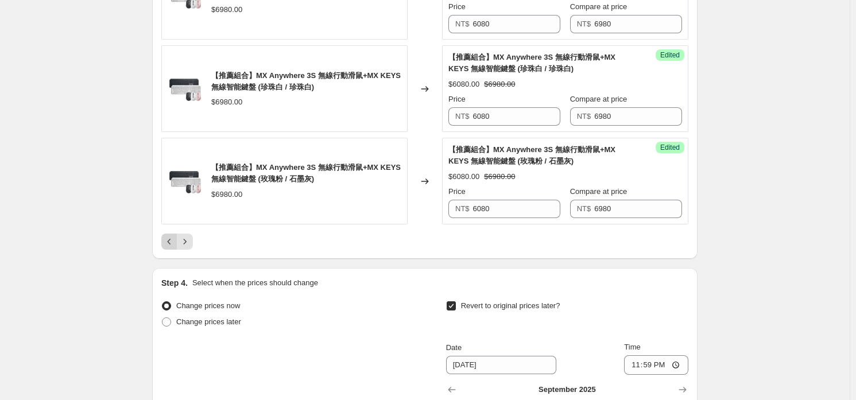
click at [175, 243] on icon "Previous" at bounding box center [169, 241] width 11 height 11
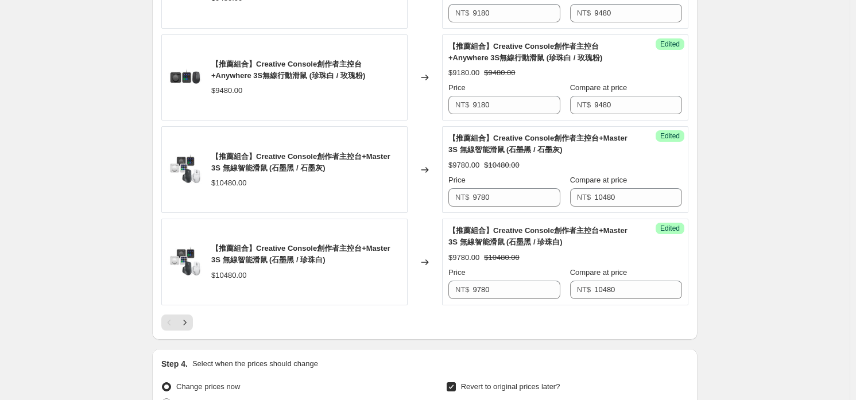
click at [187, 320] on icon "Next" at bounding box center [184, 322] width 11 height 11
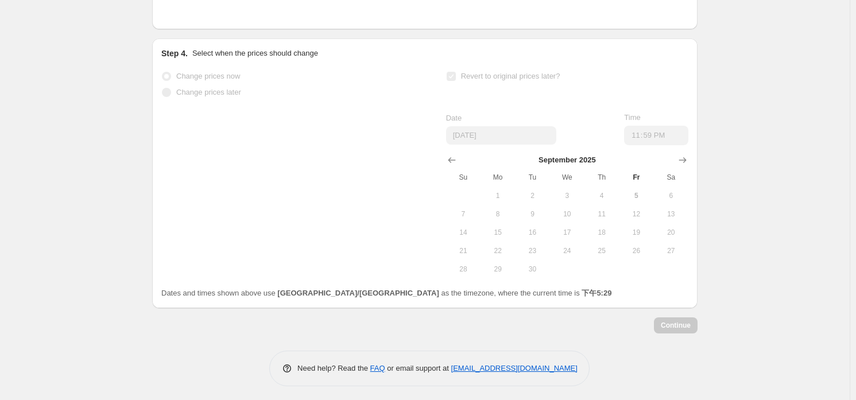
scroll to position [2094, 0]
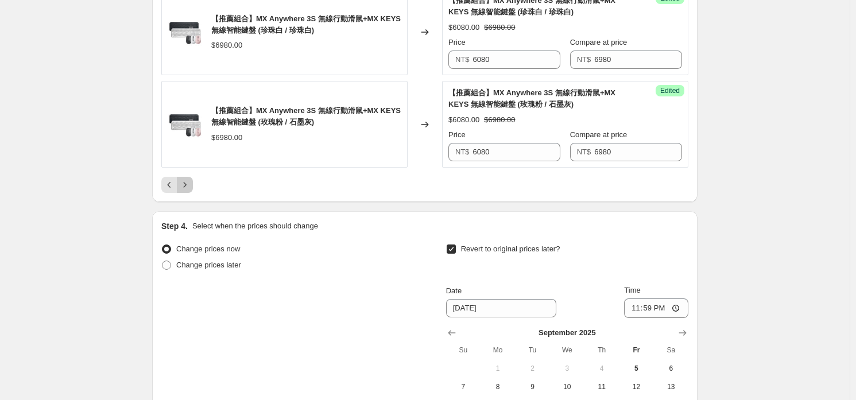
click at [191, 184] on icon "Next" at bounding box center [184, 184] width 11 height 11
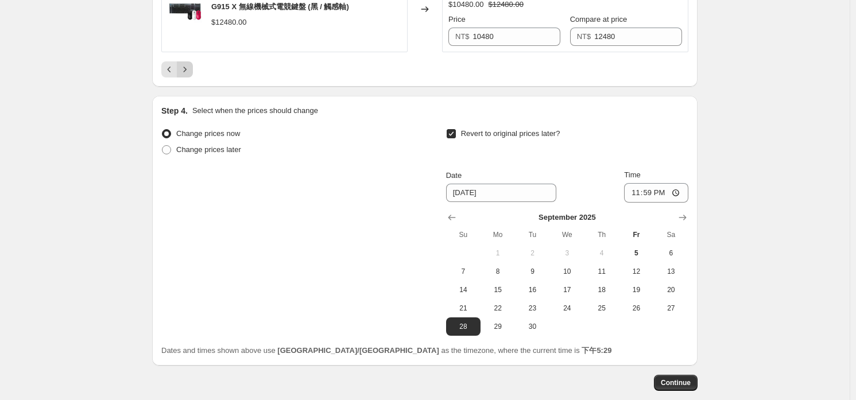
click at [187, 66] on icon "Next" at bounding box center [184, 69] width 11 height 11
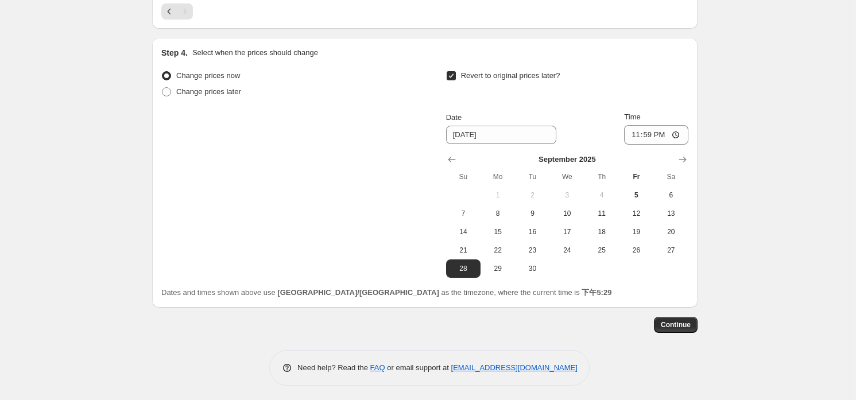
scroll to position [1230, 0]
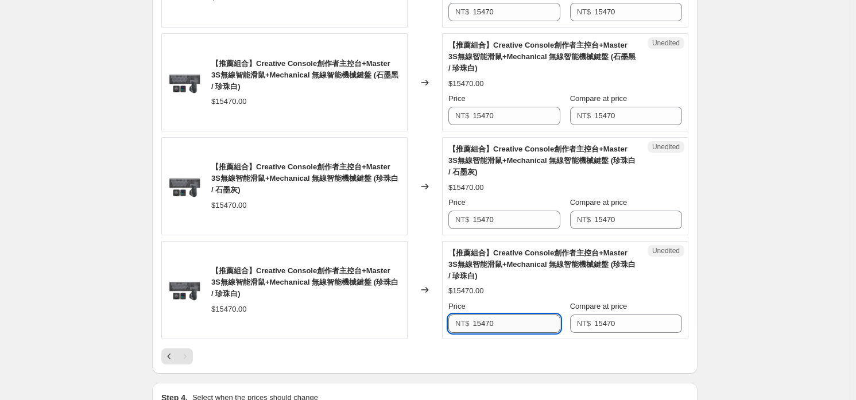
click at [536, 321] on input "15470" at bounding box center [517, 324] width 88 height 18
type input "14270"
click at [512, 320] on input "14270" at bounding box center [517, 324] width 88 height 18
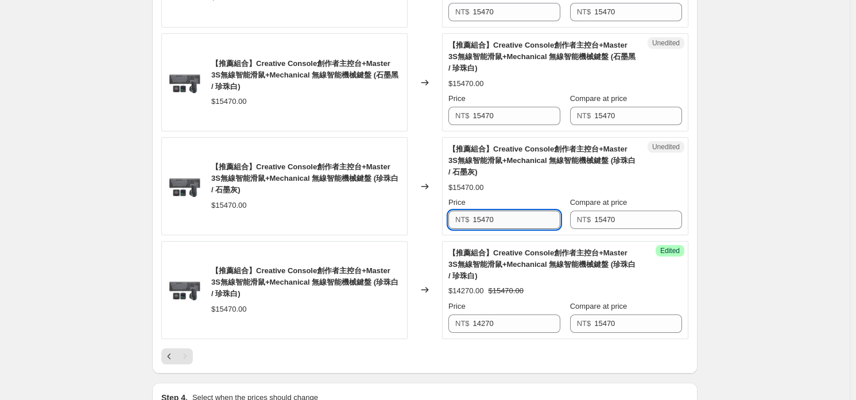
click at [507, 222] on input "15470" at bounding box center [517, 220] width 88 height 18
paste
type input "14270"
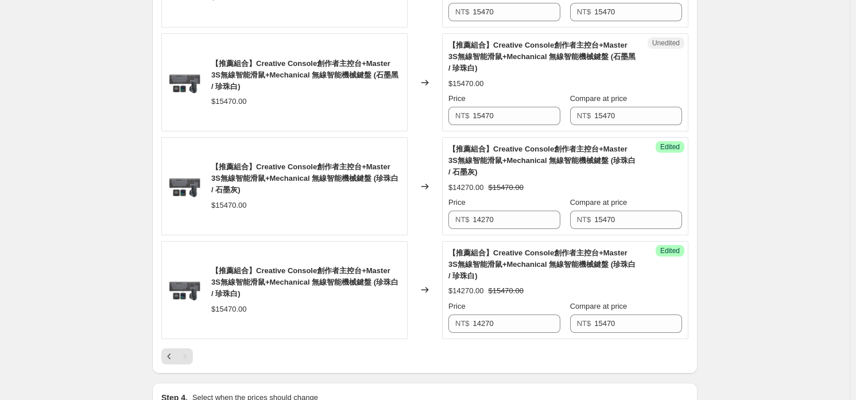
click at [518, 125] on div "Unedited 【推薦組合】Creative Console創作者主控台+Master 3S無線智能滑鼠+Mechanical 無線智能機械鍵盤 (石墨黑 …" at bounding box center [565, 82] width 246 height 98
click at [512, 110] on input "15470" at bounding box center [517, 116] width 88 height 18
type input "14270"
click at [523, 176] on div "【推薦組合】Creative Console創作者主控台+Master 3S無線智能滑鼠+Mechanical 無線智能機械鍵盤 (珍珠白 / 石墨灰) $1…" at bounding box center [565, 187] width 234 height 86
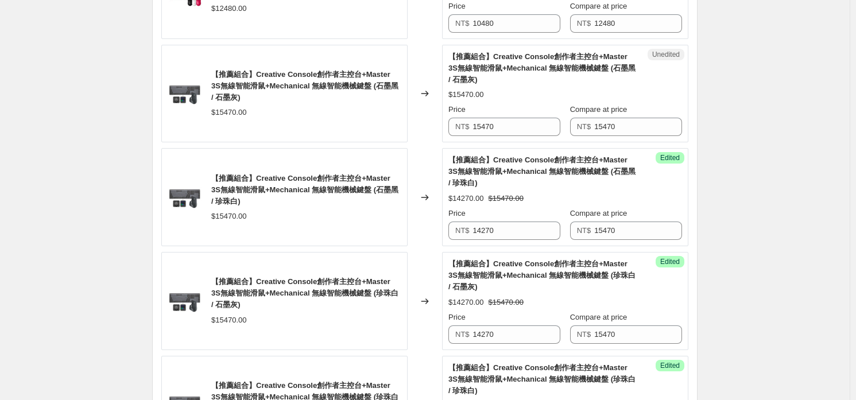
scroll to position [1058, 0]
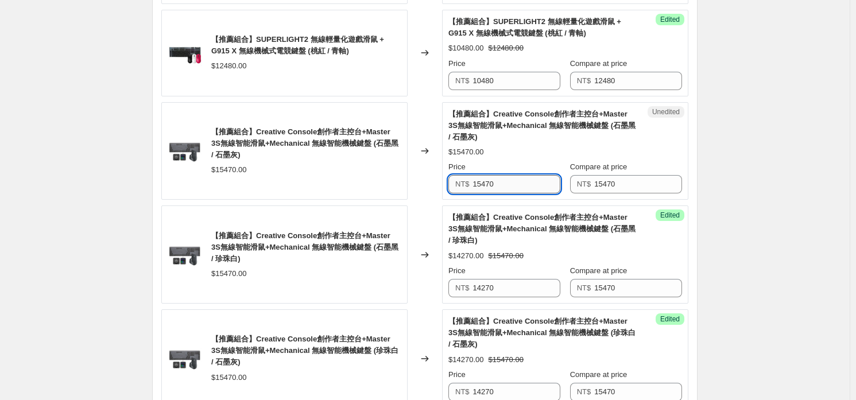
click at [497, 181] on input "15470" at bounding box center [517, 184] width 88 height 18
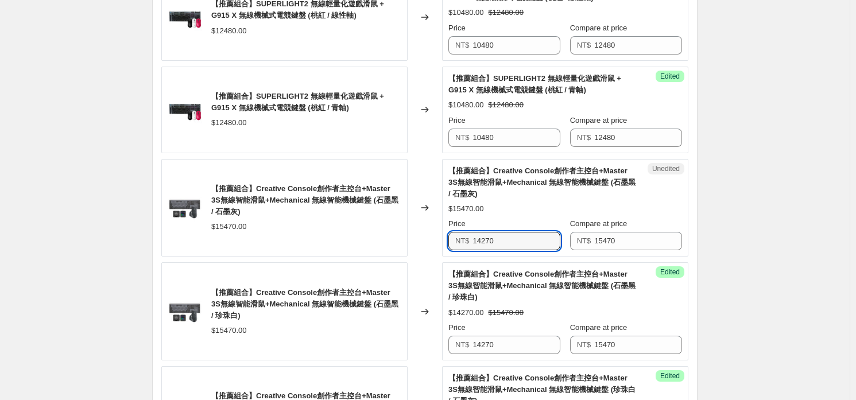
type input "14270"
click at [569, 244] on div "Price NT$ 14270 Compare at price NT$ 15470" at bounding box center [565, 234] width 234 height 32
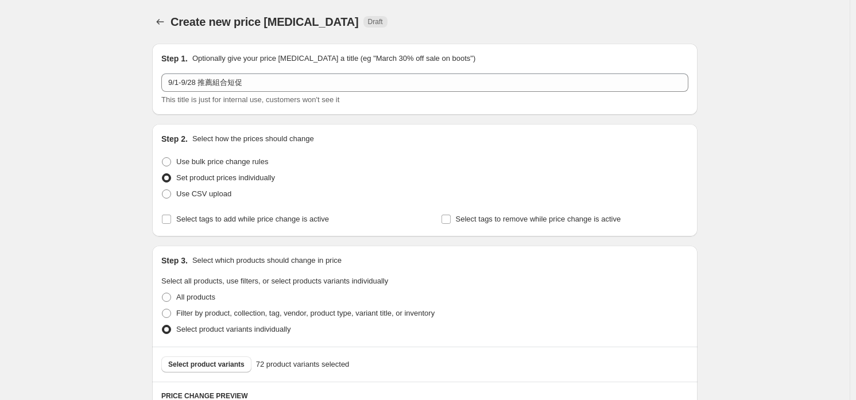
scroll to position [172, 0]
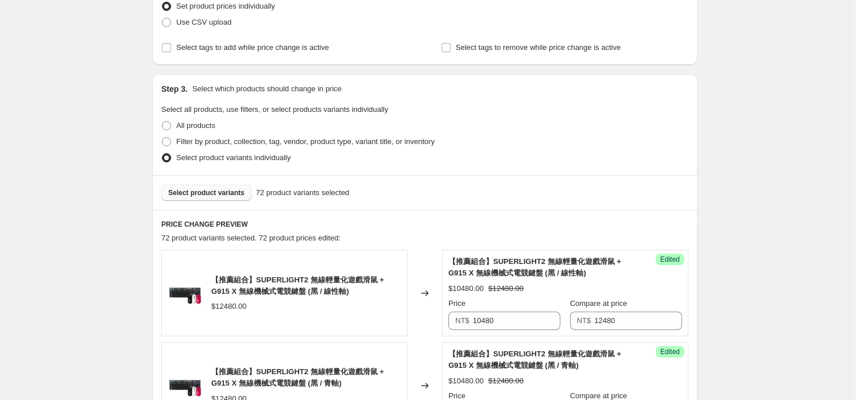
click at [235, 185] on button "Select product variants" at bounding box center [206, 193] width 90 height 16
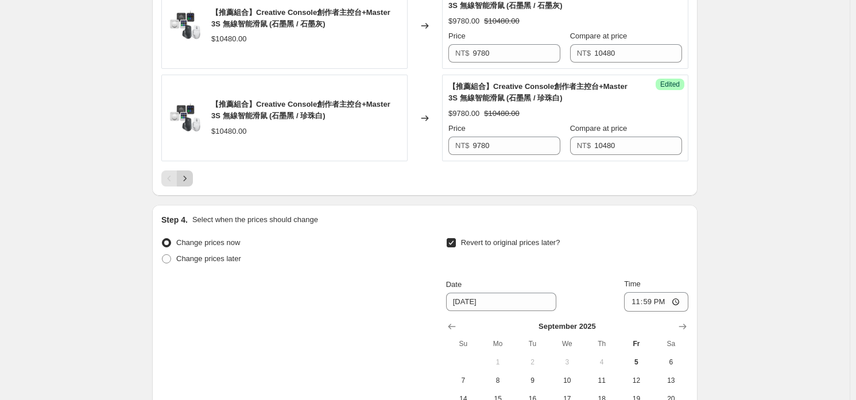
click at [193, 175] on button "Next" at bounding box center [185, 179] width 16 height 16
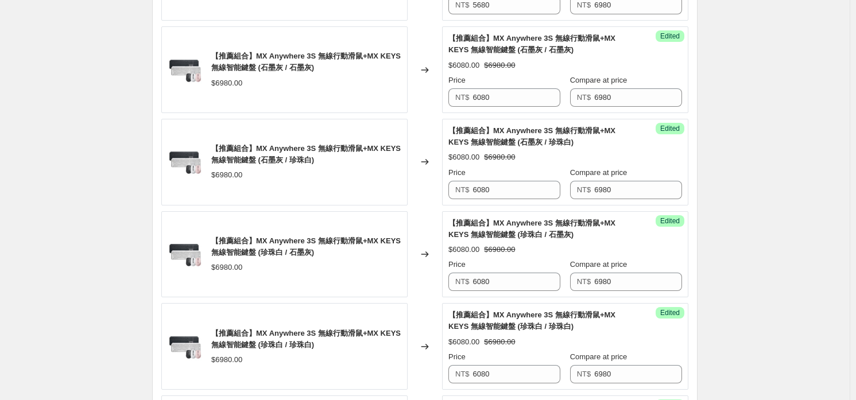
scroll to position [2009, 0]
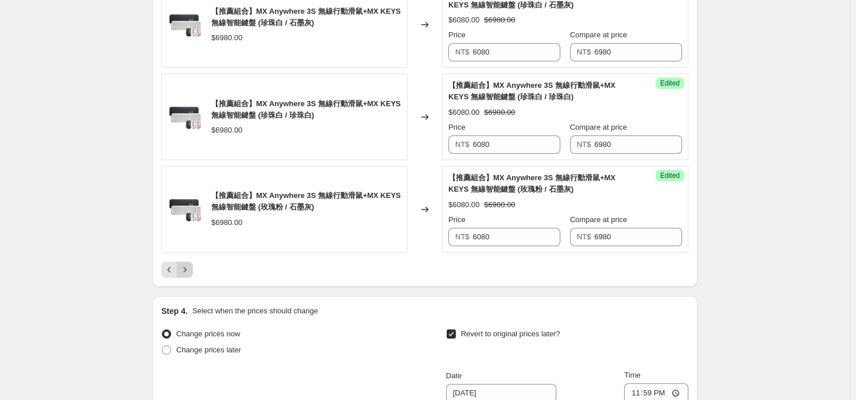
click at [193, 265] on button "Next" at bounding box center [185, 270] width 16 height 16
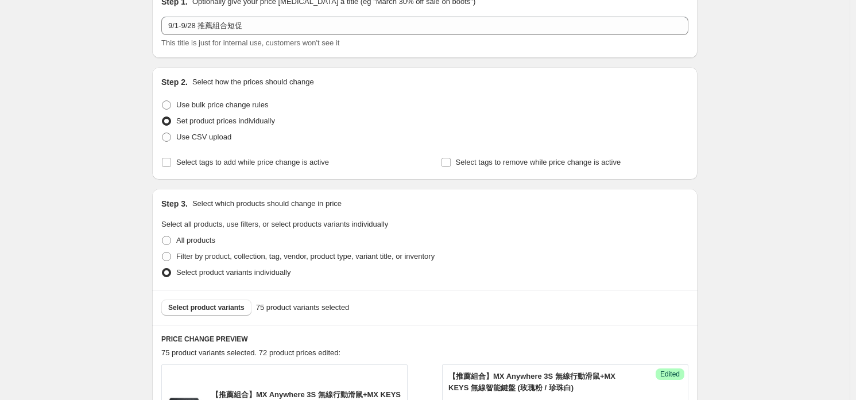
scroll to position [0, 0]
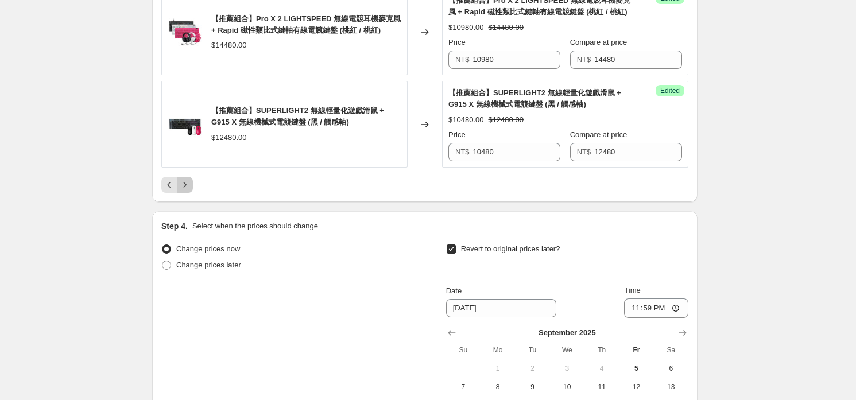
click at [190, 188] on button "Next" at bounding box center [185, 185] width 16 height 16
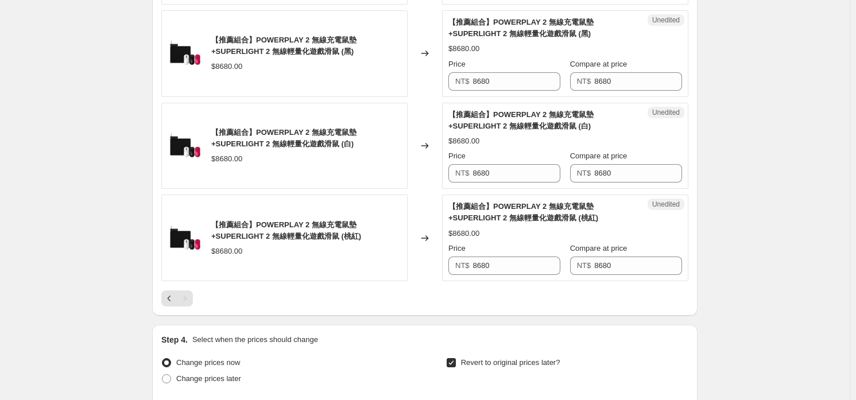
scroll to position [1507, 0]
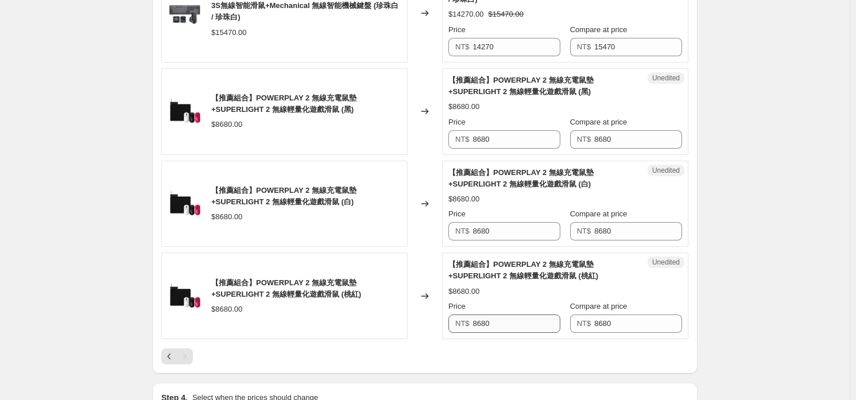
drag, startPoint x: 516, startPoint y: 333, endPoint x: 526, endPoint y: 327, distance: 12.3
click at [515, 332] on div "Unedited 【推薦組合】POWERPLAY 2 無線充電鼠墊+SUPERLIGHT 2 無線輕量化遊戲滑鼠 (桃紅) $8680.00 Price NT…" at bounding box center [565, 296] width 246 height 87
click at [529, 324] on input "8680" at bounding box center [517, 324] width 88 height 18
click at [540, 292] on div "$8680.00" at bounding box center [565, 291] width 234 height 11
click at [517, 326] on input "8680" at bounding box center [517, 324] width 88 height 18
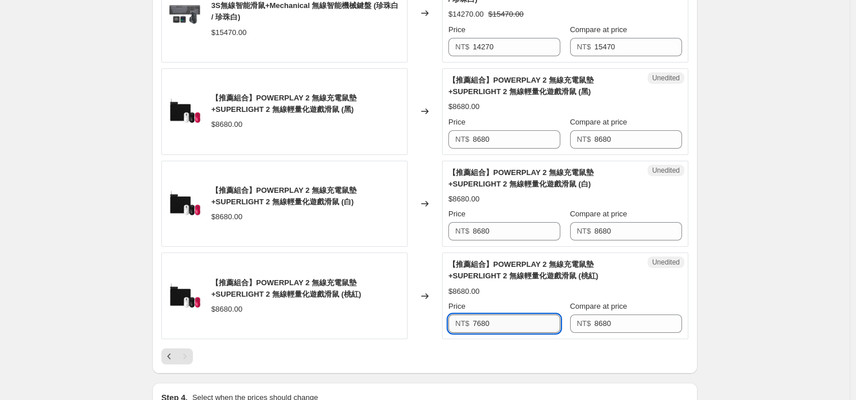
type input "7680"
click at [517, 326] on input "7680" at bounding box center [517, 324] width 88 height 18
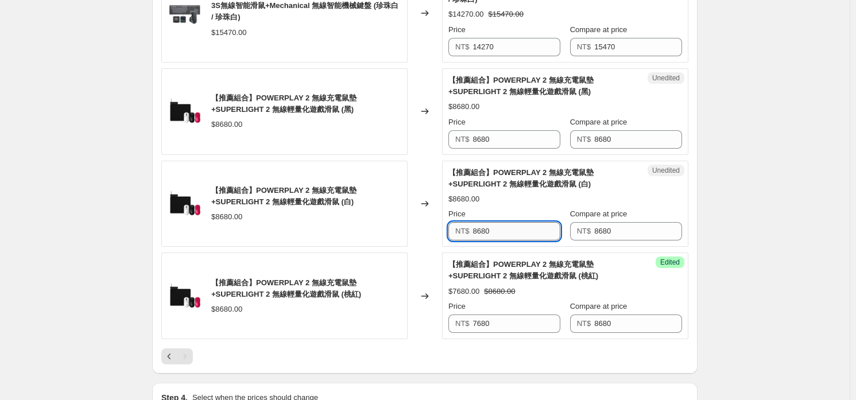
click at [543, 234] on input "8680" at bounding box center [517, 231] width 88 height 18
type input "7680"
click at [510, 136] on input "8680" at bounding box center [517, 139] width 88 height 18
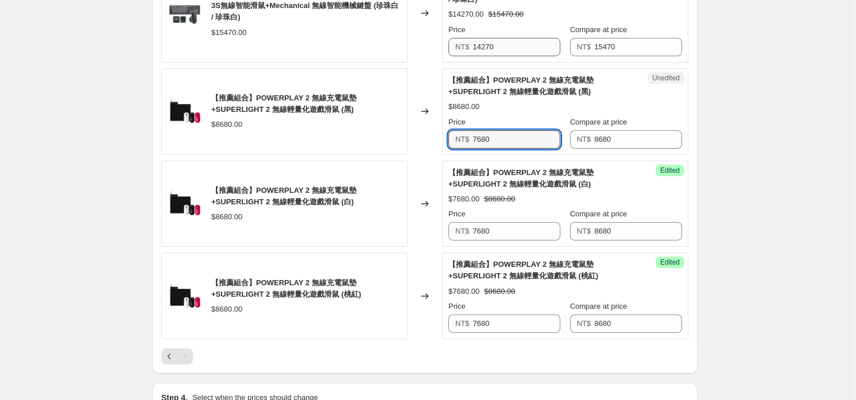
type input "7680"
click at [518, 49] on input "14270" at bounding box center [517, 47] width 88 height 18
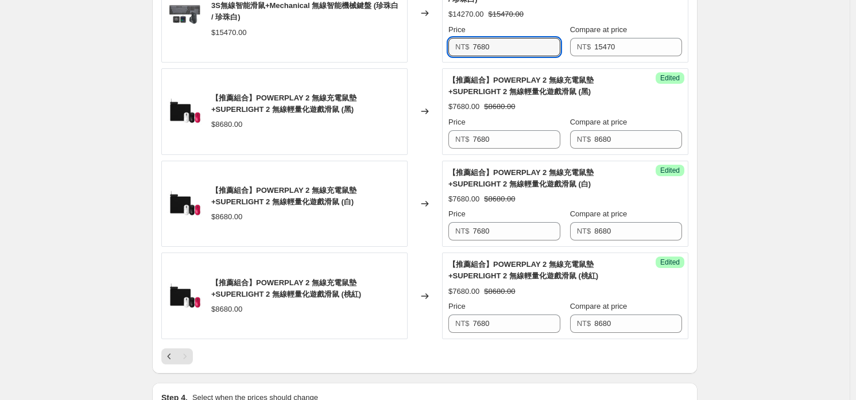
type input "14270"
click at [539, 120] on div "Price" at bounding box center [504, 122] width 112 height 11
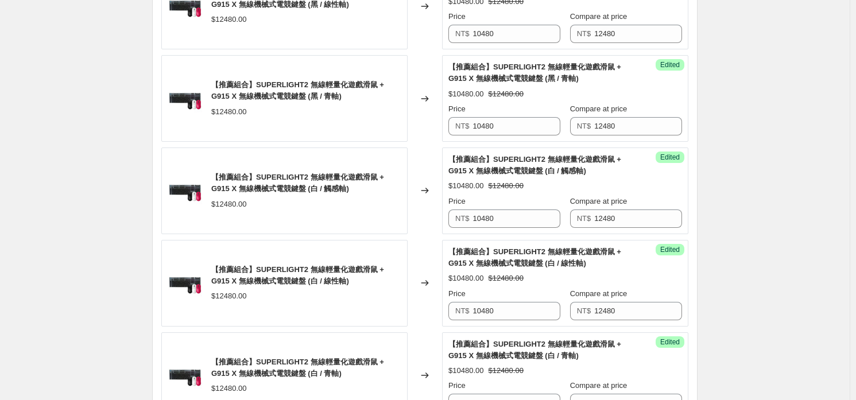
scroll to position [172, 0]
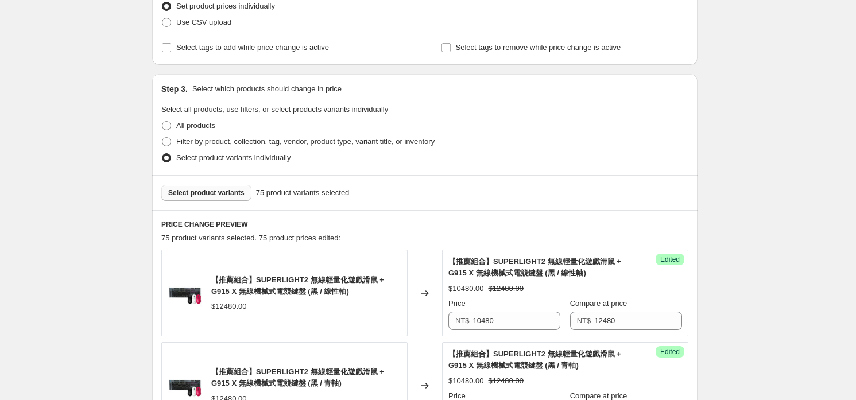
click at [232, 191] on span "Select product variants" at bounding box center [206, 192] width 76 height 9
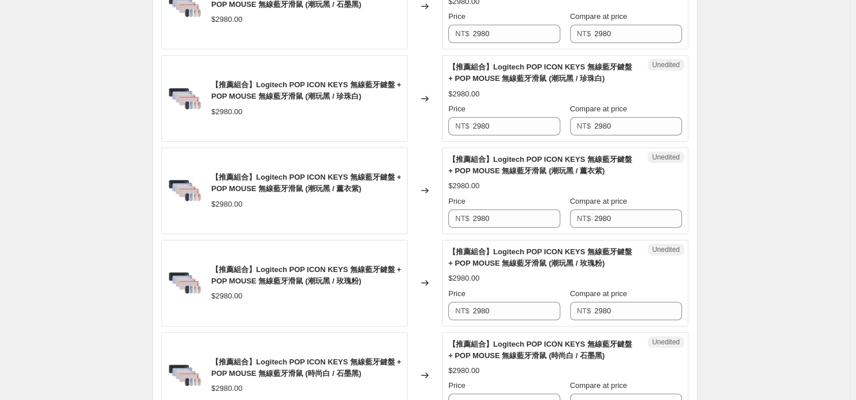
scroll to position [344, 0]
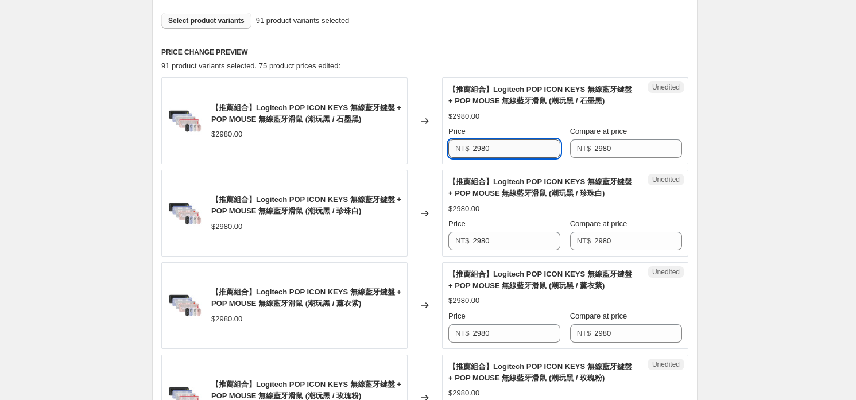
click at [517, 145] on input "2980" at bounding box center [517, 149] width 88 height 18
type input "2580"
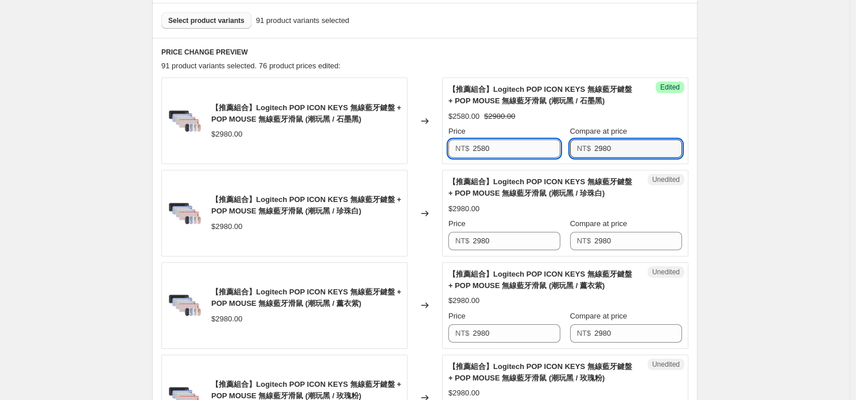
click at [501, 140] on input "2580" at bounding box center [517, 149] width 88 height 18
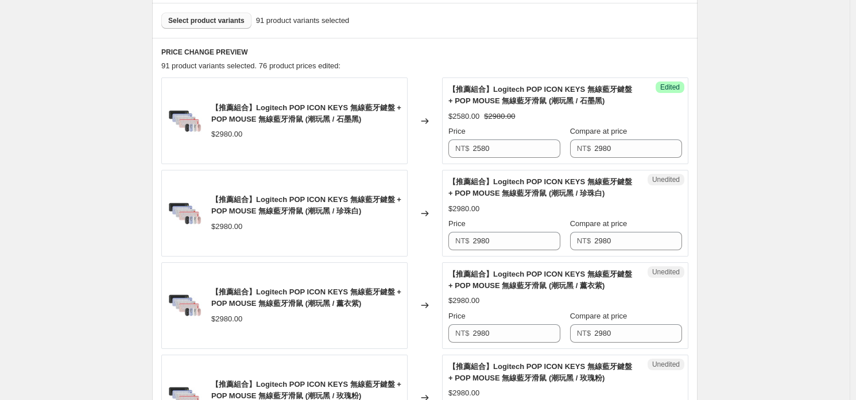
click at [506, 230] on div "Price NT$ 2980" at bounding box center [504, 234] width 112 height 32
click at [506, 243] on input "2980" at bounding box center [517, 241] width 88 height 18
type input "2580"
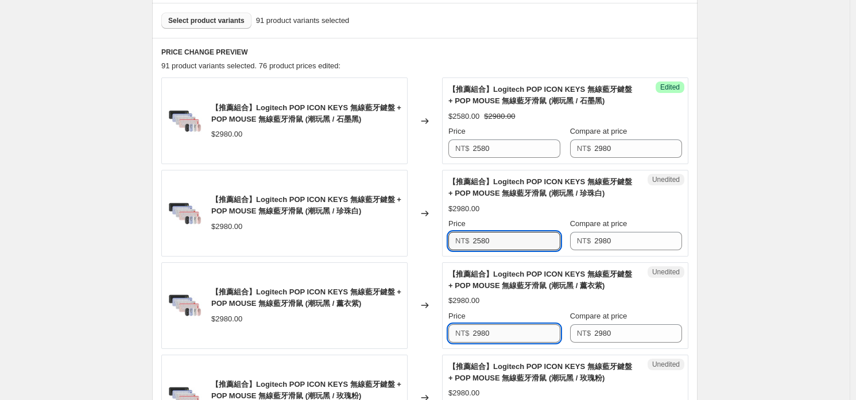
click at [505, 328] on input "2980" at bounding box center [517, 333] width 88 height 18
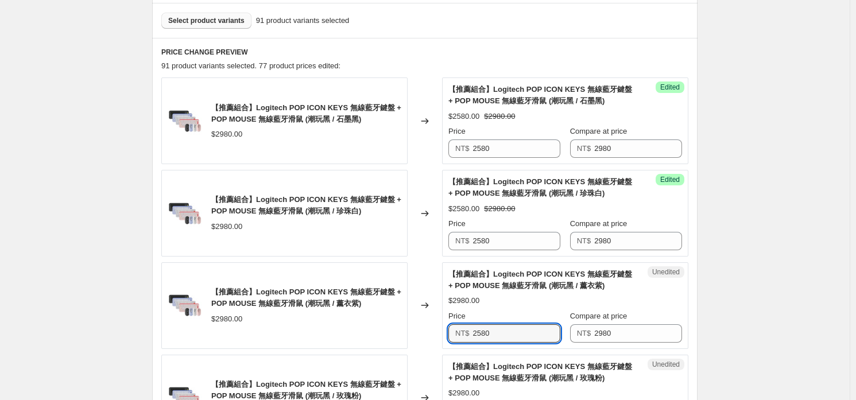
type input "2580"
click at [518, 295] on div "$2980.00" at bounding box center [565, 300] width 234 height 11
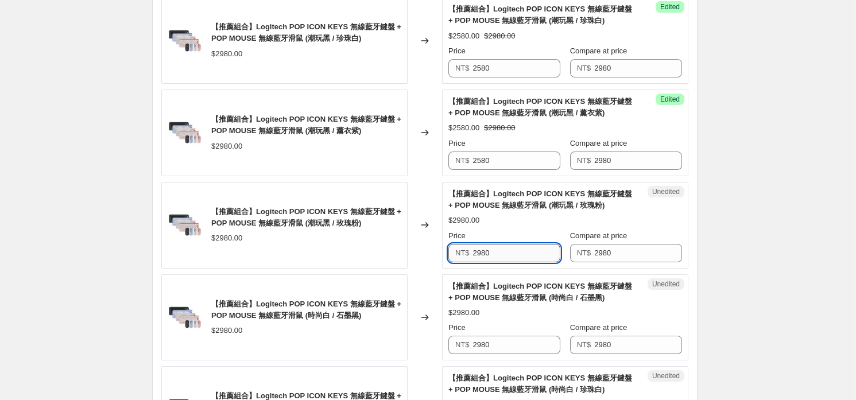
click at [530, 247] on input "2980" at bounding box center [517, 253] width 88 height 18
type input "2580"
click at [506, 346] on input "2980" at bounding box center [517, 345] width 88 height 18
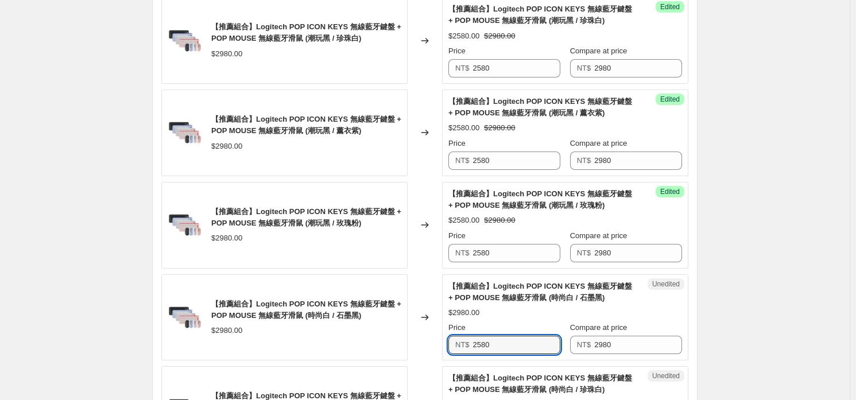
type input "2580"
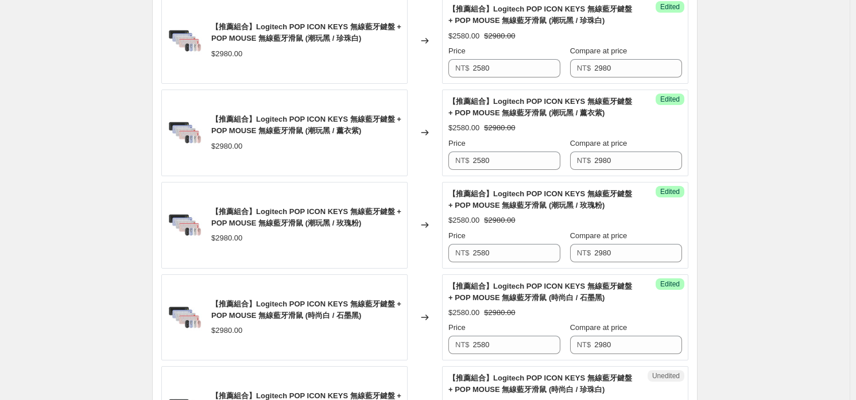
click at [528, 304] on div "【推薦組合】Logitech POP ICON KEYS 無線藍牙鍵盤 + POP MOUSE 無線藍牙滑鼠 (時尚白 / 石墨黑) $2580.00 $29…" at bounding box center [565, 318] width 234 height 74
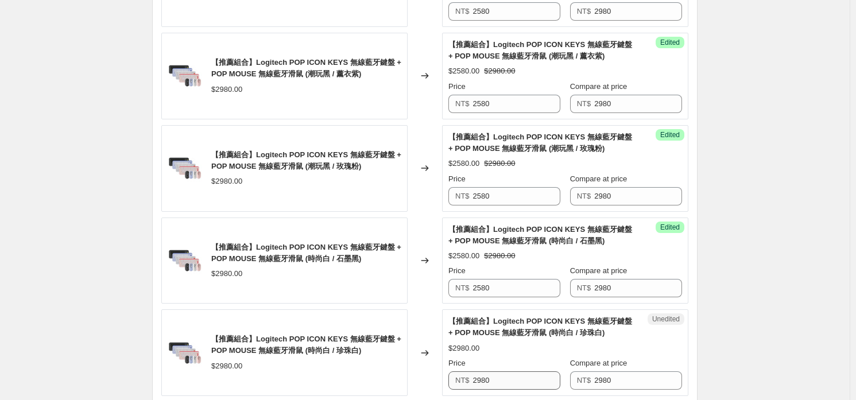
scroll to position [689, 0]
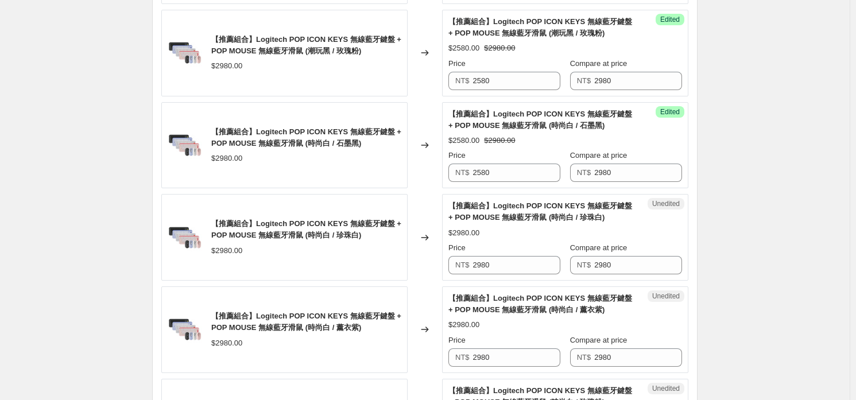
click at [541, 253] on div "Price NT$ 2980" at bounding box center [504, 258] width 112 height 32
click at [537, 264] on input "2980" at bounding box center [517, 265] width 88 height 18
type input "2580"
click at [515, 346] on div "Price NT$ 2980" at bounding box center [504, 351] width 112 height 32
click at [515, 351] on input "2980" at bounding box center [517, 357] width 88 height 18
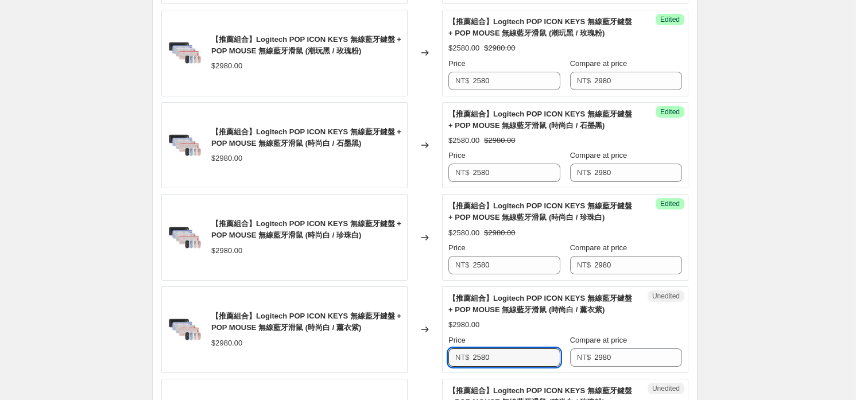
type input "2580"
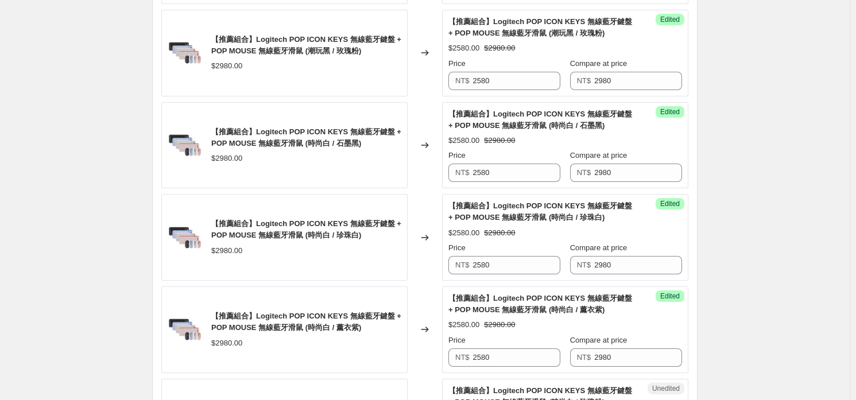
click at [523, 307] on span "【推薦組合】Logitech POP ICON KEYS 無線藍牙鍵盤 + POP MOUSE 無線藍牙滑鼠 (時尚白 / 薰衣紫)" at bounding box center [540, 304] width 184 height 20
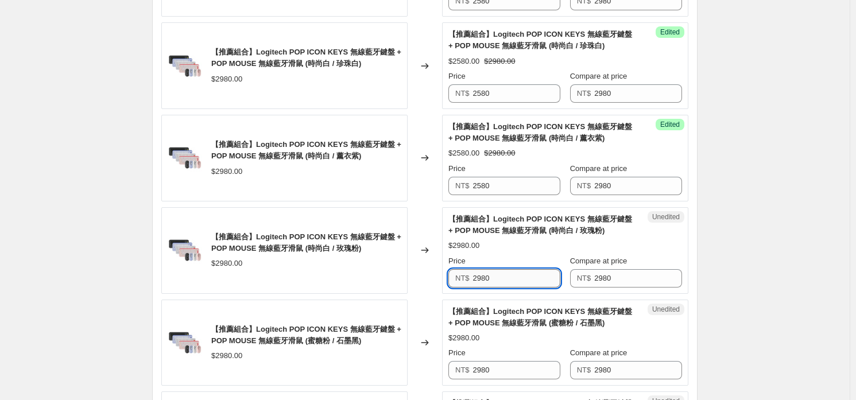
click at [544, 283] on input "2980" at bounding box center [517, 278] width 88 height 18
type input "2580"
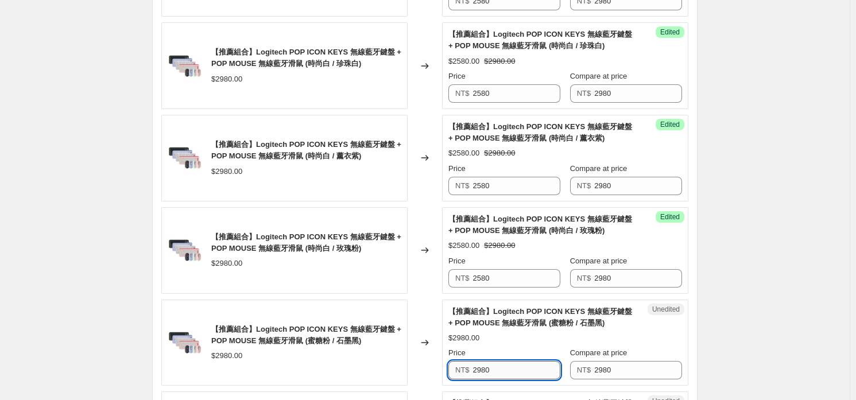
click at [522, 363] on input "2980" at bounding box center [517, 370] width 88 height 18
type input "2580"
click at [515, 328] on div "【推薦組合】Logitech POP ICON KEYS 無線藍牙鍵盤 + POP MOUSE 無線藍牙滑鼠 (蜜糖粉 / 石墨黑) $2580.00 $29…" at bounding box center [565, 343] width 234 height 74
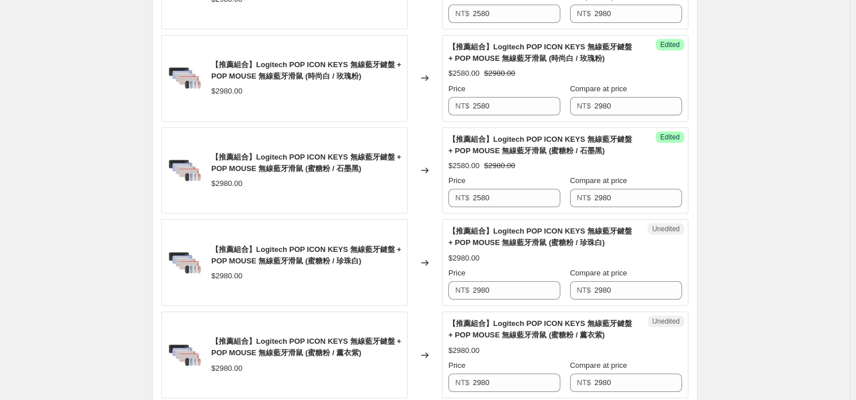
scroll to position [1091, 0]
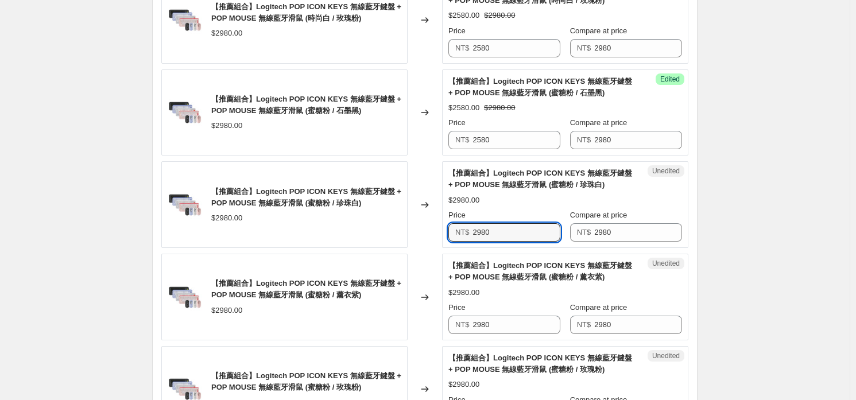
click at [526, 240] on input "2980" at bounding box center [517, 232] width 88 height 18
type input "2580"
click at [530, 312] on div "Price NT$ 2980" at bounding box center [504, 318] width 112 height 32
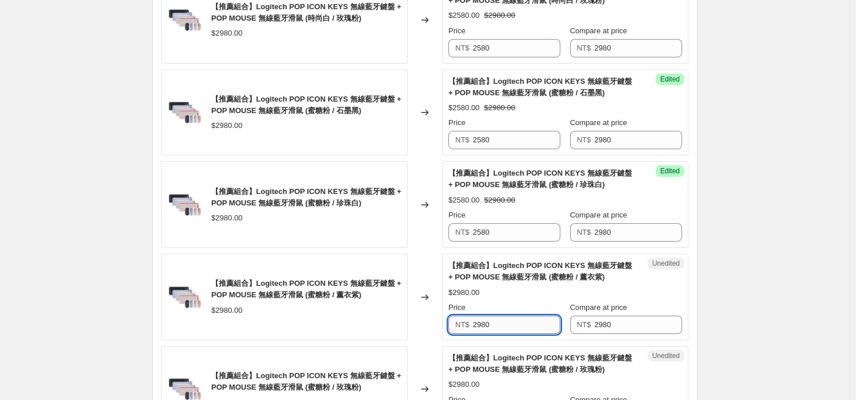
click at [525, 324] on input "2980" at bounding box center [517, 325] width 88 height 18
type input "2580"
click at [523, 270] on span "【推薦組合】Logitech POP ICON KEYS 無線藍牙鍵盤 + POP MOUSE 無線藍牙滑鼠 (蜜糖粉 / 薰衣紫)" at bounding box center [540, 271] width 184 height 20
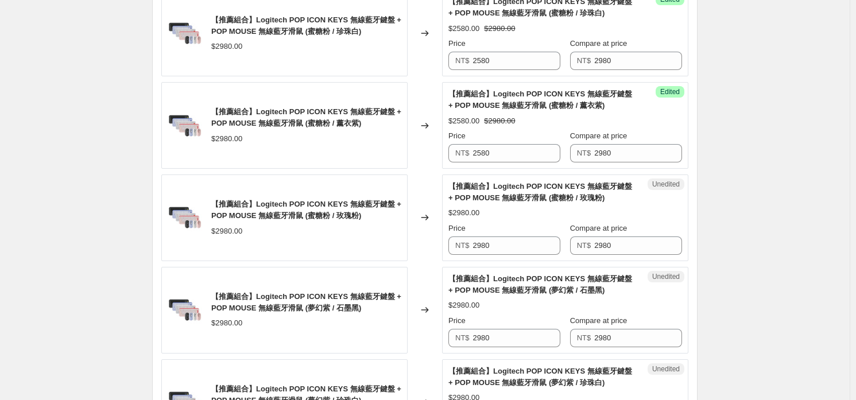
click at [528, 258] on div "Unedited 【推薦組合】Logitech POP ICON KEYS 無線藍牙鍵盤 + POP MOUSE 無線藍牙滑鼠 (蜜糖粉 / 玫瑰粉) $29…" at bounding box center [565, 218] width 246 height 87
click at [520, 251] on input "2980" at bounding box center [517, 246] width 88 height 18
type input "2580"
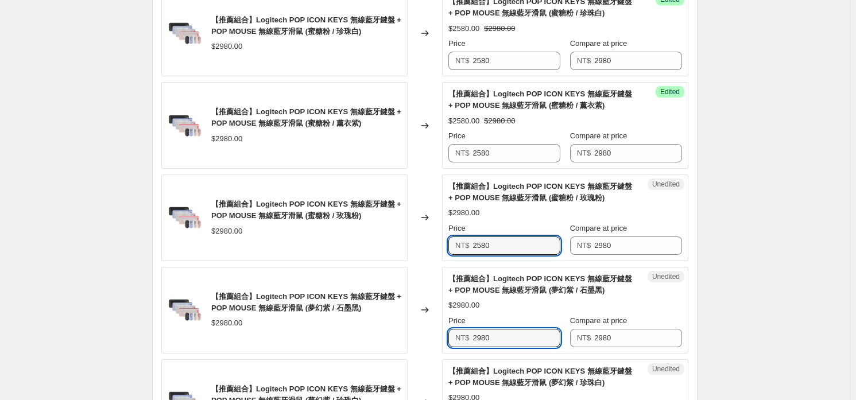
drag, startPoint x: 509, startPoint y: 331, endPoint x: 511, endPoint y: 323, distance: 8.2
click at [509, 332] on input "2980" at bounding box center [517, 338] width 88 height 18
type input "2580"
click at [514, 301] on div "$2980.00" at bounding box center [565, 305] width 234 height 11
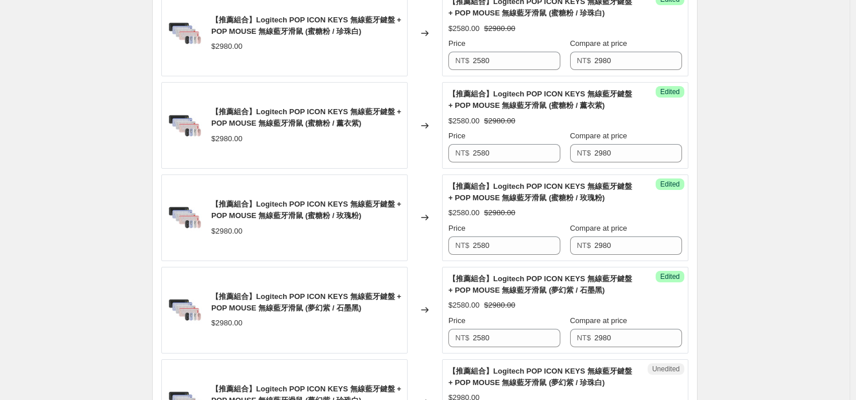
scroll to position [1435, 0]
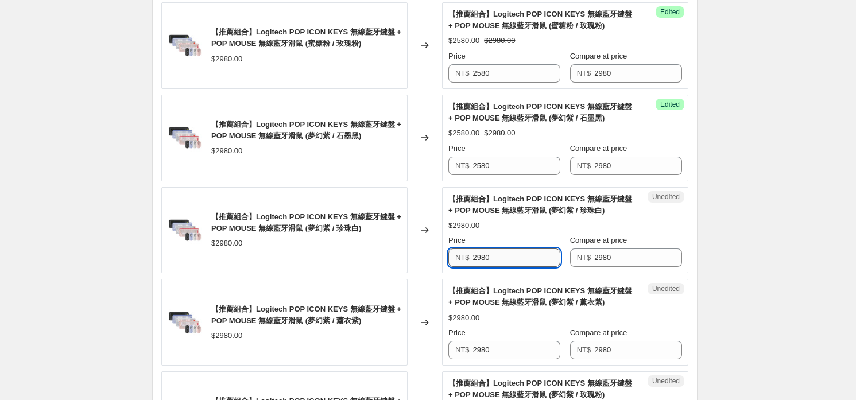
click at [497, 251] on input "2980" at bounding box center [517, 258] width 88 height 18
type input "2580"
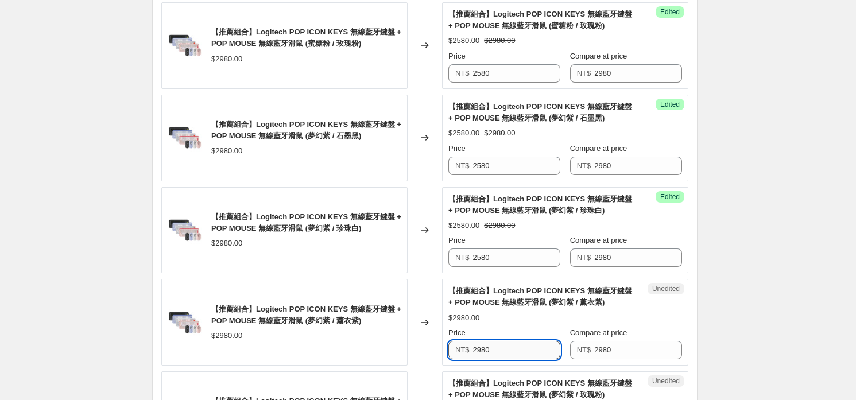
click at [509, 343] on input "2980" at bounding box center [517, 350] width 88 height 18
type input "2580"
click at [514, 316] on div "$2580.00 $2980.00" at bounding box center [565, 317] width 234 height 11
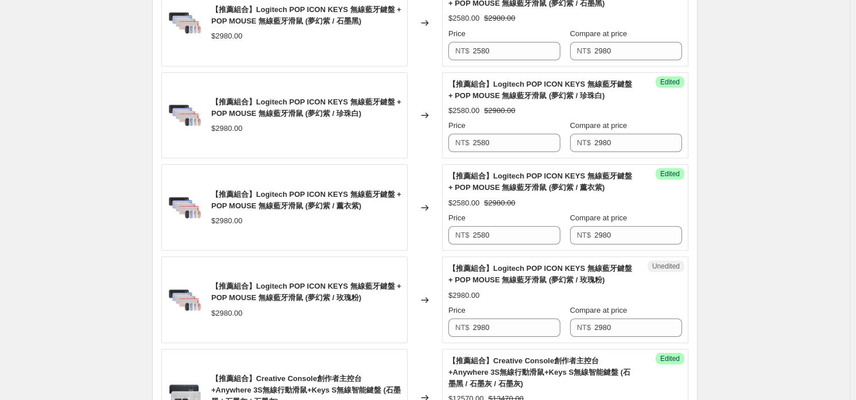
scroll to position [1607, 0]
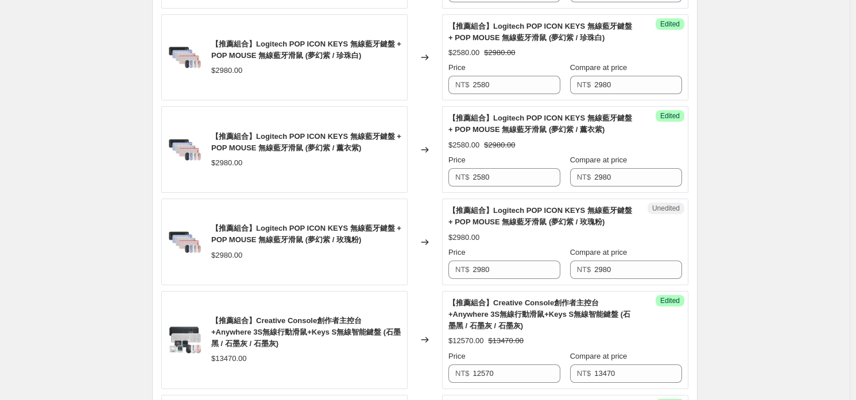
click at [507, 266] on input "2980" at bounding box center [517, 270] width 88 height 18
type input "2580"
click at [523, 247] on div "Price" at bounding box center [504, 252] width 112 height 11
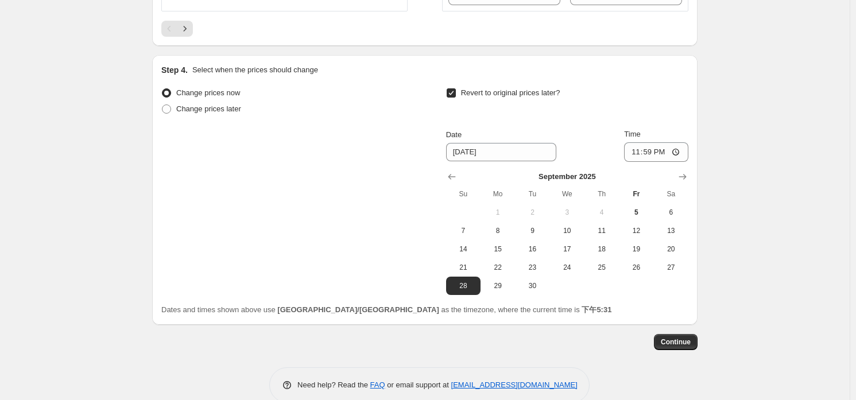
scroll to position [2313, 0]
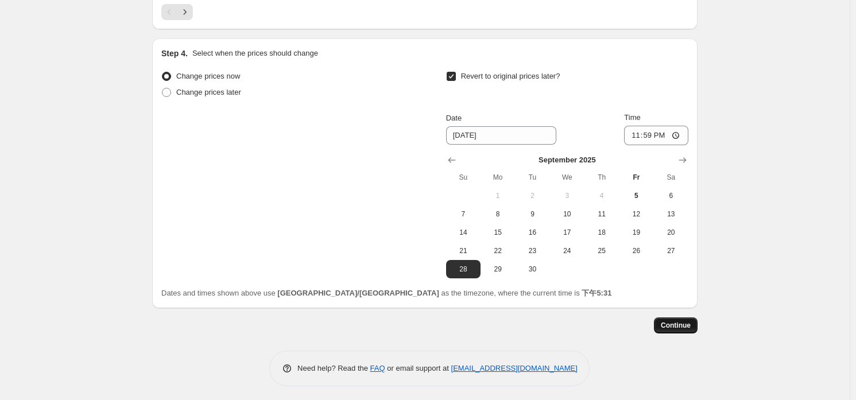
click at [685, 321] on span "Continue" at bounding box center [676, 325] width 30 height 9
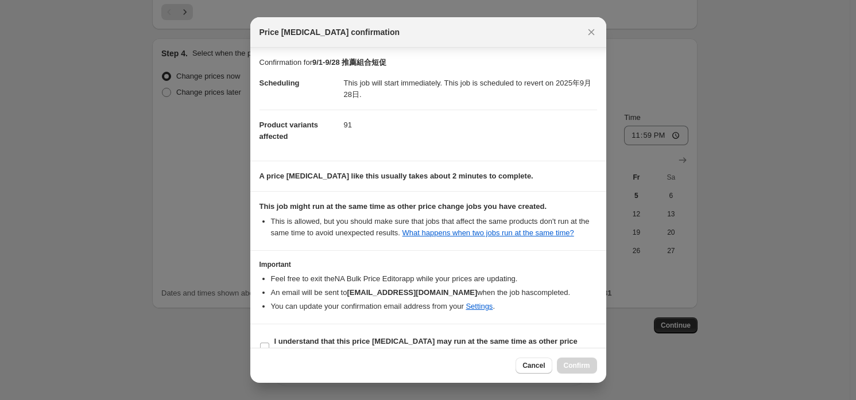
scroll to position [21, 0]
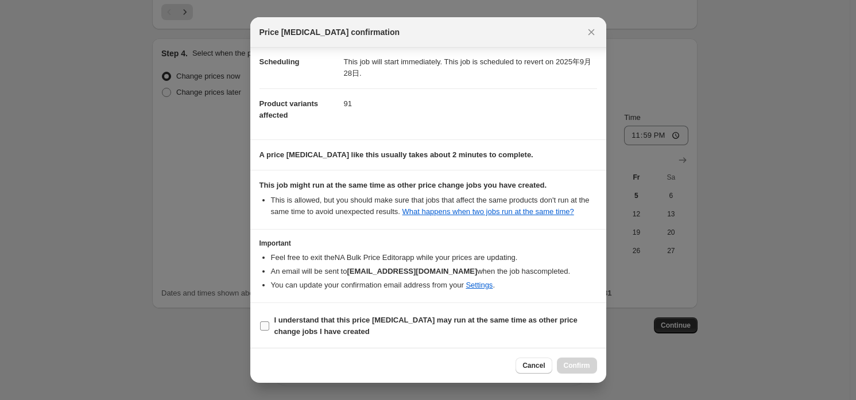
click at [324, 316] on b "I understand that this price [MEDICAL_DATA] may run at the same time as other p…" at bounding box center [425, 326] width 303 height 20
click at [269, 321] on input "I understand that this price [MEDICAL_DATA] may run at the same time as other p…" at bounding box center [264, 325] width 9 height 9
checkbox input "true"
click at [579, 365] on span "Confirm" at bounding box center [577, 365] width 26 height 9
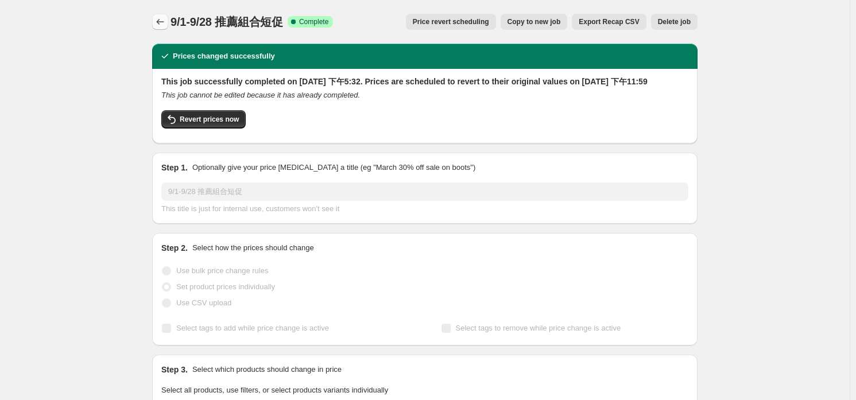
click at [161, 19] on icon "Price change jobs" at bounding box center [159, 21] width 11 height 11
